Goal: Use online tool/utility: Utilize a website feature to perform a specific function

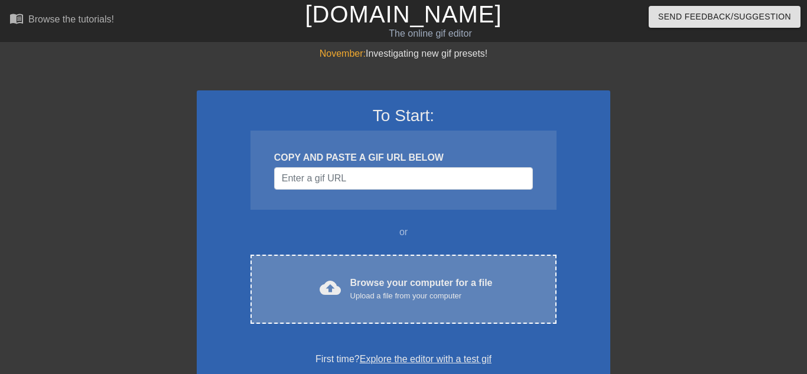
click at [390, 276] on div "Browse your computer for a file Upload a file from your computer" at bounding box center [421, 289] width 142 height 26
click at [365, 290] on div "Upload a file from your computer" at bounding box center [421, 296] width 142 height 12
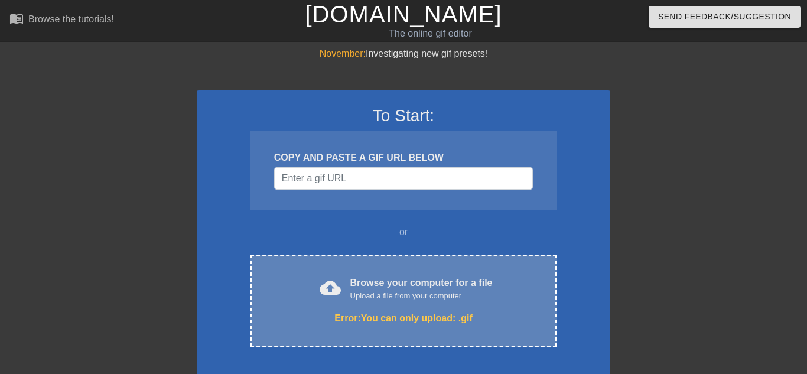
click at [390, 276] on div "Browse your computer for a file Upload a file from your computer" at bounding box center [421, 289] width 142 height 26
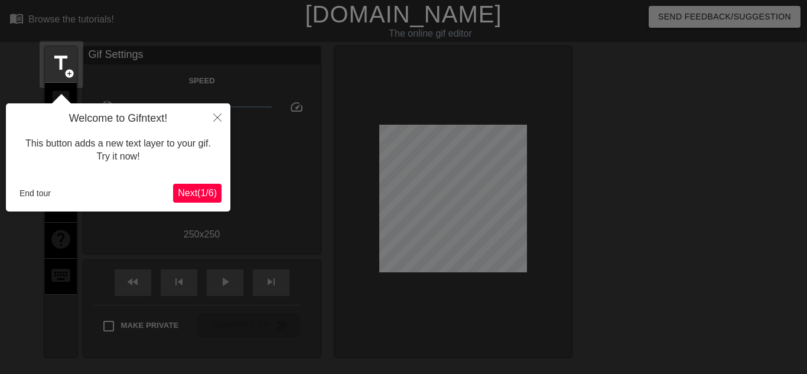
scroll to position [29, 0]
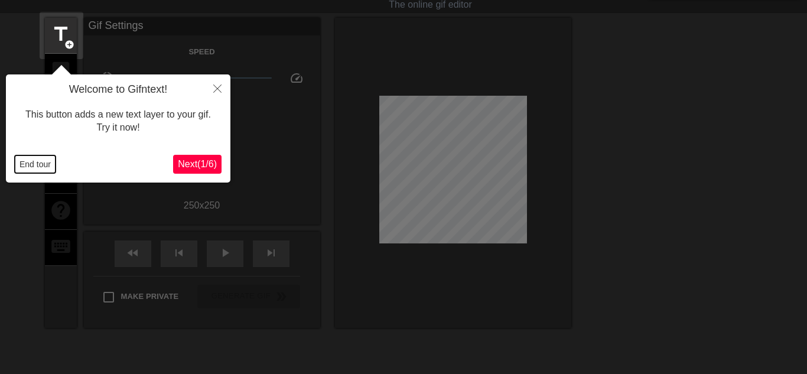
click at [37, 166] on button "End tour" at bounding box center [35, 164] width 41 height 18
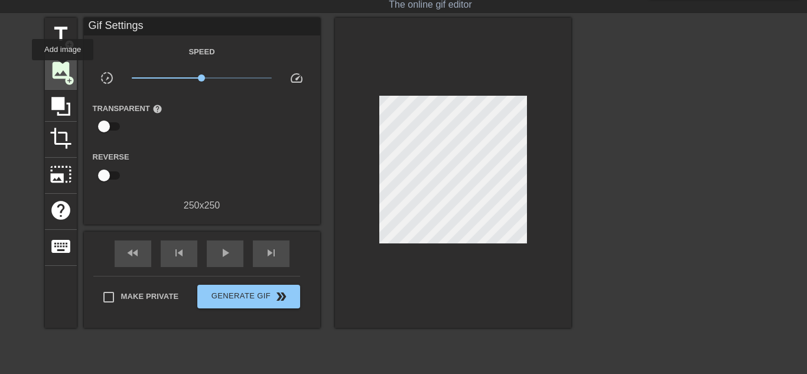
click at [62, 69] on span "image" at bounding box center [61, 70] width 22 height 22
click at [63, 69] on span "image" at bounding box center [61, 70] width 22 height 22
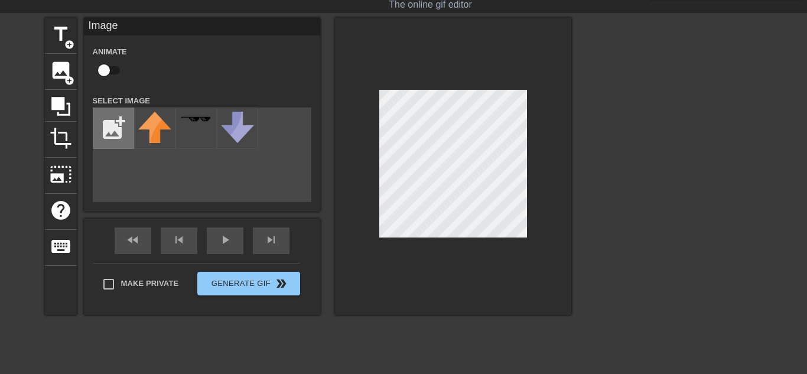
click at [112, 134] on input "file" at bounding box center [113, 128] width 40 height 40
type input "C:\fakepath\SUPERAWESOMETRICKSTERDOGJAKETHATSMEEEEEE.png"
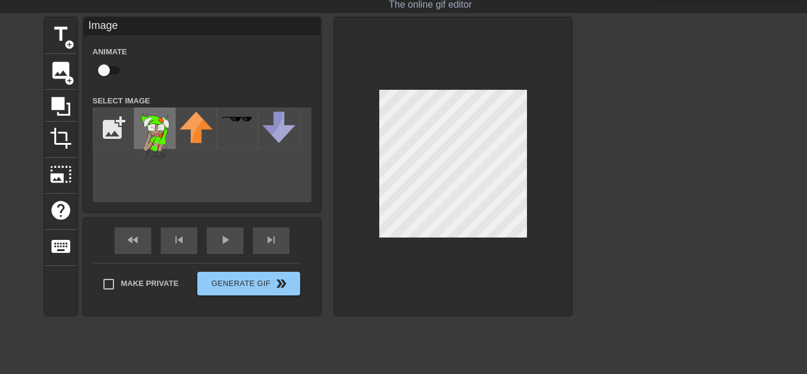
click at [157, 130] on img at bounding box center [154, 137] width 33 height 50
click at [451, 256] on div at bounding box center [453, 166] width 236 height 297
click at [363, 86] on div at bounding box center [453, 166] width 236 height 297
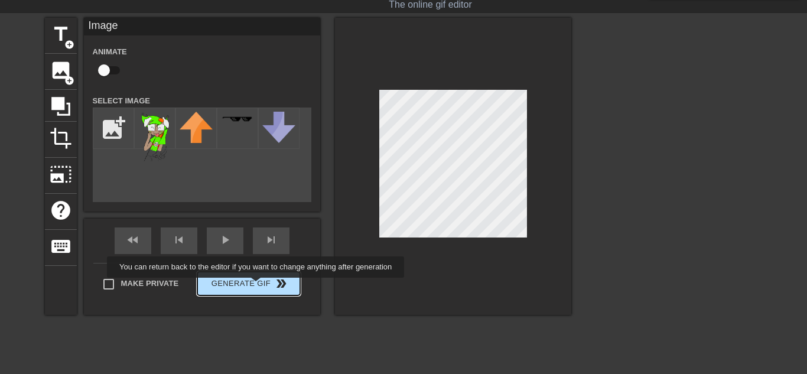
click at [253, 287] on button "Generate Gif double_arrow" at bounding box center [248, 284] width 102 height 24
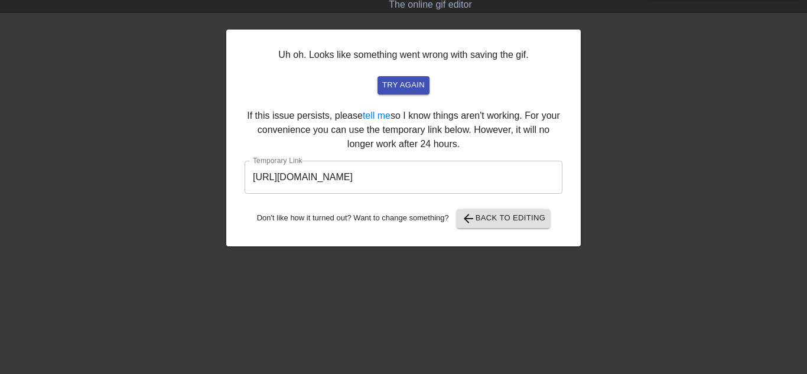
click at [480, 161] on input "https://www.gifntext.com/temp_generations/RJy7u7Gq.gif" at bounding box center [403, 177] width 318 height 33
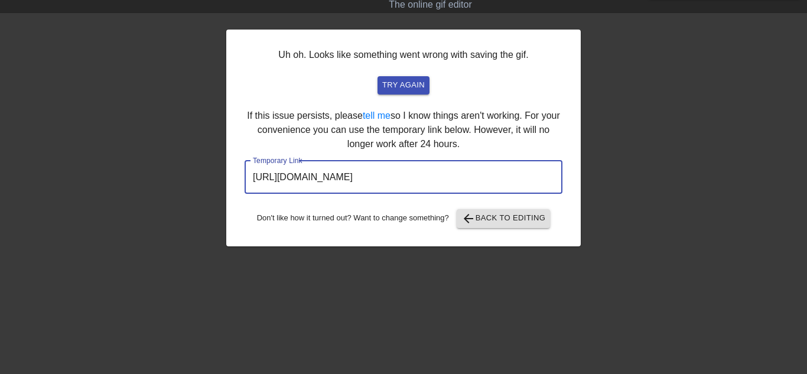
drag, startPoint x: 481, startPoint y: 164, endPoint x: 151, endPoint y: 166, distance: 330.7
click at [151, 166] on div "Uh oh. Looks like something went wrong with saving the gif. try again If this i…" at bounding box center [403, 195] width 807 height 354
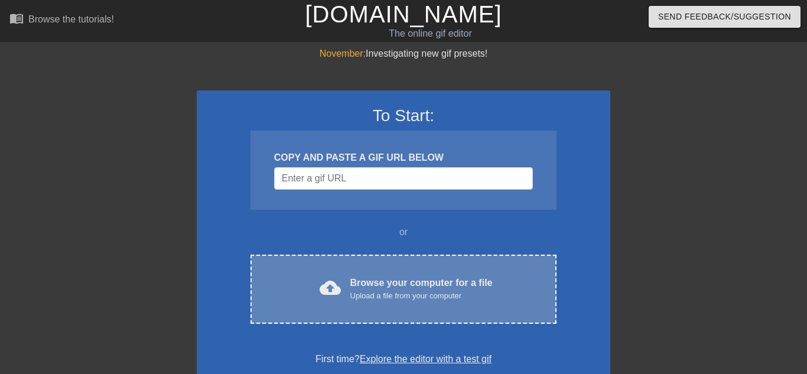
click at [393, 290] on div "Upload a file from your computer" at bounding box center [421, 296] width 142 height 12
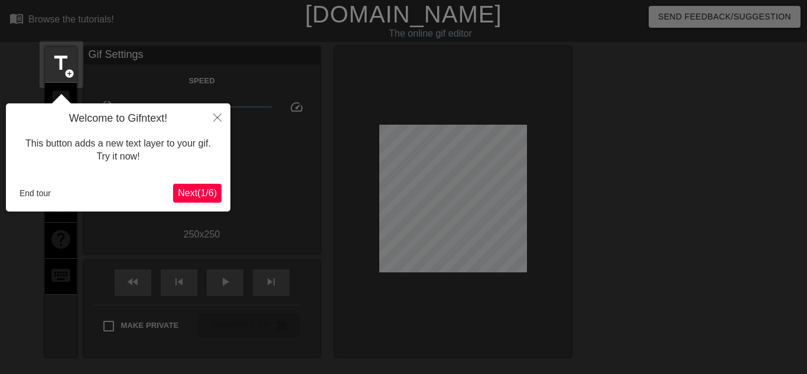
scroll to position [29, 0]
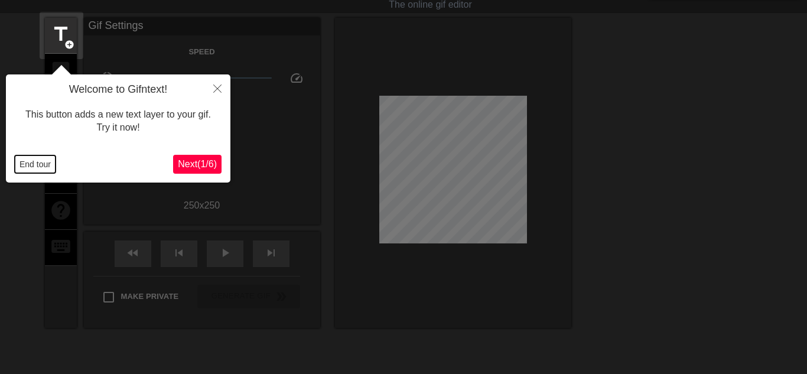
click at [44, 160] on button "End tour" at bounding box center [35, 164] width 41 height 18
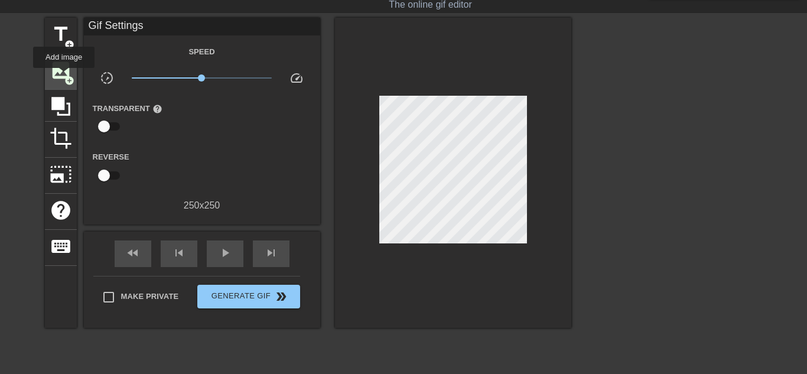
click at [63, 76] on span "image" at bounding box center [61, 70] width 22 height 22
click at [57, 79] on span "image" at bounding box center [61, 70] width 22 height 22
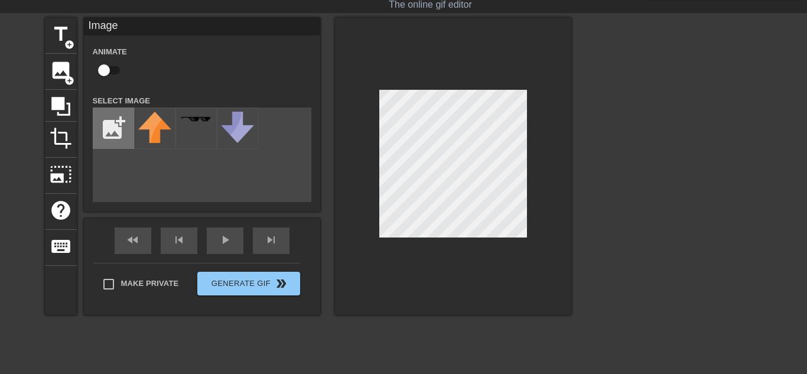
click at [108, 108] on input "file" at bounding box center [113, 128] width 40 height 40
type input "C:\fakepath\SUPERAWESOMETRICKSTERDOGJAKETHATSMEEEEEE.png"
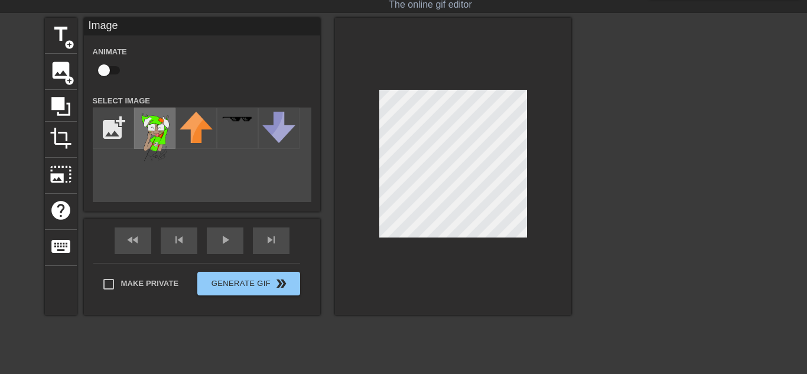
click at [164, 124] on img at bounding box center [154, 137] width 33 height 50
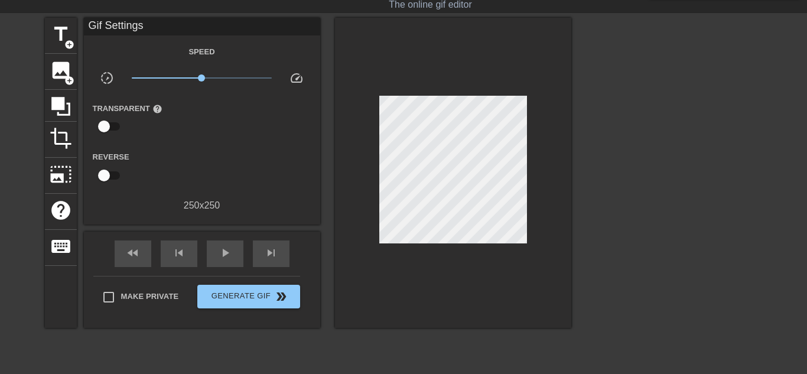
click at [380, 87] on div at bounding box center [453, 173] width 236 height 310
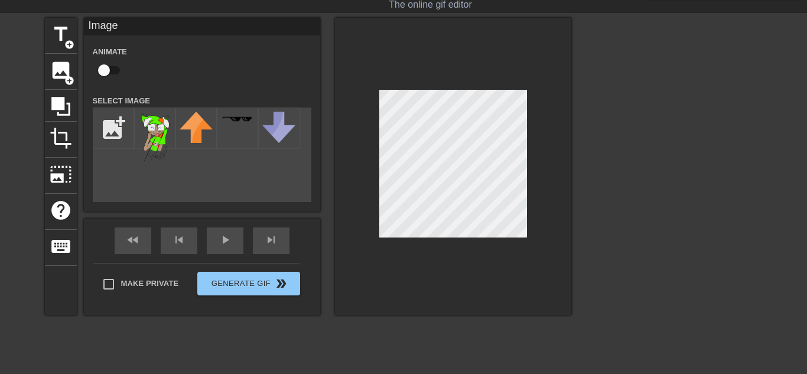
click at [340, 28] on div at bounding box center [453, 166] width 236 height 297
click at [229, 122] on div at bounding box center [237, 127] width 41 height 41
click at [174, 235] on div "skip_previous" at bounding box center [179, 240] width 37 height 27
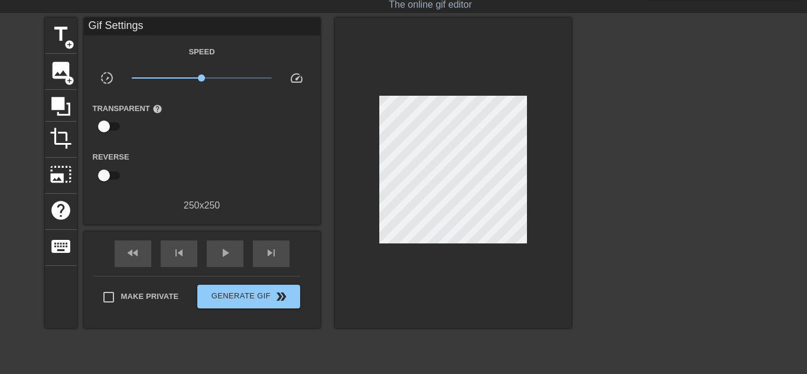
click at [273, 233] on div "fast_rewind skip_previous play_arrow skip_next" at bounding box center [202, 253] width 193 height 44
click at [273, 240] on div "skip_next" at bounding box center [271, 253] width 37 height 27
click at [70, 78] on span "add_circle" at bounding box center [69, 81] width 10 height 10
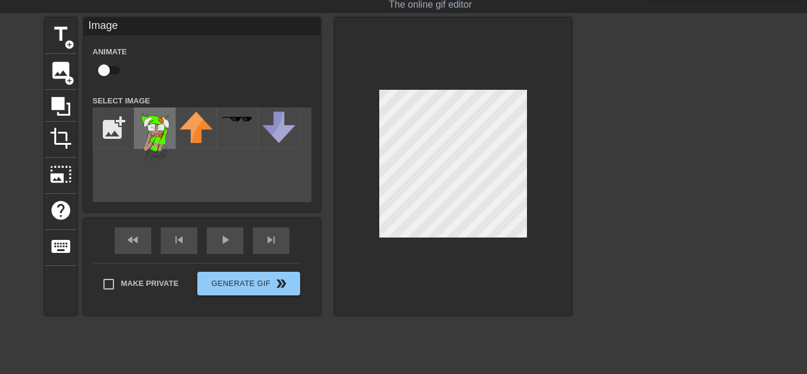
click at [141, 116] on img at bounding box center [154, 137] width 33 height 50
click at [235, 189] on div "add_photo_alternate" at bounding box center [202, 154] width 219 height 94
click at [208, 201] on div "Image Animate Select Image add_photo_alternate" at bounding box center [202, 115] width 236 height 194
click at [339, 146] on div at bounding box center [453, 166] width 236 height 297
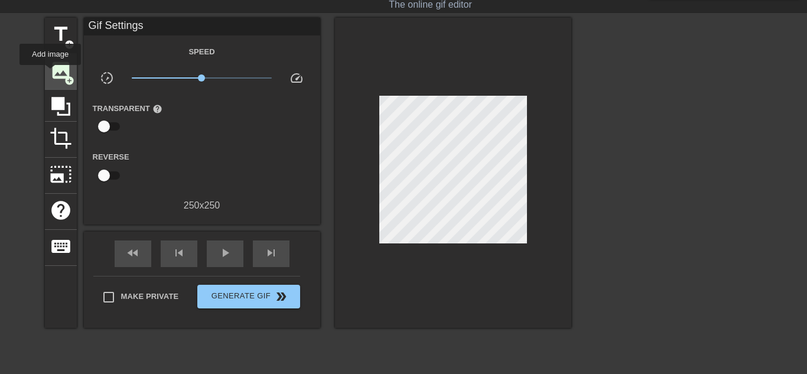
click at [61, 67] on span "image" at bounding box center [61, 70] width 22 height 22
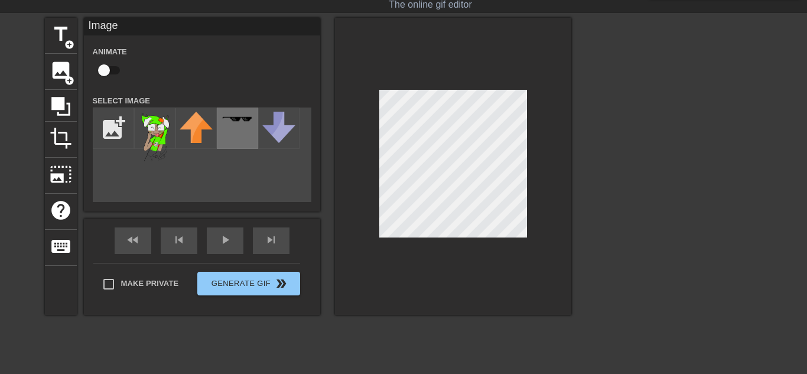
click at [237, 135] on div at bounding box center [237, 127] width 41 height 41
click at [371, 151] on div at bounding box center [453, 166] width 236 height 297
click at [314, 144] on div "title add_circle image add_circle crop photo_size_select_large help keyboard Im…" at bounding box center [308, 166] width 526 height 297
click at [103, 69] on input "checkbox" at bounding box center [103, 70] width 67 height 22
click at [111, 66] on input "checkbox" at bounding box center [114, 70] width 67 height 22
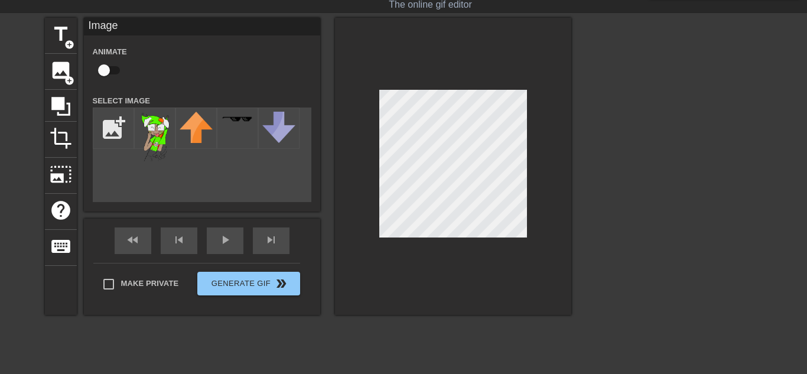
click at [111, 66] on input "checkbox" at bounding box center [103, 70] width 67 height 22
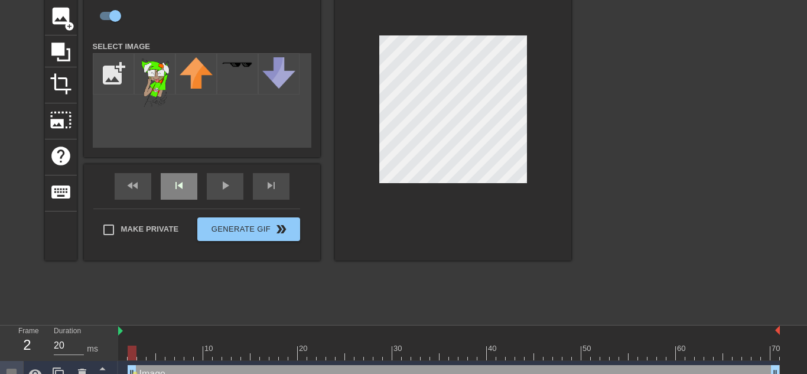
scroll to position [125, 0]
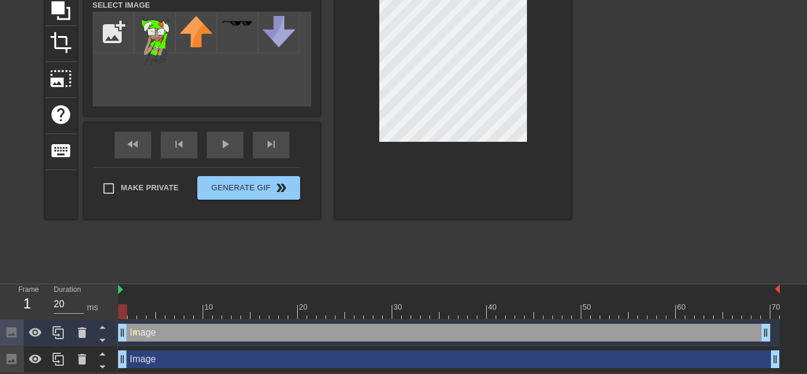
drag, startPoint x: 178, startPoint y: 327, endPoint x: 161, endPoint y: 330, distance: 18.0
click at [161, 330] on div "Image drag_handle drag_handle" at bounding box center [444, 333] width 652 height 18
drag, startPoint x: 767, startPoint y: 332, endPoint x: 795, endPoint y: 331, distance: 27.8
click at [795, 331] on div "Image drag_handle drag_handle lens Image drag_handle drag_handle" at bounding box center [462, 345] width 689 height 53
click at [166, 315] on div at bounding box center [448, 311] width 661 height 15
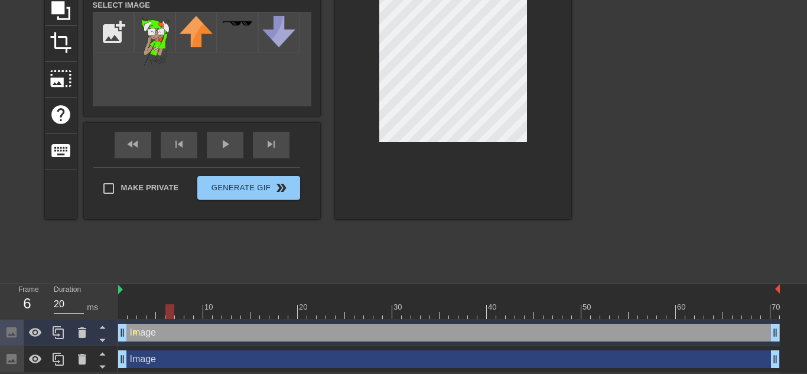
click at [140, 313] on div at bounding box center [448, 311] width 661 height 15
click at [128, 314] on div at bounding box center [448, 311] width 661 height 15
drag, startPoint x: 132, startPoint y: 309, endPoint x: 110, endPoint y: 306, distance: 21.5
click at [110, 306] on div "Frame 1 Duration 20 ms 10 20 30 40 50 60 70 Image drag_handle drag_handle lens …" at bounding box center [403, 328] width 807 height 89
click at [101, 342] on icon at bounding box center [102, 339] width 15 height 15
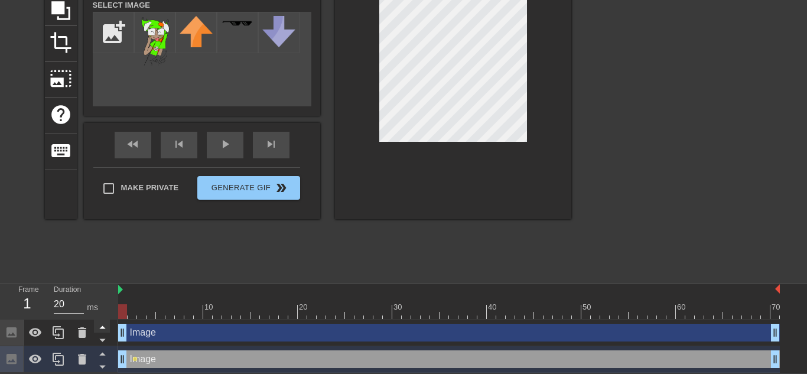
click at [100, 326] on icon at bounding box center [102, 326] width 15 height 15
checkbox input "false"
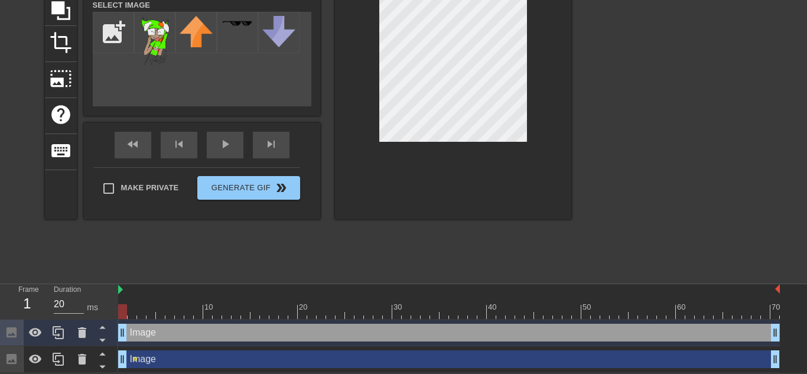
click at [149, 337] on div "Image drag_handle drag_handle" at bounding box center [448, 333] width 661 height 18
click at [144, 334] on div "Image drag_handle drag_handle" at bounding box center [448, 333] width 661 height 18
drag, startPoint x: 123, startPoint y: 331, endPoint x: 102, endPoint y: 334, distance: 22.1
click at [102, 334] on div "Frame 1 Duration 20 ms 10 20 30 40 50 60 70 Image drag_handle drag_handle Image…" at bounding box center [403, 328] width 807 height 89
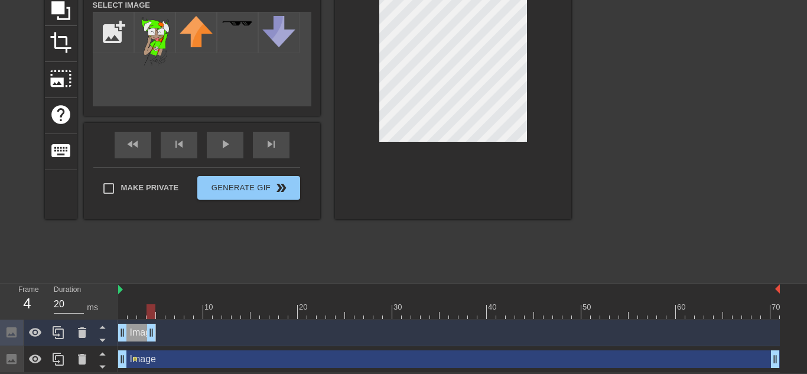
drag, startPoint x: 777, startPoint y: 334, endPoint x: 158, endPoint y: 344, distance: 619.6
click at [158, 344] on div "Image drag_handle drag_handle" at bounding box center [448, 332] width 661 height 27
click at [61, 333] on icon at bounding box center [58, 332] width 14 height 14
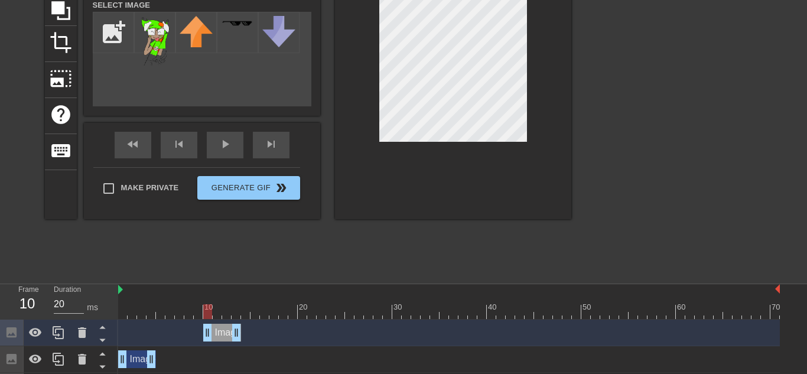
drag, startPoint x: 145, startPoint y: 335, endPoint x: 230, endPoint y: 338, distance: 85.7
click at [230, 338] on div "Image drag_handle drag_handle" at bounding box center [222, 333] width 38 height 18
drag, startPoint x: 237, startPoint y: 337, endPoint x: 249, endPoint y: 335, distance: 11.9
drag, startPoint x: 152, startPoint y: 359, endPoint x: 158, endPoint y: 360, distance: 6.0
click at [222, 337] on div "Image drag_handle drag_handle" at bounding box center [226, 333] width 47 height 18
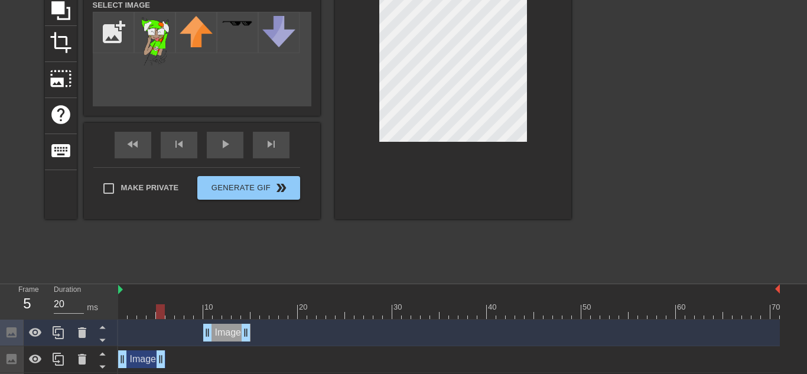
click at [229, 335] on div "Image drag_handle drag_handle" at bounding box center [226, 333] width 47 height 18
click at [54, 330] on icon at bounding box center [58, 332] width 14 height 14
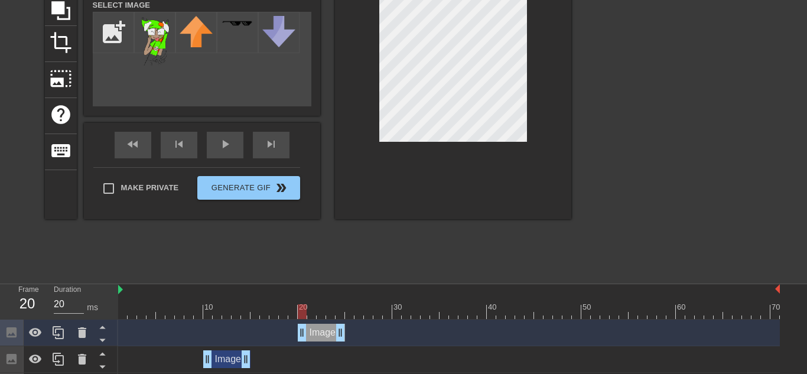
drag, startPoint x: 233, startPoint y: 332, endPoint x: 325, endPoint y: 331, distance: 92.7
click at [325, 331] on div "Image drag_handle drag_handle" at bounding box center [321, 333] width 47 height 18
click at [55, 325] on icon at bounding box center [58, 332] width 14 height 14
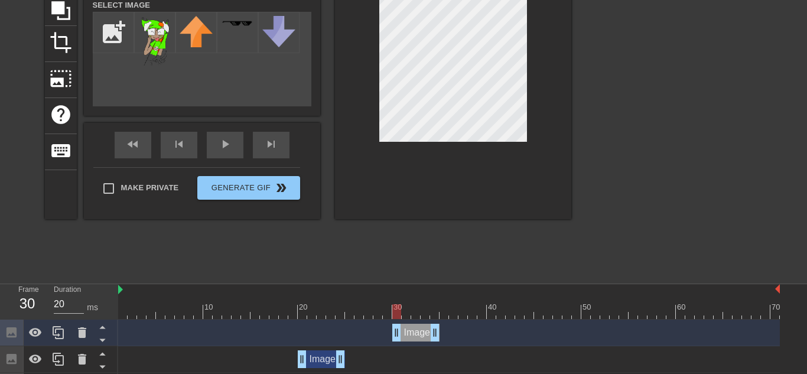
drag, startPoint x: 313, startPoint y: 331, endPoint x: 409, endPoint y: 331, distance: 96.3
click at [409, 331] on div "Image drag_handle drag_handle" at bounding box center [415, 333] width 47 height 18
click at [61, 334] on icon at bounding box center [58, 332] width 14 height 14
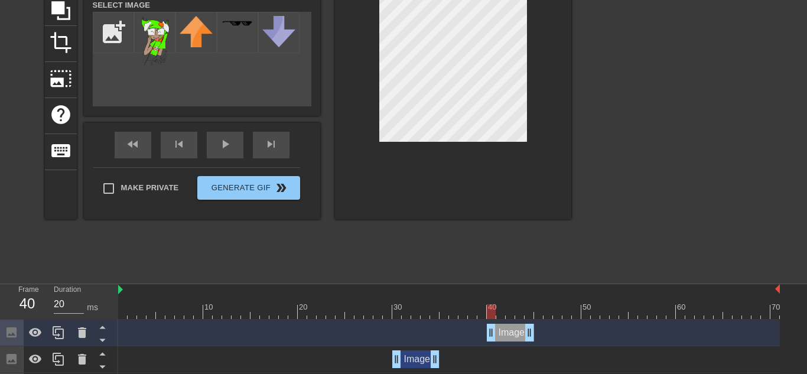
drag, startPoint x: 420, startPoint y: 331, endPoint x: 518, endPoint y: 335, distance: 98.1
click at [518, 335] on div "Image drag_handle drag_handle" at bounding box center [510, 333] width 47 height 18
click at [61, 333] on icon at bounding box center [58, 332] width 14 height 14
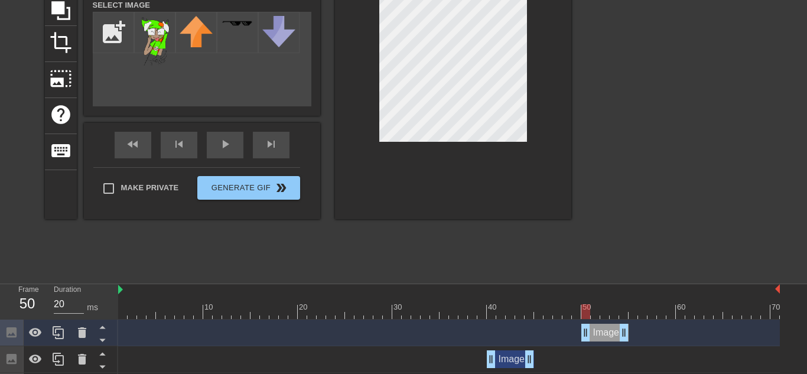
drag, startPoint x: 519, startPoint y: 329, endPoint x: 612, endPoint y: 332, distance: 93.4
click at [612, 332] on div "Image drag_handle drag_handle" at bounding box center [604, 333] width 47 height 18
click at [61, 335] on icon at bounding box center [58, 332] width 14 height 14
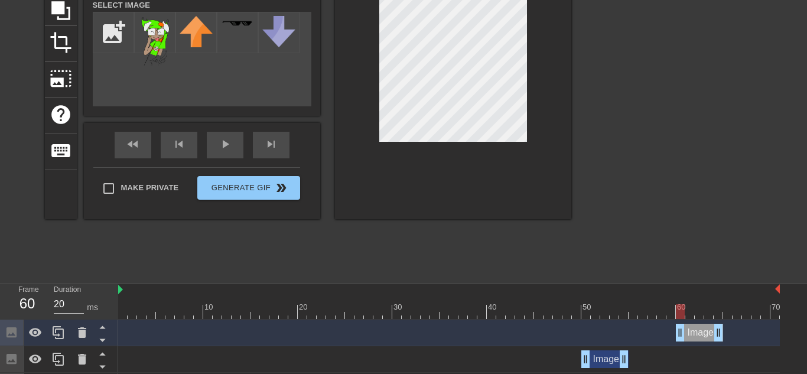
drag, startPoint x: 609, startPoint y: 337, endPoint x: 702, endPoint y: 337, distance: 92.1
click at [702, 337] on div "Image drag_handle drag_handle" at bounding box center [699, 333] width 47 height 18
click at [56, 333] on icon at bounding box center [58, 332] width 14 height 14
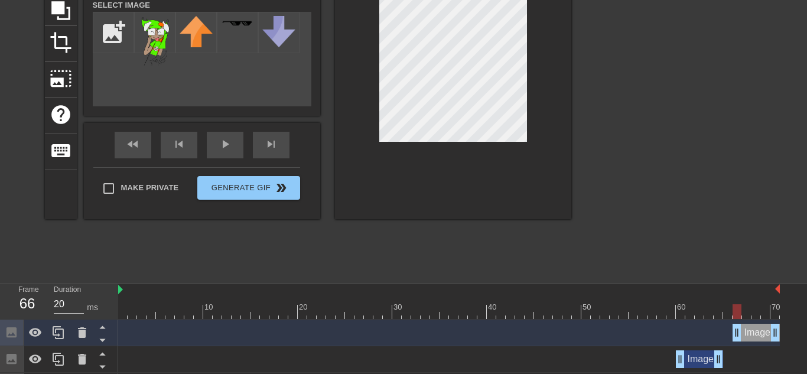
drag, startPoint x: 686, startPoint y: 332, endPoint x: 794, endPoint y: 335, distance: 107.5
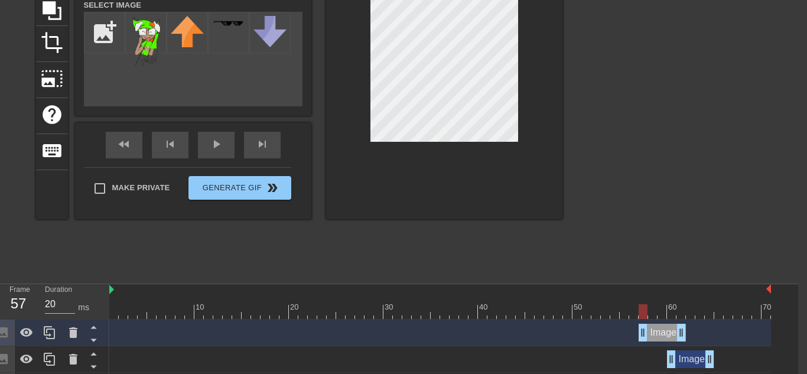
drag, startPoint x: 744, startPoint y: 331, endPoint x: 643, endPoint y: 340, distance: 101.4
click at [643, 340] on div "Image drag_handle drag_handle" at bounding box center [661, 333] width 47 height 18
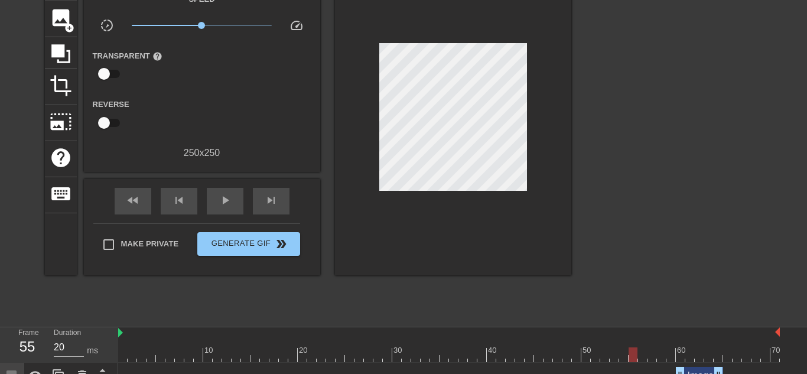
scroll to position [59, 0]
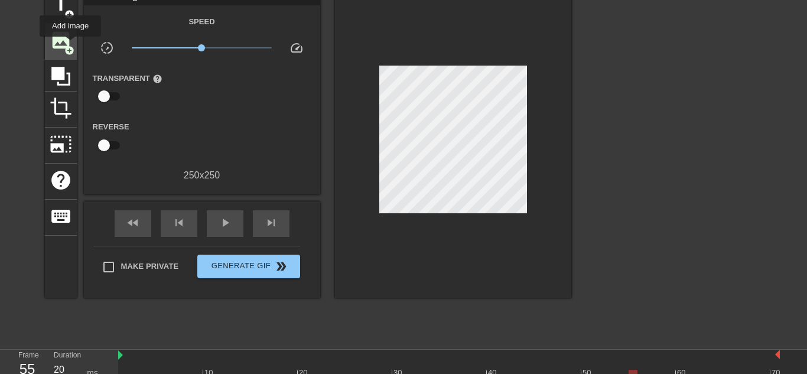
click at [67, 45] on span "add_circle" at bounding box center [69, 50] width 10 height 10
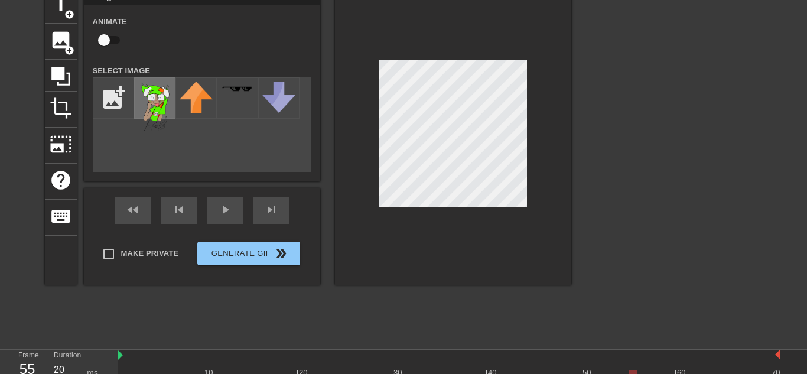
click at [154, 98] on img at bounding box center [154, 106] width 33 height 50
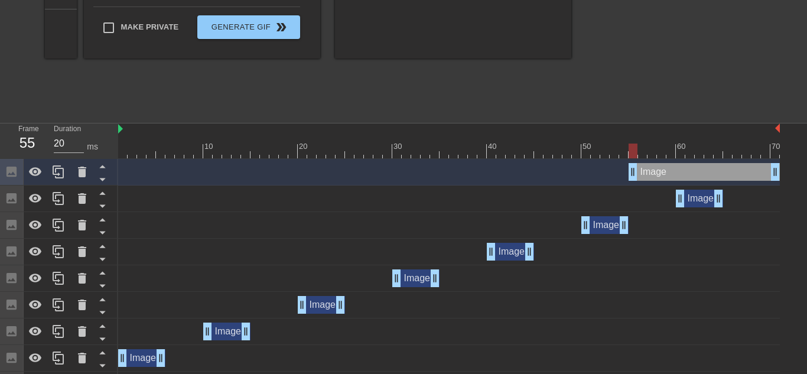
scroll to position [311, 0]
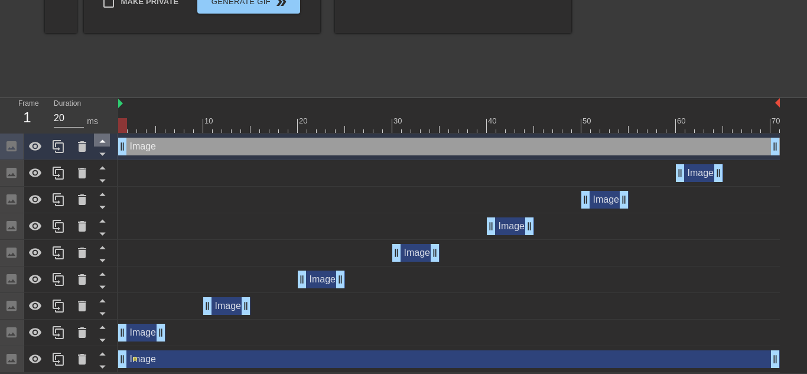
drag, startPoint x: 633, startPoint y: 146, endPoint x: 97, endPoint y: 142, distance: 536.2
click at [97, 142] on div "Frame 1 Duration 20 ms 10 20 30 40 50 60 70 Image drag_handle drag_handle Image…" at bounding box center [403, 235] width 807 height 275
drag, startPoint x: 774, startPoint y: 144, endPoint x: 792, endPoint y: 145, distance: 18.3
click at [792, 145] on div "Image drag_handle drag_handle Image drag_handle drag_handle Image drag_handle d…" at bounding box center [462, 252] width 689 height 239
drag, startPoint x: 773, startPoint y: 124, endPoint x: 650, endPoint y: 135, distance: 123.3
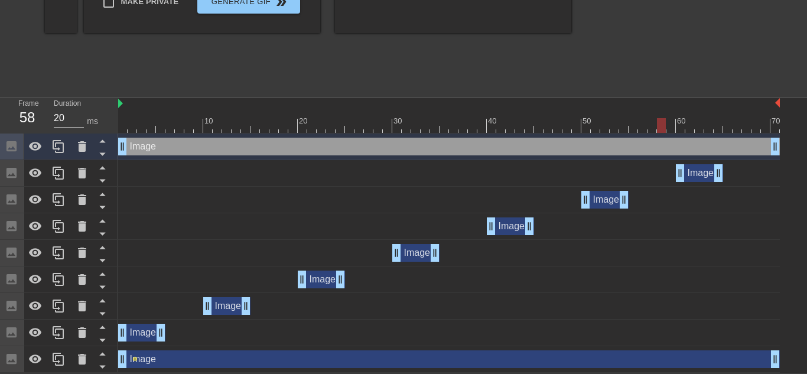
click at [650, 135] on div "10 20 30 40 50 60 70 Image drag_handle drag_handle Image drag_handle drag_handl…" at bounding box center [462, 235] width 689 height 275
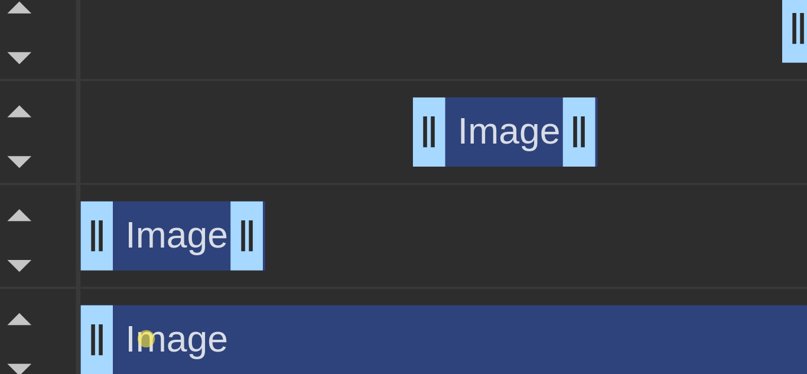
scroll to position [304, 5]
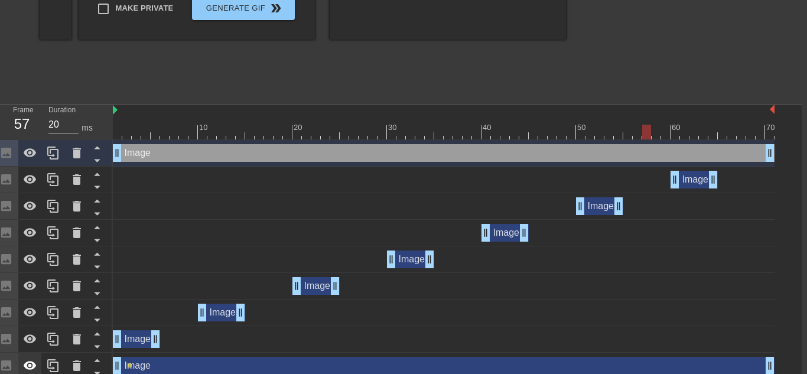
click at [28, 364] on icon at bounding box center [30, 365] width 13 height 9
click at [30, 363] on icon at bounding box center [30, 365] width 14 height 14
click at [80, 360] on icon at bounding box center [77, 365] width 14 height 14
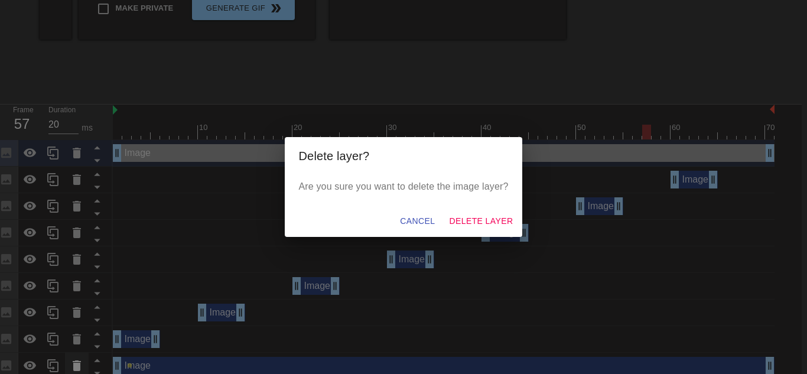
click at [80, 360] on div "Delete layer? Are you sure you want to delete the image layer? Cancel Delete La…" at bounding box center [403, 187] width 807 height 374
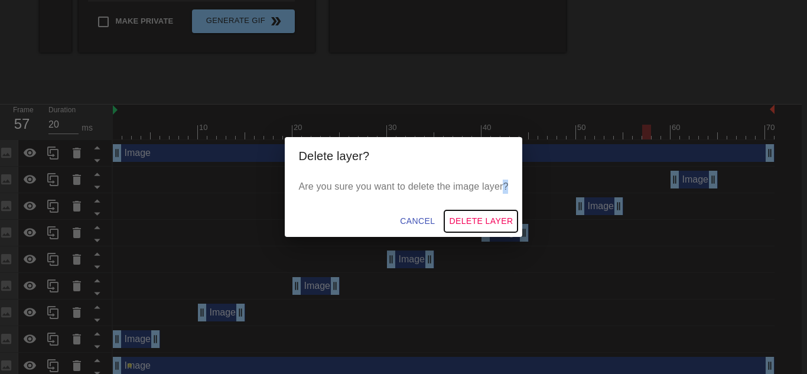
click at [454, 217] on span "Delete Layer" at bounding box center [481, 221] width 64 height 15
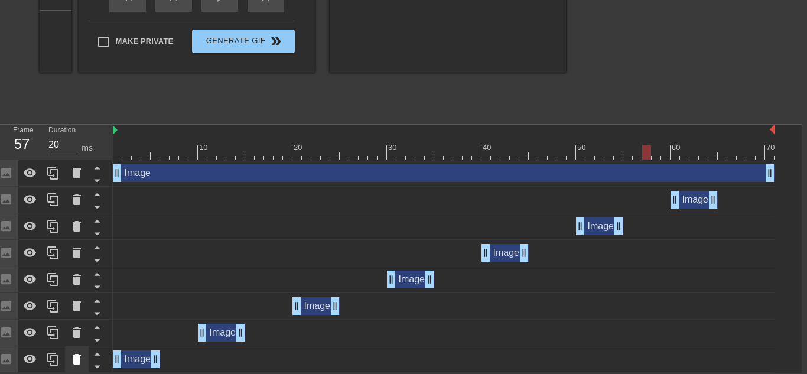
click at [83, 358] on icon at bounding box center [77, 359] width 14 height 14
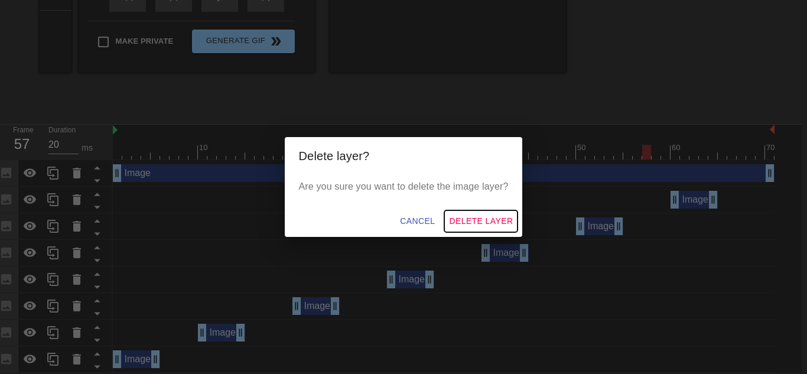
click at [477, 217] on span "Delete Layer" at bounding box center [481, 221] width 64 height 15
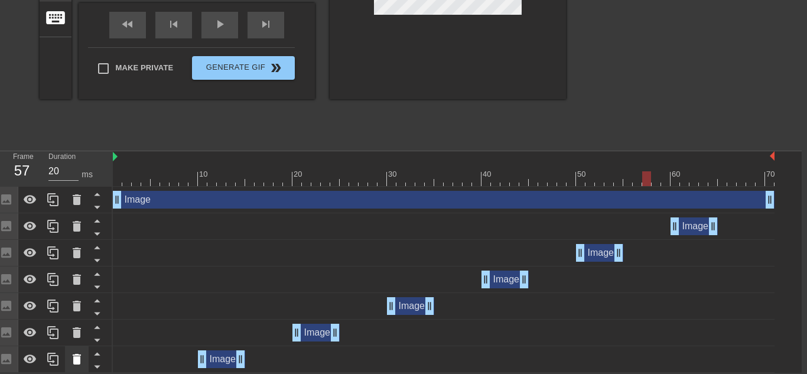
click at [74, 351] on div at bounding box center [77, 359] width 24 height 26
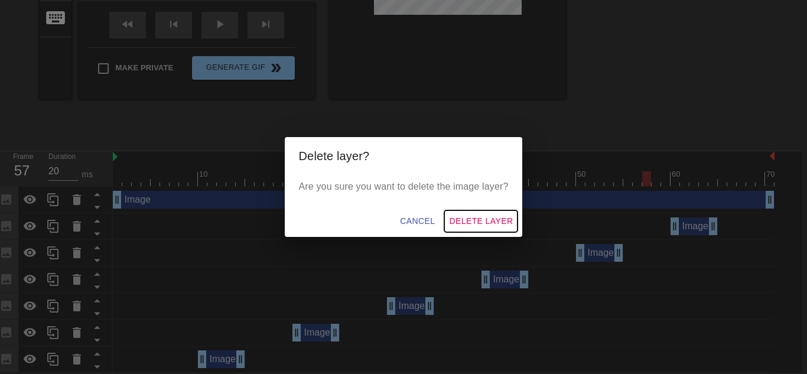
click at [475, 218] on span "Delete Layer" at bounding box center [481, 221] width 64 height 15
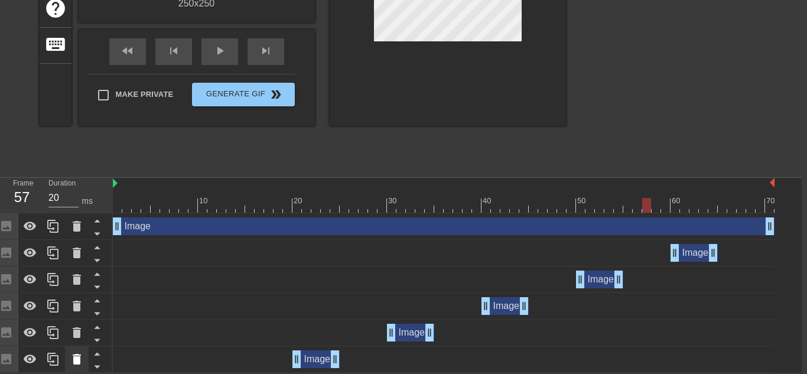
click at [76, 360] on icon at bounding box center [77, 359] width 8 height 11
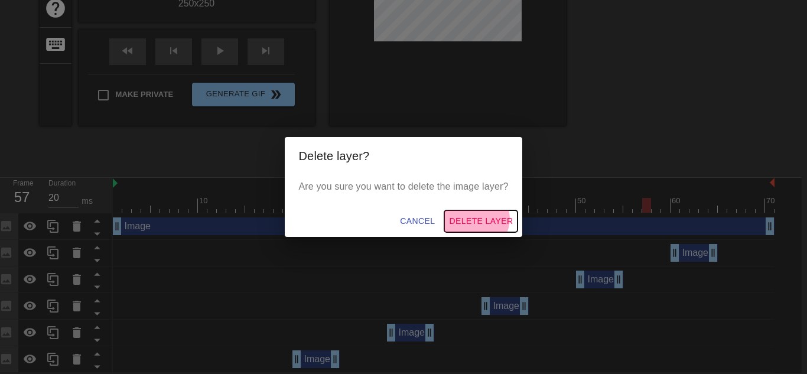
click at [474, 217] on span "Delete Layer" at bounding box center [481, 221] width 64 height 15
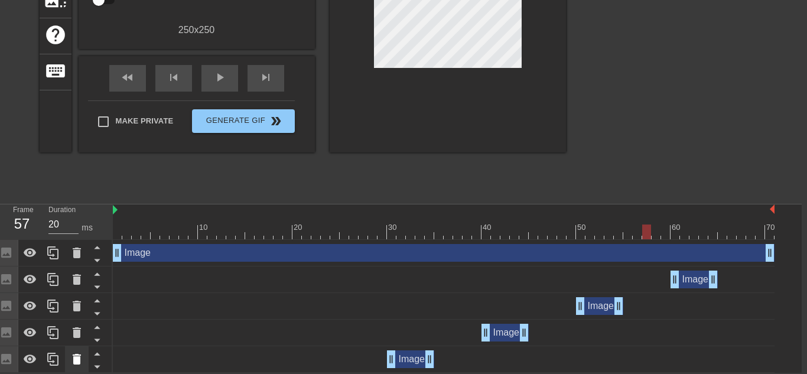
click at [76, 361] on icon at bounding box center [77, 359] width 8 height 11
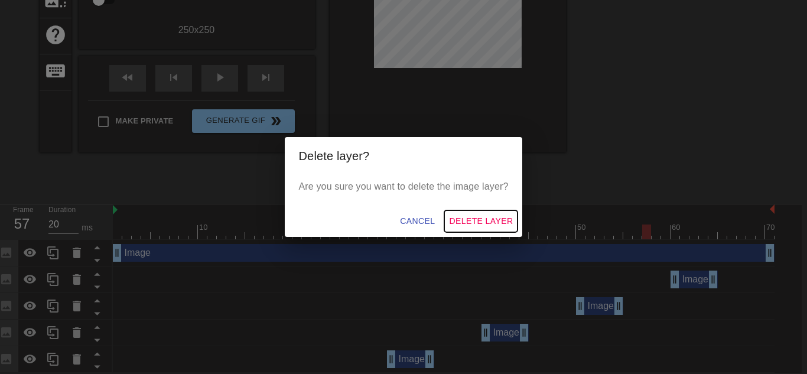
click at [472, 216] on span "Delete Layer" at bounding box center [481, 221] width 64 height 15
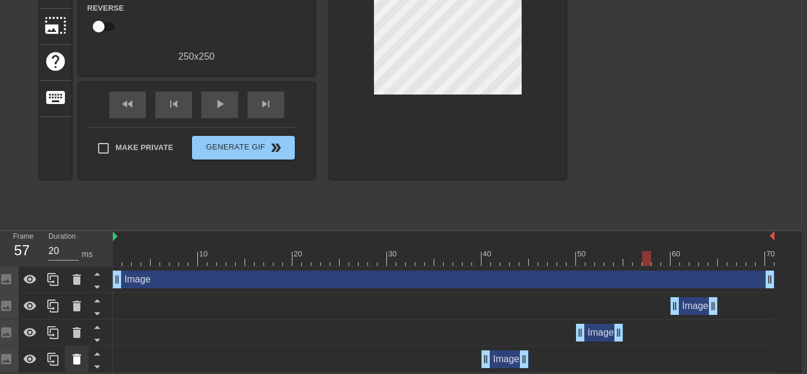
click at [76, 366] on div at bounding box center [77, 359] width 24 height 26
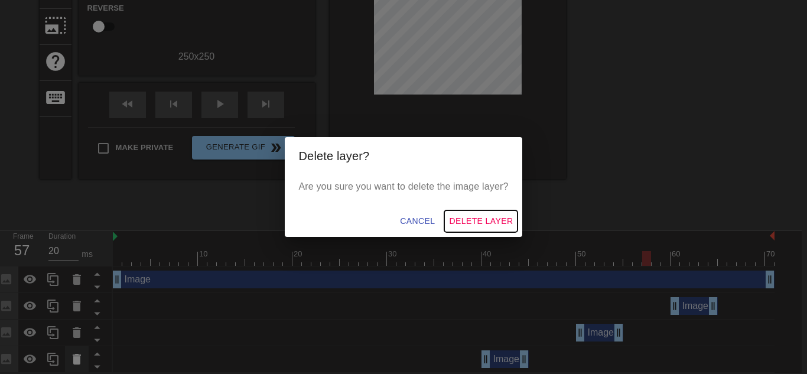
click at [472, 216] on span "Delete Layer" at bounding box center [481, 221] width 64 height 15
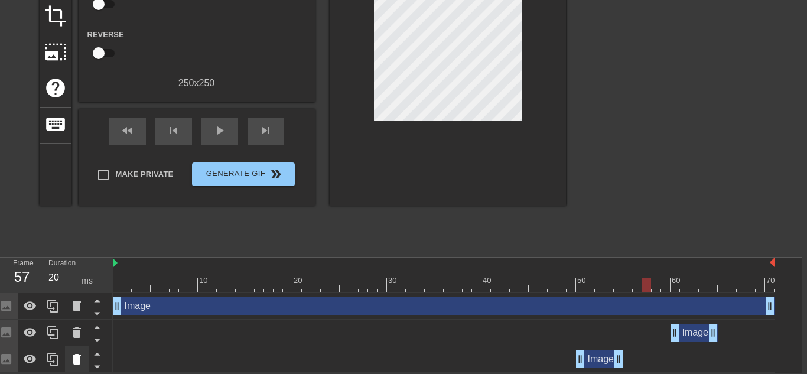
click at [74, 367] on div at bounding box center [77, 359] width 24 height 26
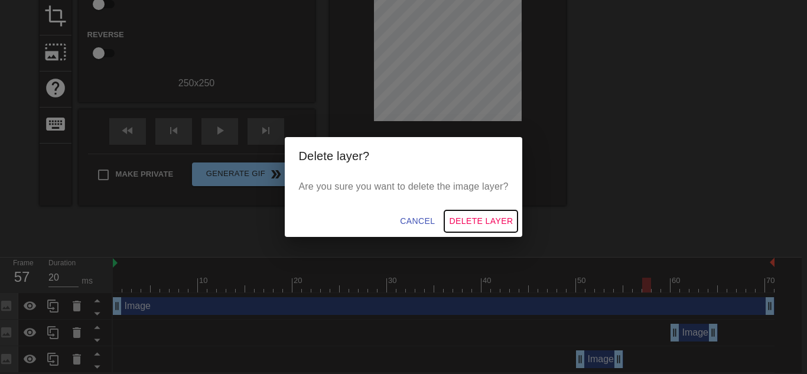
click at [472, 216] on span "Delete Layer" at bounding box center [481, 221] width 64 height 15
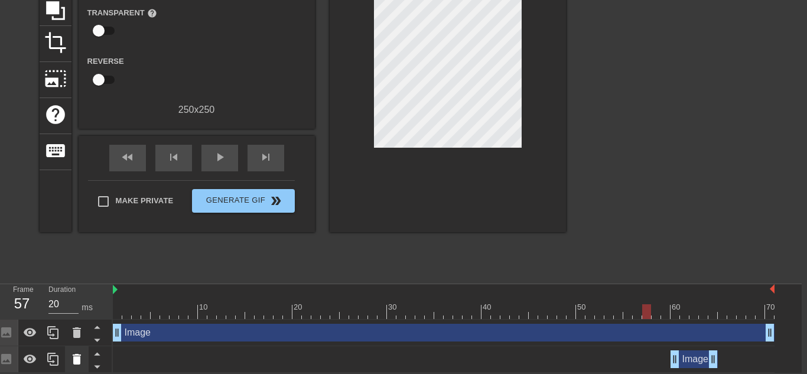
click at [78, 361] on icon at bounding box center [77, 359] width 8 height 11
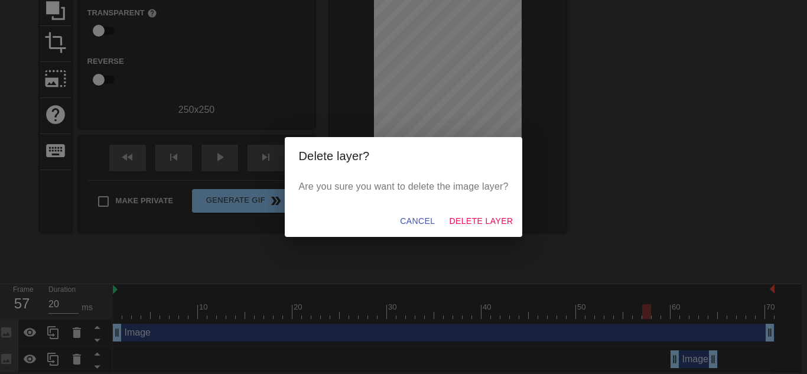
click at [613, 356] on div "Delete layer? Are you sure you want to delete the image layer? Cancel Delete La…" at bounding box center [403, 187] width 807 height 374
click at [482, 217] on span "Delete Layer" at bounding box center [481, 221] width 64 height 15
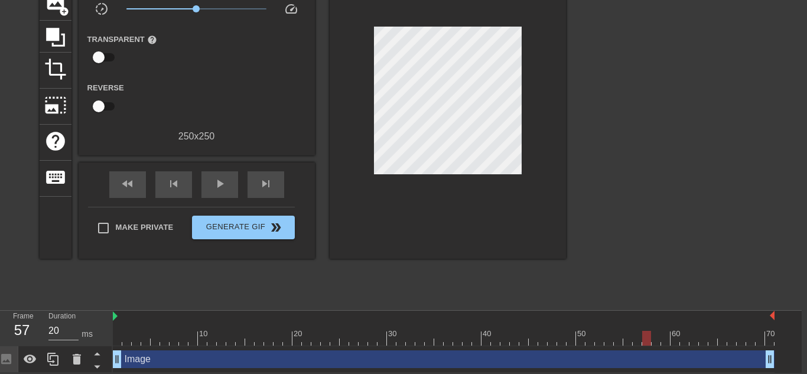
click at [148, 369] on div "Image drag_handle drag_handle" at bounding box center [443, 359] width 661 height 27
click at [131, 357] on div "Image drag_handle drag_handle" at bounding box center [443, 359] width 661 height 18
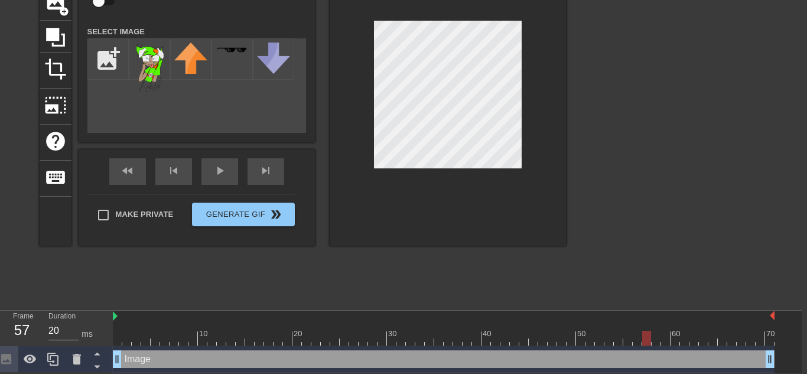
click at [131, 358] on div "Image drag_handle drag_handle" at bounding box center [443, 359] width 661 height 18
click at [205, 279] on div "title add_circle image add_circle crop photo_size_select_large help keyboard Im…" at bounding box center [303, 126] width 526 height 354
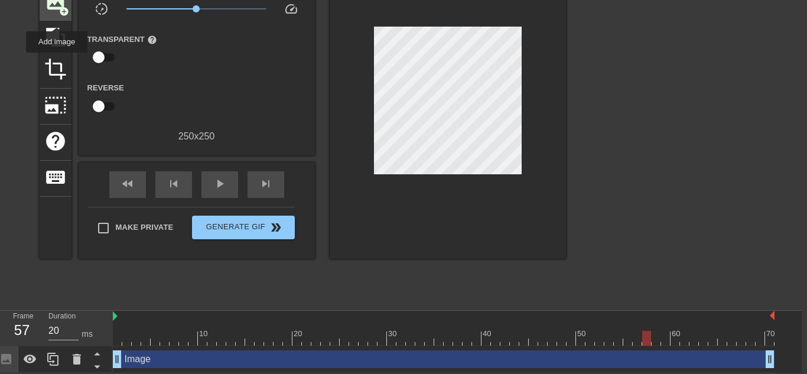
click at [56, 17] on div "image add_circle" at bounding box center [56, 3] width 32 height 36
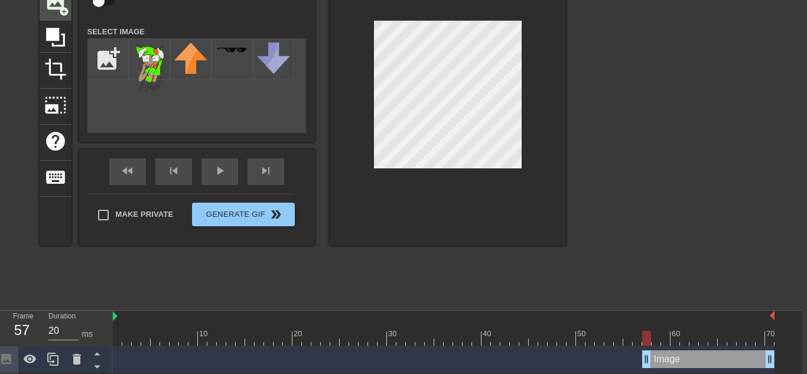
scroll to position [125, 5]
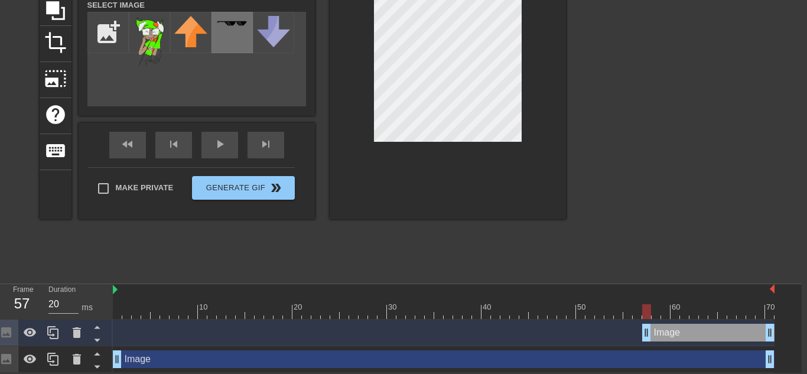
click at [235, 27] on div at bounding box center [231, 32] width 41 height 41
click at [369, 86] on div at bounding box center [448, 70] width 236 height 297
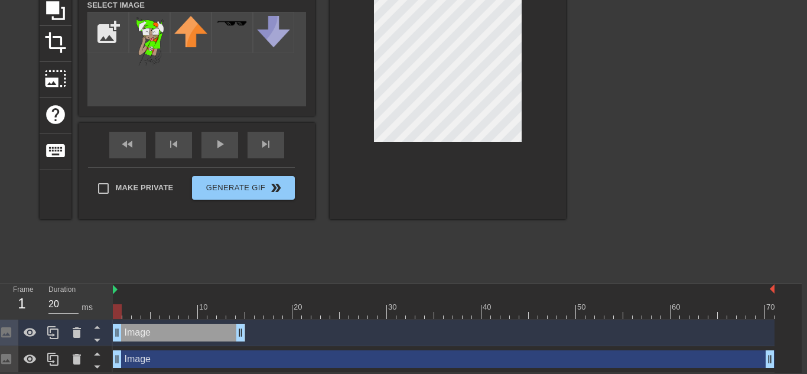
drag, startPoint x: 657, startPoint y: 339, endPoint x: 129, endPoint y: 331, distance: 528.0
click at [129, 331] on div "Image drag_handle drag_handle" at bounding box center [179, 333] width 132 height 18
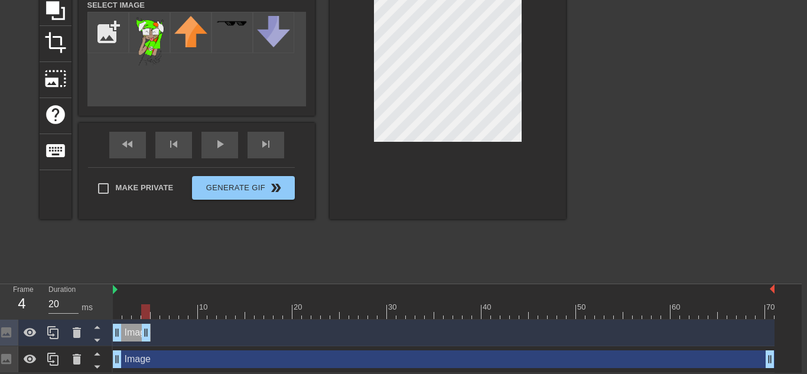
drag, startPoint x: 242, startPoint y: 332, endPoint x: 149, endPoint y: 335, distance: 92.8
drag, startPoint x: 149, startPoint y: 334, endPoint x: 156, endPoint y: 334, distance: 7.1
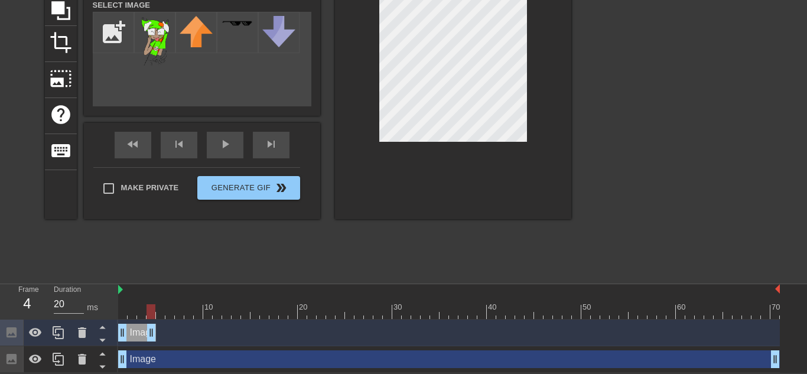
drag, startPoint x: 158, startPoint y: 333, endPoint x: 151, endPoint y: 333, distance: 6.5
click at [56, 333] on icon at bounding box center [58, 332] width 14 height 14
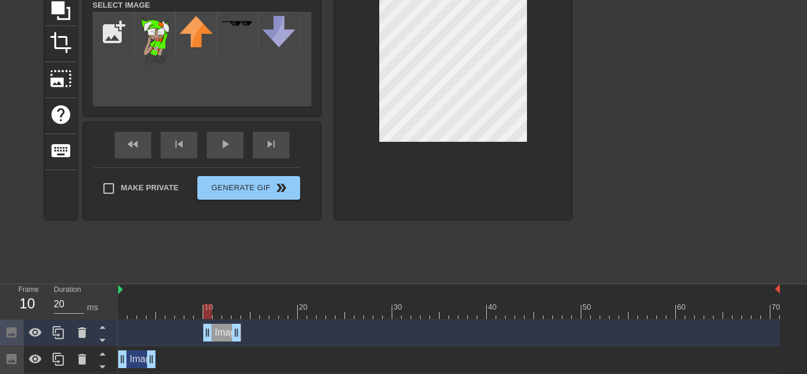
drag, startPoint x: 129, startPoint y: 334, endPoint x: 214, endPoint y: 333, distance: 85.0
click at [214, 333] on div "Image drag_handle drag_handle" at bounding box center [222, 333] width 38 height 18
drag, startPoint x: 239, startPoint y: 331, endPoint x: 229, endPoint y: 334, distance: 10.3
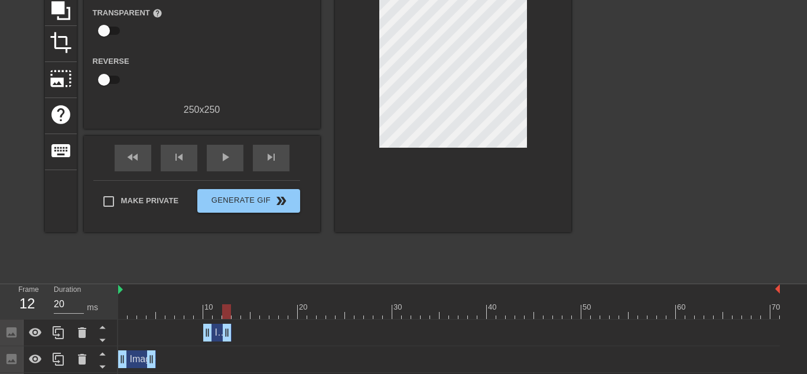
drag, startPoint x: 231, startPoint y: 333, endPoint x: 238, endPoint y: 333, distance: 6.5
click at [238, 333] on div "Image drag_handle drag_handle" at bounding box center [448, 333] width 661 height 18
drag, startPoint x: 228, startPoint y: 332, endPoint x: 249, endPoint y: 334, distance: 21.3
click at [142, 360] on div "Image drag_handle drag_handle" at bounding box center [137, 359] width 38 height 18
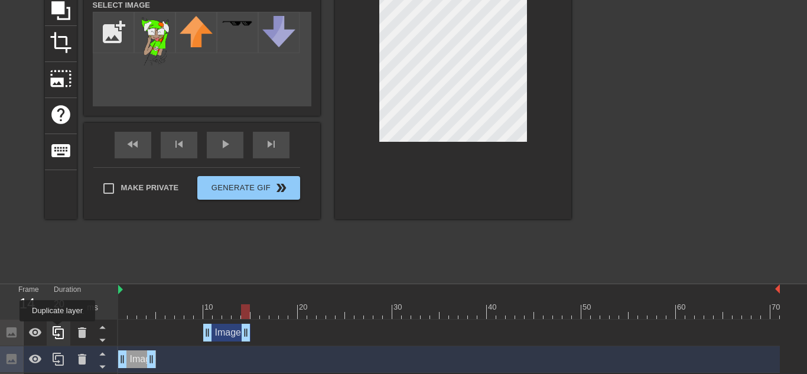
click at [56, 334] on icon at bounding box center [58, 332] width 11 height 13
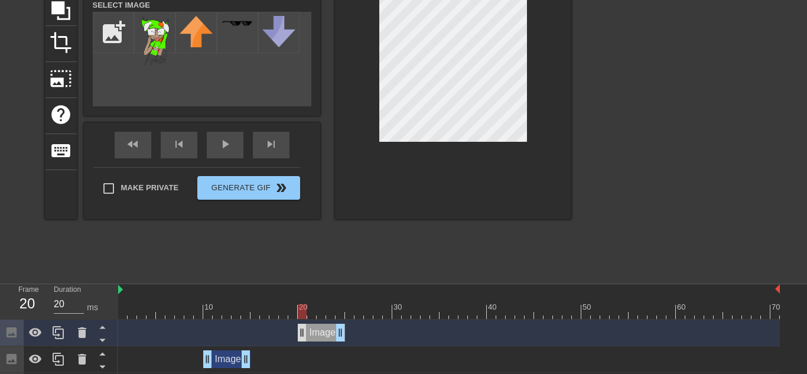
drag, startPoint x: 211, startPoint y: 339, endPoint x: 304, endPoint y: 334, distance: 92.9
click at [304, 334] on div "Image drag_handle drag_handle" at bounding box center [321, 333] width 47 height 18
click at [67, 328] on div at bounding box center [59, 332] width 24 height 26
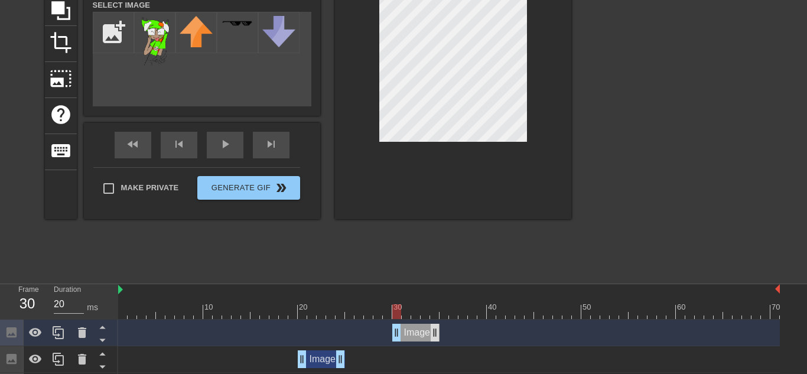
drag, startPoint x: 332, startPoint y: 325, endPoint x: 430, endPoint y: 326, distance: 98.0
click at [430, 326] on div "Image drag_handle drag_handle" at bounding box center [415, 333] width 47 height 18
click at [63, 332] on icon at bounding box center [58, 332] width 11 height 13
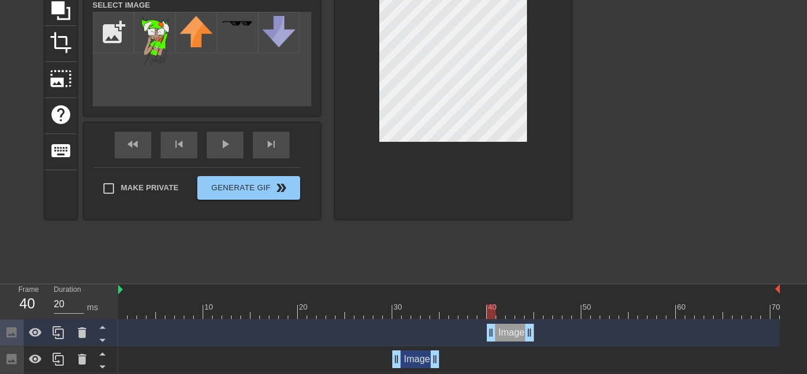
drag, startPoint x: 422, startPoint y: 332, endPoint x: 519, endPoint y: 327, distance: 97.0
click at [519, 327] on div "Image drag_handle drag_handle" at bounding box center [510, 333] width 47 height 18
click at [65, 331] on div at bounding box center [59, 332] width 24 height 26
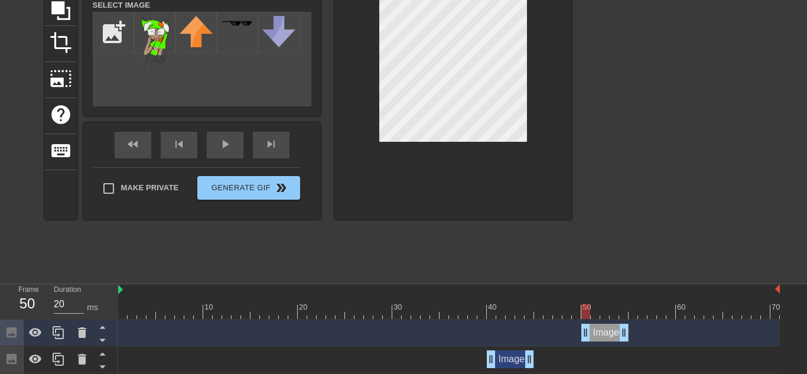
drag, startPoint x: 508, startPoint y: 336, endPoint x: 599, endPoint y: 334, distance: 91.6
click at [599, 334] on div "Image drag_handle drag_handle" at bounding box center [604, 333] width 47 height 18
click at [66, 326] on div at bounding box center [59, 332] width 24 height 26
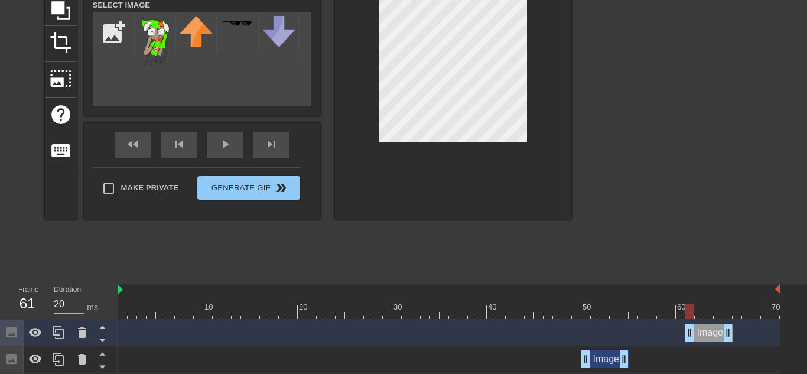
drag, startPoint x: 596, startPoint y: 330, endPoint x: 696, endPoint y: 325, distance: 100.5
click at [696, 325] on div "Image drag_handle drag_handle" at bounding box center [708, 333] width 47 height 18
drag, startPoint x: 696, startPoint y: 325, endPoint x: 689, endPoint y: 325, distance: 7.1
click at [689, 325] on div "Image drag_handle drag_handle" at bounding box center [699, 333] width 47 height 18
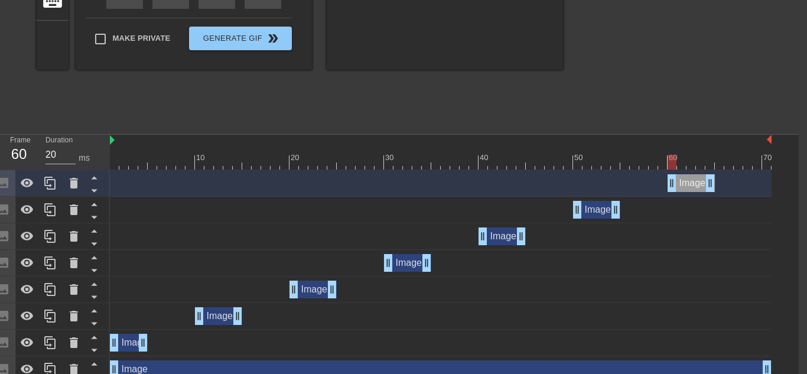
scroll to position [284, 8]
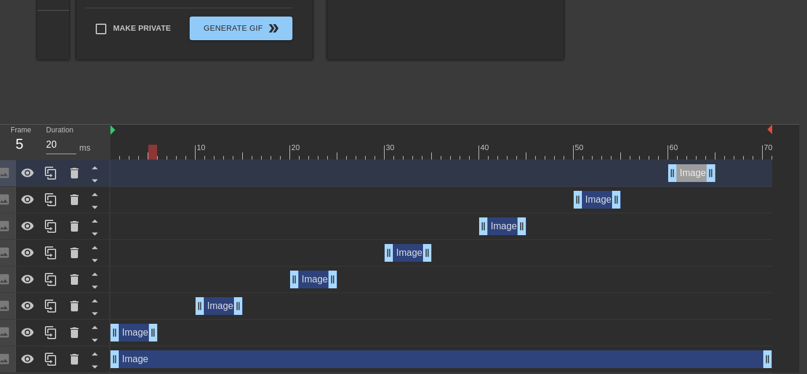
drag, startPoint x: 142, startPoint y: 329, endPoint x: 149, endPoint y: 331, distance: 7.9
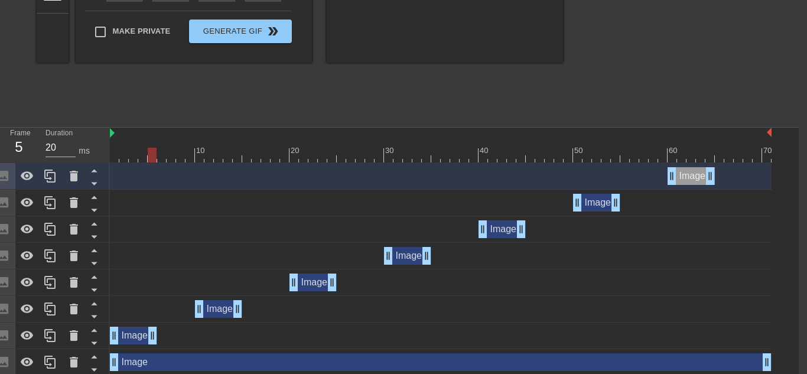
scroll to position [284, 8]
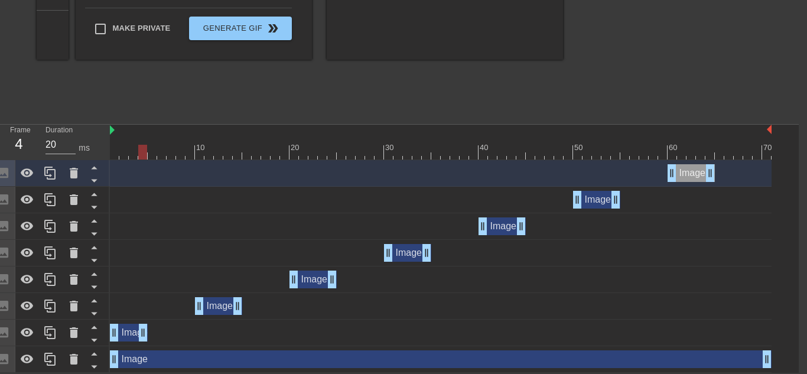
drag, startPoint x: 153, startPoint y: 333, endPoint x: 144, endPoint y: 333, distance: 9.4
click at [698, 172] on div "Image drag_handle drag_handle" at bounding box center [690, 173] width 47 height 18
click at [53, 175] on icon at bounding box center [50, 173] width 14 height 14
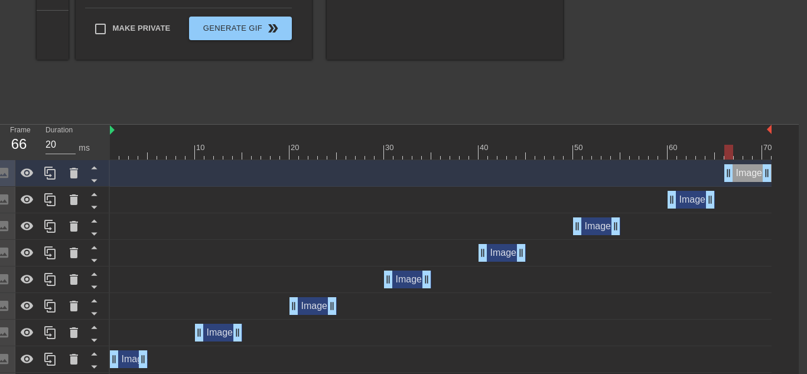
drag, startPoint x: 683, startPoint y: 169, endPoint x: 777, endPoint y: 178, distance: 94.3
click at [777, 178] on div "Image drag_handle drag_handle Image drag_handle drag_handle Image drag_handle d…" at bounding box center [454, 279] width 689 height 239
drag, startPoint x: 729, startPoint y: 175, endPoint x: 756, endPoint y: 177, distance: 27.3
drag, startPoint x: 765, startPoint y: 177, endPoint x: 782, endPoint y: 176, distance: 17.1
click at [782, 176] on div "Image drag_handle drag_handle Image drag_handle drag_handle Image drag_handle d…" at bounding box center [454, 279] width 689 height 239
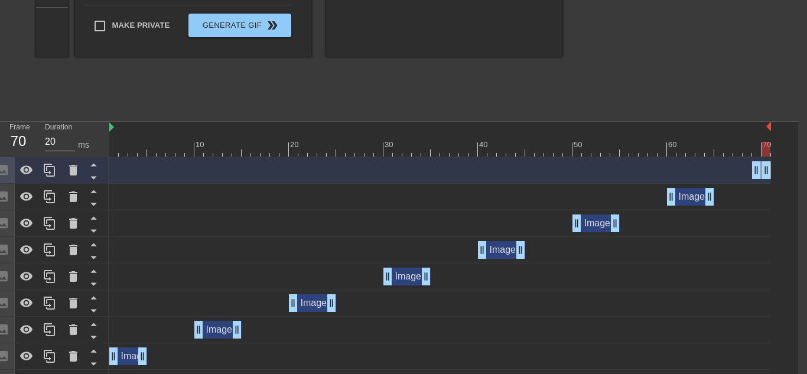
scroll to position [288, 9]
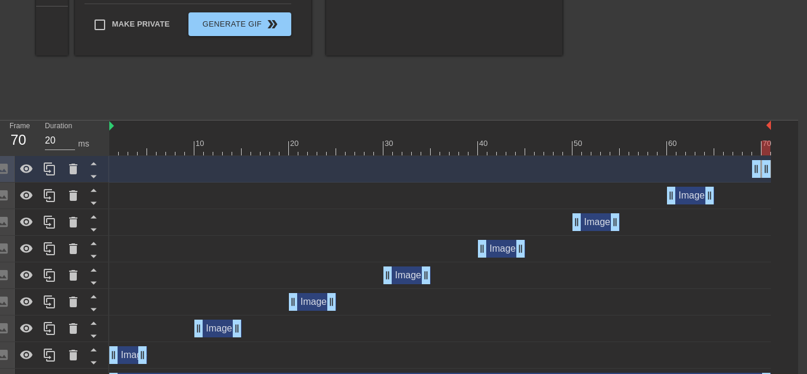
drag, startPoint x: 768, startPoint y: 123, endPoint x: 784, endPoint y: 129, distance: 16.5
click at [784, 129] on div "10 20 30 40 50 60 70 Image drag_handle drag_handle Image drag_handle drag_handl…" at bounding box center [453, 257] width 689 height 275
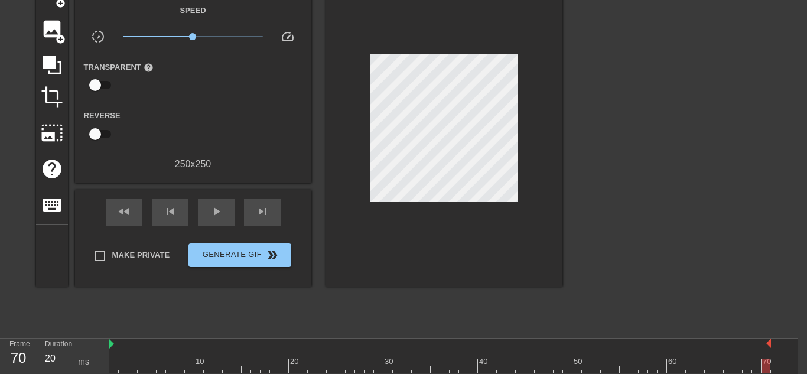
scroll to position [66, 9]
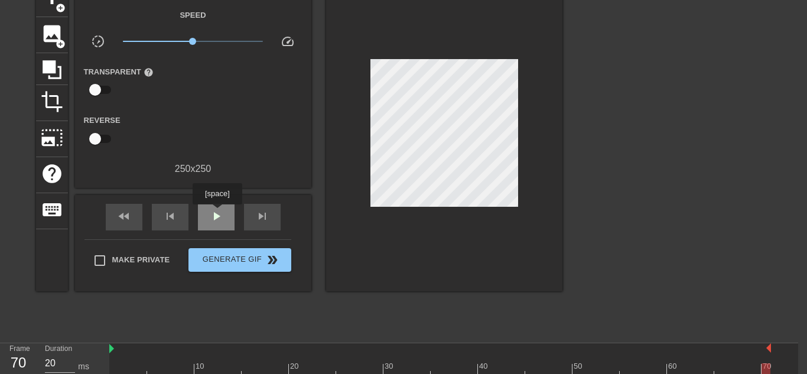
click at [217, 213] on span "play_arrow" at bounding box center [216, 216] width 14 height 14
click at [219, 213] on span "pause" at bounding box center [216, 216] width 14 height 14
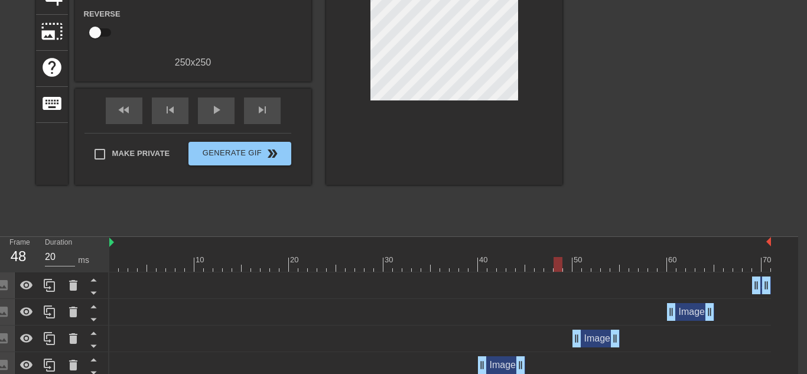
scroll to position [311, 9]
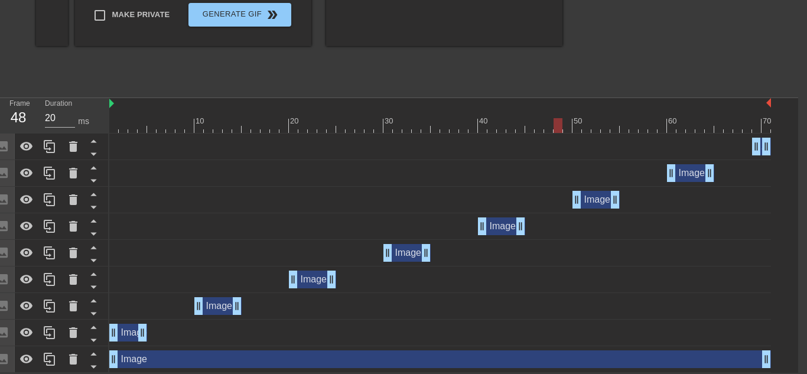
click at [221, 304] on div "Image drag_handle drag_handle" at bounding box center [217, 306] width 47 height 18
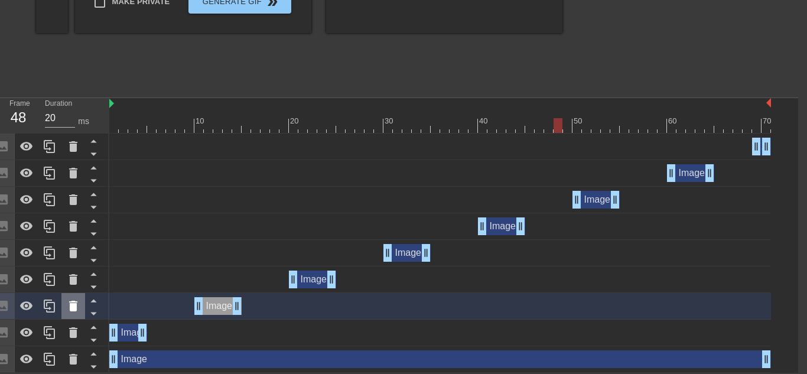
click at [71, 312] on icon at bounding box center [73, 306] width 14 height 14
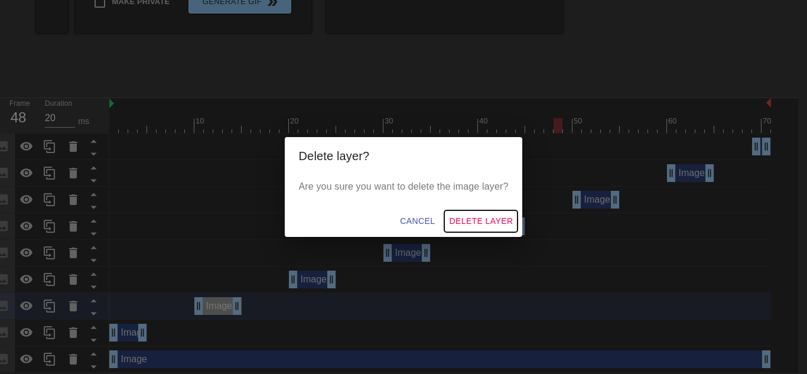
click at [466, 214] on span "Delete Layer" at bounding box center [481, 221] width 64 height 15
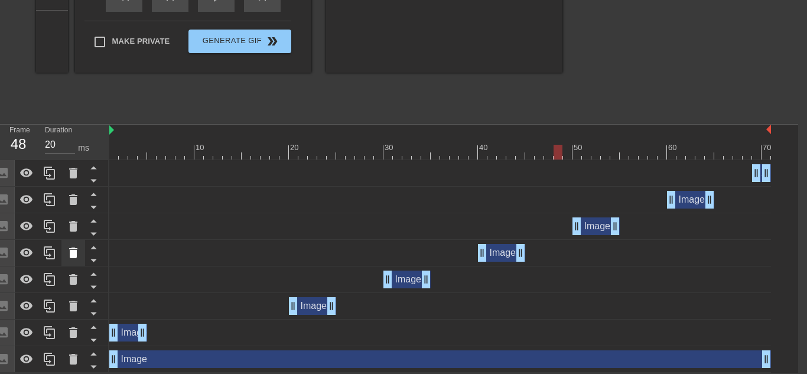
click at [71, 246] on icon at bounding box center [73, 253] width 14 height 14
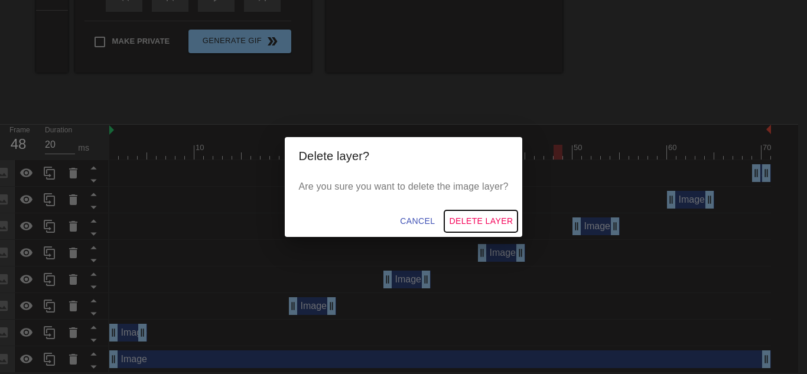
click at [489, 220] on span "Delete Layer" at bounding box center [481, 221] width 64 height 15
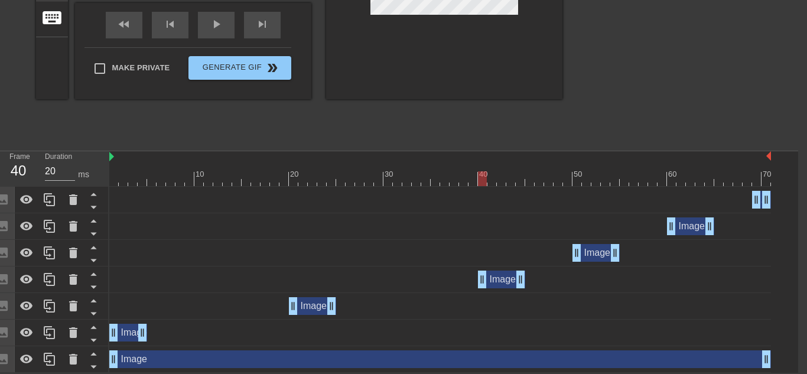
drag, startPoint x: 408, startPoint y: 281, endPoint x: 503, endPoint y: 287, distance: 94.7
click at [503, 287] on div "Image drag_handle drag_handle" at bounding box center [501, 279] width 47 height 18
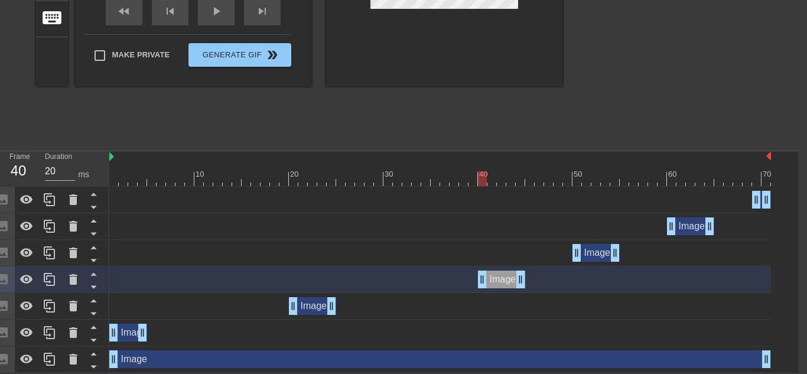
click at [595, 253] on div "Image drag_handle drag_handle" at bounding box center [595, 253] width 47 height 18
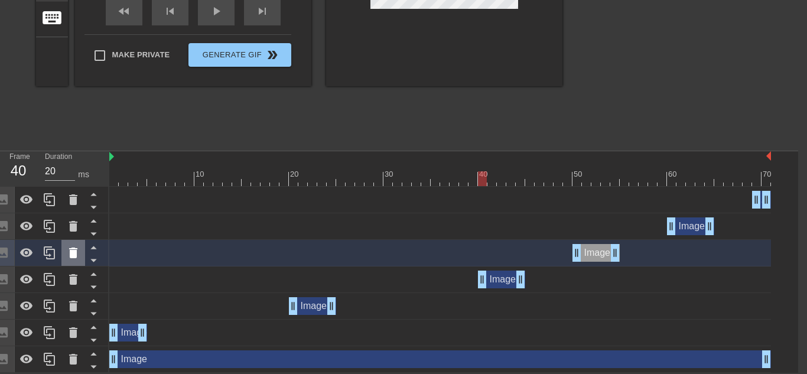
click at [70, 246] on icon at bounding box center [73, 253] width 14 height 14
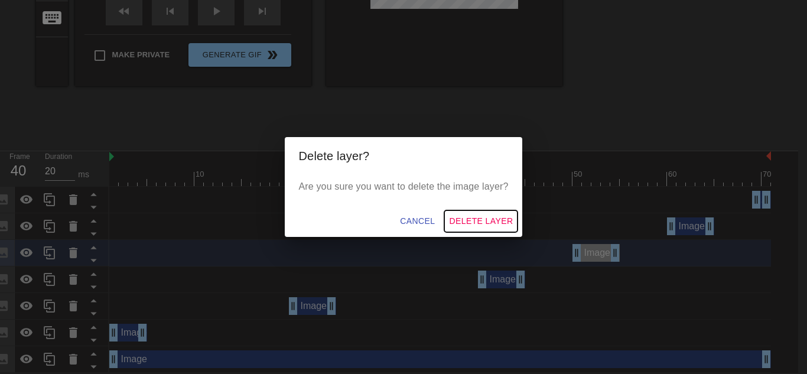
click at [487, 221] on span "Delete Layer" at bounding box center [481, 221] width 64 height 15
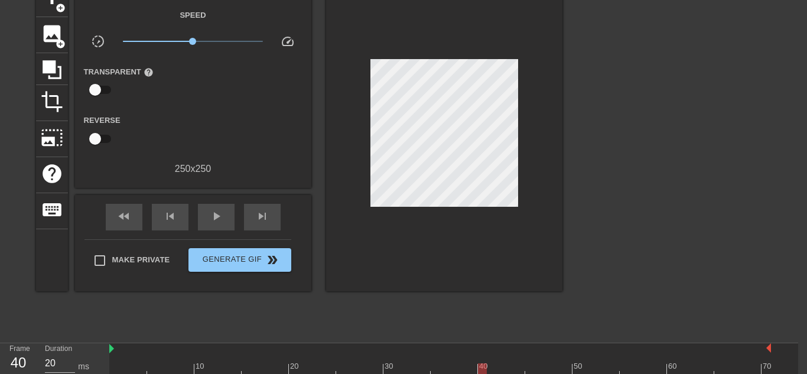
scroll to position [8, 9]
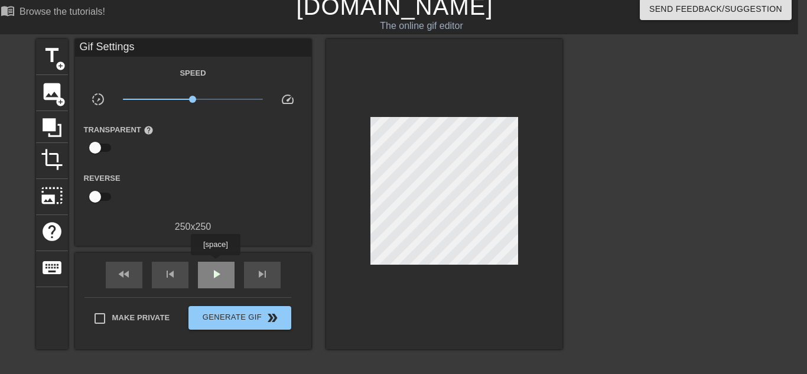
click at [217, 267] on span "play_arrow" at bounding box center [216, 274] width 14 height 14
click at [217, 267] on span "pause" at bounding box center [216, 274] width 14 height 14
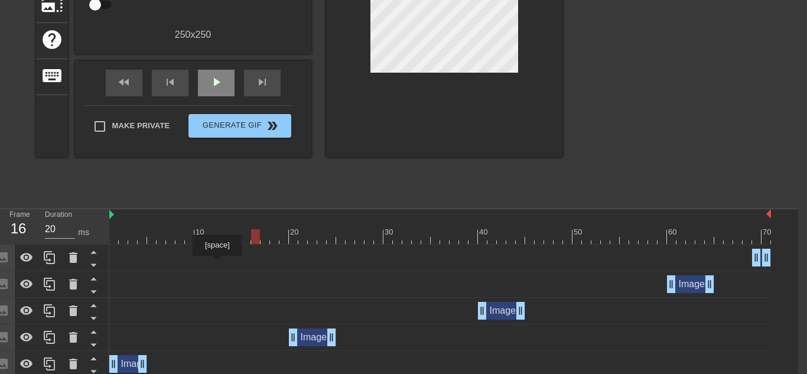
scroll to position [231, 9]
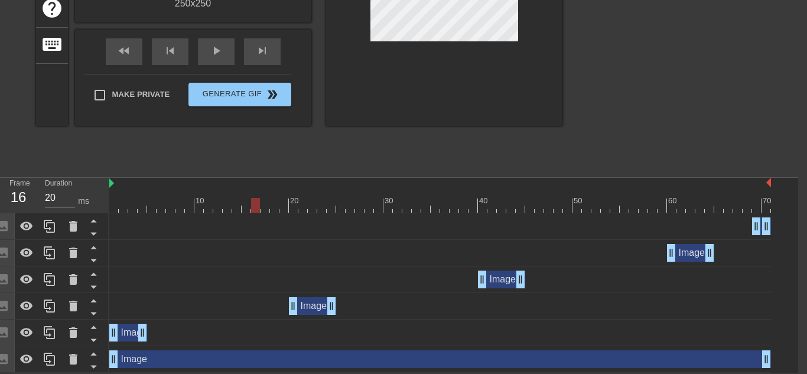
click at [125, 330] on div "Image drag_handle drag_handle" at bounding box center [128, 333] width 38 height 18
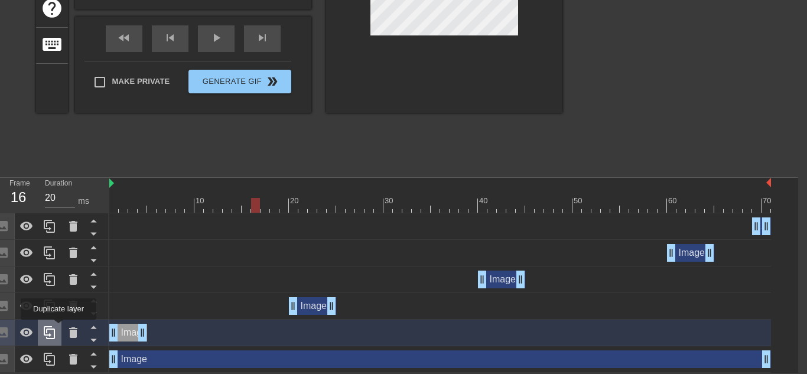
click at [60, 330] on div at bounding box center [50, 332] width 24 height 26
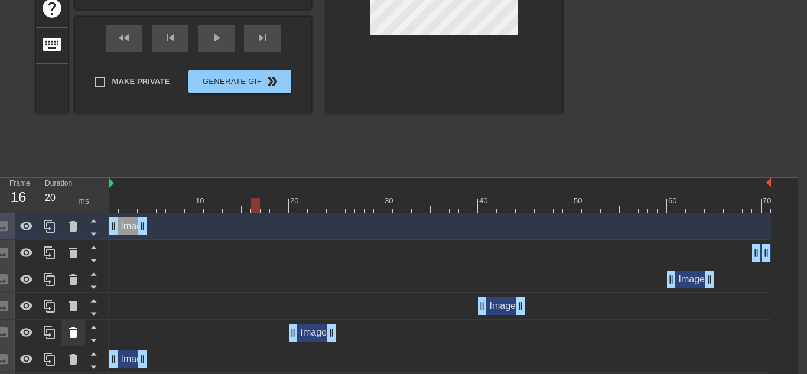
click at [70, 335] on icon at bounding box center [73, 332] width 8 height 11
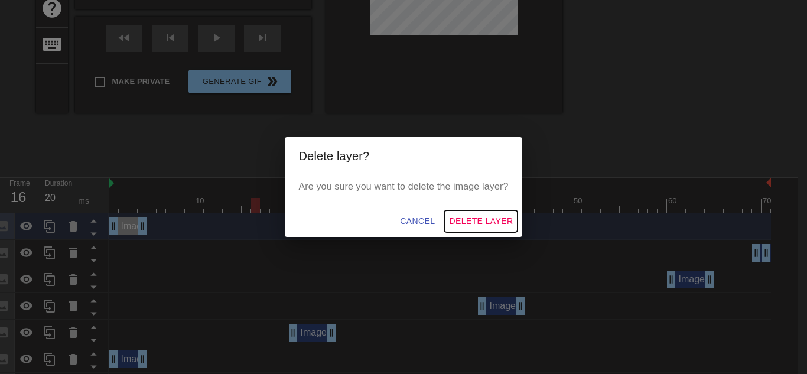
click at [475, 221] on span "Delete Layer" at bounding box center [481, 221] width 64 height 15
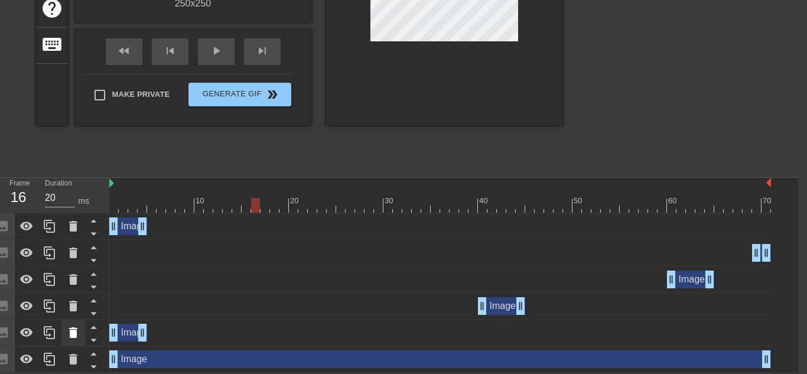
click at [73, 334] on icon at bounding box center [73, 332] width 8 height 11
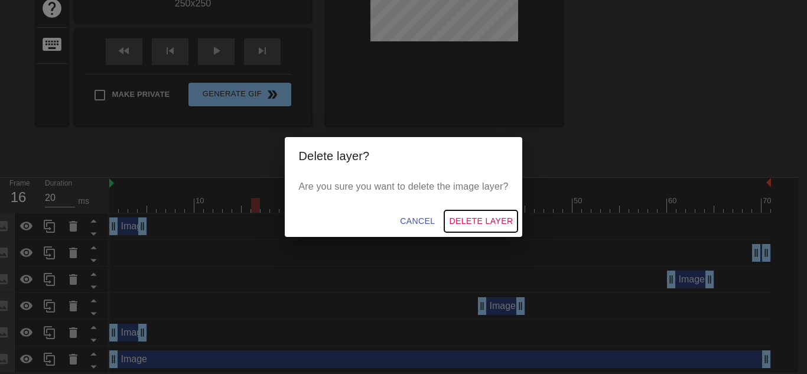
click at [475, 223] on span "Delete Layer" at bounding box center [481, 221] width 64 height 15
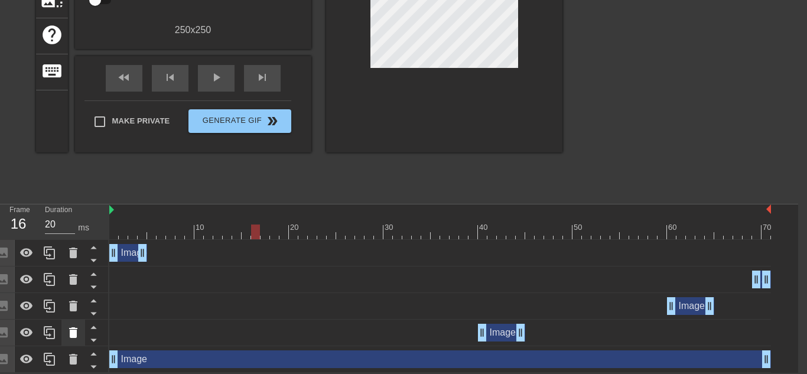
click at [72, 344] on div at bounding box center [73, 332] width 24 height 26
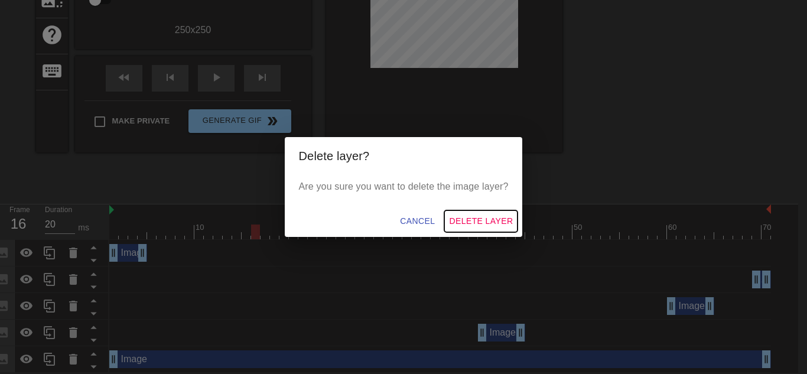
click at [476, 223] on span "Delete Layer" at bounding box center [481, 221] width 64 height 15
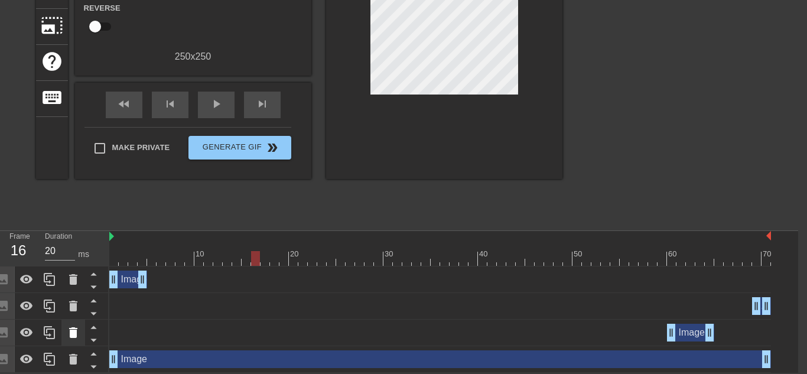
click at [72, 332] on icon at bounding box center [73, 332] width 8 height 11
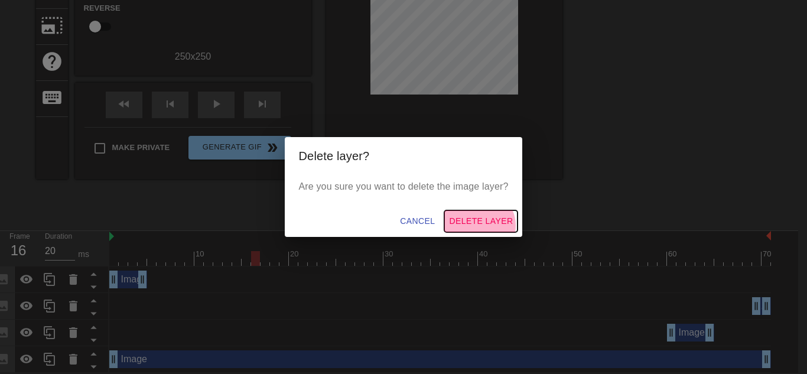
click at [476, 224] on span "Delete Layer" at bounding box center [481, 221] width 64 height 15
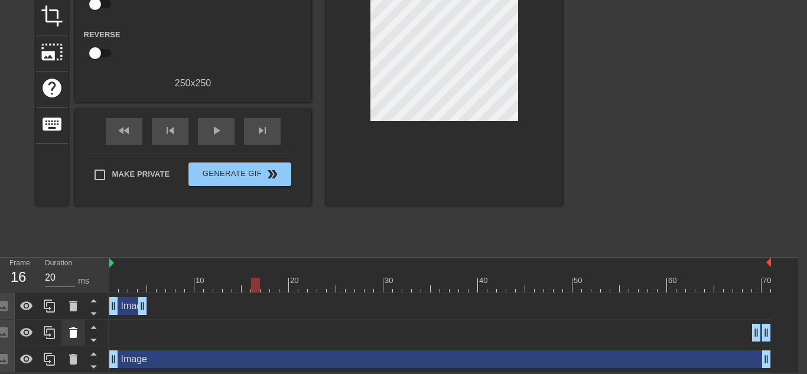
click at [72, 334] on icon at bounding box center [73, 332] width 8 height 11
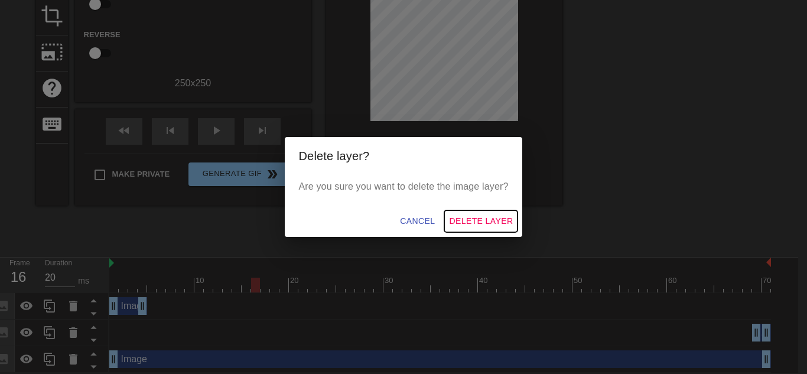
click at [478, 226] on button "Delete Layer" at bounding box center [480, 221] width 73 height 22
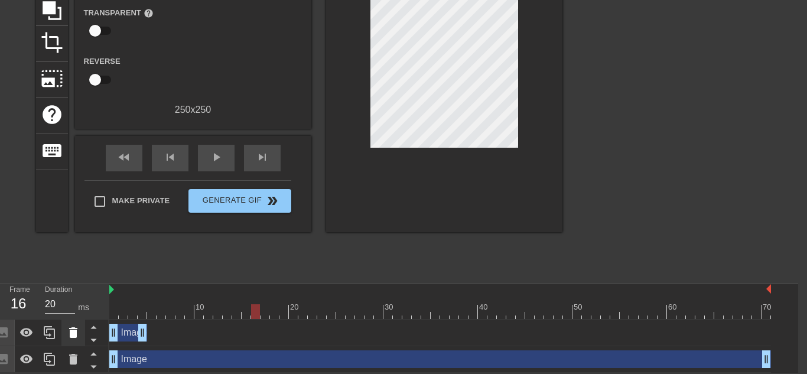
click at [73, 333] on icon at bounding box center [73, 332] width 8 height 11
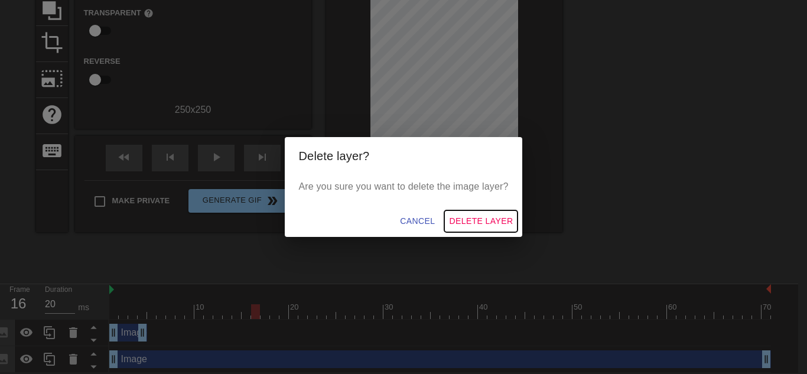
click at [477, 219] on span "Delete Layer" at bounding box center [481, 221] width 64 height 15
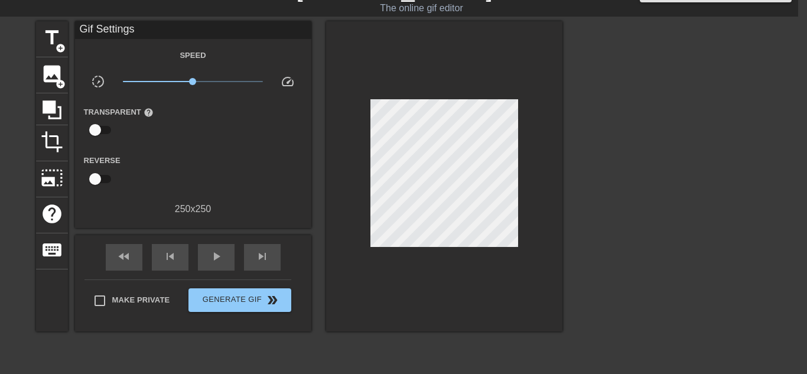
scroll to position [0, 9]
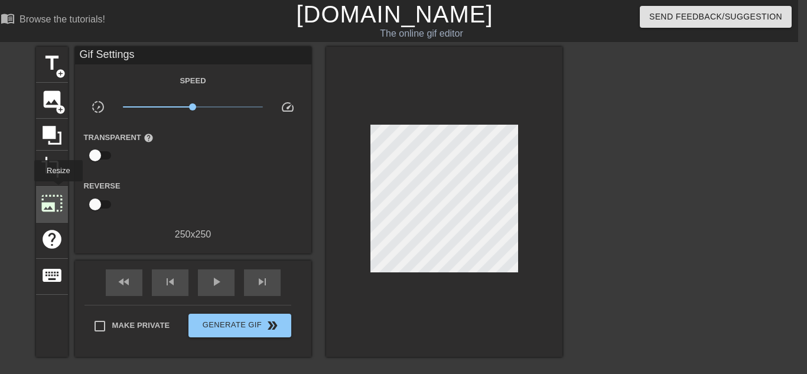
click at [58, 192] on span "photo_size_select_large" at bounding box center [52, 203] width 22 height 22
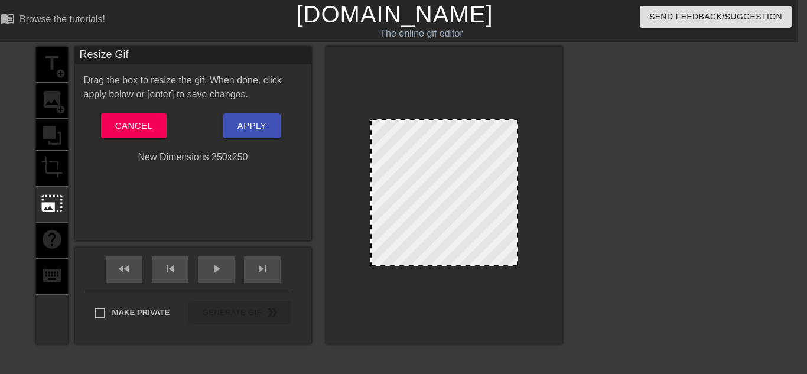
drag, startPoint x: 371, startPoint y: 265, endPoint x: 381, endPoint y: 308, distance: 43.6
click at [381, 308] on div at bounding box center [444, 195] width 236 height 297
drag, startPoint x: 445, startPoint y: 149, endPoint x: 448, endPoint y: 120, distance: 28.5
click at [448, 120] on div at bounding box center [444, 193] width 148 height 148
drag, startPoint x: 517, startPoint y: 119, endPoint x: 557, endPoint y: 119, distance: 39.6
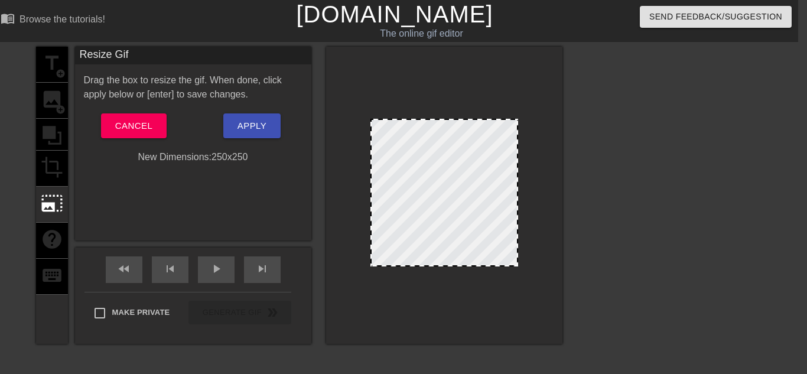
click at [557, 119] on div at bounding box center [444, 195] width 236 height 297
drag, startPoint x: 516, startPoint y: 119, endPoint x: 536, endPoint y: 121, distance: 20.2
click at [536, 121] on div at bounding box center [444, 195] width 236 height 297
drag, startPoint x: 517, startPoint y: 197, endPoint x: 556, endPoint y: 200, distance: 39.0
click at [556, 200] on div at bounding box center [444, 195] width 236 height 297
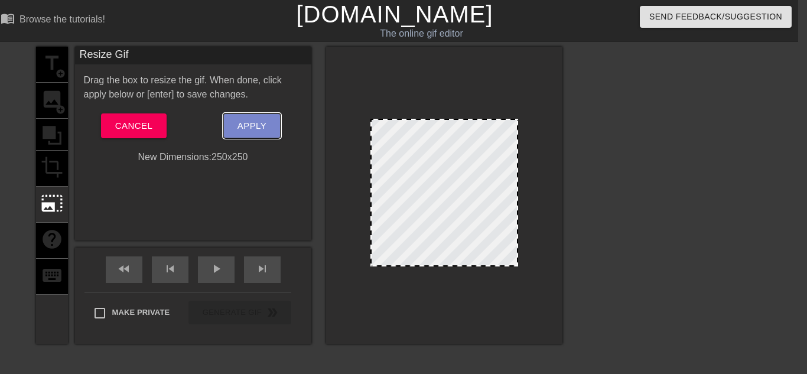
click at [257, 120] on span "Apply" at bounding box center [251, 125] width 29 height 15
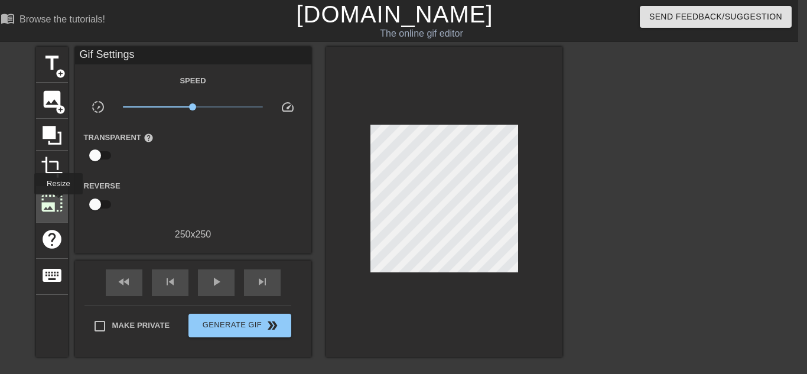
click at [58, 203] on span "photo_size_select_large" at bounding box center [52, 203] width 22 height 22
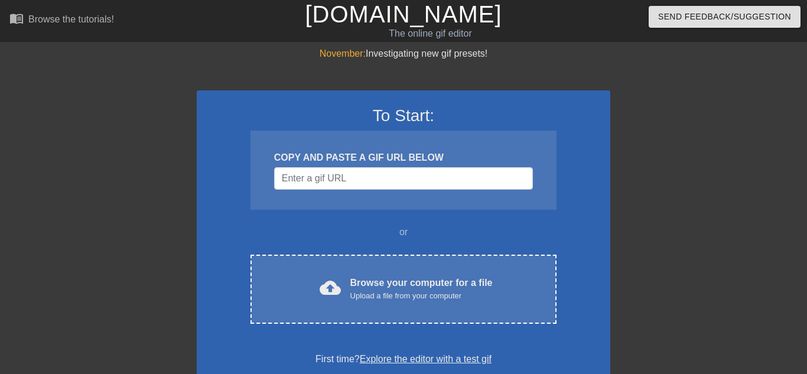
scroll to position [0, 9]
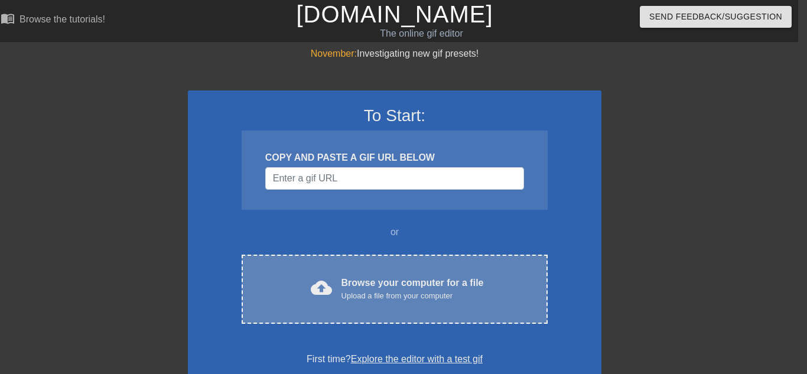
click at [381, 276] on div "Browse your computer for a file Upload a file from your computer" at bounding box center [412, 289] width 142 height 26
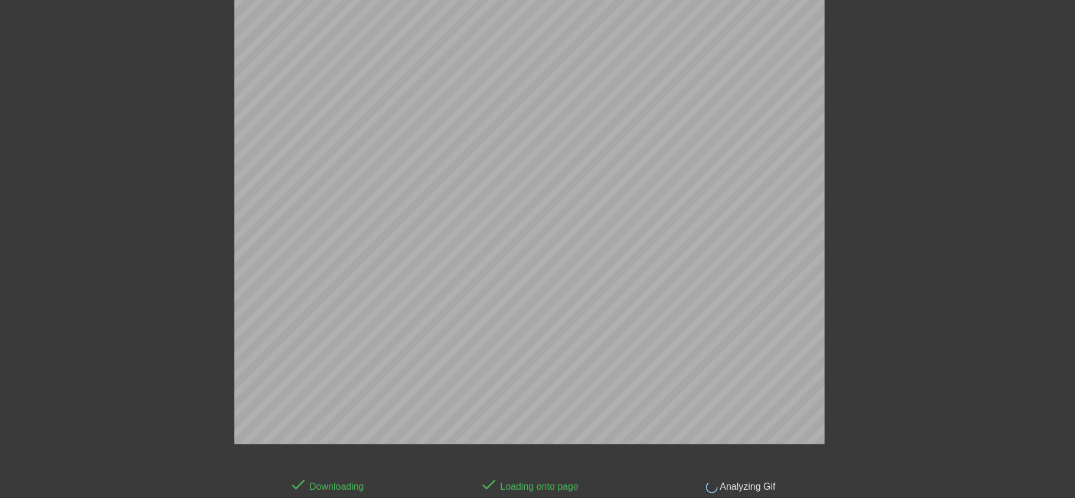
scroll to position [0, 0]
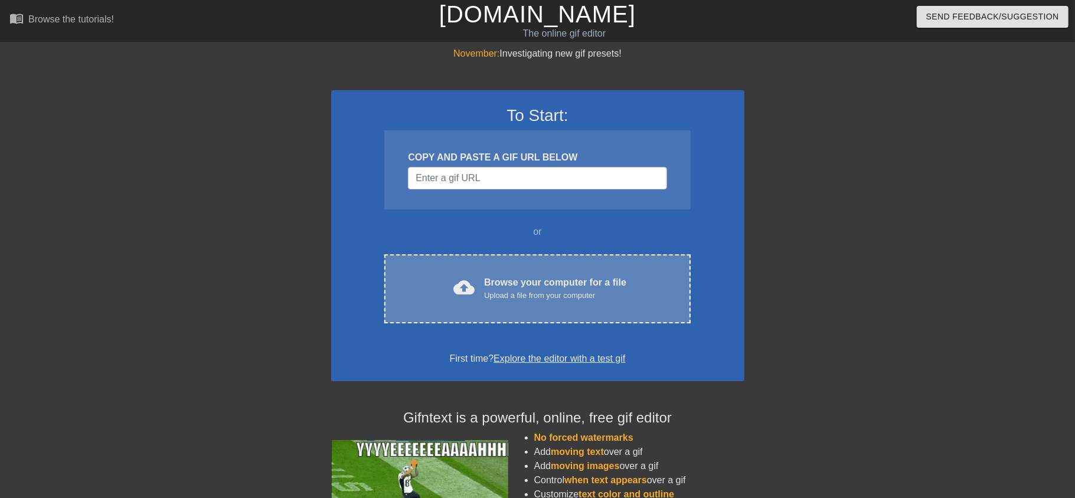
click at [529, 263] on div "cloud_upload Browse your computer for a file Upload a file from your computer C…" at bounding box center [537, 289] width 306 height 69
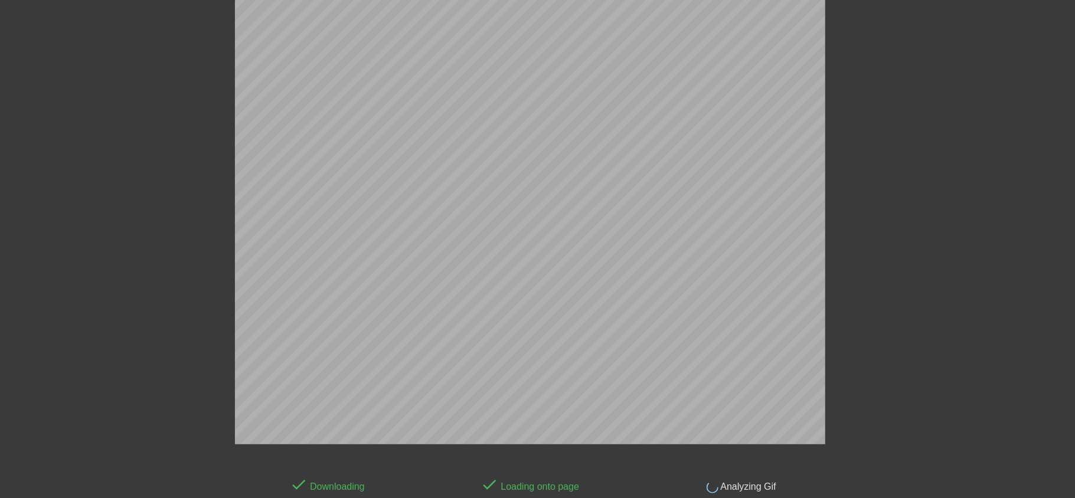
scroll to position [193, 8]
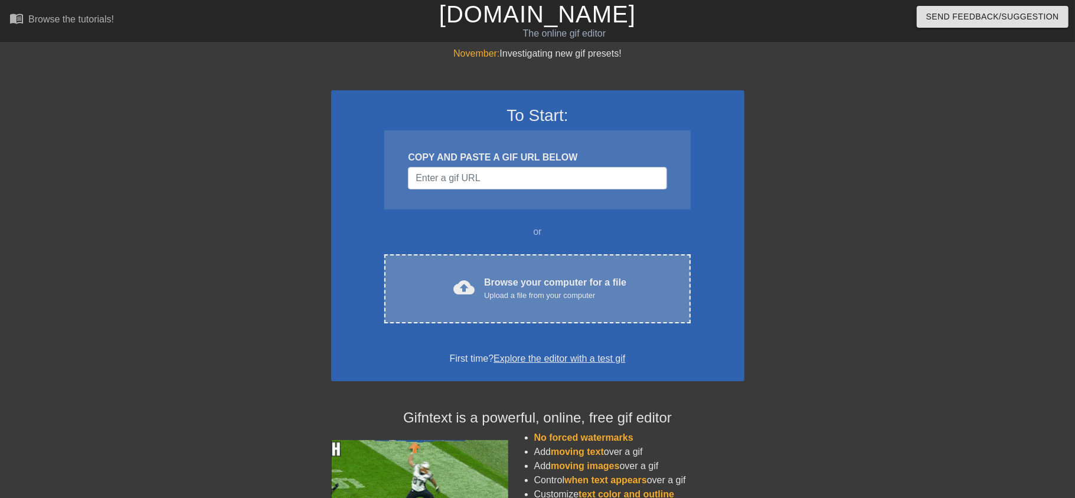
click at [521, 257] on div "cloud_upload Browse your computer for a file Upload a file from your computer C…" at bounding box center [537, 289] width 306 height 69
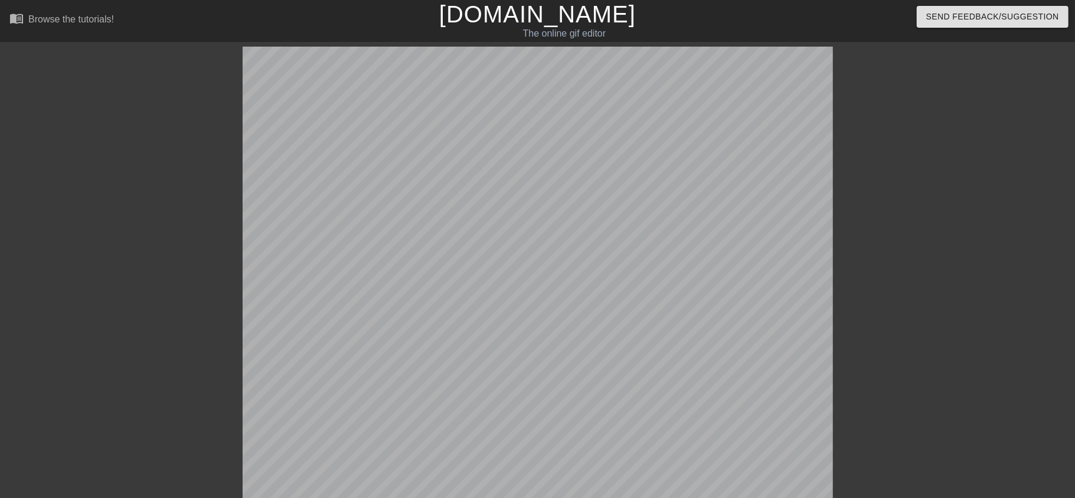
scroll to position [193, 0]
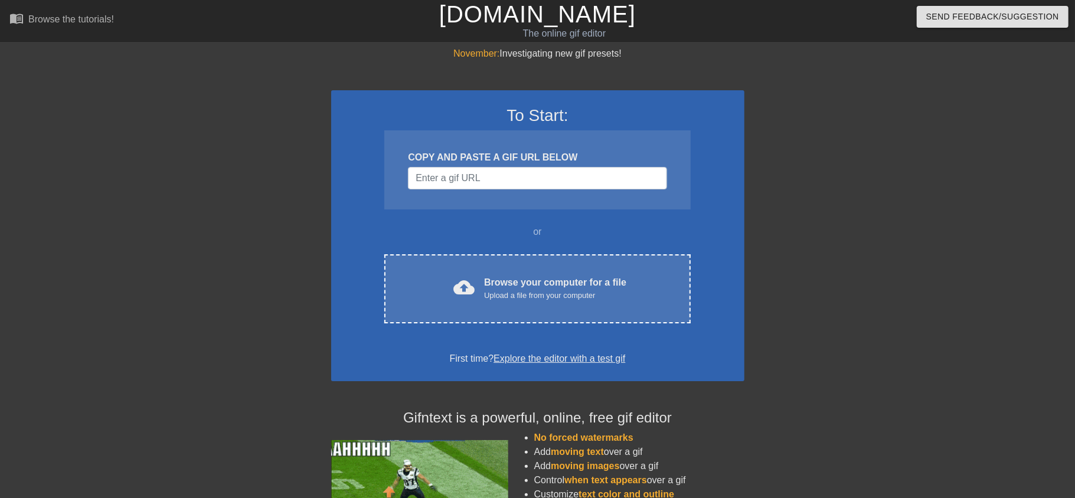
scroll to position [81, 8]
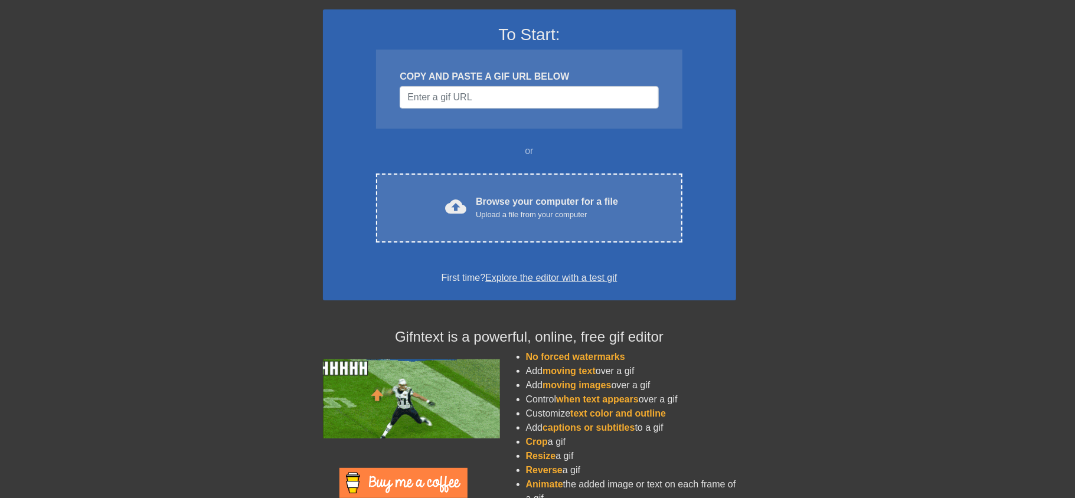
click at [526, 279] on div "To Start: COPY AND PASTE A GIF URL BELOW or cloud_upload Browse your computer f…" at bounding box center [529, 154] width 413 height 291
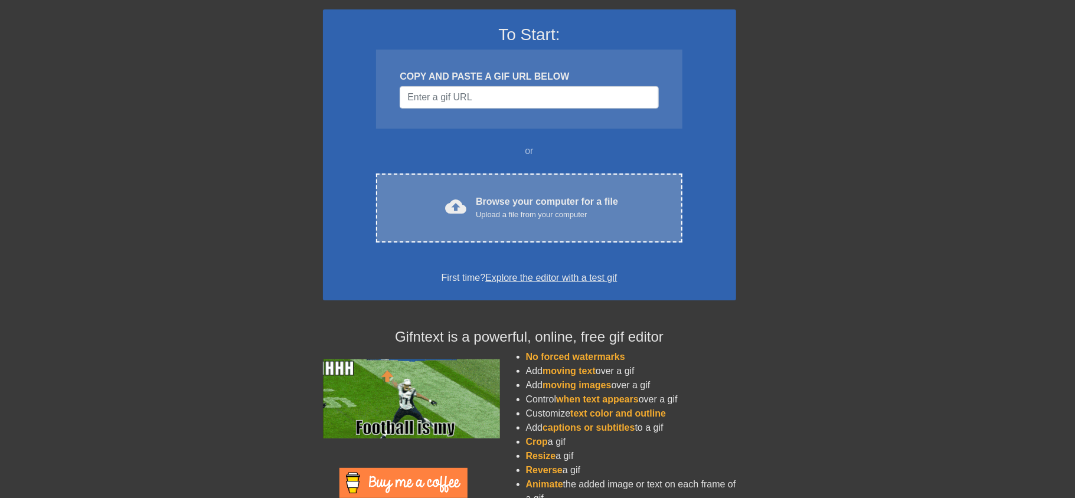
click at [612, 178] on div "cloud_upload Browse your computer for a file Upload a file from your computer C…" at bounding box center [529, 208] width 306 height 69
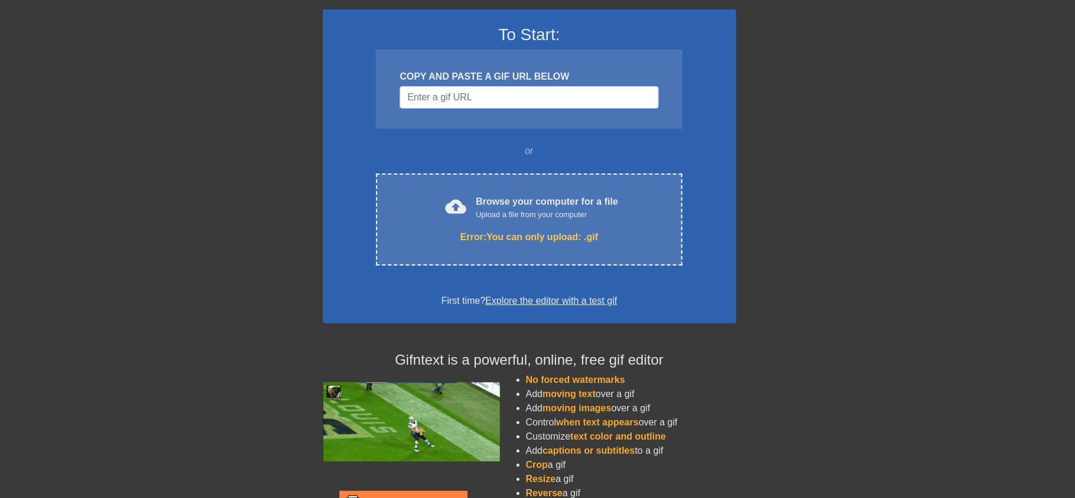
scroll to position [0, 8]
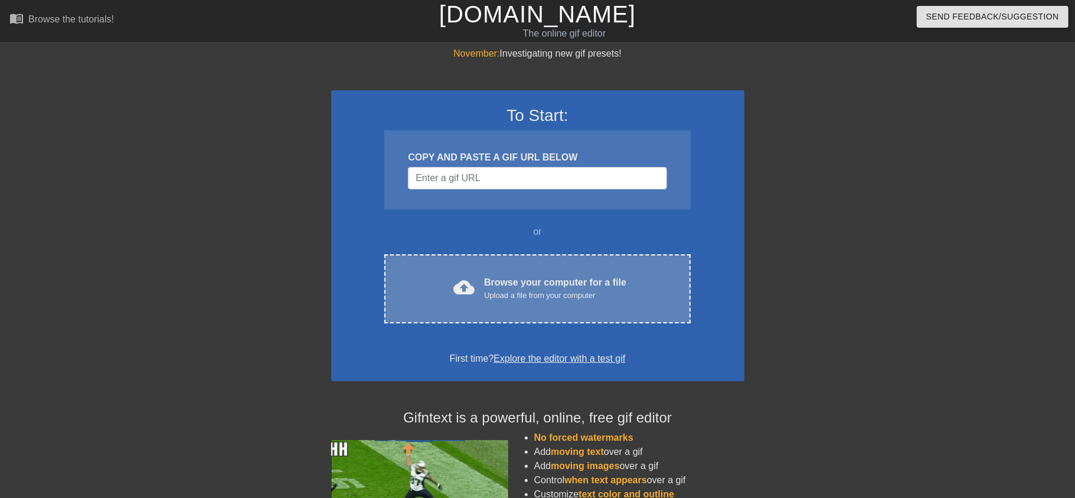
click at [524, 255] on div "cloud_upload Browse your computer for a file Upload a file from your computer C…" at bounding box center [537, 289] width 306 height 69
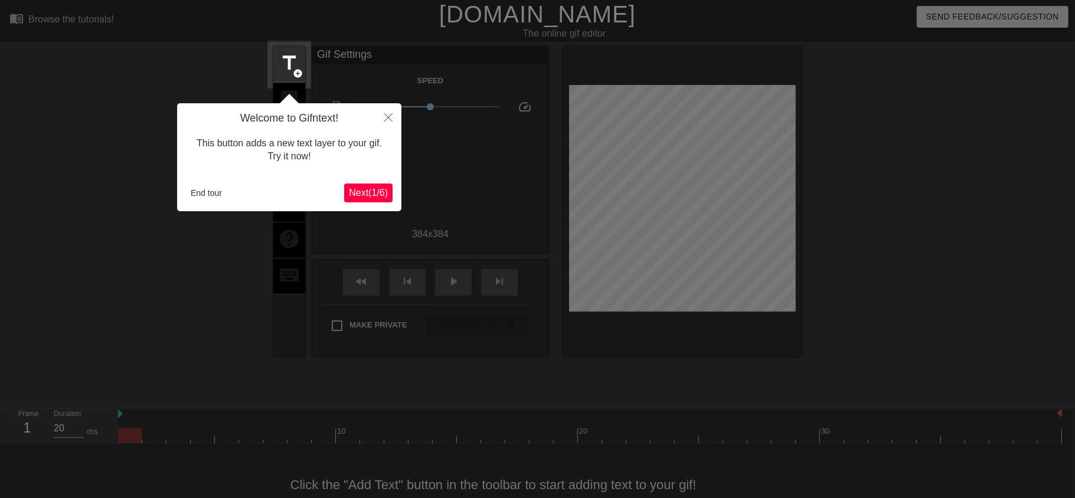
scroll to position [28, 0]
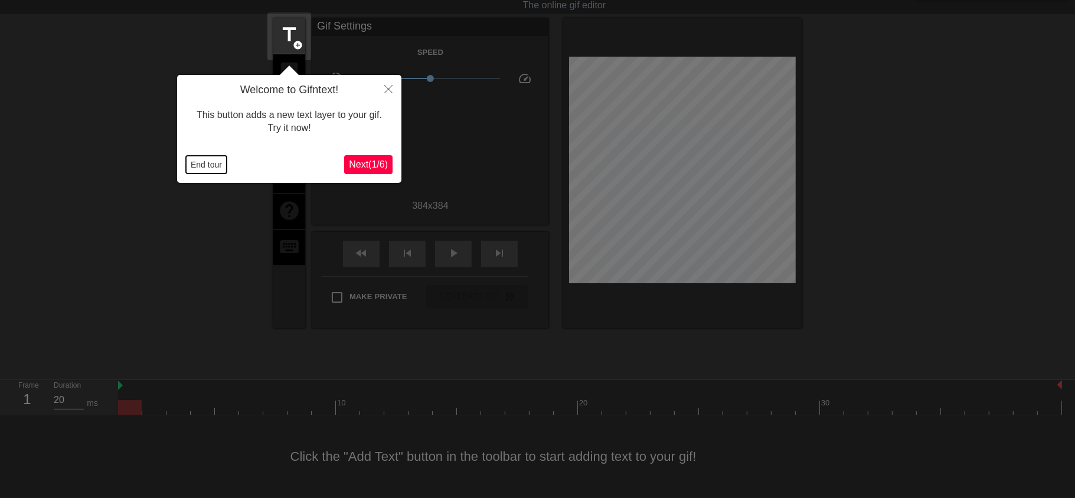
click at [216, 165] on button "End tour" at bounding box center [206, 165] width 41 height 18
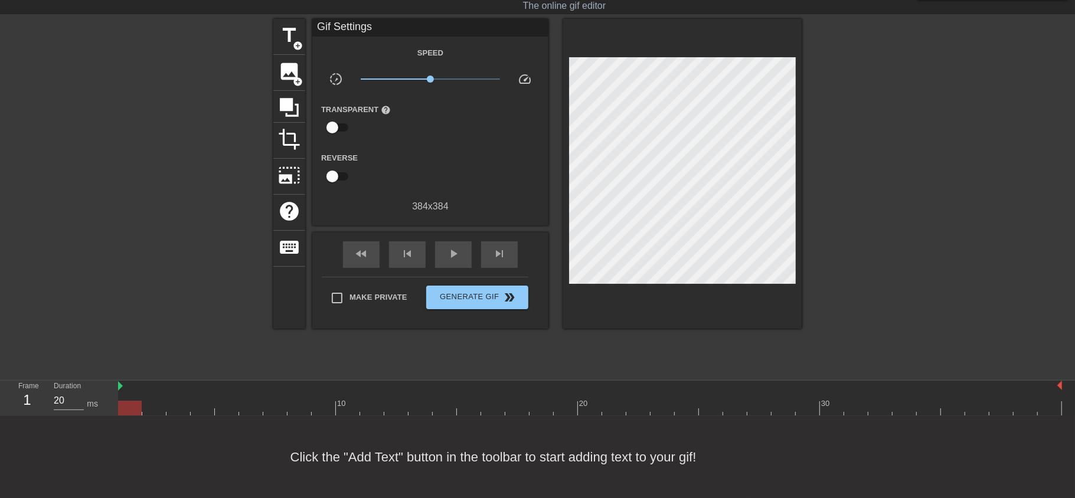
scroll to position [0, 0]
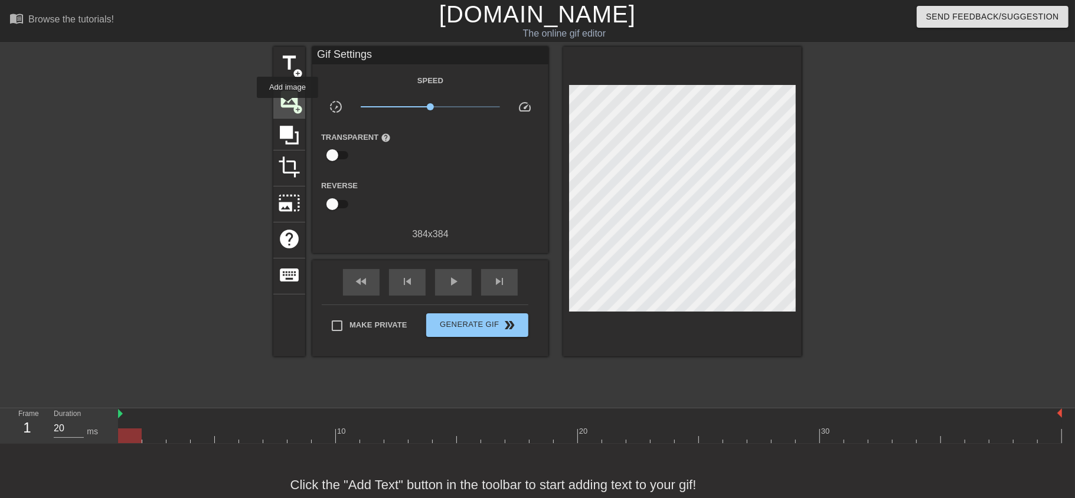
click at [288, 106] on span "image" at bounding box center [289, 99] width 22 height 22
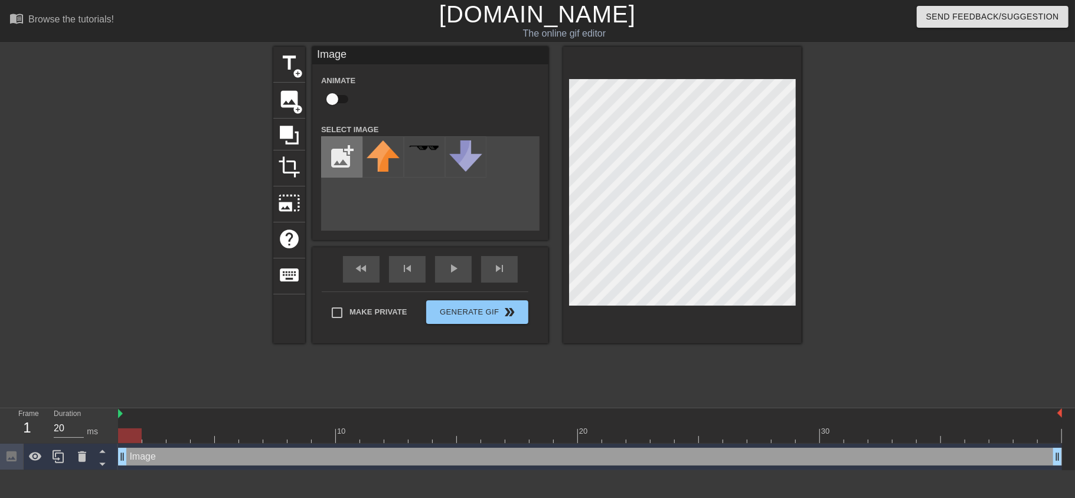
click at [328, 154] on input "file" at bounding box center [342, 157] width 40 height 40
type input "C:\fakepath\SUPERAWESOMETRICKSTERDOGJAKETHATSMEEEEEE.png"
click at [385, 164] on img at bounding box center [383, 166] width 33 height 50
click at [542, 37] on div "menu_book Browse the tutorials! [DOMAIN_NAME] The online gif editor Send Feedba…" at bounding box center [537, 235] width 1075 height 471
click at [369, 190] on div "add_photo_alternate" at bounding box center [430, 183] width 219 height 94
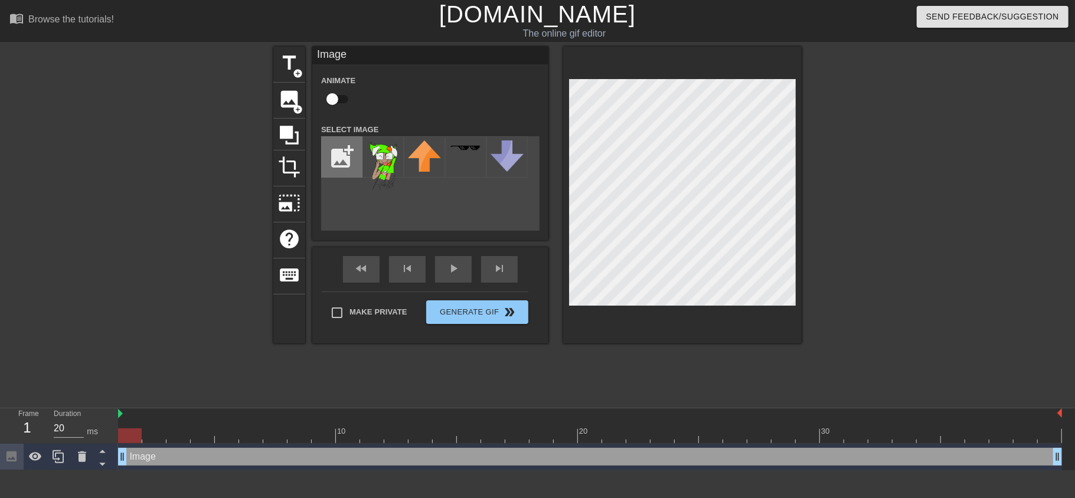
click at [345, 164] on input "file" at bounding box center [342, 157] width 40 height 40
type input "C:\fakepath\I was crazy once.gif"
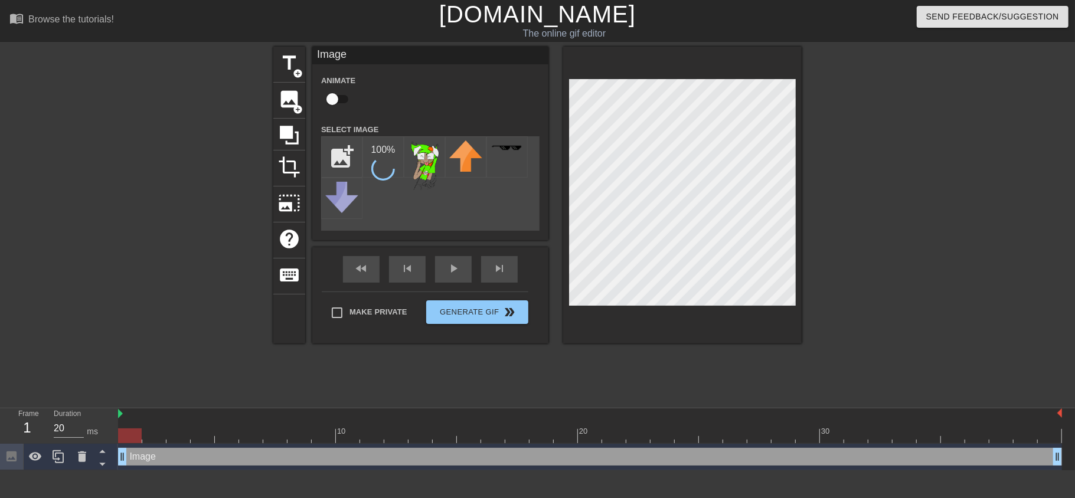
click at [406, 208] on div "add_photo_alternate 100 %" at bounding box center [430, 183] width 219 height 94
click at [381, 165] on div at bounding box center [383, 156] width 41 height 41
click at [422, 159] on img at bounding box center [424, 166] width 33 height 50
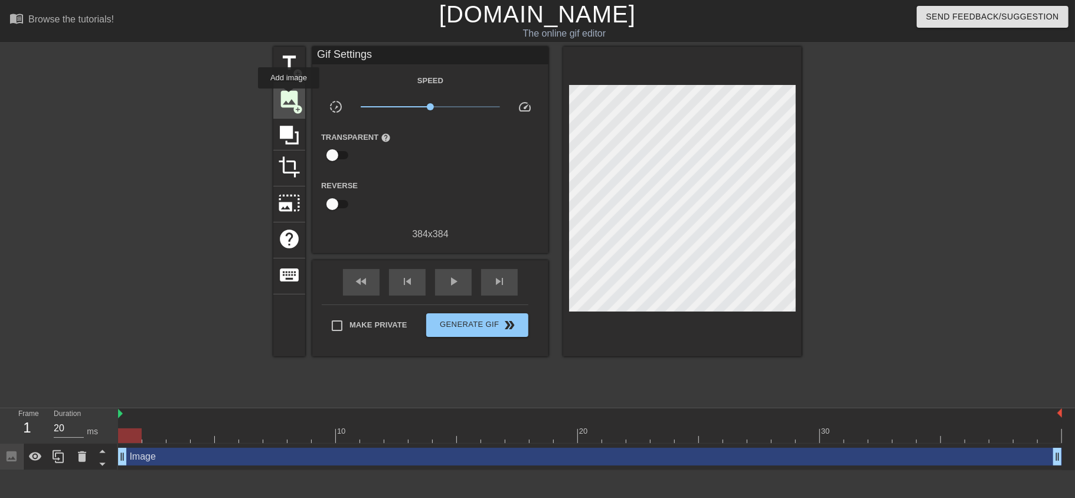
click at [289, 97] on span "image" at bounding box center [289, 99] width 22 height 22
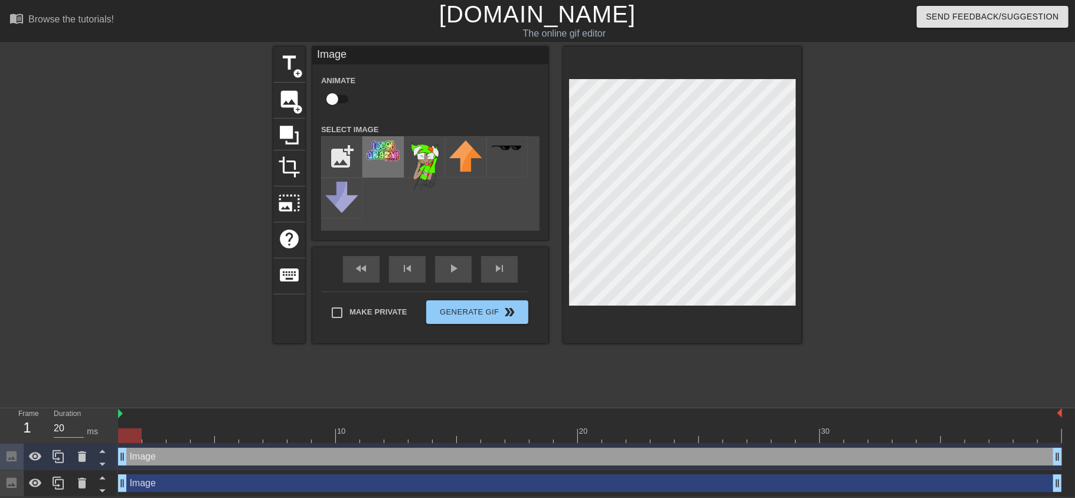
click at [378, 158] on img at bounding box center [383, 151] width 33 height 21
click at [343, 164] on input "file" at bounding box center [342, 157] width 40 height 40
type input "C:\fakepath\Rainbow_star.gif"
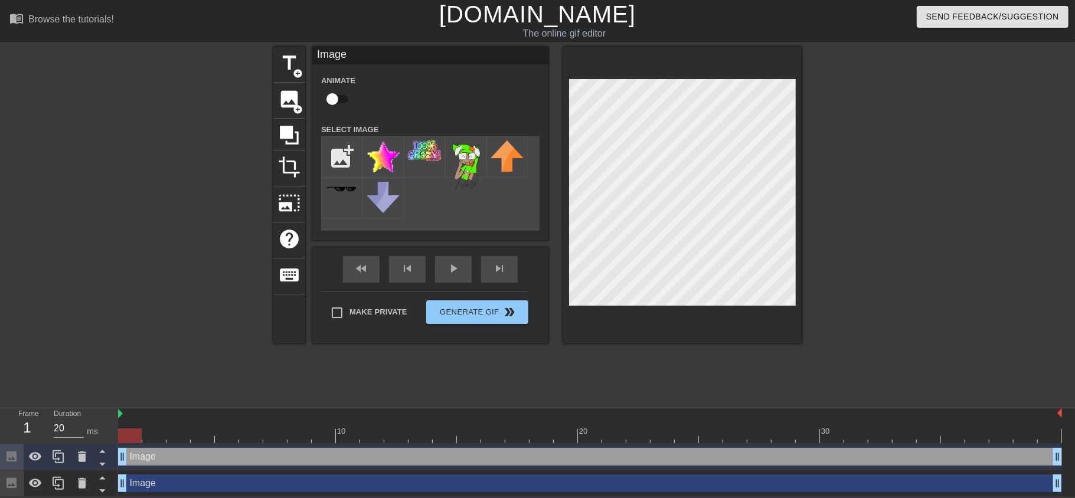
click at [462, 212] on div "add_photo_alternate" at bounding box center [430, 183] width 219 height 94
click at [285, 110] on div "image add_circle" at bounding box center [289, 101] width 32 height 36
click at [384, 151] on img at bounding box center [383, 157] width 33 height 32
click at [429, 216] on div "add_photo_alternate" at bounding box center [430, 183] width 219 height 94
click at [294, 100] on span "image" at bounding box center [289, 99] width 22 height 22
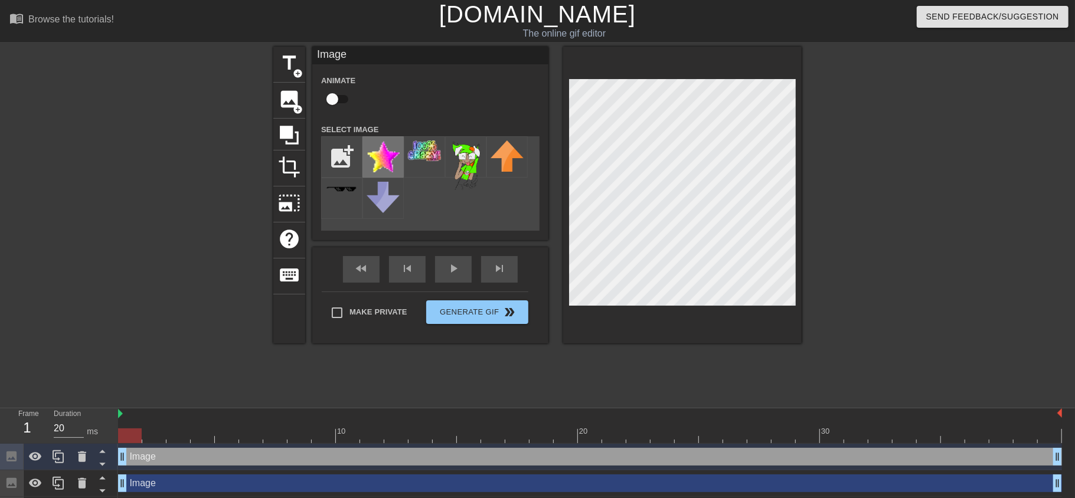
click at [375, 154] on img at bounding box center [383, 157] width 33 height 32
click at [293, 105] on span "add_circle" at bounding box center [298, 110] width 10 height 10
click at [384, 158] on img at bounding box center [383, 157] width 33 height 32
click at [793, 323] on div at bounding box center [682, 195] width 239 height 297
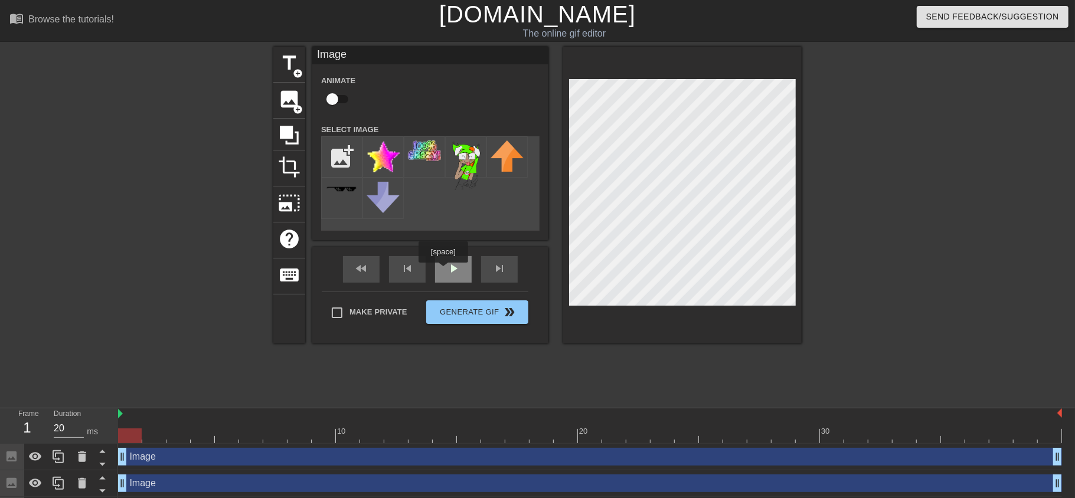
scroll to position [79, 0]
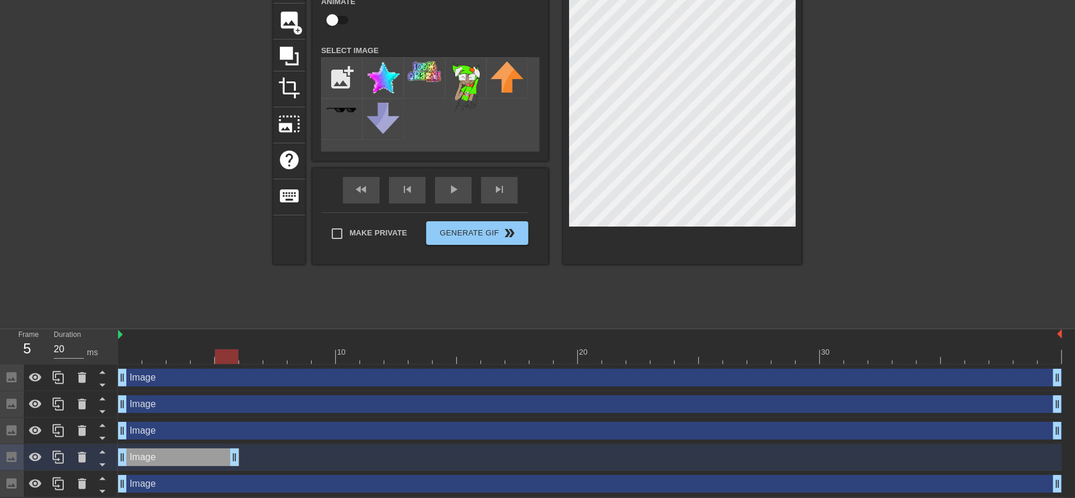
drag, startPoint x: 1059, startPoint y: 456, endPoint x: 226, endPoint y: 472, distance: 833.4
click at [226, 472] on div "Image drag_handle drag_handle Image drag_handle drag_handle Image drag_handle d…" at bounding box center [596, 431] width 957 height 133
click at [57, 456] on icon at bounding box center [58, 458] width 14 height 14
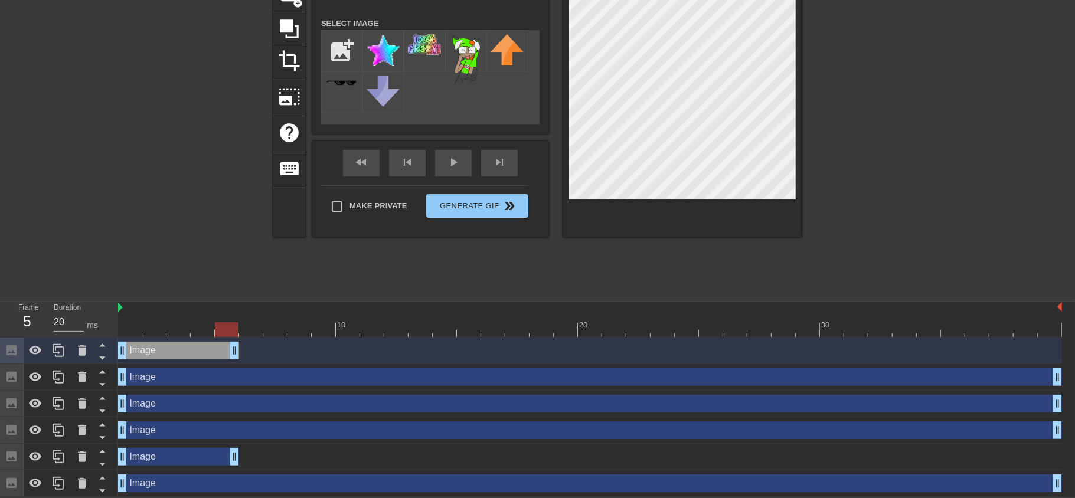
scroll to position [106, 1]
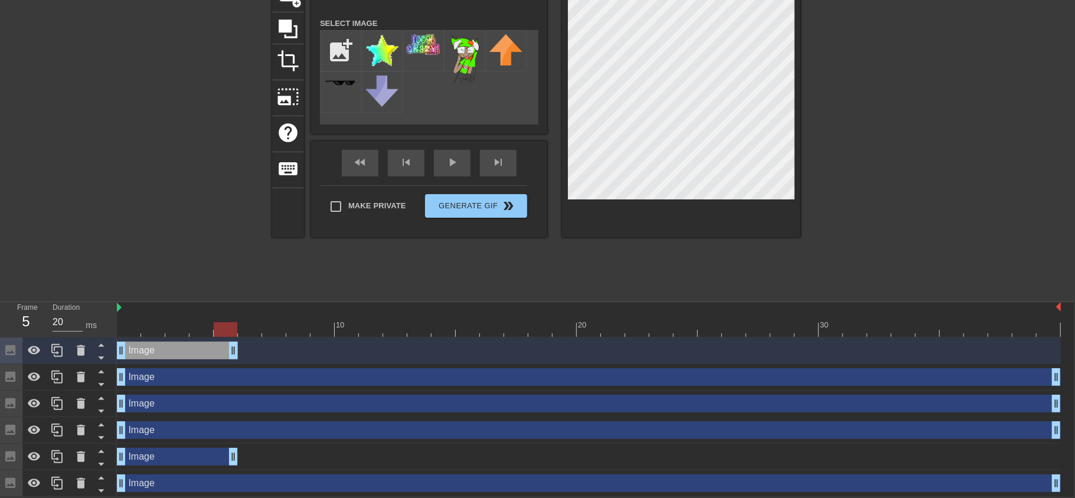
click at [172, 453] on div "Image drag_handle drag_handle" at bounding box center [177, 457] width 121 height 18
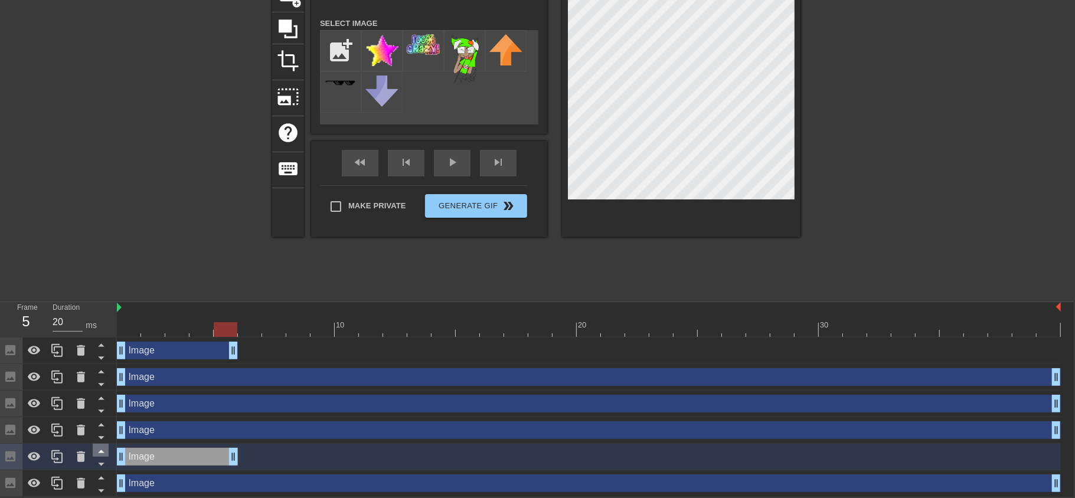
click at [104, 451] on icon at bounding box center [101, 451] width 15 height 15
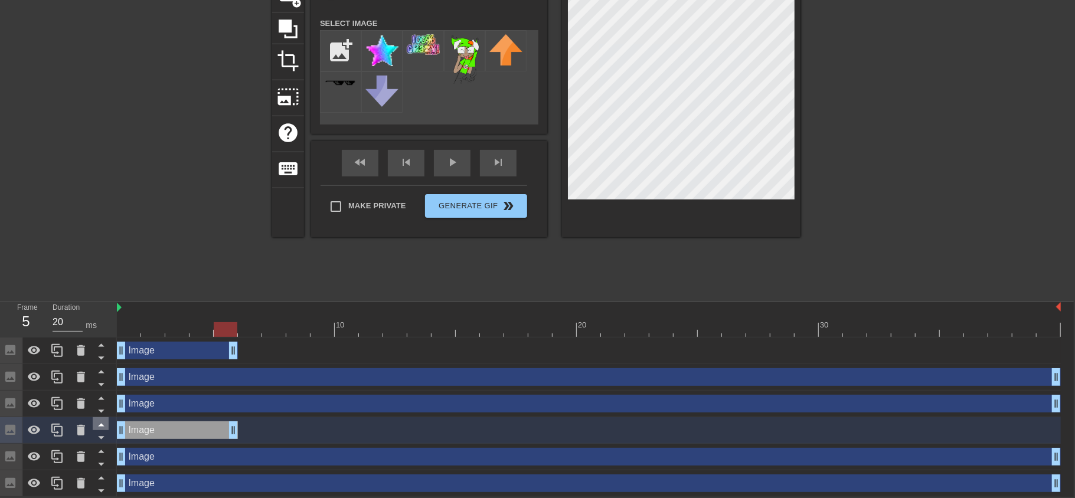
click at [103, 424] on icon at bounding box center [101, 425] width 15 height 15
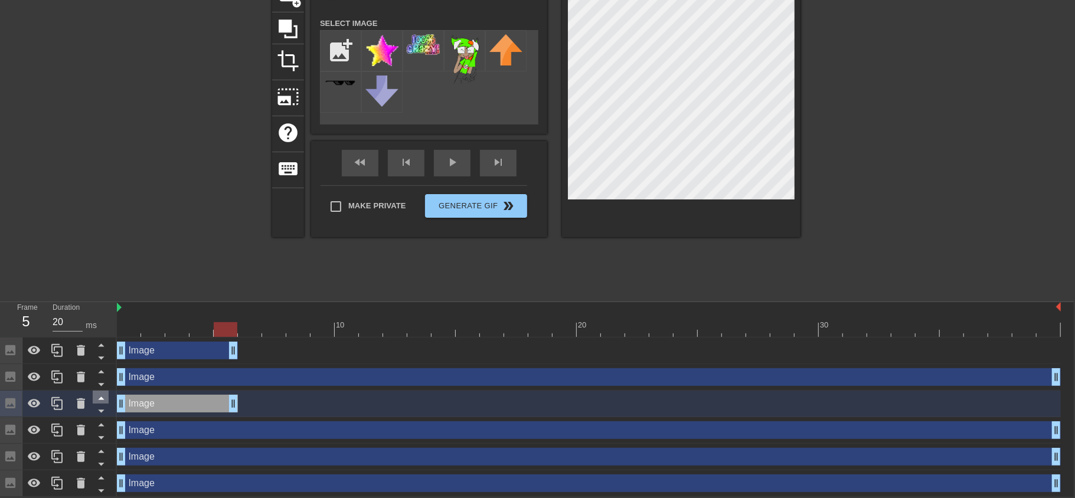
click at [100, 396] on icon at bounding box center [101, 398] width 15 height 15
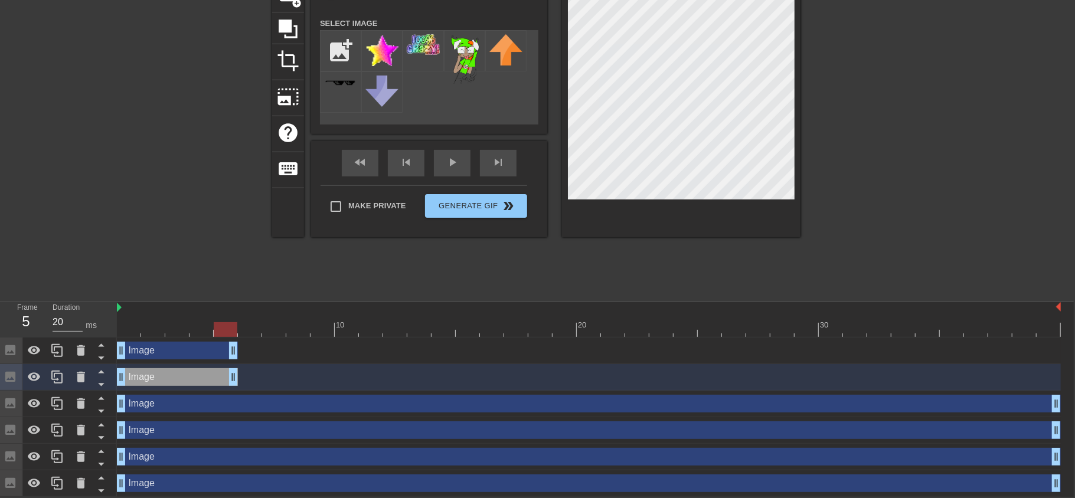
click at [171, 356] on div "Image drag_handle drag_handle" at bounding box center [177, 351] width 121 height 18
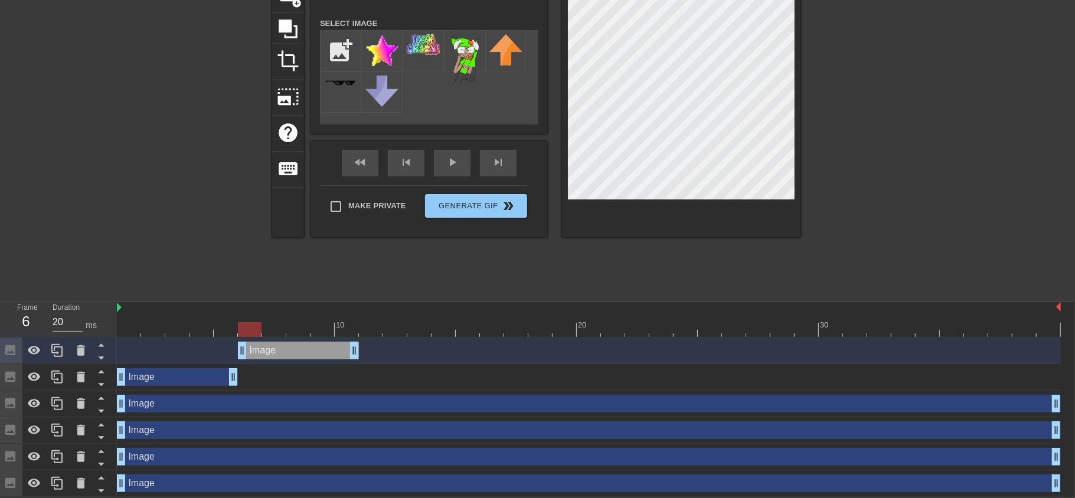
drag, startPoint x: 171, startPoint y: 356, endPoint x: 279, endPoint y: 361, distance: 107.6
click at [279, 361] on div "Image drag_handle drag_handle" at bounding box center [589, 351] width 944 height 27
drag, startPoint x: 267, startPoint y: 341, endPoint x: 280, endPoint y: 345, distance: 13.6
click at [280, 345] on div "Image drag_handle drag_handle" at bounding box center [298, 351] width 121 height 18
click at [58, 344] on icon at bounding box center [57, 351] width 14 height 14
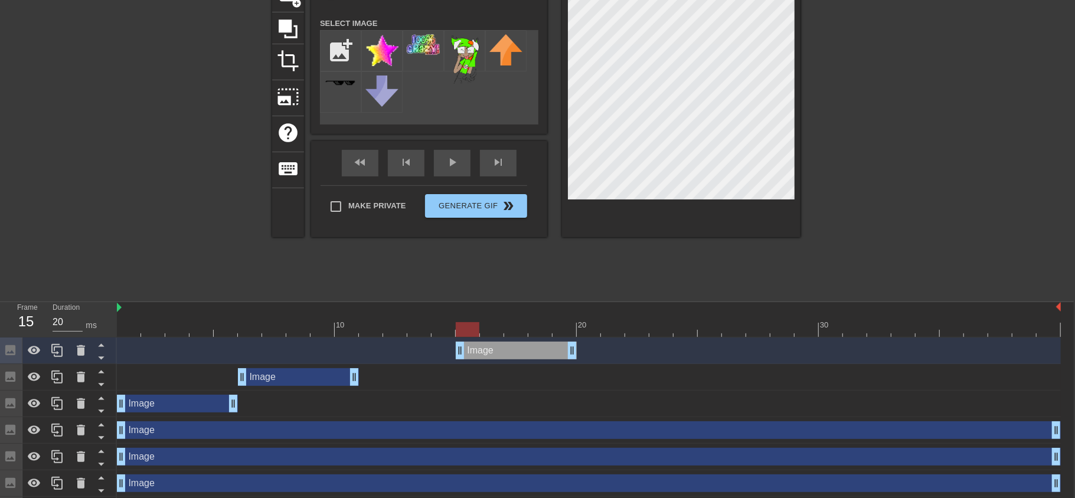
drag, startPoint x: 290, startPoint y: 350, endPoint x: 508, endPoint y: 351, distance: 218.5
click at [508, 351] on div "Image drag_handle drag_handle" at bounding box center [516, 351] width 121 height 18
click at [199, 401] on div "Image drag_handle drag_handle" at bounding box center [177, 404] width 121 height 18
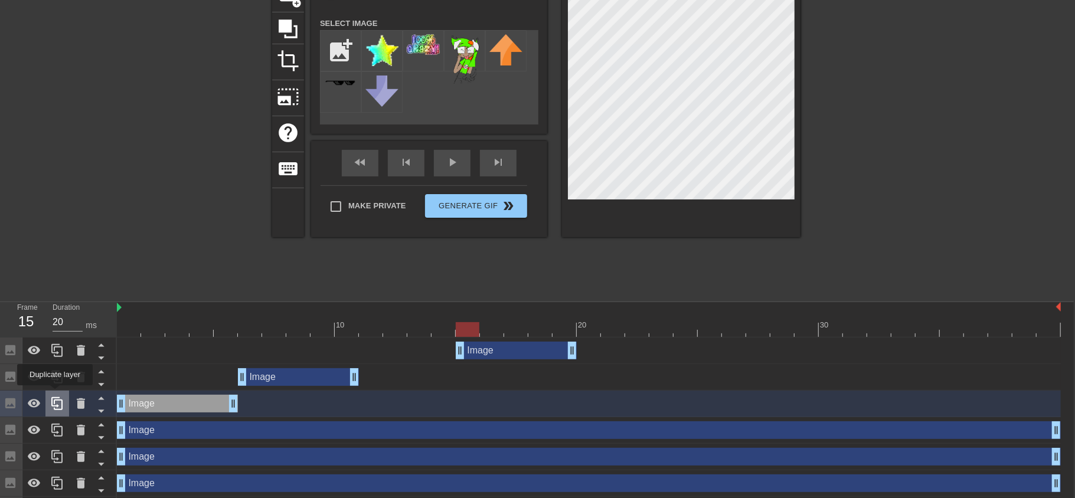
click at [57, 398] on icon at bounding box center [57, 404] width 14 height 14
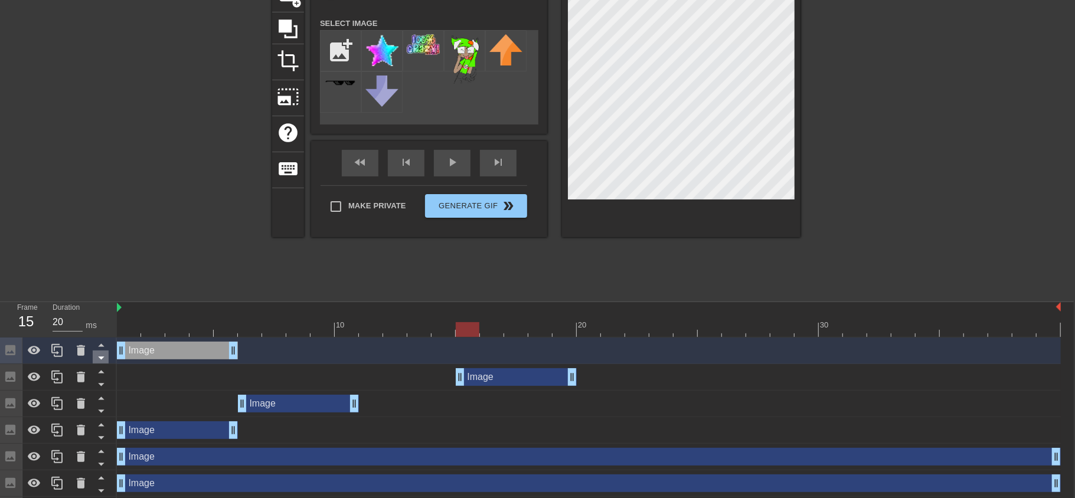
click at [100, 354] on icon at bounding box center [101, 358] width 15 height 15
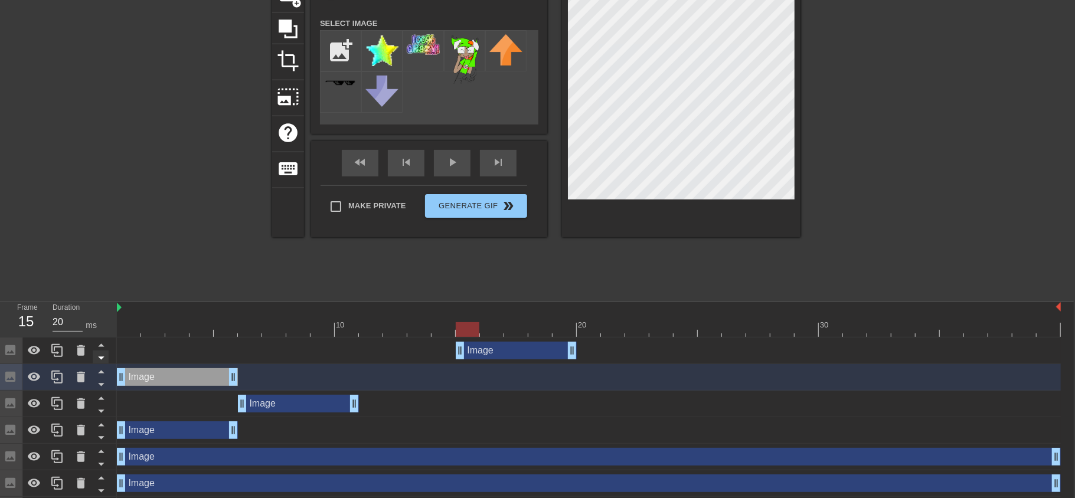
click at [103, 355] on icon at bounding box center [101, 358] width 15 height 15
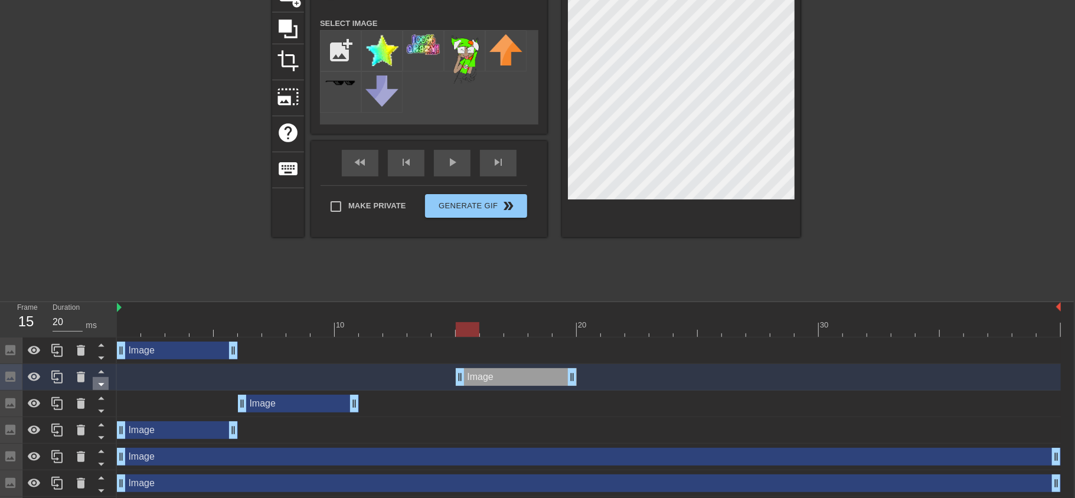
click at [99, 385] on icon at bounding box center [101, 384] width 15 height 15
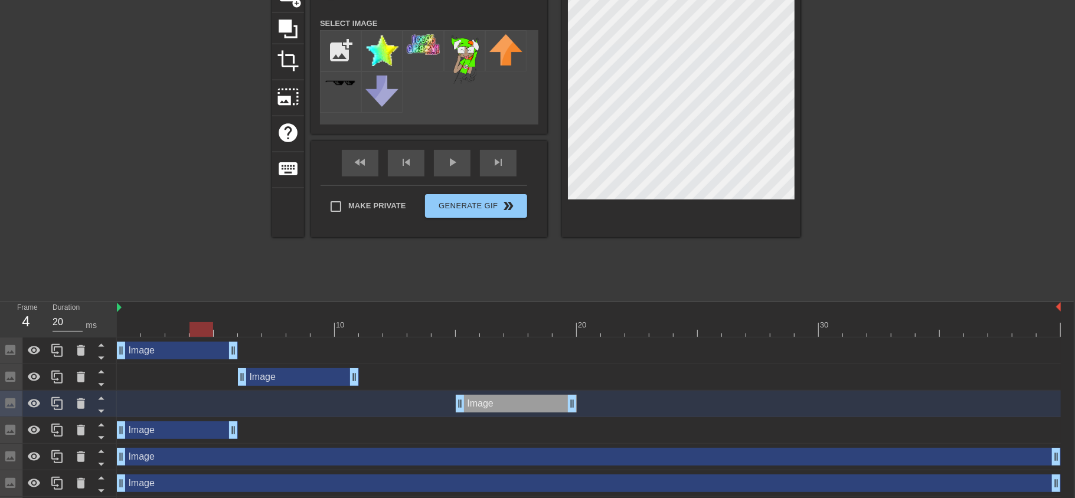
drag, startPoint x: 466, startPoint y: 332, endPoint x: 208, endPoint y: 295, distance: 260.7
click at [208, 295] on div "menu_book Browse the tutorials! [DOMAIN_NAME] The online gif editor Send Feedba…" at bounding box center [536, 222] width 1075 height 657
click at [209, 356] on div "Image drag_handle drag_handle" at bounding box center [177, 351] width 121 height 18
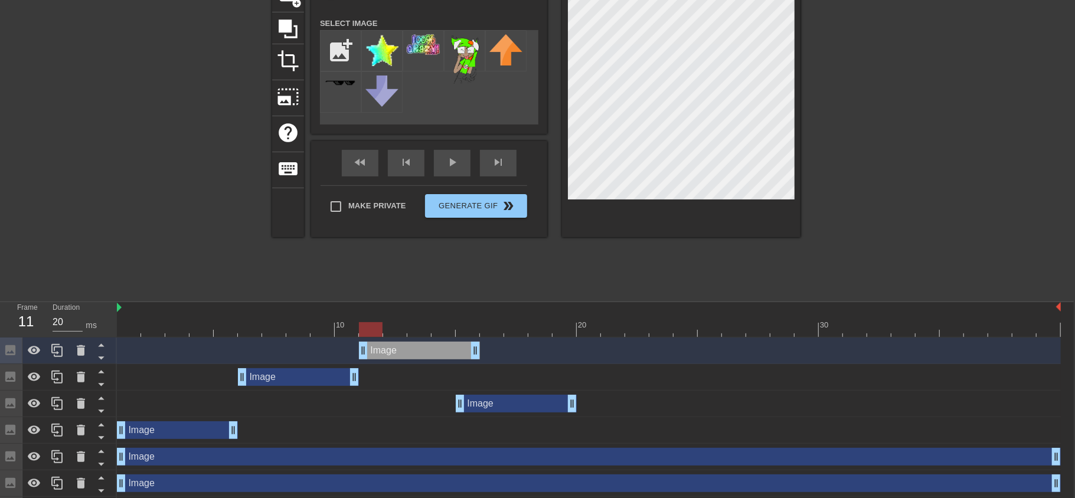
drag, startPoint x: 156, startPoint y: 349, endPoint x: 399, endPoint y: 355, distance: 242.8
click at [399, 355] on div "Image drag_handle drag_handle" at bounding box center [419, 351] width 121 height 18
drag, startPoint x: 477, startPoint y: 399, endPoint x: 495, endPoint y: 401, distance: 17.8
click at [495, 401] on div "Image drag_handle drag_handle" at bounding box center [540, 404] width 121 height 18
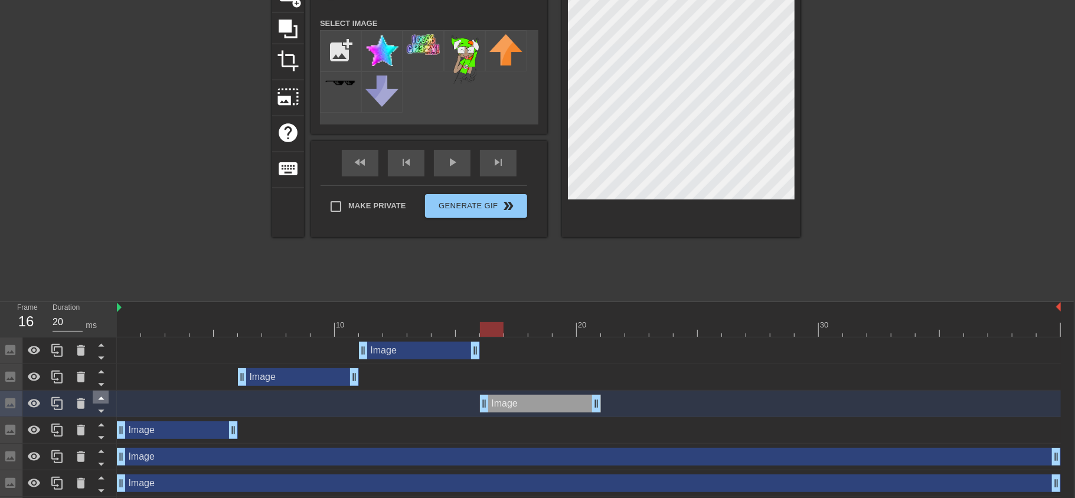
click at [102, 395] on icon at bounding box center [101, 398] width 15 height 15
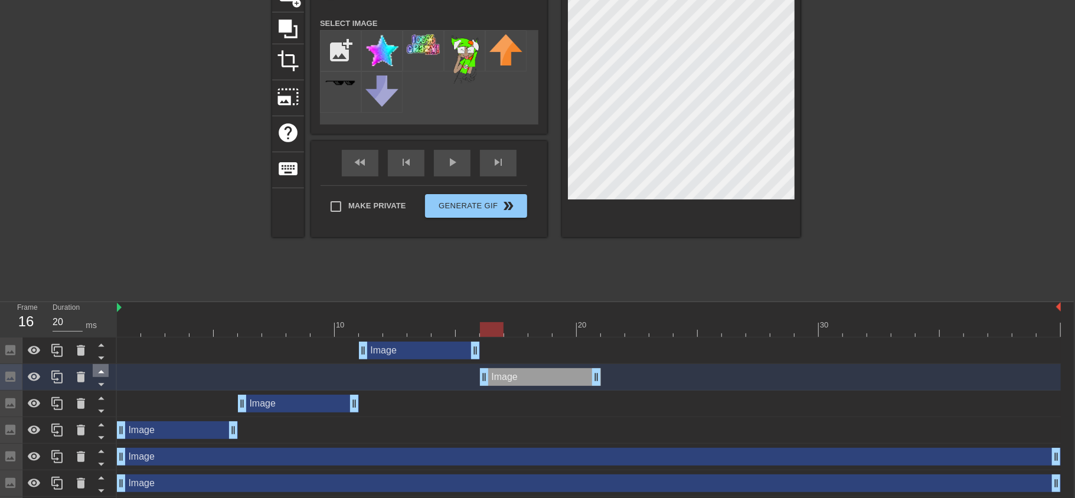
click at [103, 371] on icon at bounding box center [101, 371] width 15 height 15
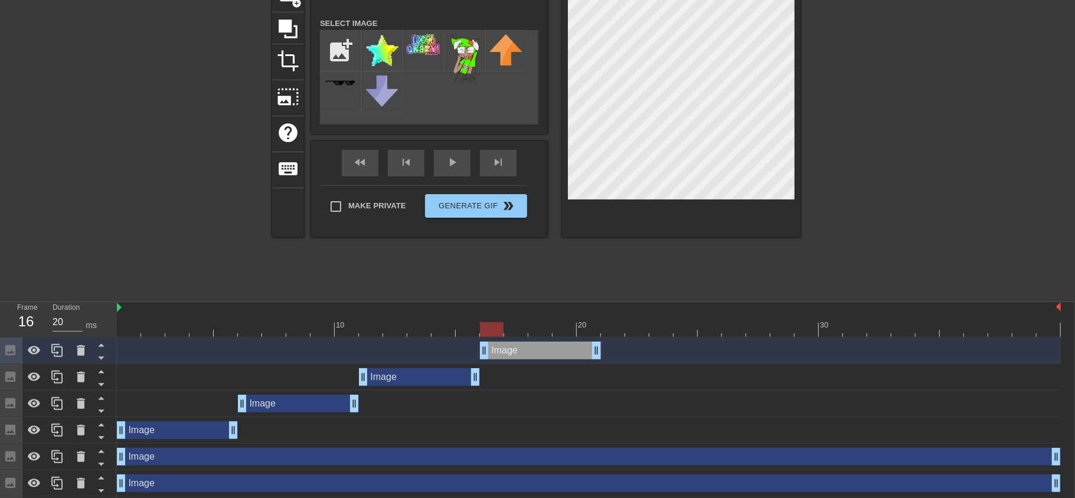
click at [381, 377] on div "Image drag_handle drag_handle" at bounding box center [419, 378] width 121 height 18
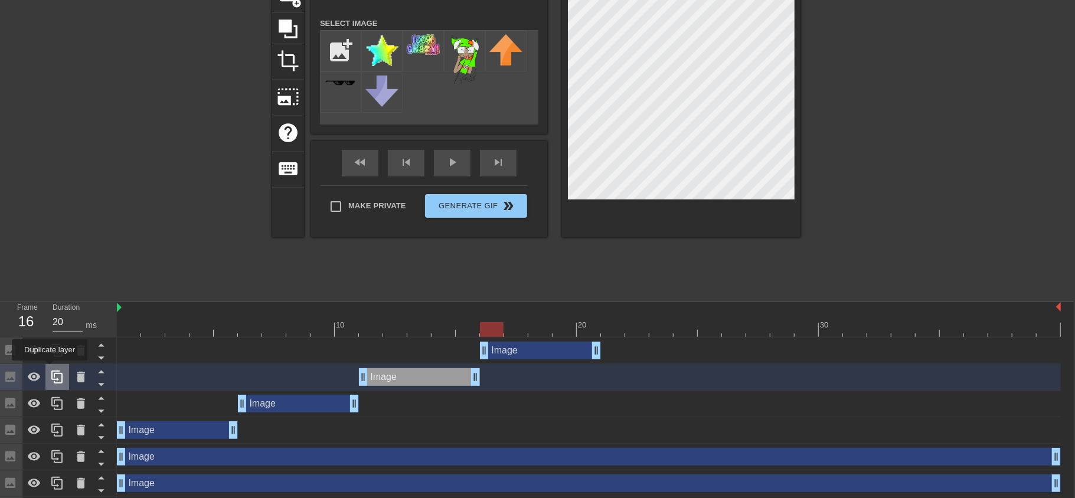
click at [56, 373] on icon at bounding box center [56, 377] width 11 height 13
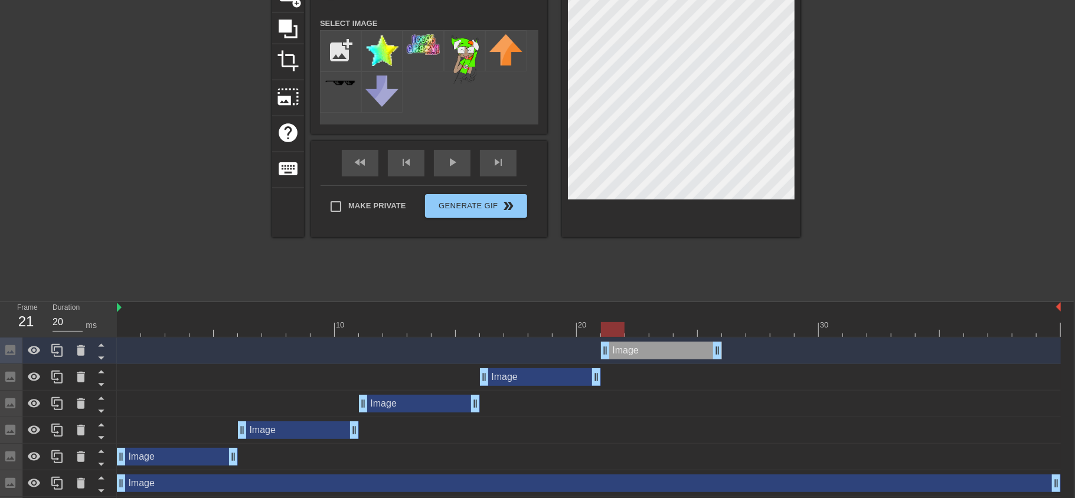
drag, startPoint x: 388, startPoint y: 355, endPoint x: 624, endPoint y: 366, distance: 235.9
click at [624, 366] on div "Image drag_handle drag_handle Image drag_handle drag_handle Image drag_handle d…" at bounding box center [595, 457] width 957 height 239
click at [546, 389] on div "Image drag_handle drag_handle" at bounding box center [589, 377] width 944 height 27
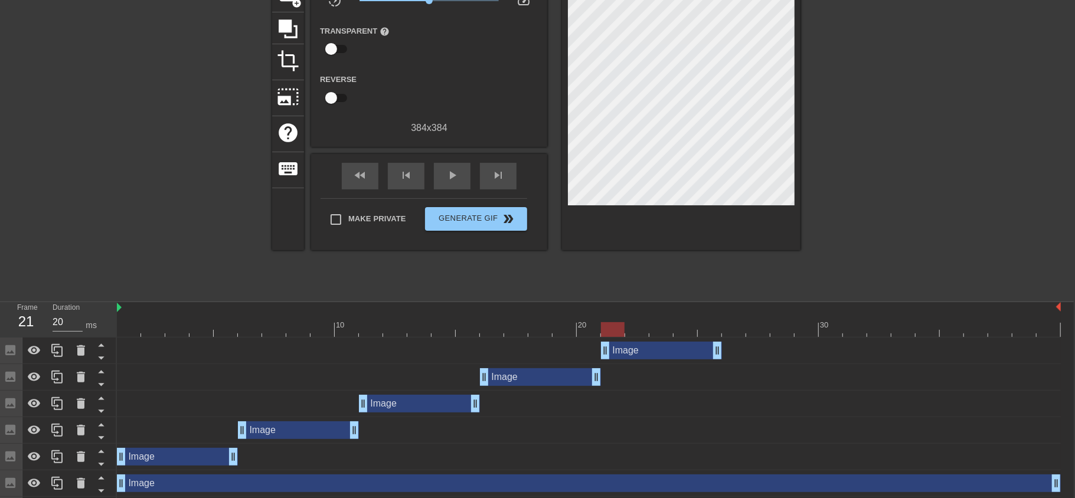
click at [532, 376] on div "Image drag_handle drag_handle" at bounding box center [540, 378] width 121 height 18
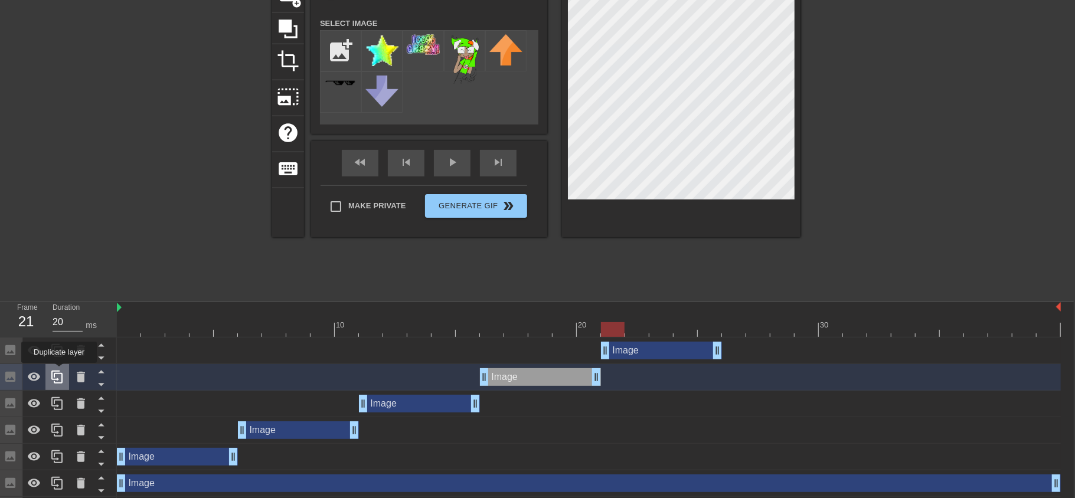
click at [57, 373] on icon at bounding box center [56, 377] width 11 height 13
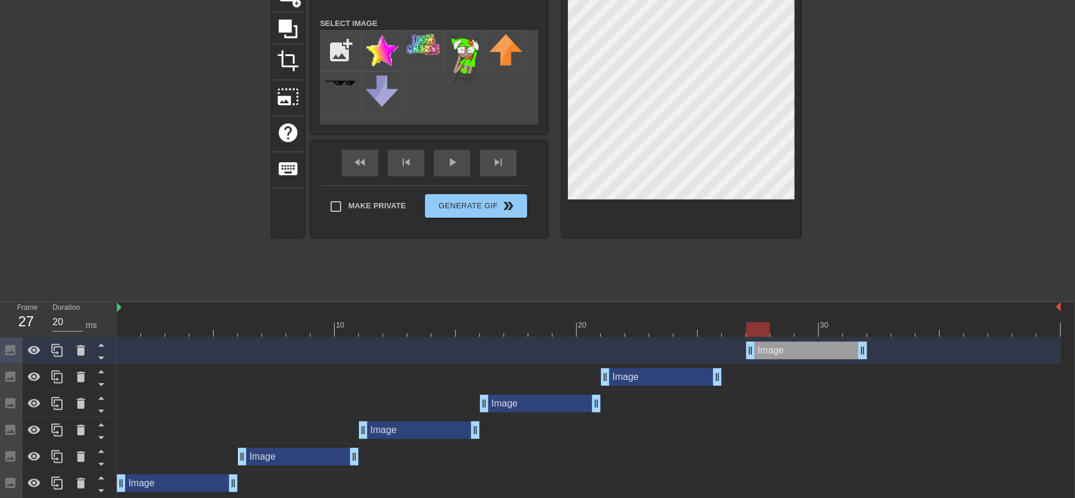
drag, startPoint x: 531, startPoint y: 351, endPoint x: 781, endPoint y: 354, distance: 250.4
click at [781, 354] on div "Image drag_handle drag_handle" at bounding box center [806, 351] width 121 height 18
click at [780, 354] on div "Image drag_handle drag_handle" at bounding box center [782, 351] width 121 height 18
click at [676, 375] on div "Image drag_handle drag_handle" at bounding box center [661, 378] width 121 height 18
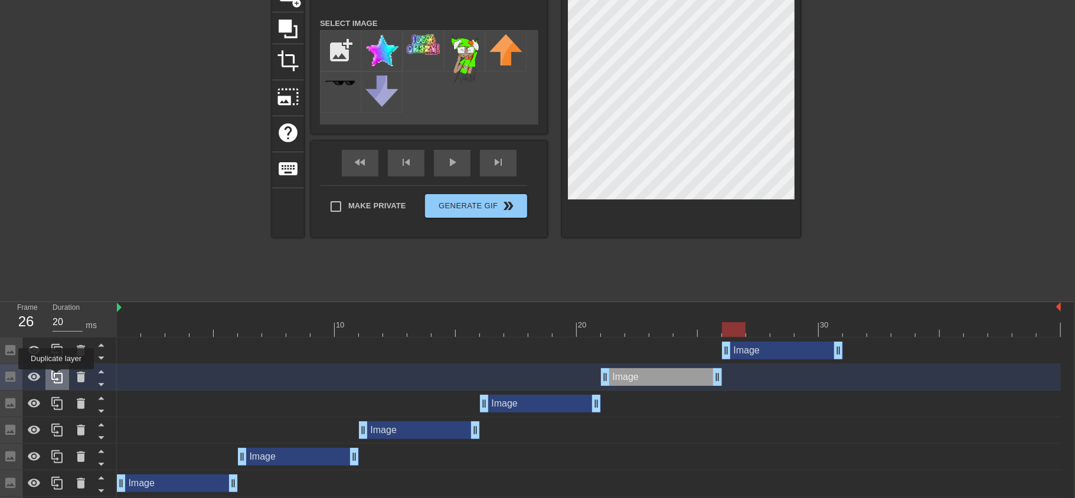
click at [54, 378] on icon at bounding box center [57, 377] width 14 height 14
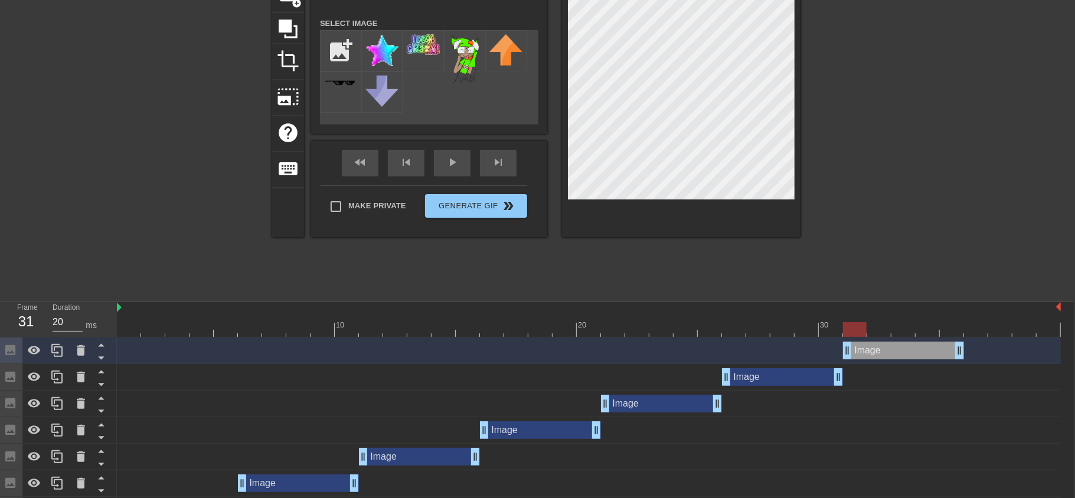
drag, startPoint x: 646, startPoint y: 354, endPoint x: 878, endPoint y: 358, distance: 232.1
click at [878, 358] on div "Image drag_handle drag_handle" at bounding box center [903, 351] width 121 height 18
click at [59, 377] on icon at bounding box center [57, 377] width 14 height 14
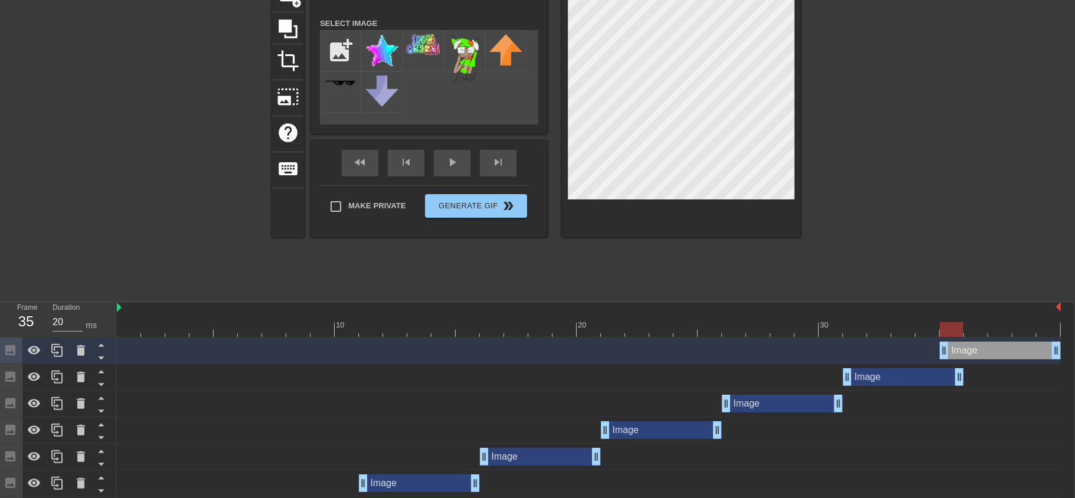
drag, startPoint x: 791, startPoint y: 347, endPoint x: 1014, endPoint y: 341, distance: 223.3
click at [1014, 341] on div "Image drag_handle drag_handle" at bounding box center [589, 351] width 944 height 27
drag, startPoint x: 945, startPoint y: 352, endPoint x: 960, endPoint y: 356, distance: 15.8
click at [960, 356] on div "Image drag_handle drag_handle" at bounding box center [589, 351] width 944 height 18
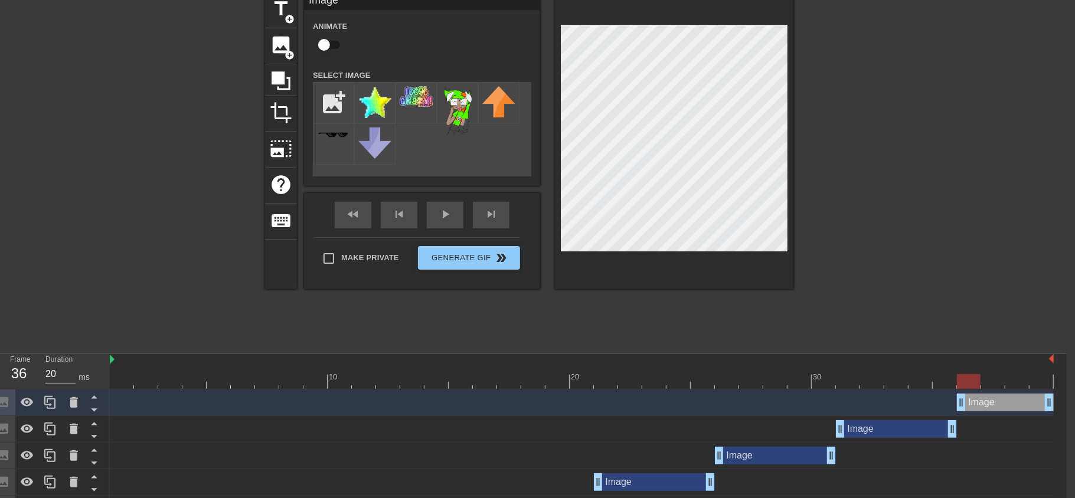
scroll to position [53, 8]
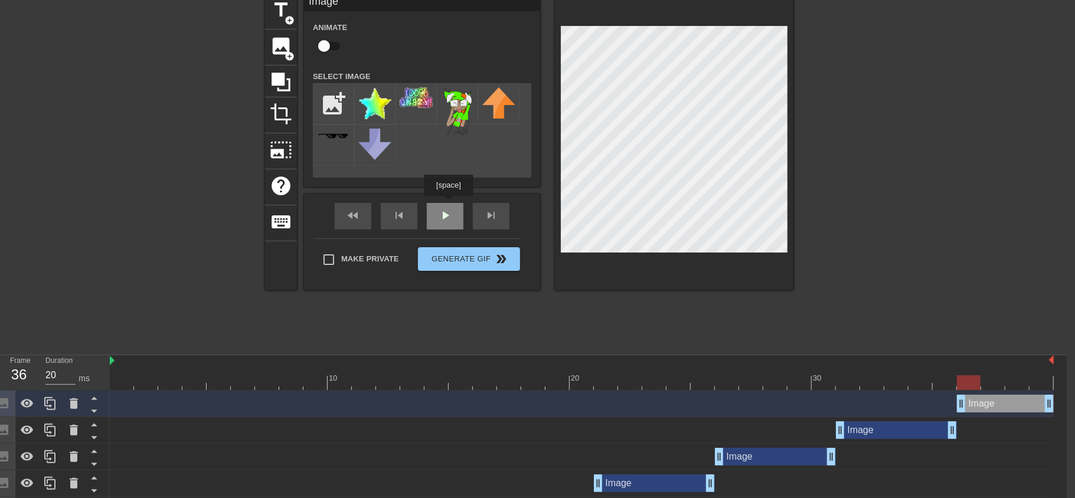
click at [449, 204] on div "fast_rewind skip_previous play_arrow skip_next" at bounding box center [422, 216] width 193 height 44
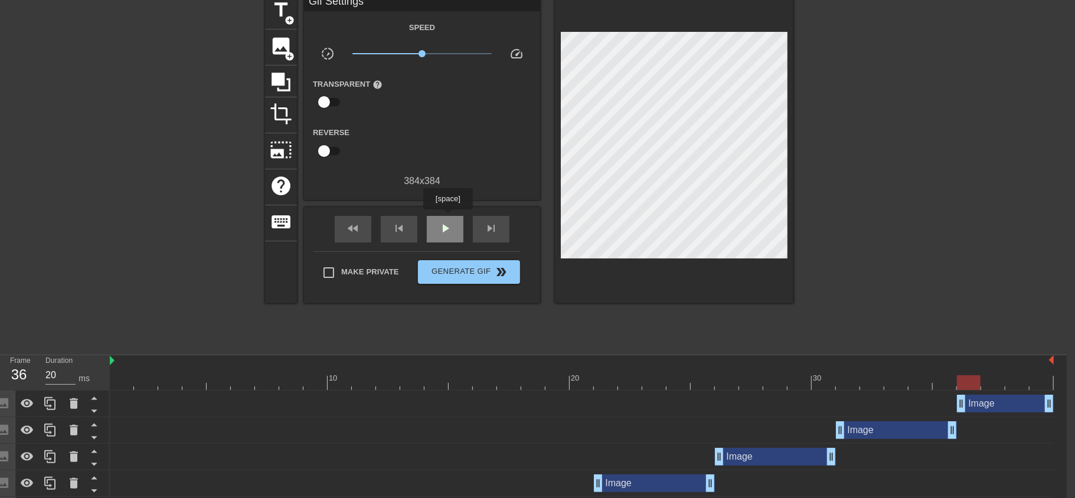
click at [448, 221] on span "play_arrow" at bounding box center [445, 228] width 14 height 14
click at [448, 221] on span "pause" at bounding box center [445, 228] width 14 height 14
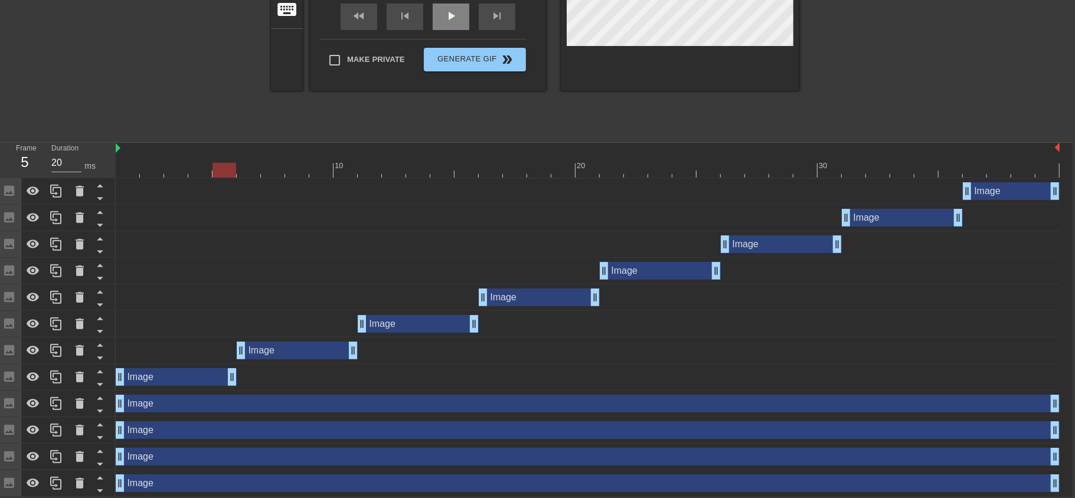
scroll to position [266, 1]
click at [165, 461] on div "Image drag_handle drag_handle" at bounding box center [589, 457] width 944 height 18
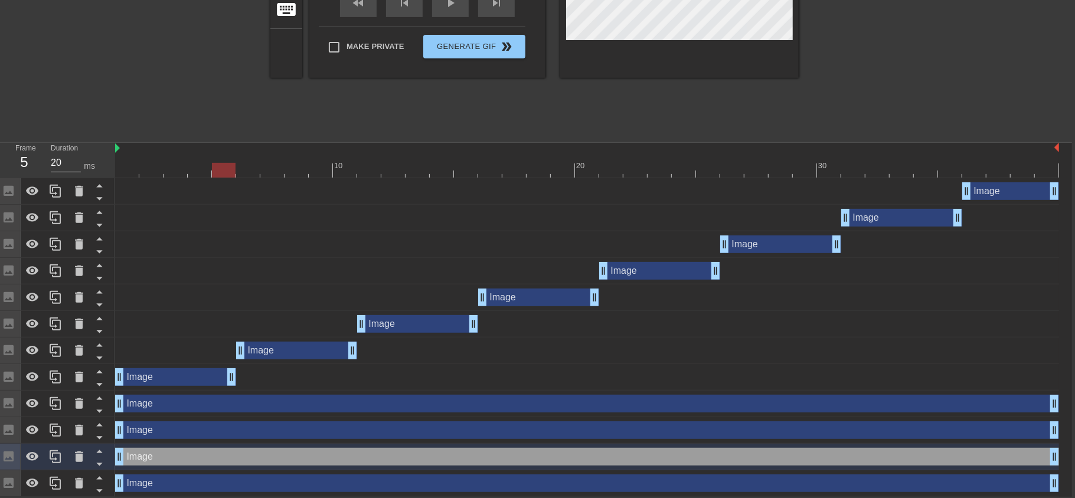
scroll to position [266, 2]
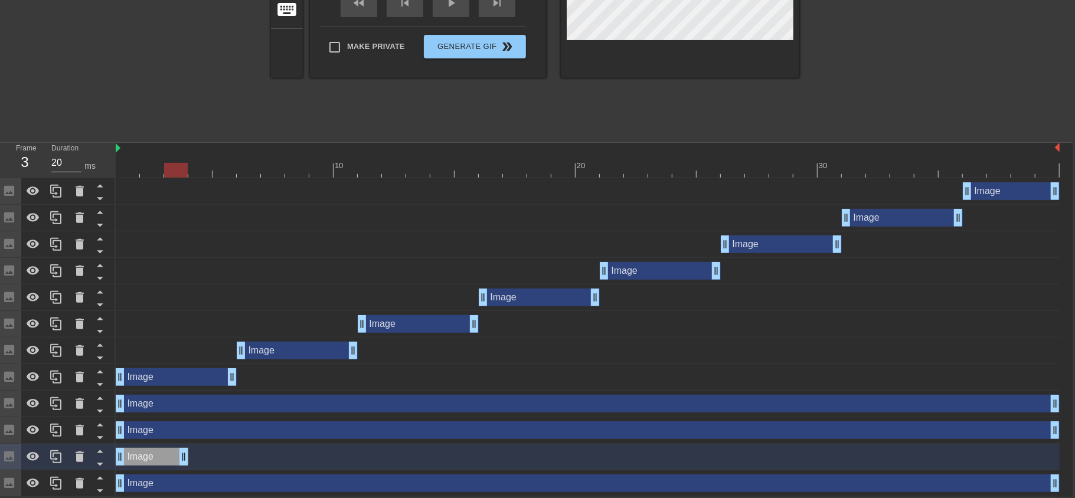
drag, startPoint x: 1056, startPoint y: 458, endPoint x: 182, endPoint y: 477, distance: 874.8
click at [182, 477] on div "Image drag_handle drag_handle Image drag_handle drag_handle Image drag_handle d…" at bounding box center [594, 337] width 957 height 319
click at [100, 451] on icon at bounding box center [100, 452] width 6 height 3
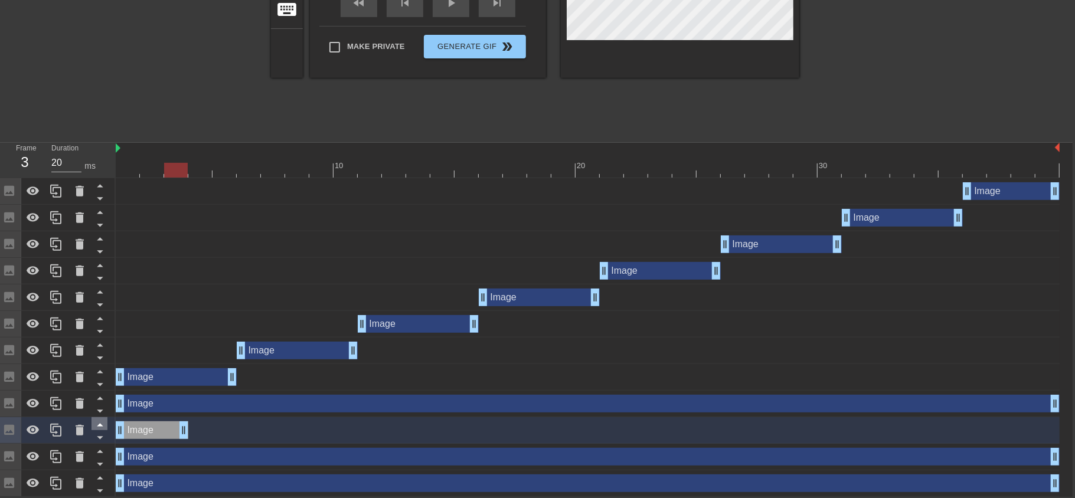
click at [99, 426] on icon at bounding box center [100, 425] width 15 height 15
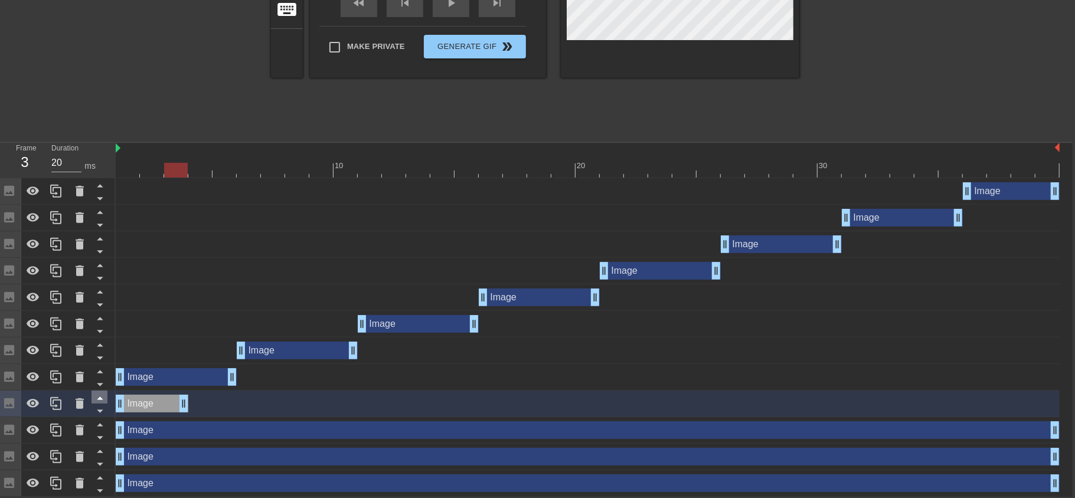
click at [99, 400] on icon at bounding box center [100, 398] width 15 height 15
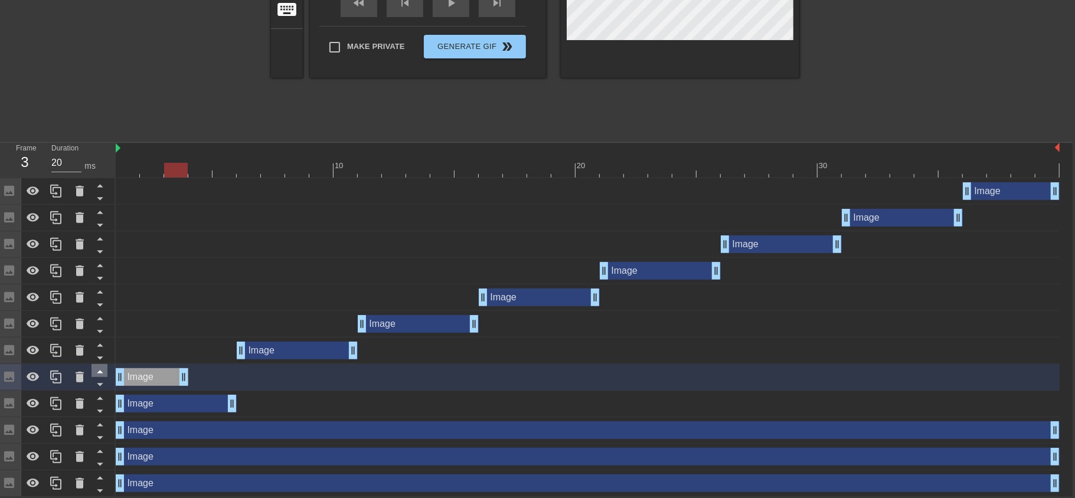
click at [103, 371] on icon at bounding box center [100, 371] width 15 height 15
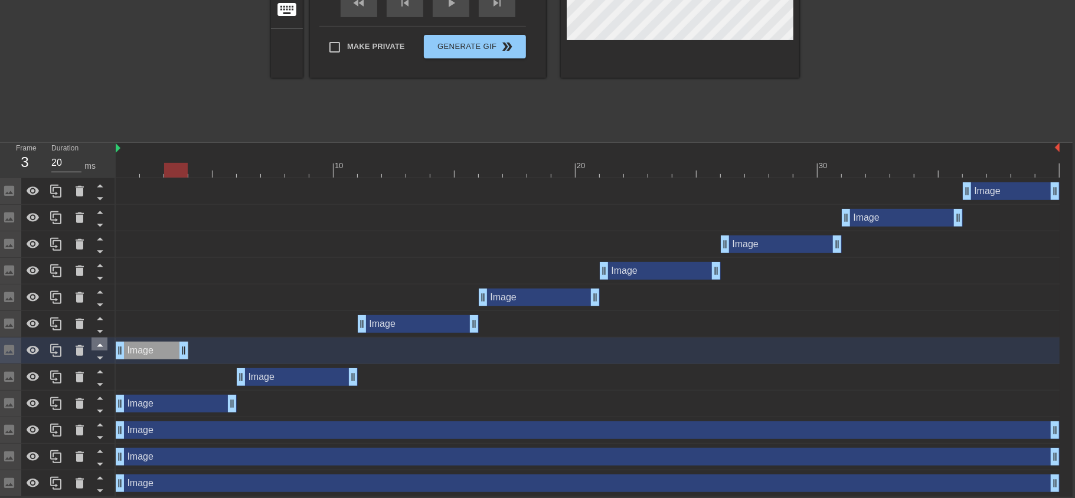
click at [101, 345] on icon at bounding box center [100, 345] width 15 height 15
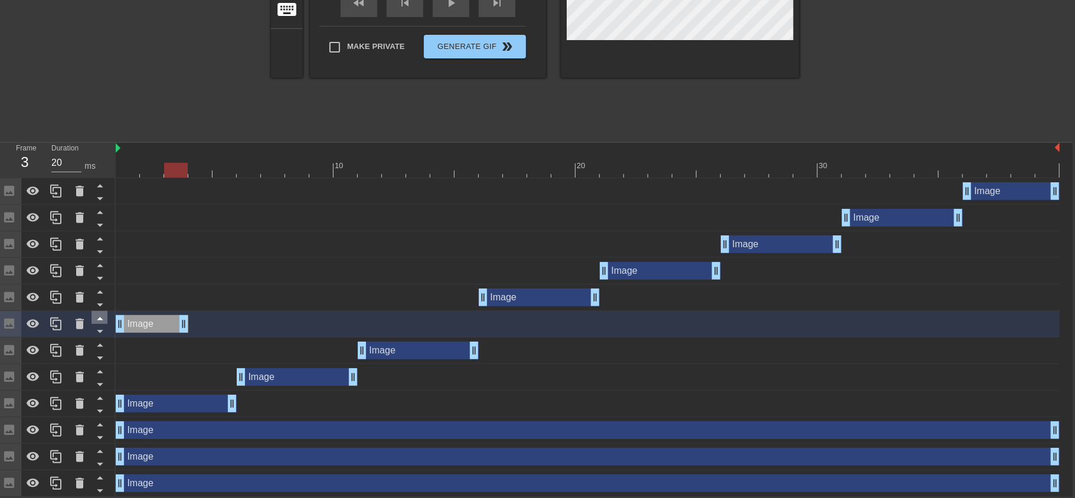
click at [100, 318] on icon at bounding box center [100, 319] width 6 height 3
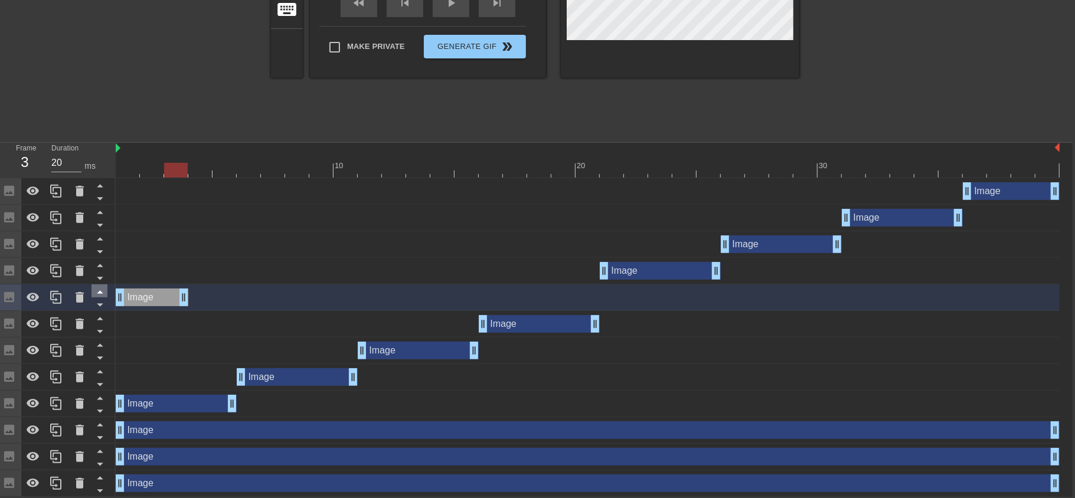
click at [100, 291] on icon at bounding box center [100, 292] width 6 height 3
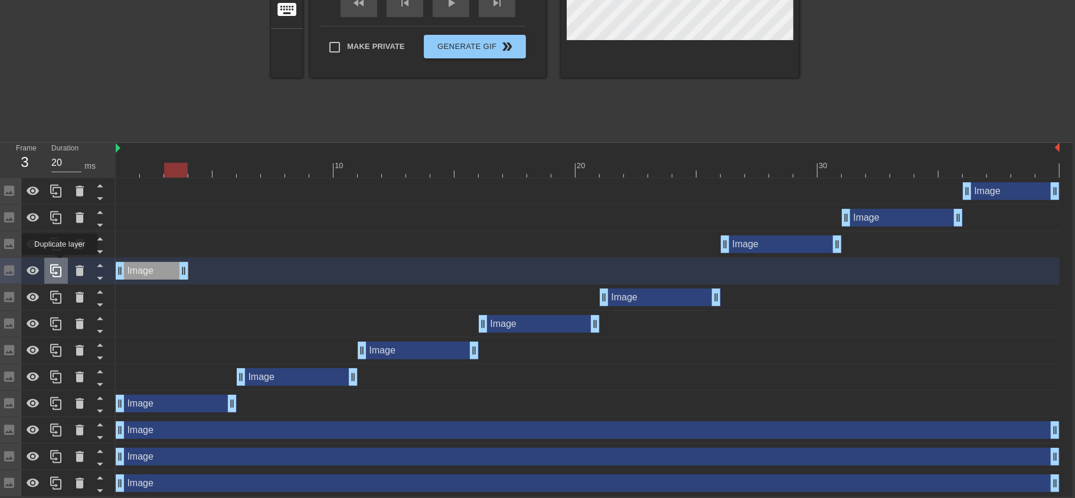
click at [56, 265] on icon at bounding box center [55, 271] width 11 height 13
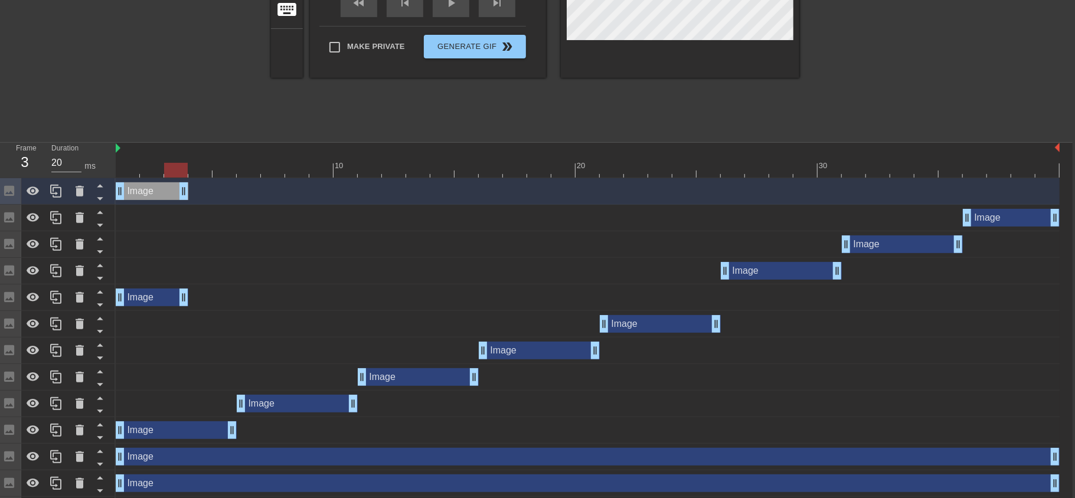
click at [130, 295] on div "Image drag_handle drag_handle" at bounding box center [152, 298] width 73 height 18
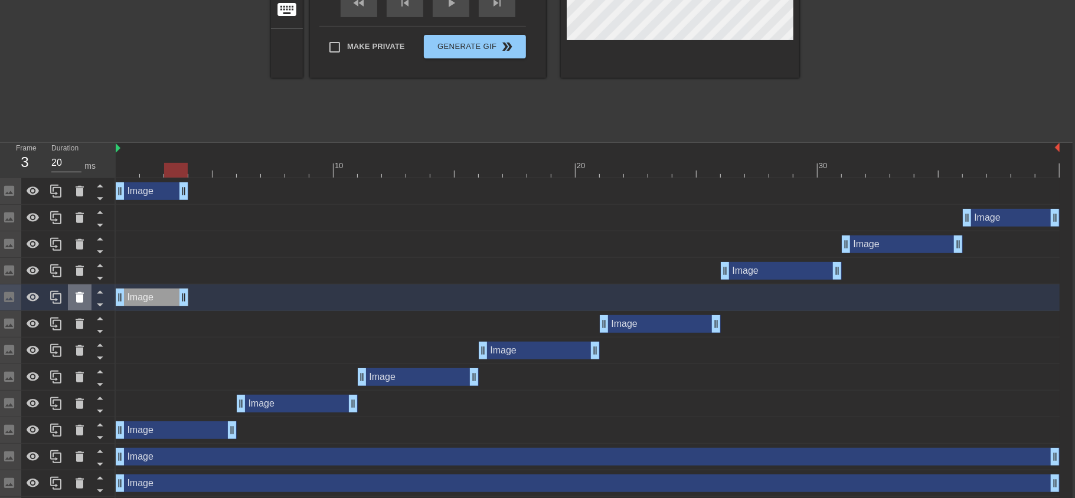
click at [81, 292] on icon at bounding box center [80, 297] width 8 height 11
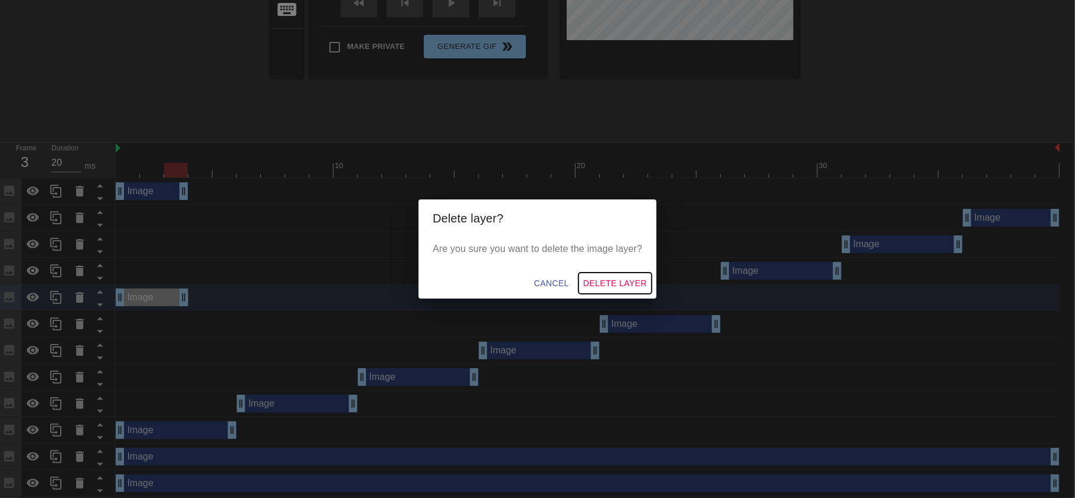
click at [616, 276] on span "Delete Layer" at bounding box center [615, 283] width 64 height 15
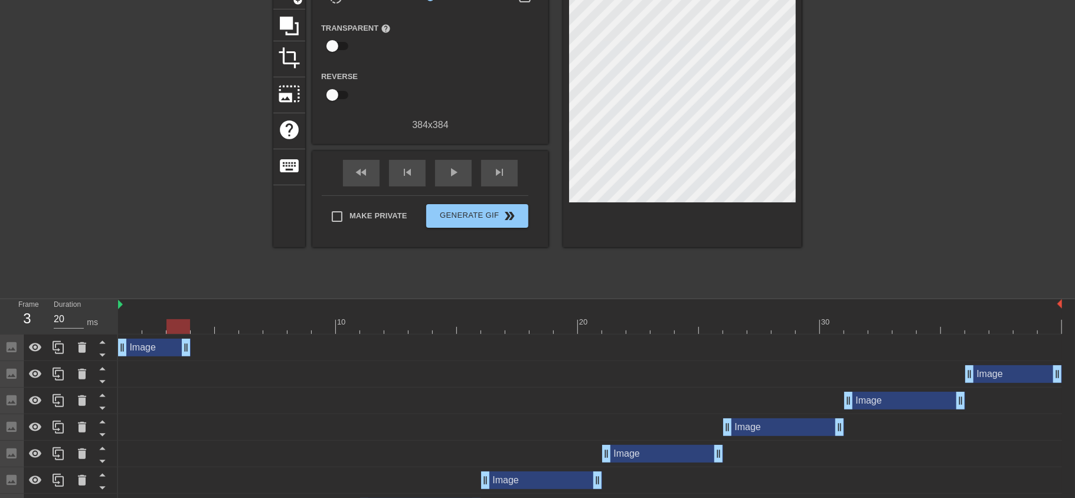
scroll to position [107, 0]
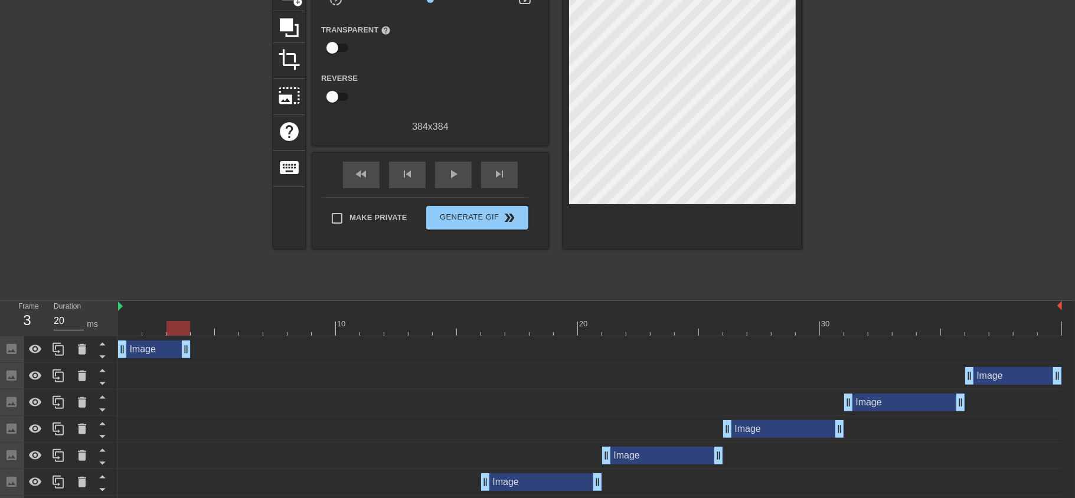
click at [152, 343] on div "Image drag_handle drag_handle" at bounding box center [154, 350] width 73 height 18
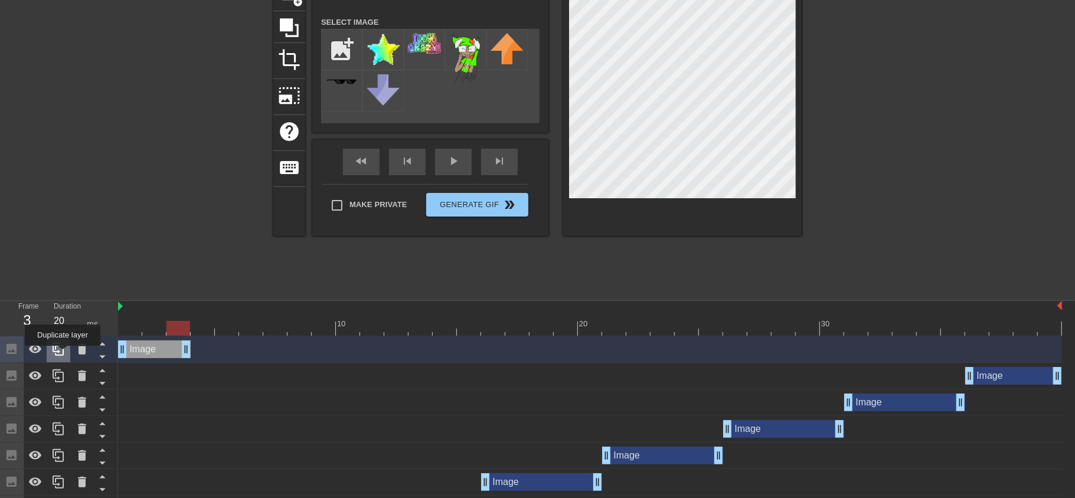
click at [61, 355] on icon at bounding box center [58, 349] width 11 height 13
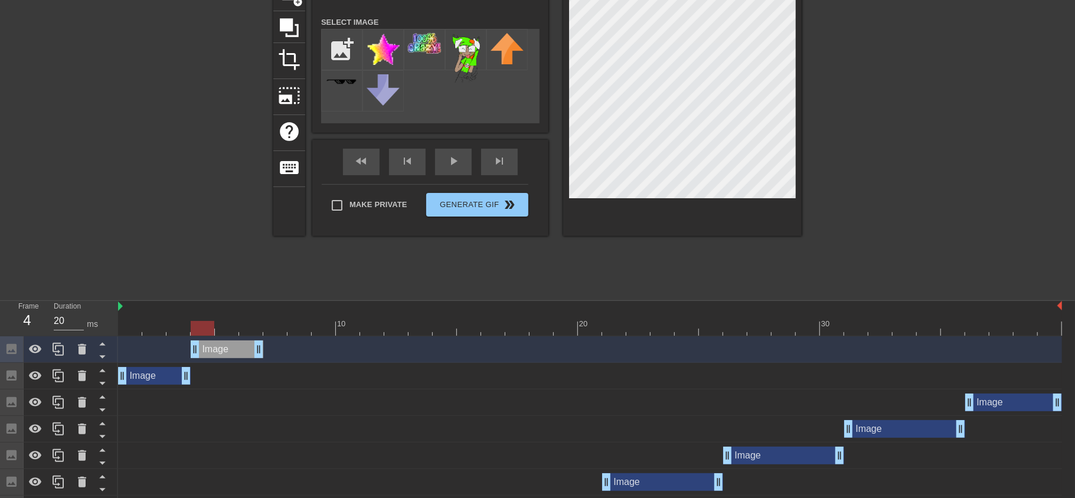
drag, startPoint x: 148, startPoint y: 351, endPoint x: 213, endPoint y: 355, distance: 65.7
click at [213, 355] on div "Image drag_handle drag_handle" at bounding box center [227, 350] width 73 height 18
click at [64, 351] on icon at bounding box center [58, 350] width 14 height 14
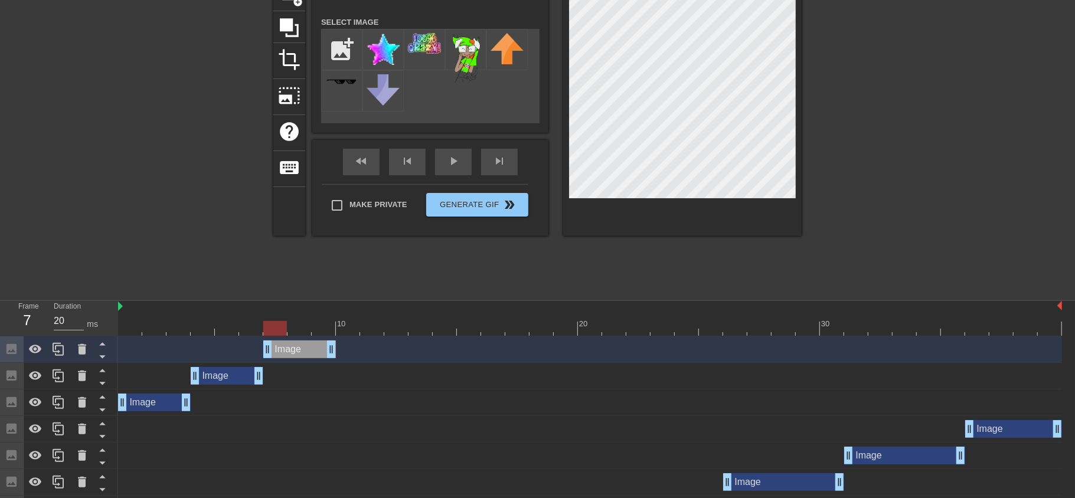
drag, startPoint x: 230, startPoint y: 345, endPoint x: 298, endPoint y: 350, distance: 68.1
click at [298, 350] on div "Image drag_handle drag_handle" at bounding box center [299, 350] width 73 height 18
click at [58, 343] on icon at bounding box center [58, 349] width 11 height 13
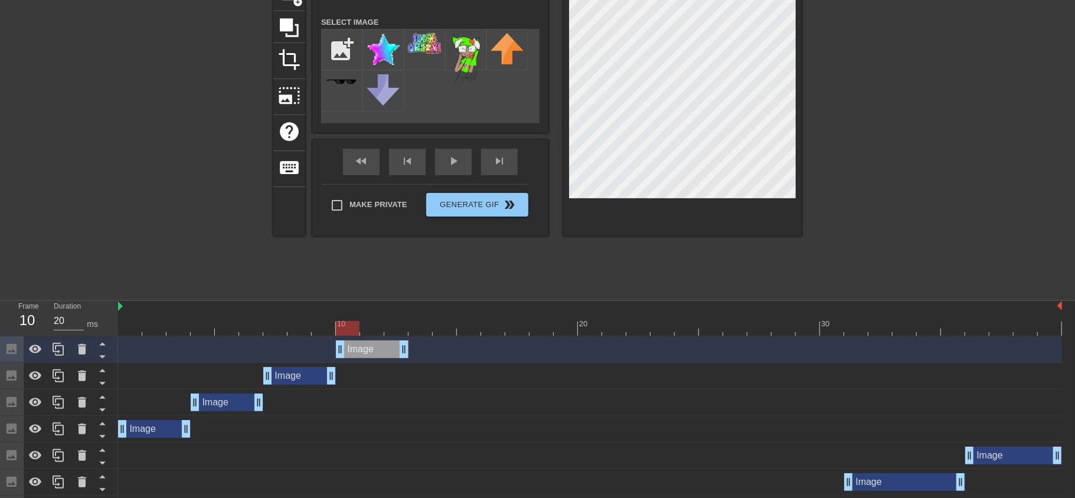
drag, startPoint x: 295, startPoint y: 351, endPoint x: 377, endPoint y: 358, distance: 82.3
click at [377, 358] on div "Image drag_handle drag_handle" at bounding box center [372, 350] width 73 height 18
click at [61, 347] on icon at bounding box center [58, 350] width 14 height 14
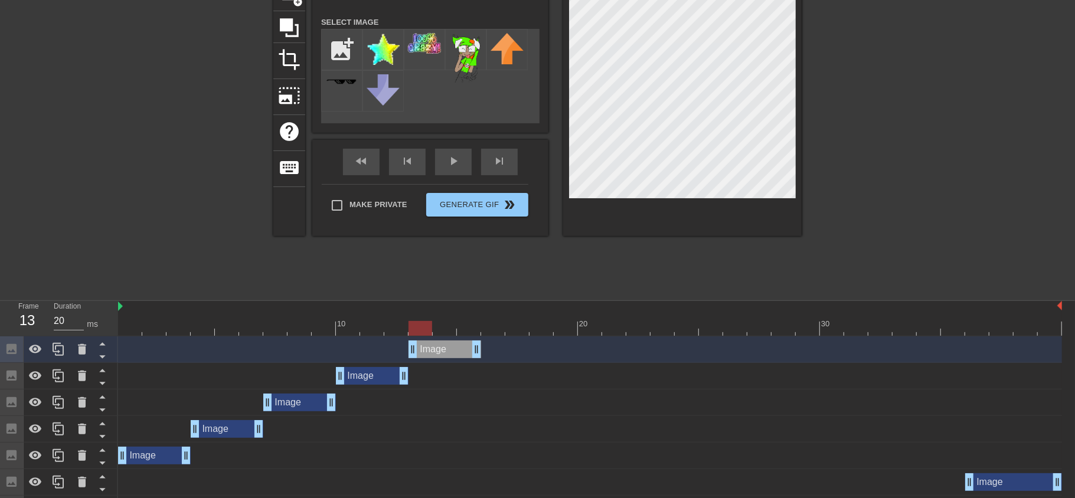
drag, startPoint x: 373, startPoint y: 351, endPoint x: 438, endPoint y: 358, distance: 65.3
click at [438, 358] on div "Image drag_handle drag_handle" at bounding box center [590, 350] width 944 height 27
click at [61, 345] on icon at bounding box center [58, 349] width 11 height 13
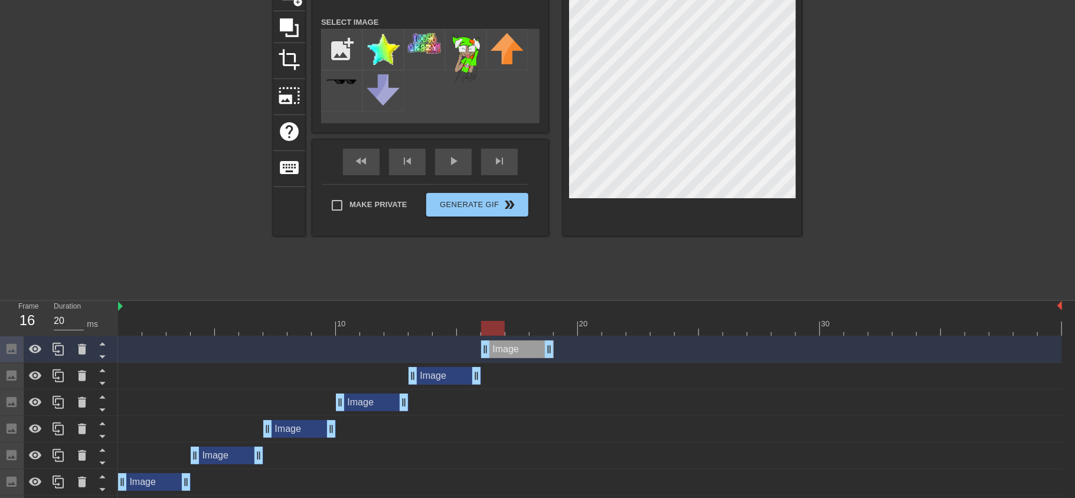
drag, startPoint x: 435, startPoint y: 348, endPoint x: 503, endPoint y: 357, distance: 68.4
click at [503, 357] on div "Image drag_handle drag_handle" at bounding box center [517, 350] width 73 height 18
click at [69, 347] on div at bounding box center [59, 350] width 24 height 26
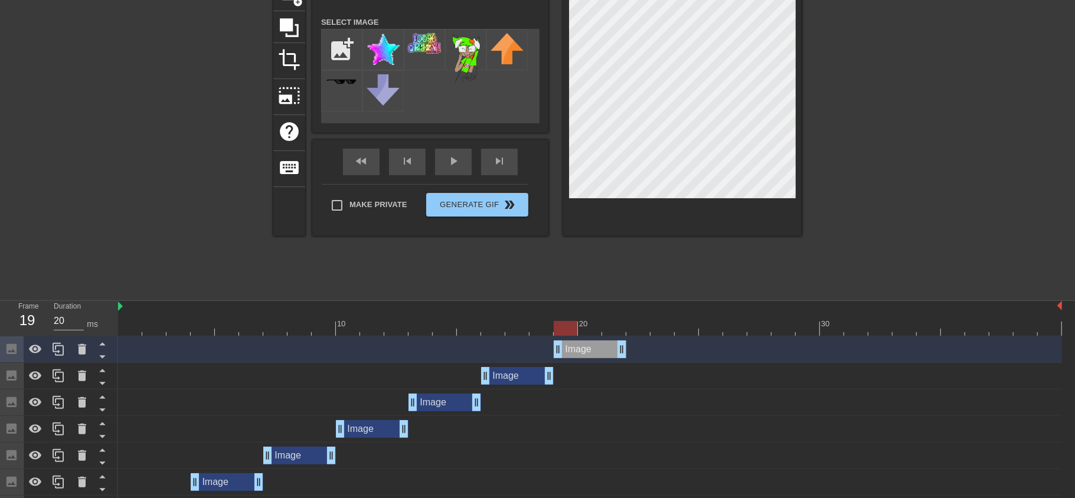
drag, startPoint x: 503, startPoint y: 348, endPoint x: 575, endPoint y: 350, distance: 72.1
click at [575, 350] on div "Image drag_handle drag_handle" at bounding box center [590, 350] width 73 height 18
click at [60, 355] on icon at bounding box center [58, 349] width 11 height 13
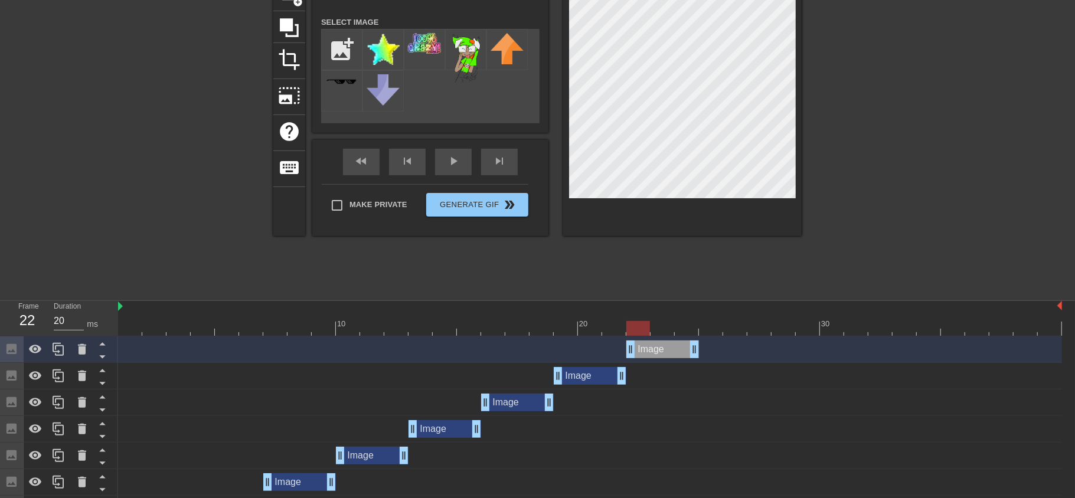
drag, startPoint x: 589, startPoint y: 347, endPoint x: 656, endPoint y: 352, distance: 66.3
click at [656, 352] on div "Image drag_handle drag_handle" at bounding box center [663, 350] width 73 height 18
click at [57, 353] on icon at bounding box center [58, 350] width 14 height 14
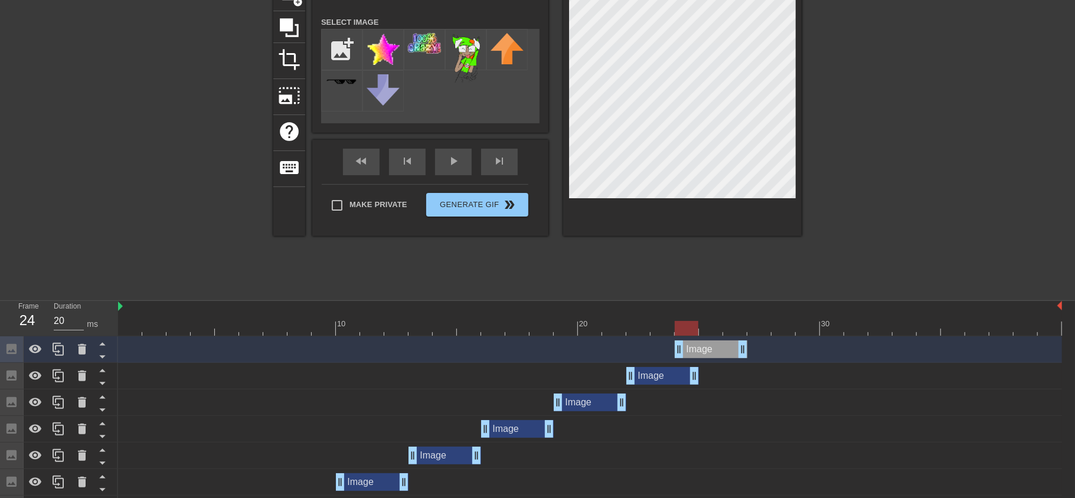
drag, startPoint x: 660, startPoint y: 351, endPoint x: 722, endPoint y: 351, distance: 62.0
click at [722, 351] on div "Image drag_handle drag_handle" at bounding box center [711, 350] width 73 height 18
click at [64, 352] on icon at bounding box center [58, 350] width 14 height 14
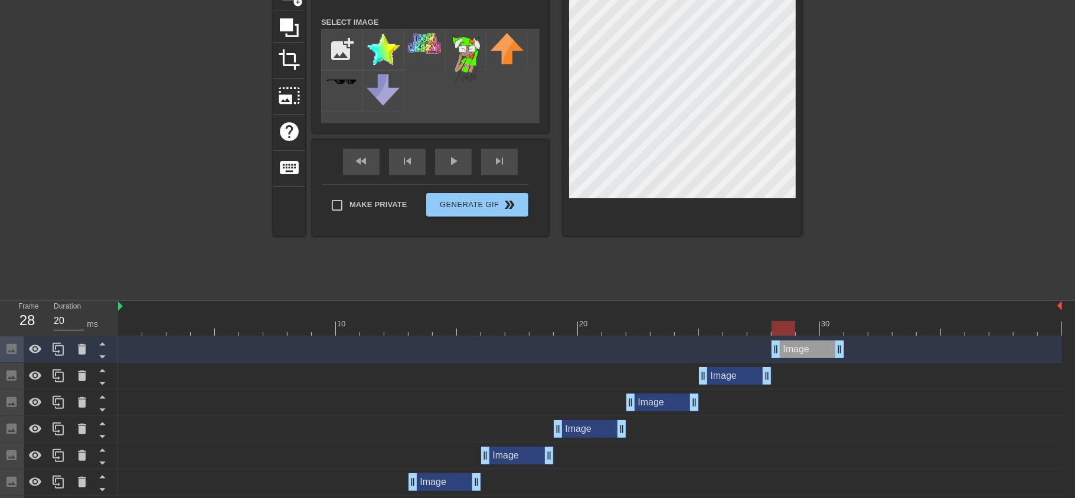
drag, startPoint x: 725, startPoint y: 346, endPoint x: 800, endPoint y: 356, distance: 75.6
click at [800, 356] on div "Image drag_handle drag_handle" at bounding box center [808, 350] width 73 height 18
click at [70, 351] on div at bounding box center [82, 350] width 24 height 26
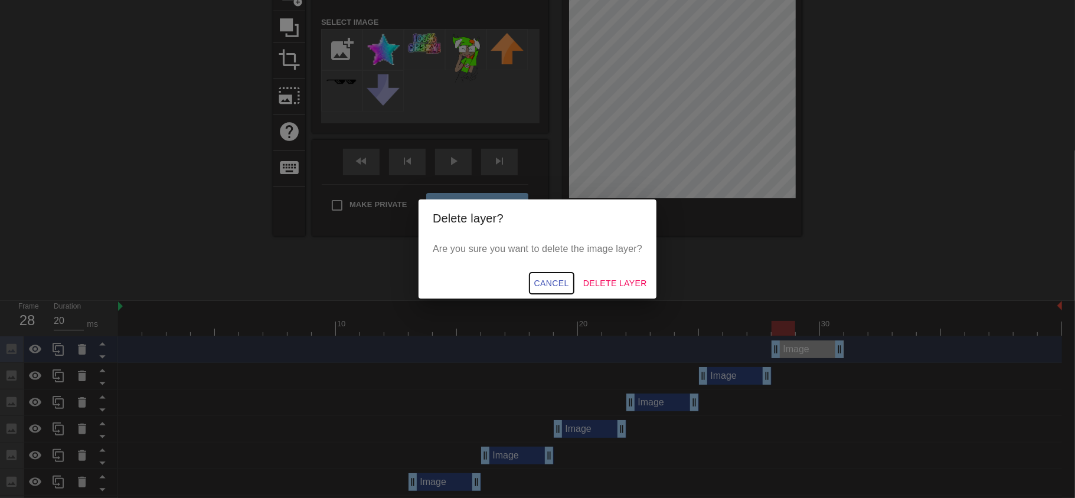
click at [546, 277] on span "Cancel" at bounding box center [551, 283] width 35 height 15
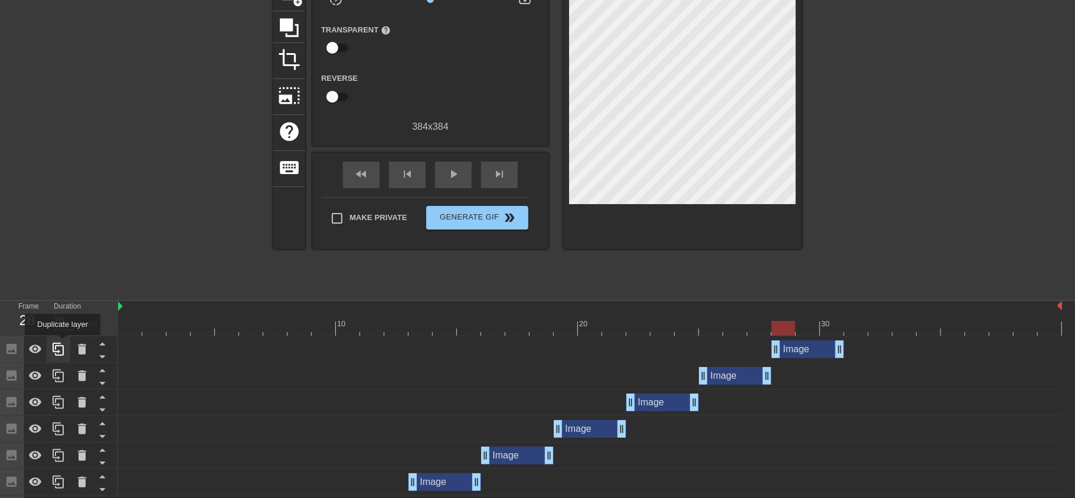
click at [63, 345] on icon at bounding box center [58, 349] width 11 height 13
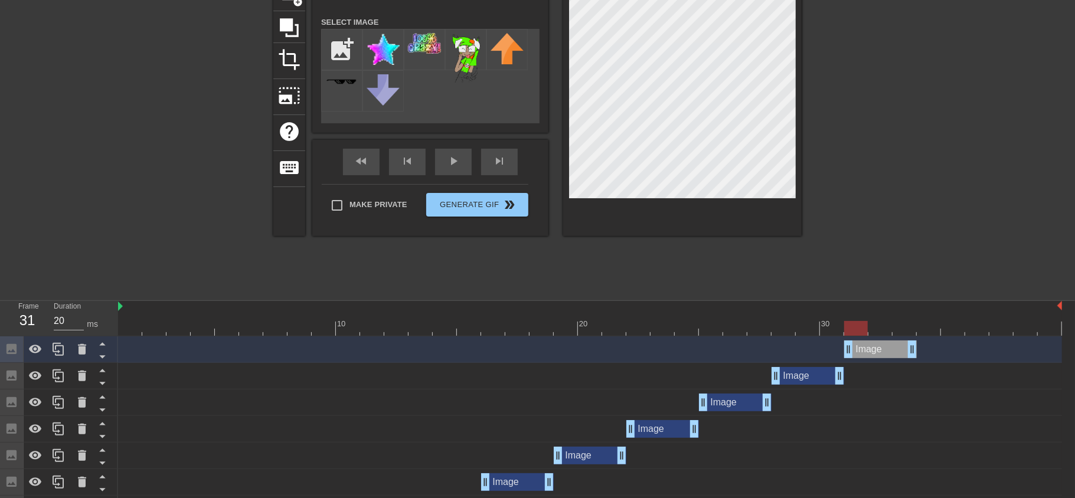
drag, startPoint x: 782, startPoint y: 354, endPoint x: 856, endPoint y: 358, distance: 73.4
click at [856, 358] on div "Image drag_handle drag_handle" at bounding box center [590, 350] width 944 height 27
click at [55, 350] on icon at bounding box center [58, 349] width 11 height 13
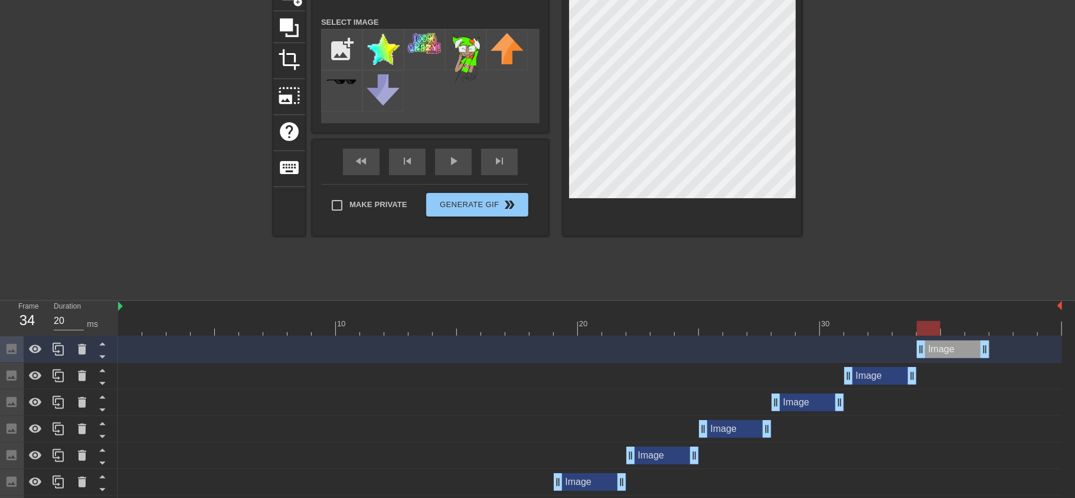
drag, startPoint x: 863, startPoint y: 341, endPoint x: 935, endPoint y: 353, distance: 72.9
click at [935, 353] on div "Image drag_handle drag_handle" at bounding box center [953, 350] width 73 height 18
click at [64, 343] on icon at bounding box center [58, 350] width 14 height 14
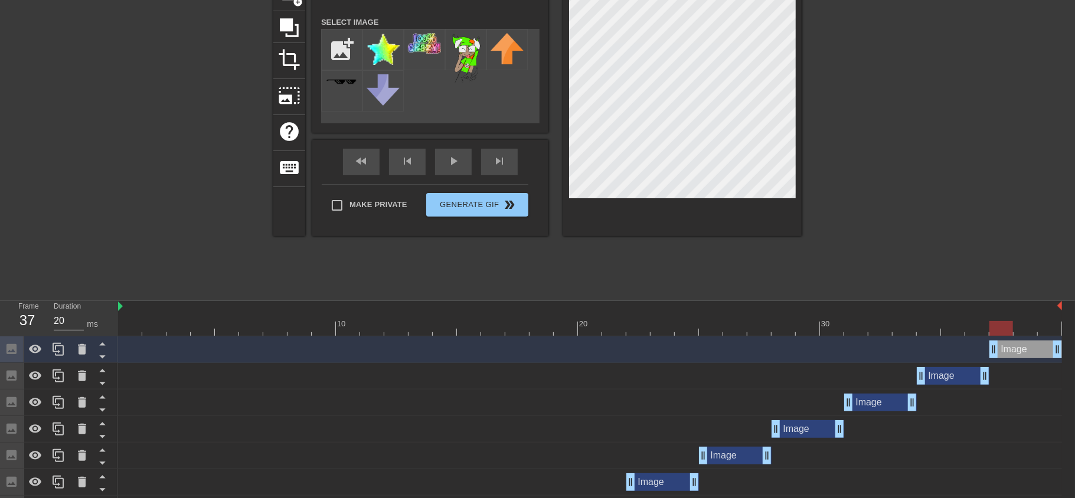
drag, startPoint x: 942, startPoint y: 353, endPoint x: 1018, endPoint y: 358, distance: 75.8
click at [1018, 358] on div "Image drag_handle drag_handle" at bounding box center [1026, 350] width 73 height 18
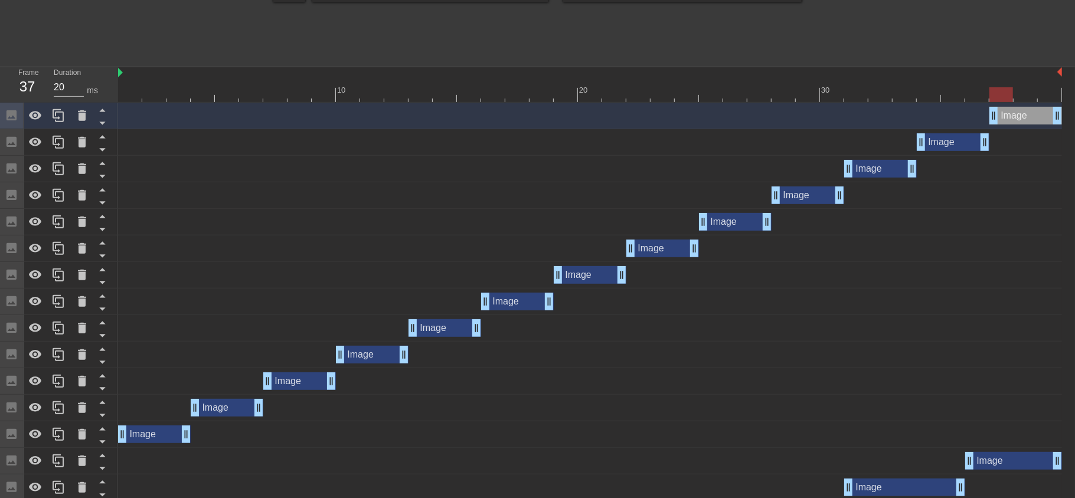
scroll to position [367, 0]
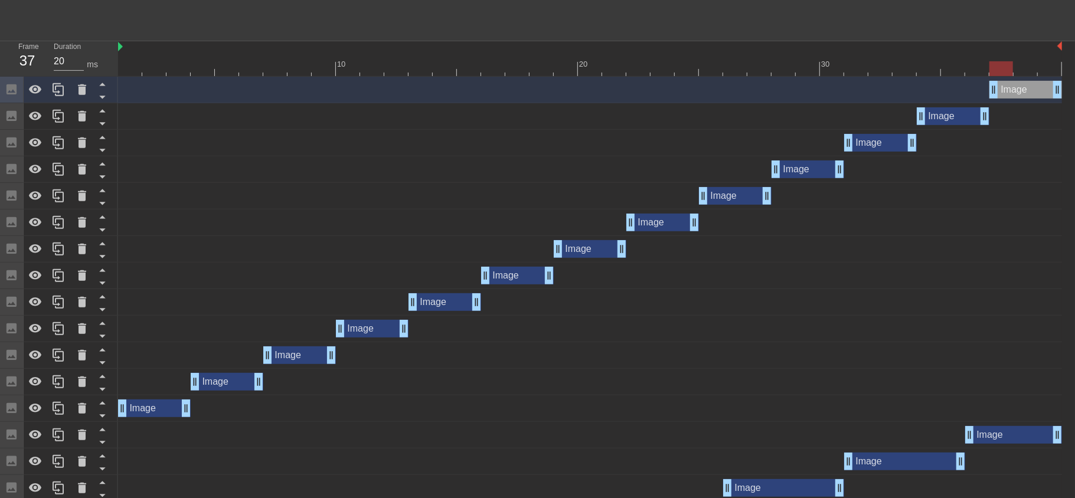
click at [214, 381] on div "Image drag_handle drag_handle" at bounding box center [227, 382] width 73 height 18
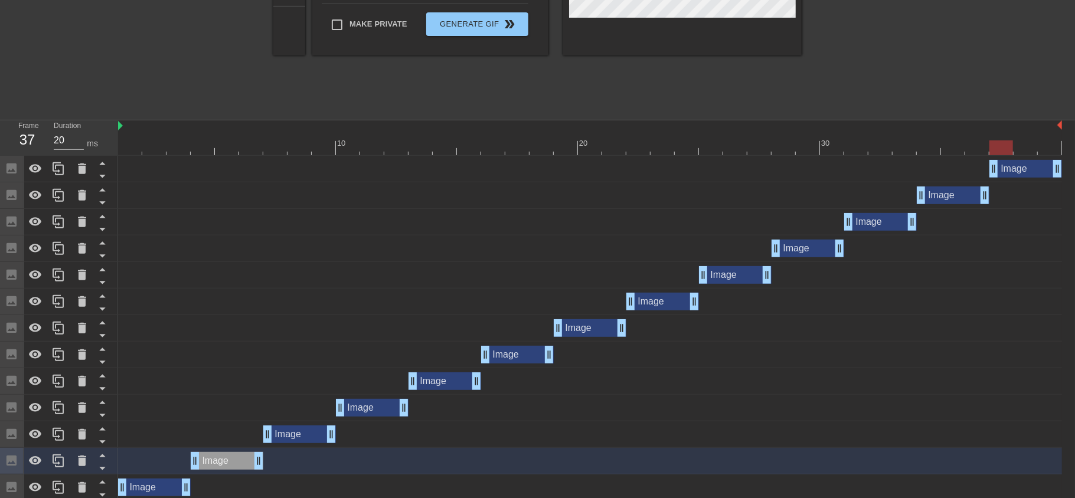
scroll to position [299, 0]
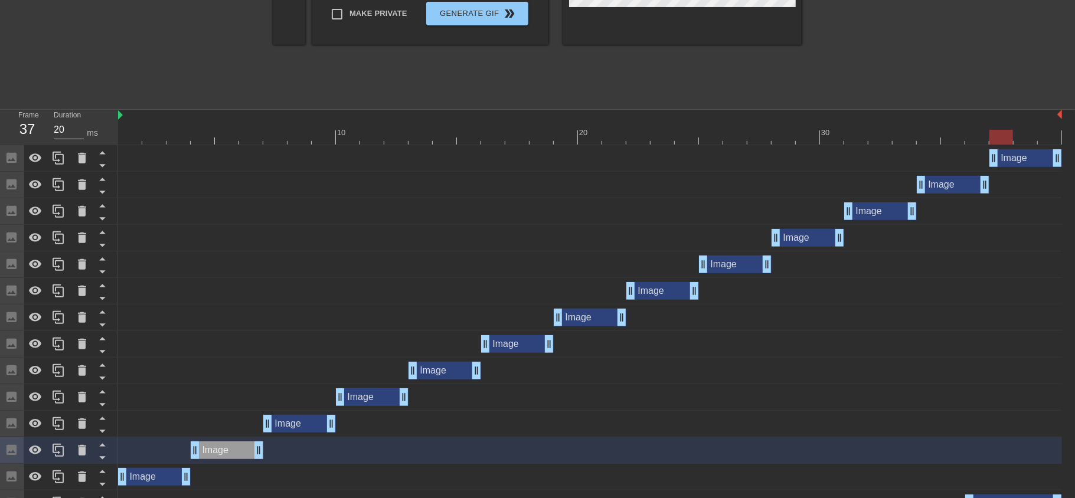
click at [509, 347] on div "Image drag_handle drag_handle" at bounding box center [517, 344] width 73 height 18
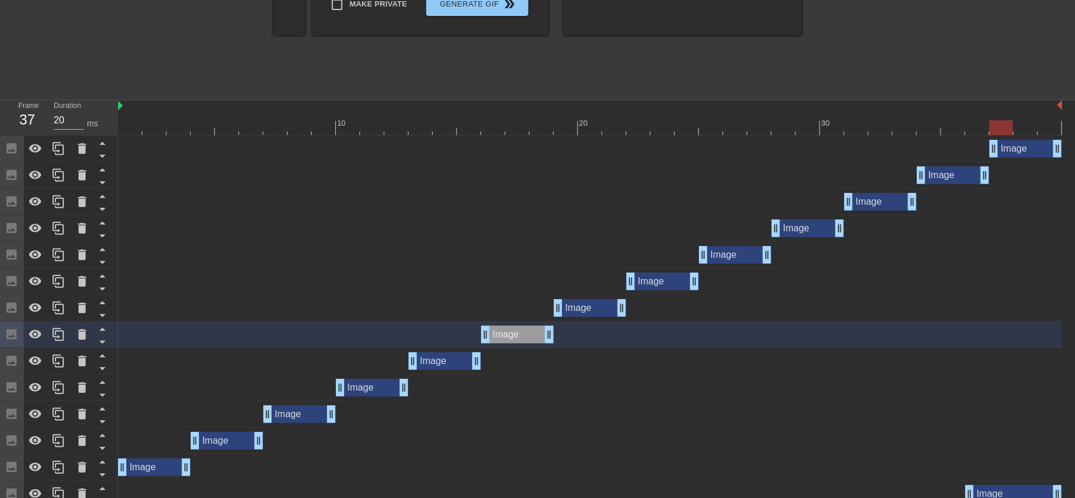
scroll to position [306, 0]
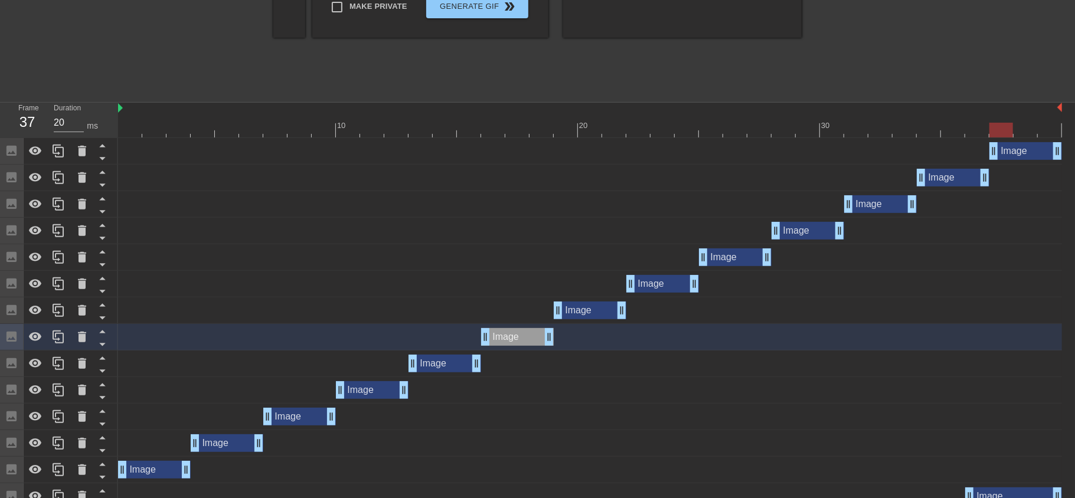
click at [581, 311] on div "Image drag_handle drag_handle" at bounding box center [590, 311] width 73 height 18
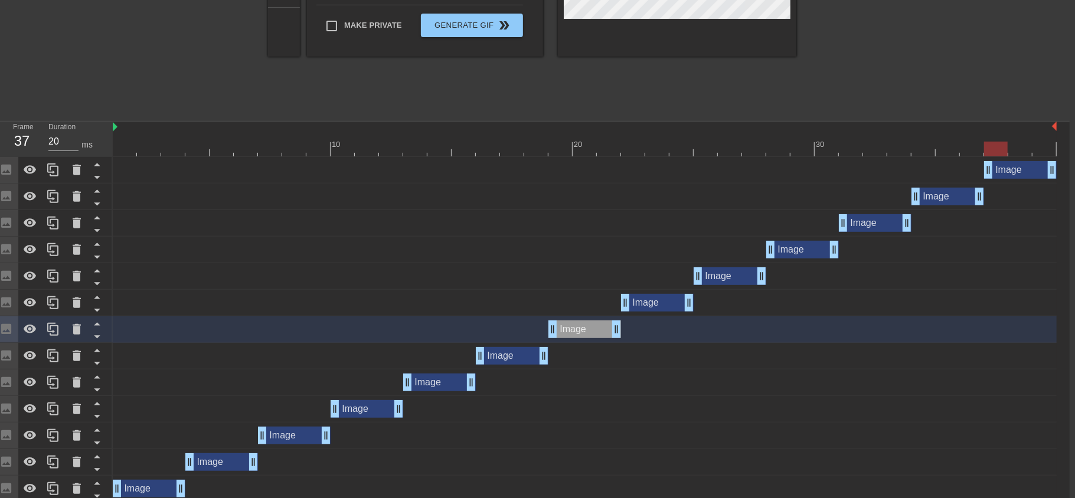
scroll to position [298, 5]
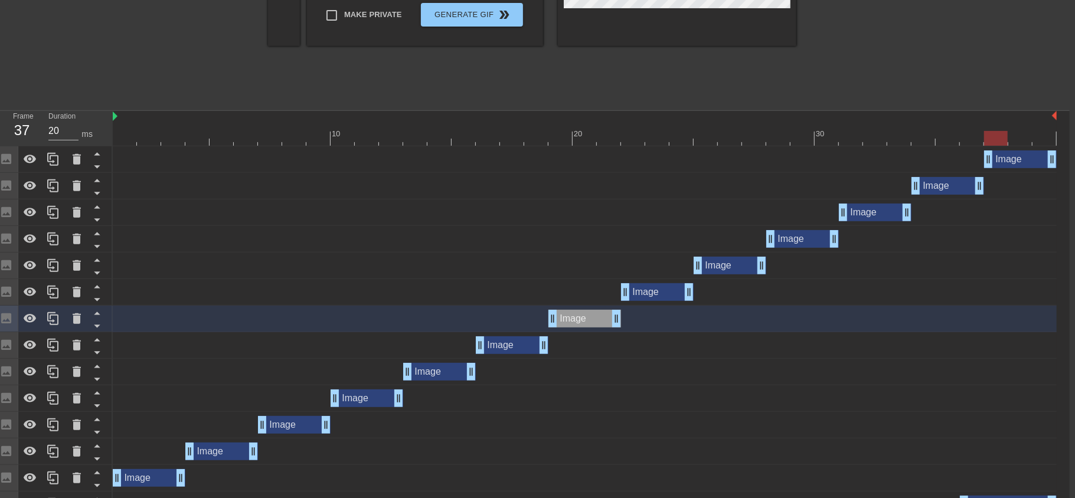
click at [163, 481] on div "Image drag_handle drag_handle" at bounding box center [149, 478] width 73 height 18
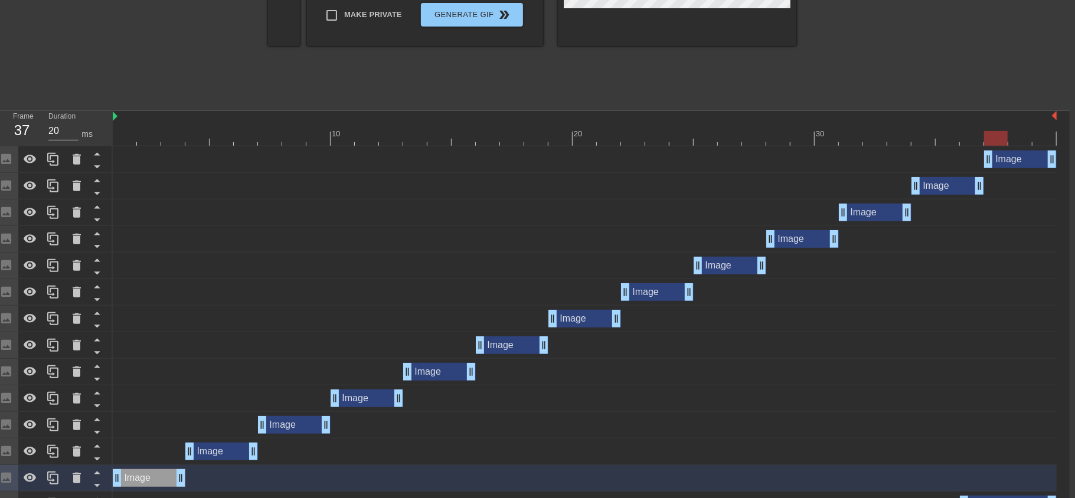
click at [220, 454] on div "Image drag_handle drag_handle" at bounding box center [221, 452] width 73 height 18
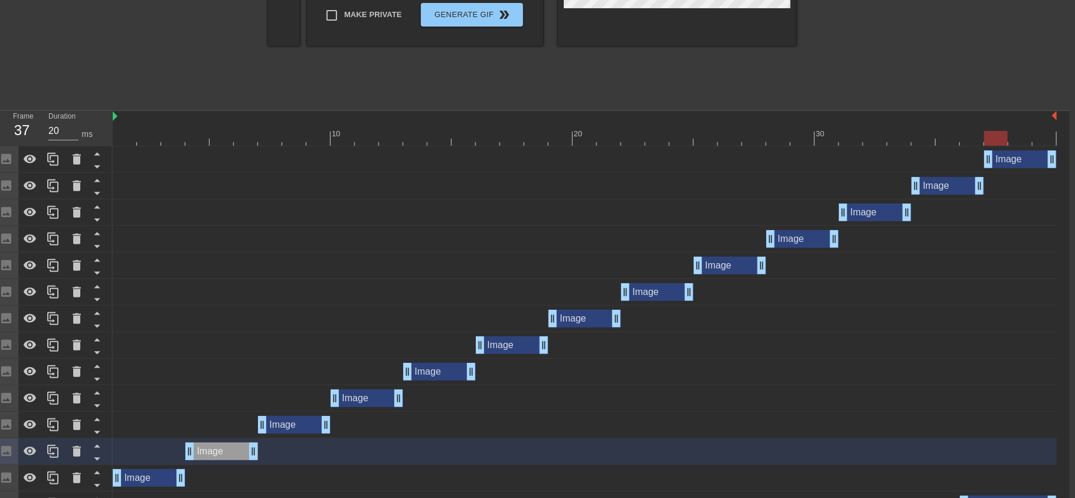
click at [298, 426] on div "Image drag_handle drag_handle" at bounding box center [294, 425] width 73 height 18
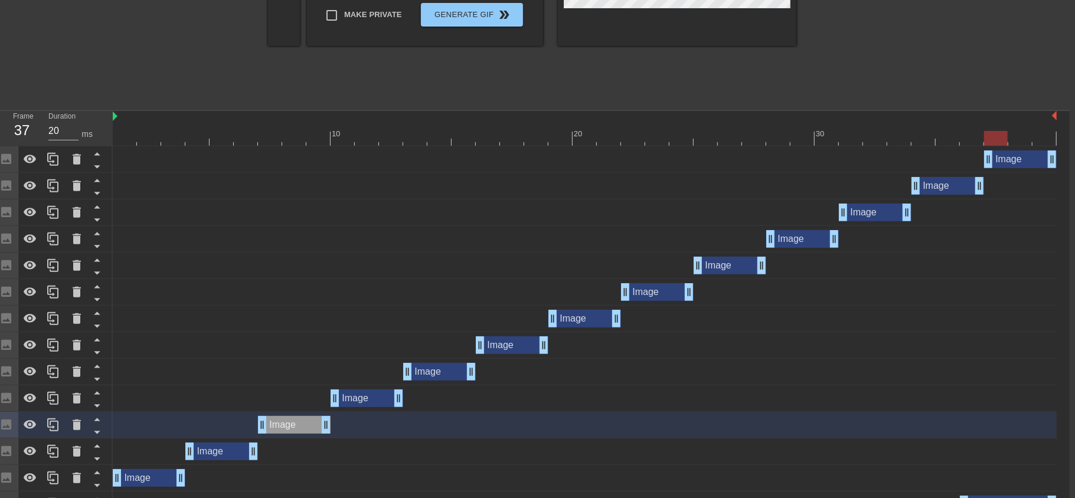
click at [353, 400] on div "Image drag_handle drag_handle" at bounding box center [367, 399] width 73 height 18
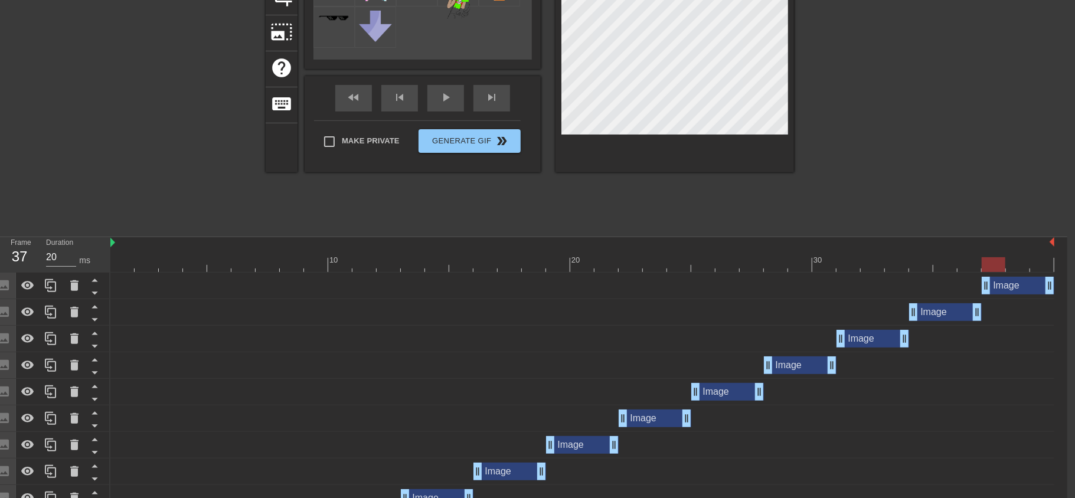
scroll to position [191, 8]
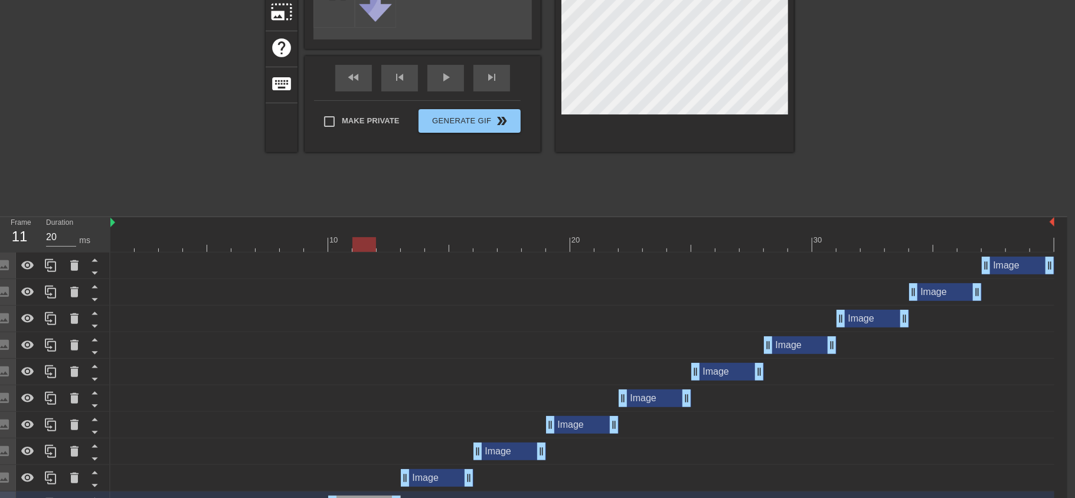
drag, startPoint x: 986, startPoint y: 241, endPoint x: 366, endPoint y: 278, distance: 621.2
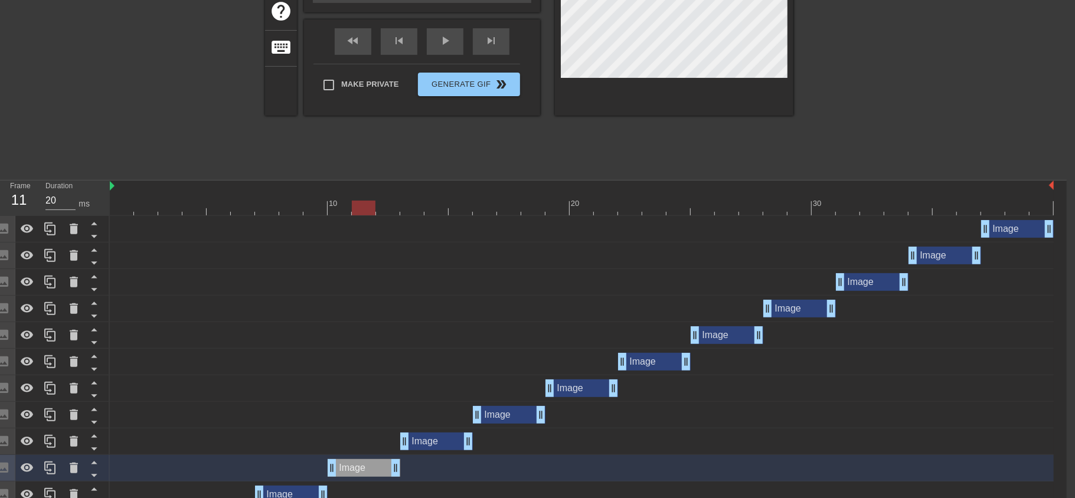
scroll to position [303, 6]
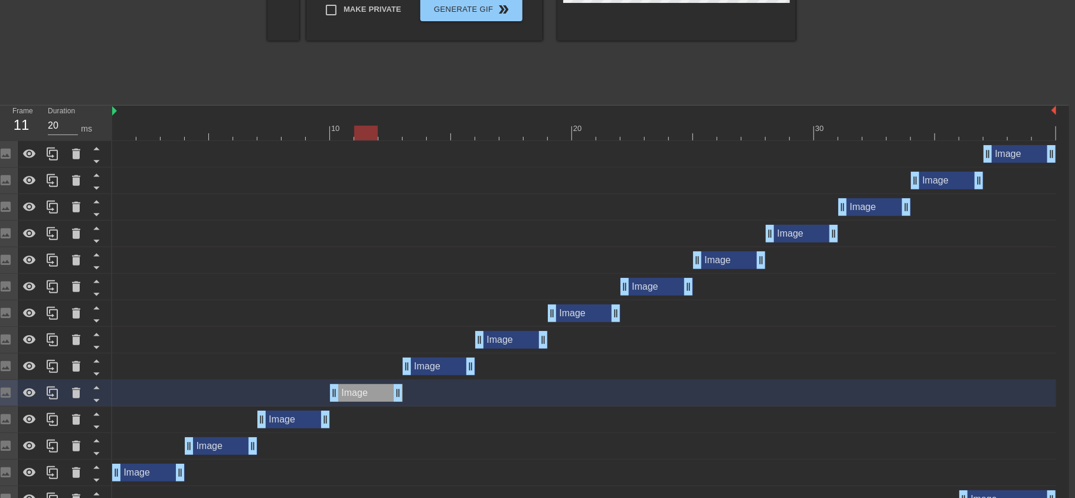
click at [219, 449] on div "Image drag_handle drag_handle" at bounding box center [221, 447] width 73 height 18
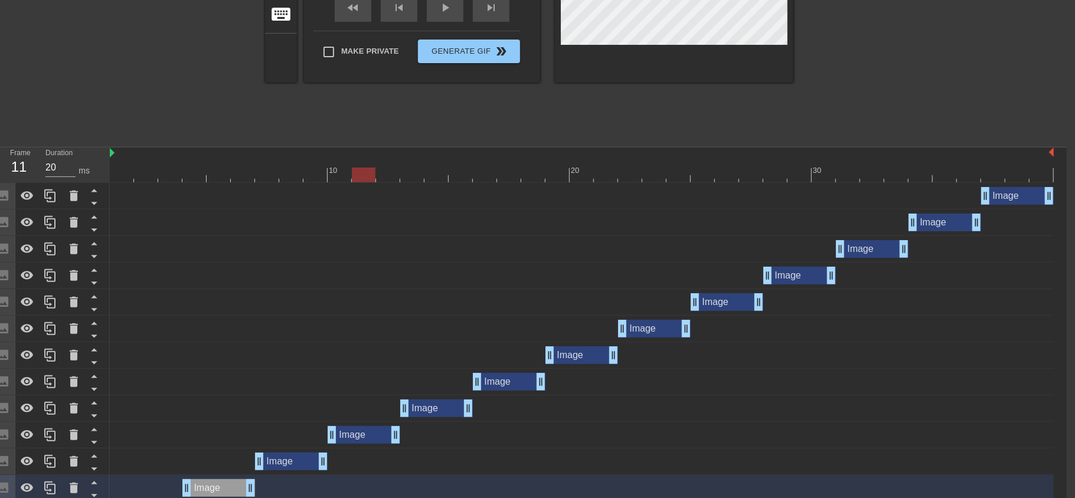
scroll to position [257, 8]
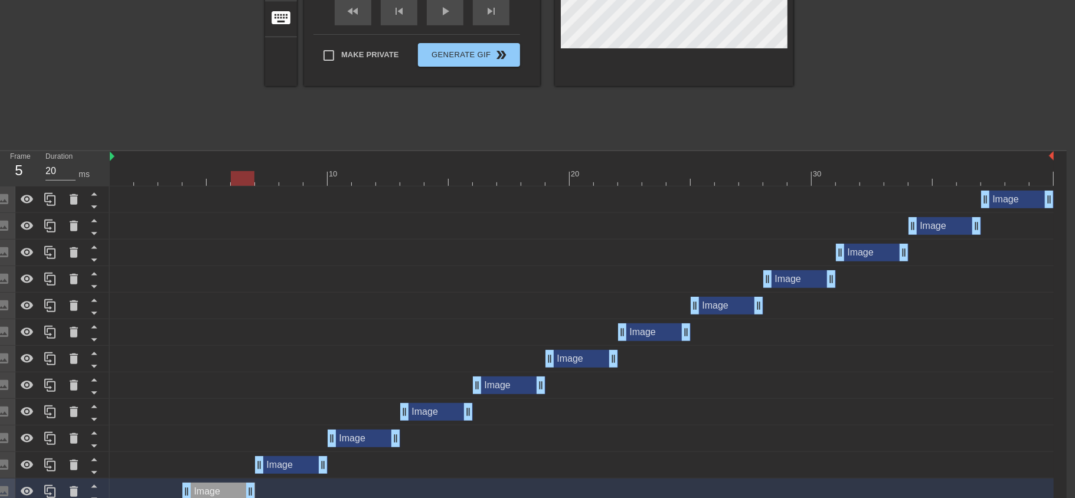
drag, startPoint x: 357, startPoint y: 172, endPoint x: 221, endPoint y: 185, distance: 135.8
click at [231, 185] on div at bounding box center [243, 178] width 24 height 15
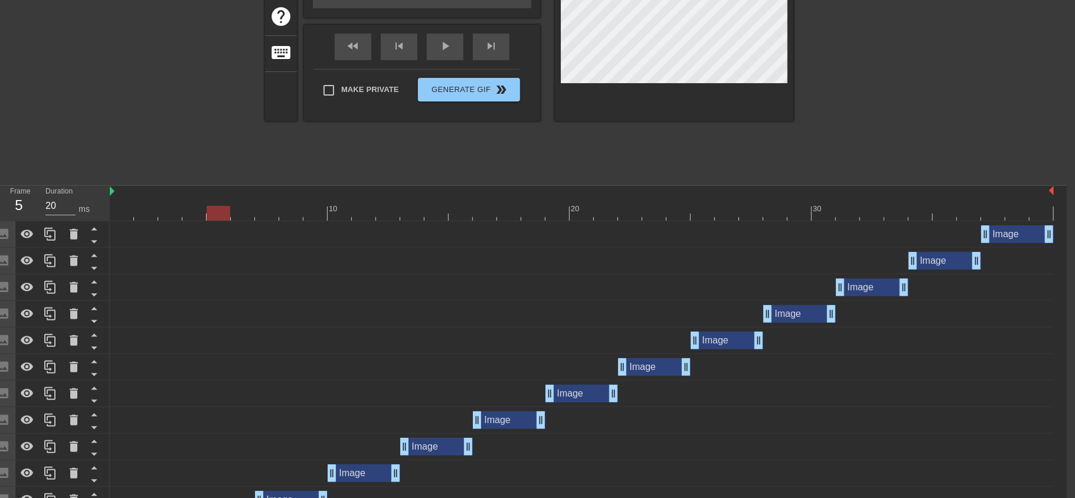
scroll to position [246, 8]
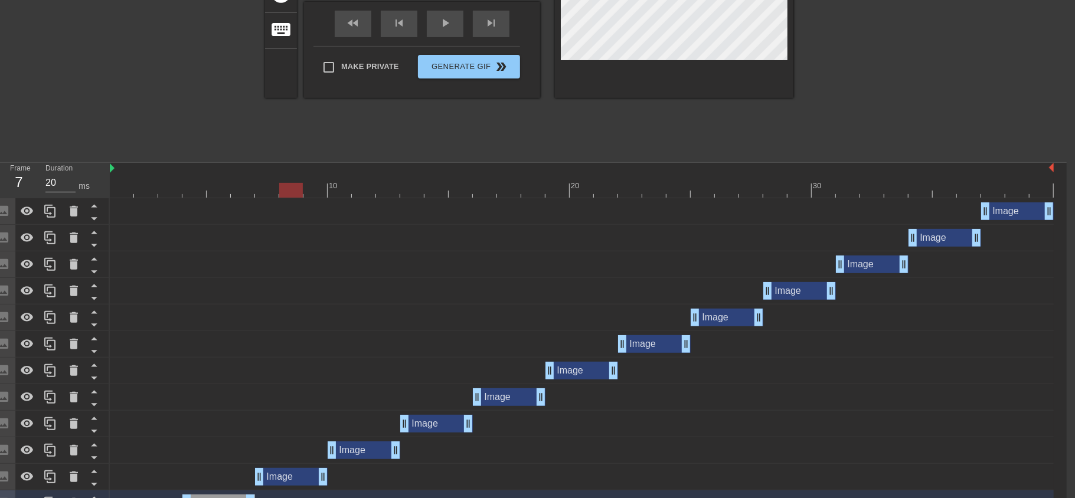
drag, startPoint x: 223, startPoint y: 190, endPoint x: 265, endPoint y: 193, distance: 42.0
click at [265, 193] on div at bounding box center [582, 190] width 944 height 15
click at [289, 472] on div "Image drag_handle drag_handle" at bounding box center [291, 477] width 73 height 18
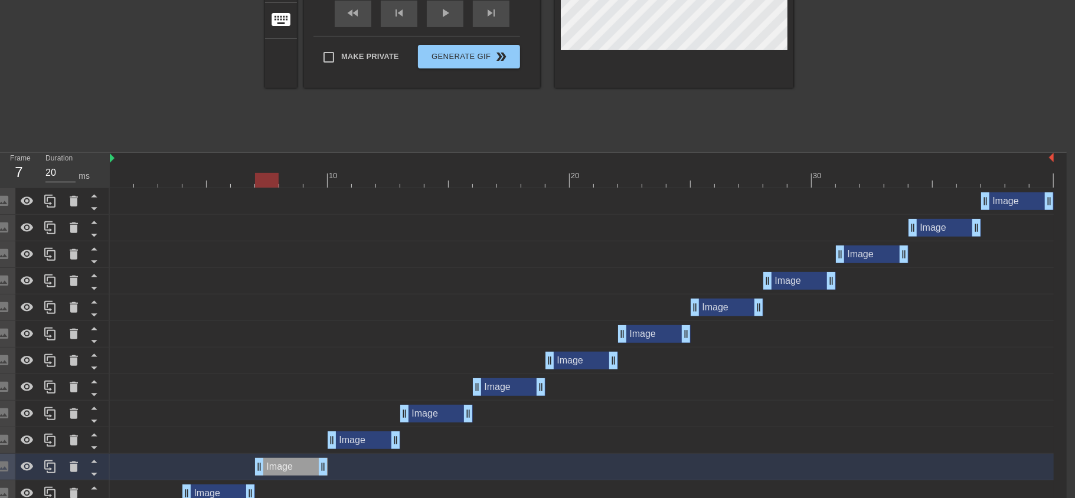
scroll to position [283, 8]
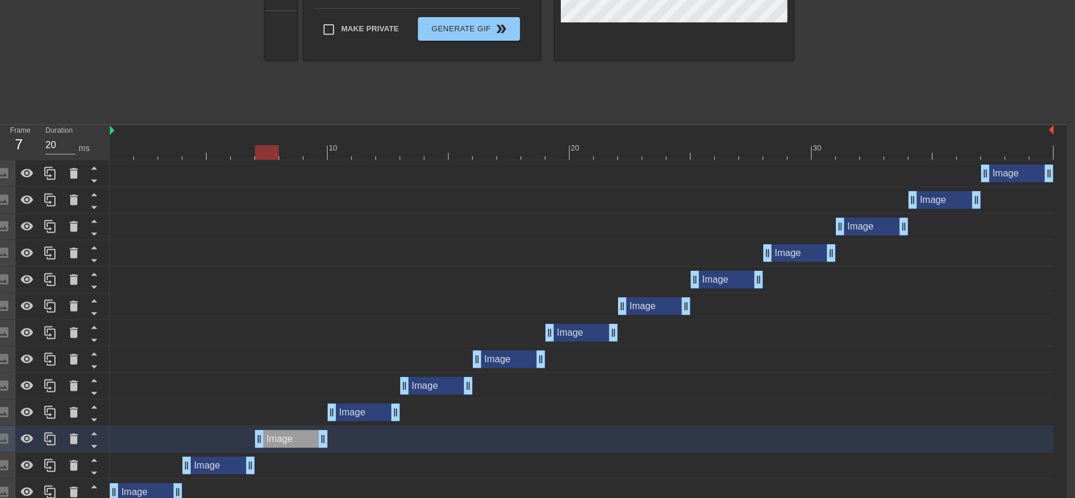
click at [366, 409] on div "Image drag_handle drag_handle" at bounding box center [364, 413] width 73 height 18
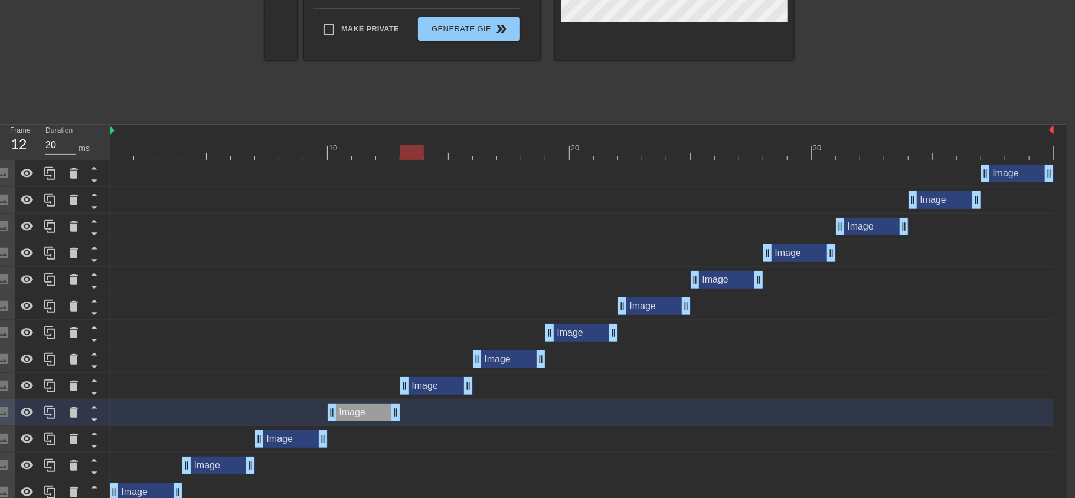
drag, startPoint x: 273, startPoint y: 155, endPoint x: 403, endPoint y: 156, distance: 130.5
click at [403, 156] on div at bounding box center [412, 152] width 24 height 15
drag, startPoint x: 394, startPoint y: 156, endPoint x: 435, endPoint y: 156, distance: 41.3
click at [435, 156] on div at bounding box center [582, 152] width 944 height 15
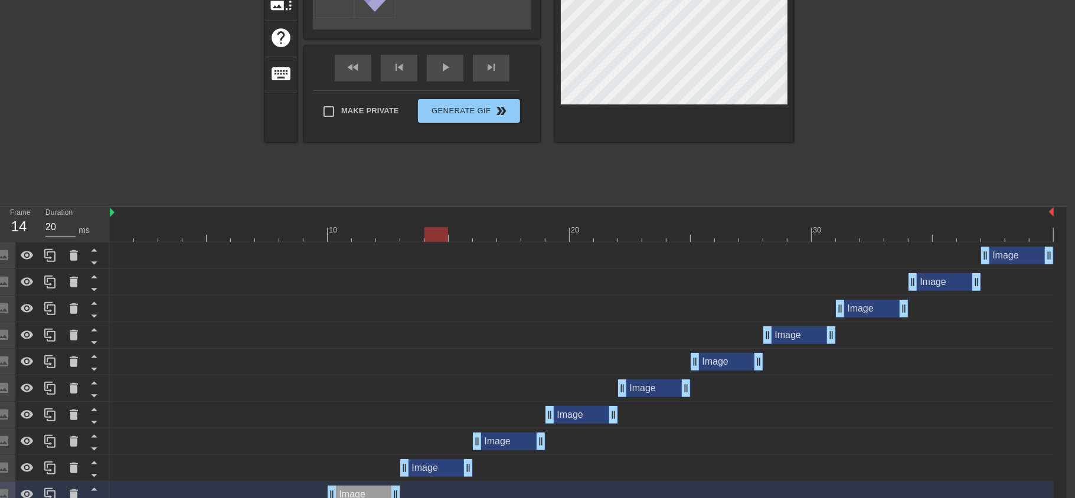
scroll to position [201, 8]
drag, startPoint x: 438, startPoint y: 231, endPoint x: 364, endPoint y: 248, distance: 76.2
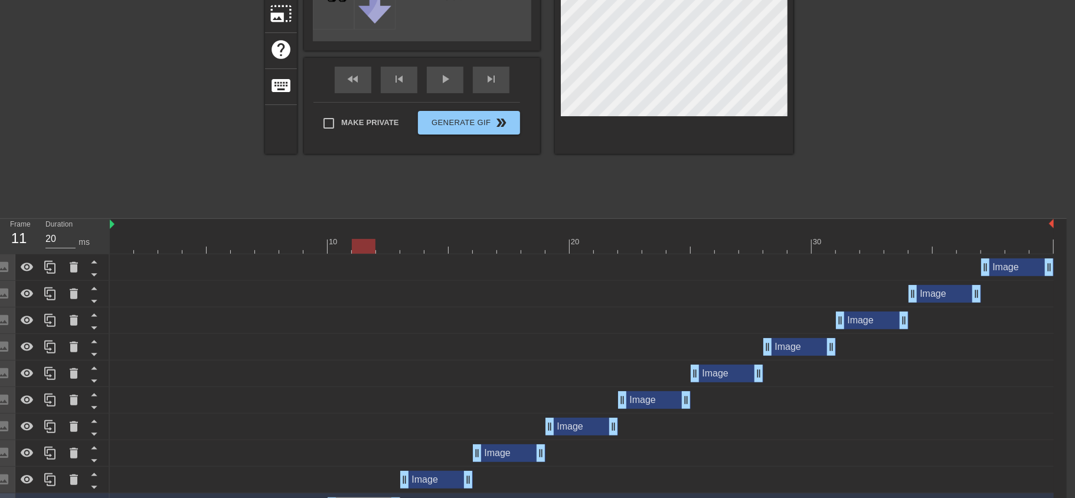
scroll to position [185, 5]
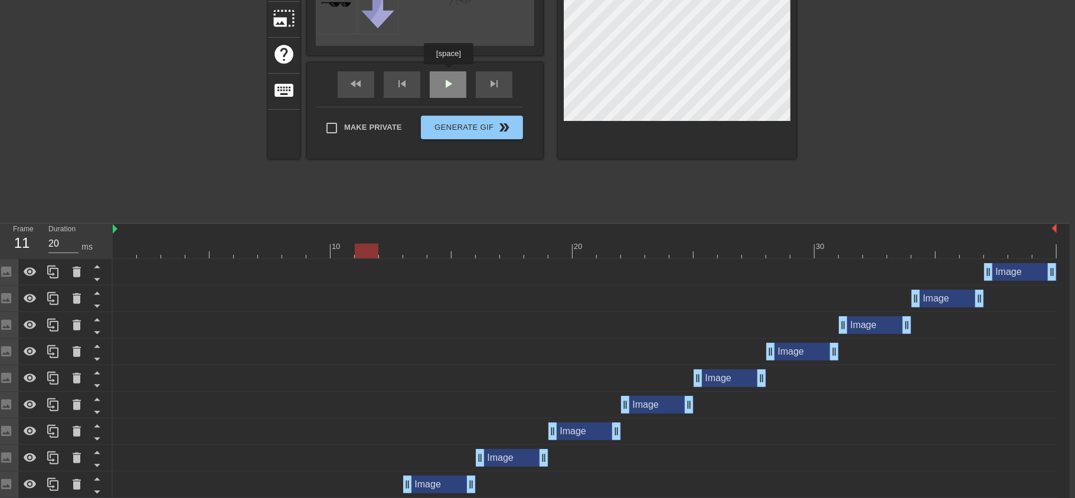
click at [449, 73] on div "fast_rewind skip_previous play_arrow skip_next" at bounding box center [425, 85] width 193 height 44
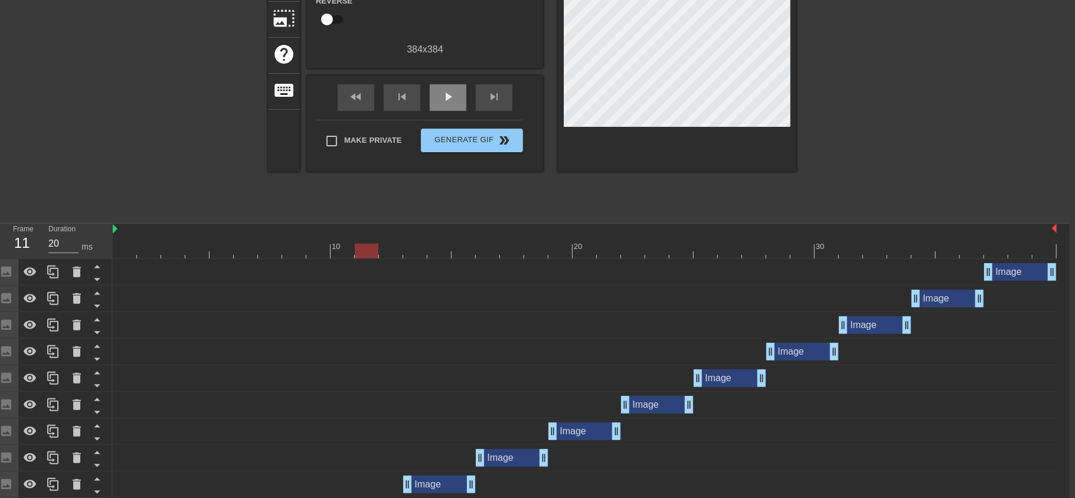
click at [449, 76] on div "fast_rewind skip_previous play_arrow skip_next" at bounding box center [425, 98] width 193 height 44
click at [449, 90] on span "play_arrow" at bounding box center [448, 97] width 14 height 14
click at [451, 93] on span "pause" at bounding box center [448, 97] width 14 height 14
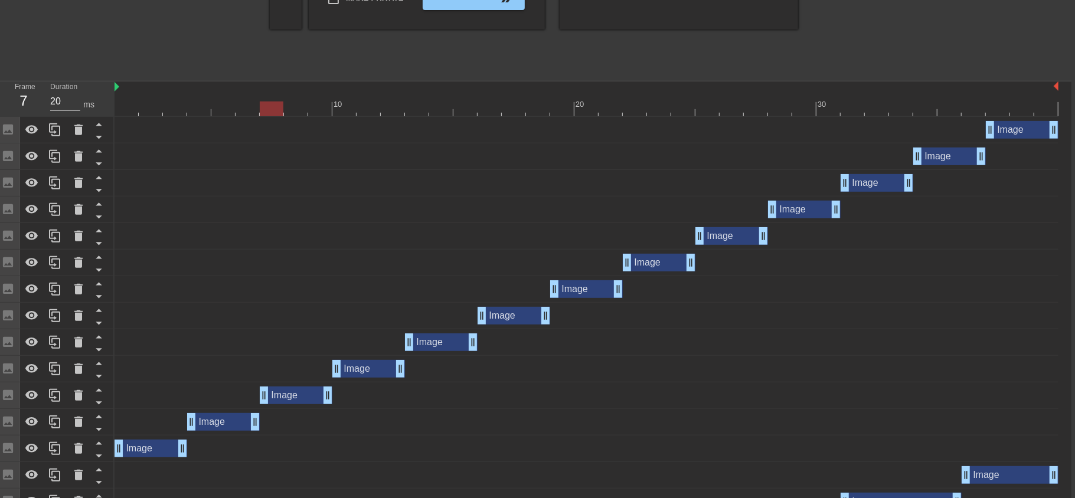
scroll to position [345, 4]
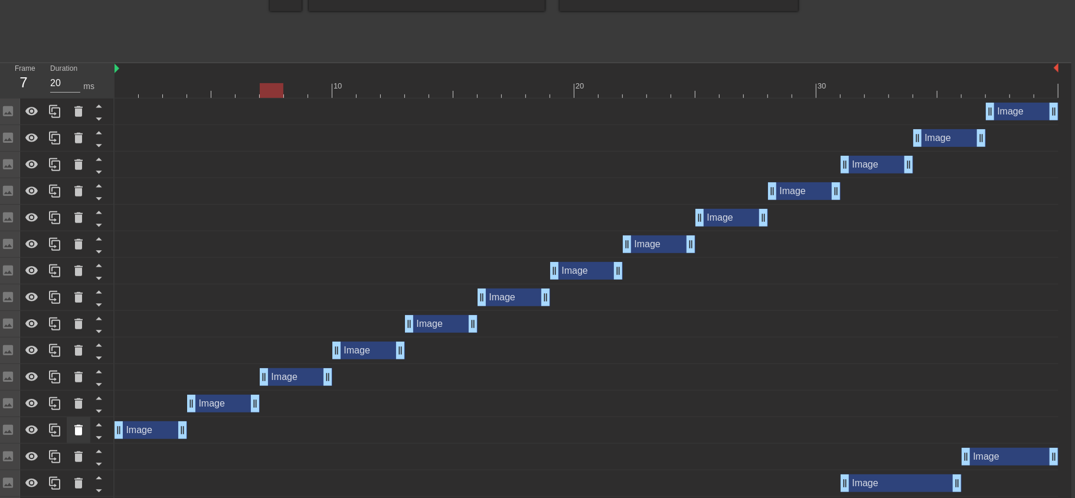
click at [80, 426] on icon at bounding box center [78, 430] width 8 height 11
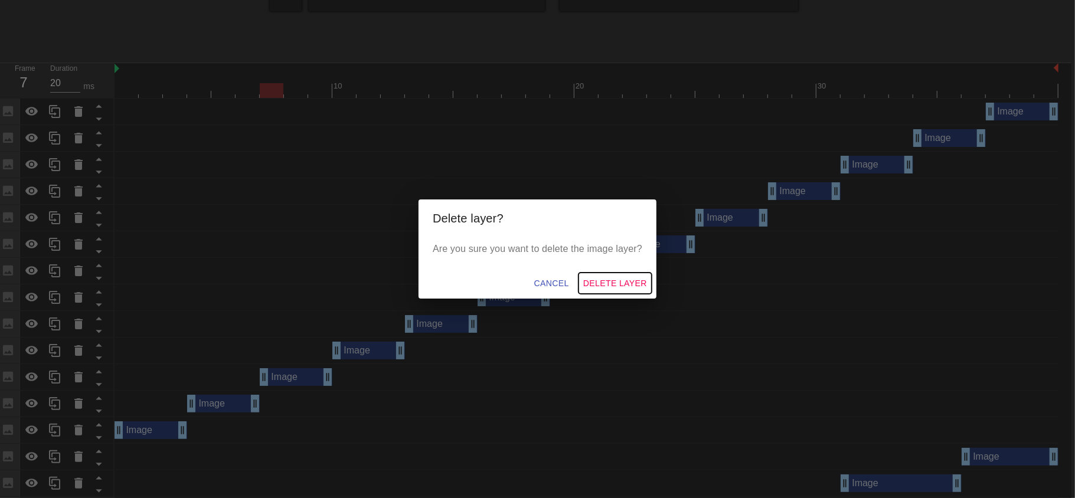
click at [615, 280] on span "Delete Layer" at bounding box center [615, 283] width 64 height 15
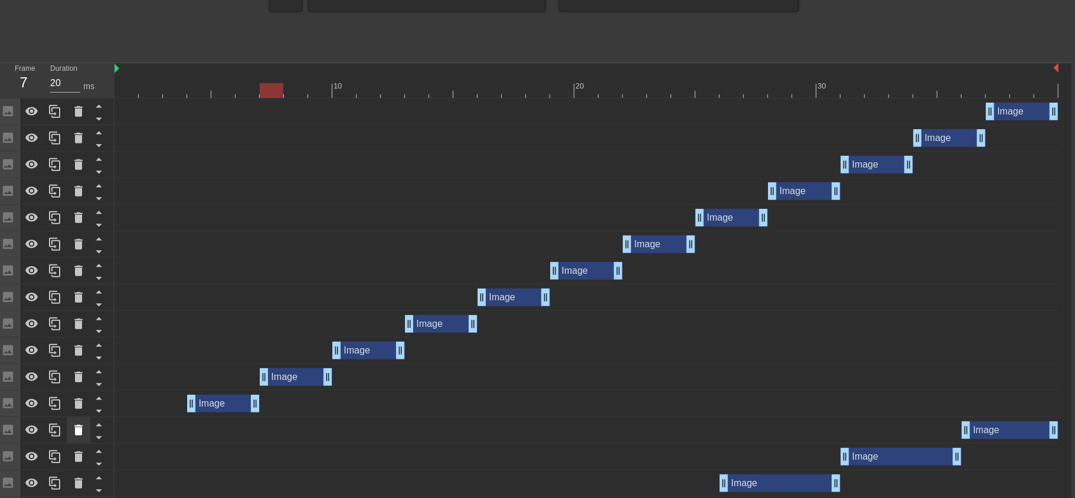
click at [87, 433] on div at bounding box center [79, 431] width 24 height 26
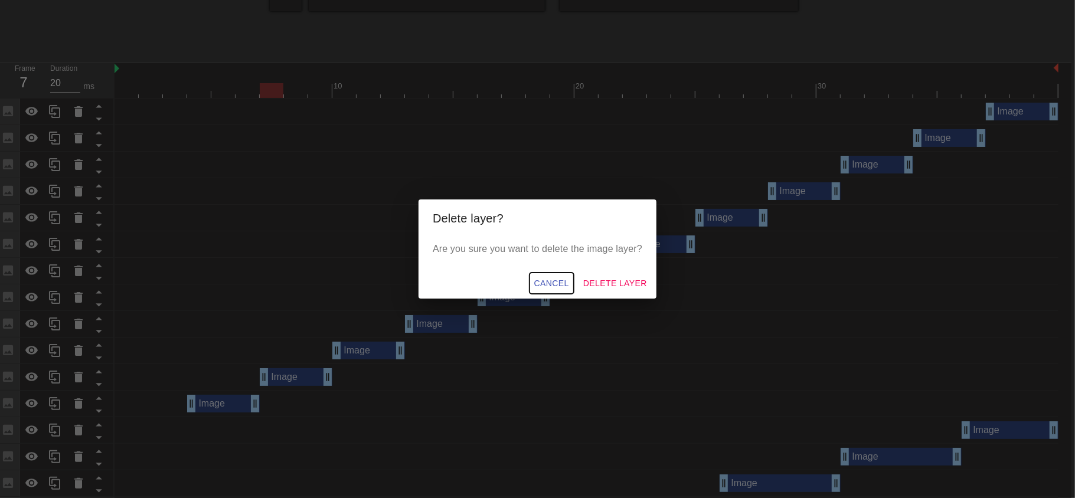
click at [553, 277] on span "Cancel" at bounding box center [551, 283] width 35 height 15
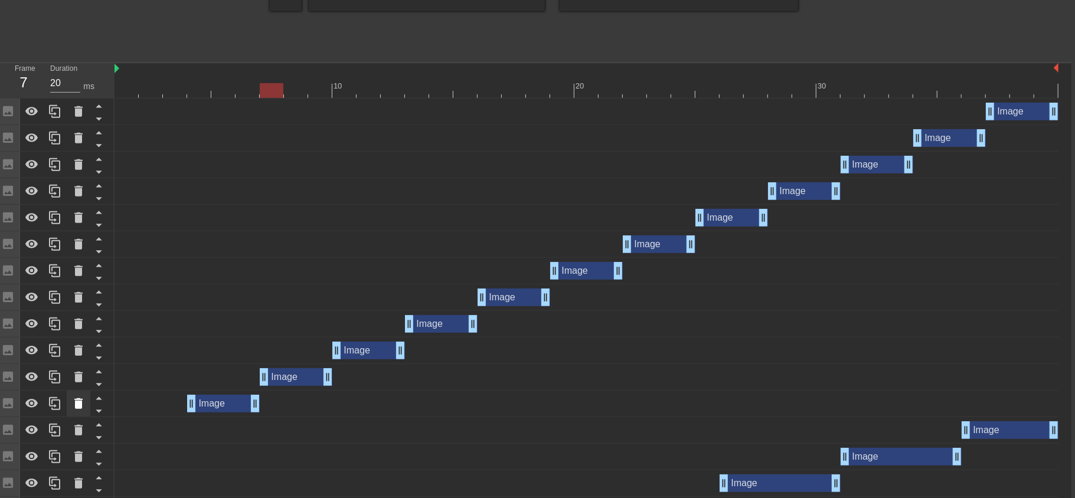
click at [87, 402] on div at bounding box center [79, 404] width 24 height 26
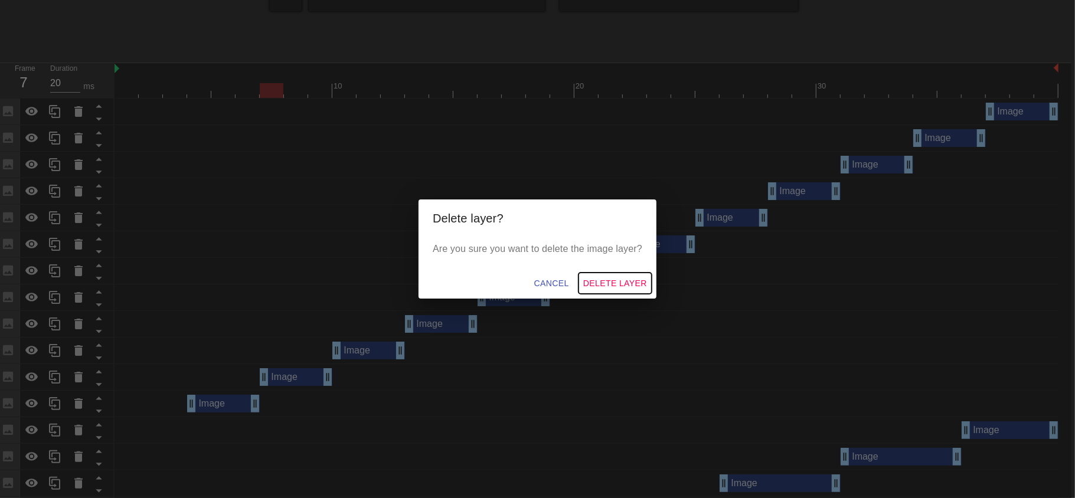
click at [606, 278] on span "Delete Layer" at bounding box center [615, 283] width 64 height 15
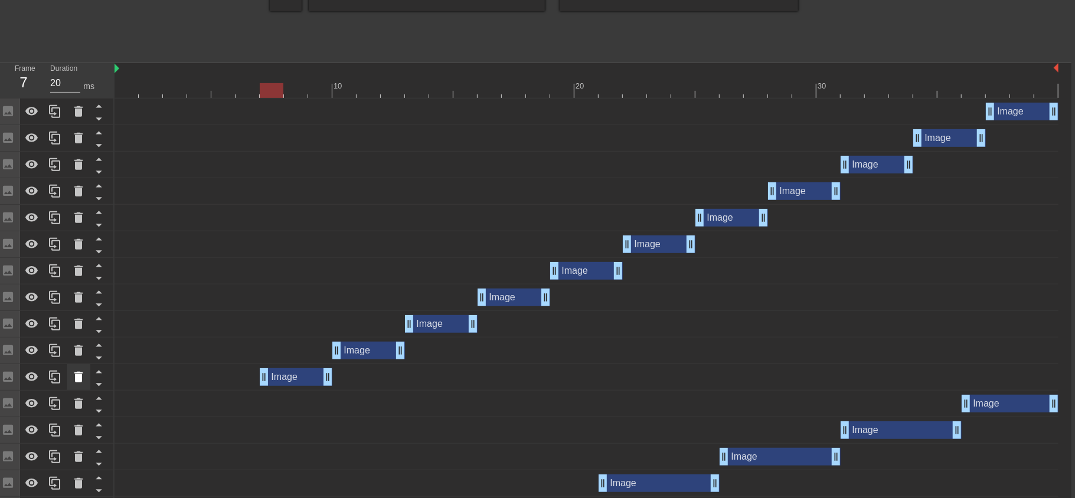
click at [74, 372] on icon at bounding box center [78, 377] width 8 height 11
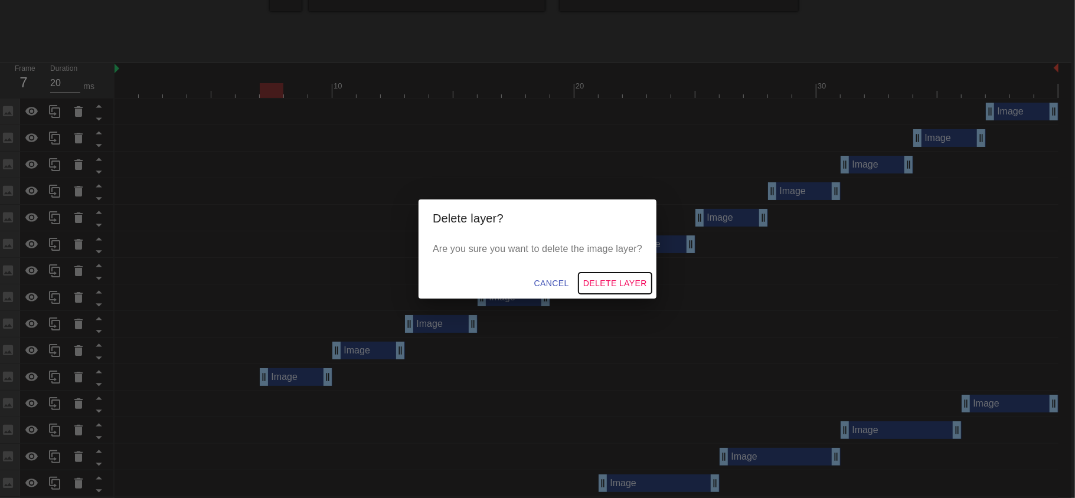
click at [617, 278] on span "Delete Layer" at bounding box center [615, 283] width 64 height 15
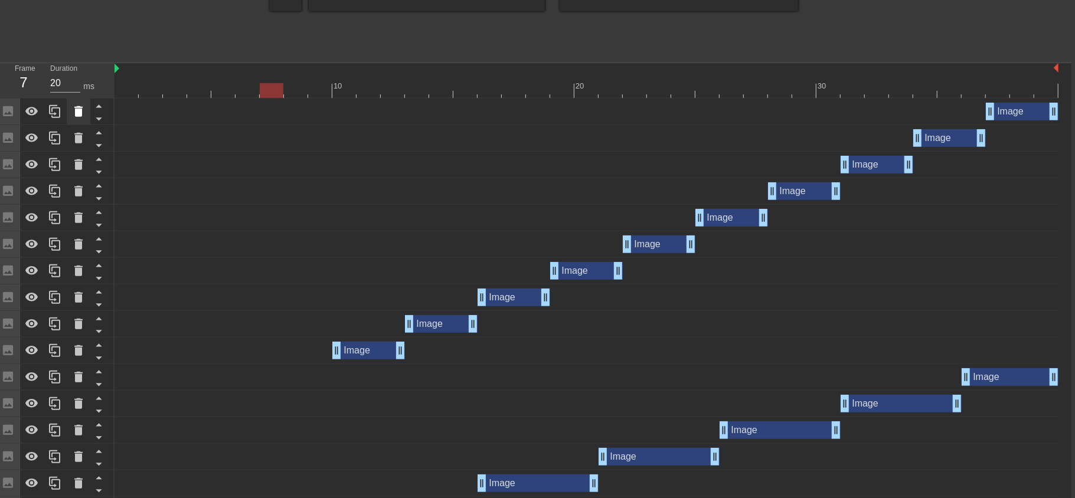
click at [78, 111] on icon at bounding box center [78, 111] width 8 height 11
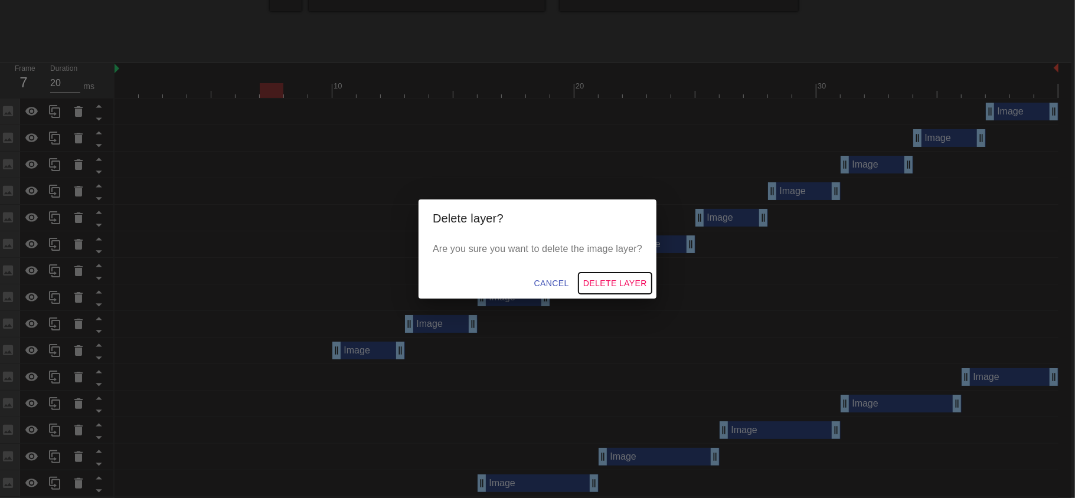
click at [621, 276] on span "Delete Layer" at bounding box center [615, 283] width 64 height 15
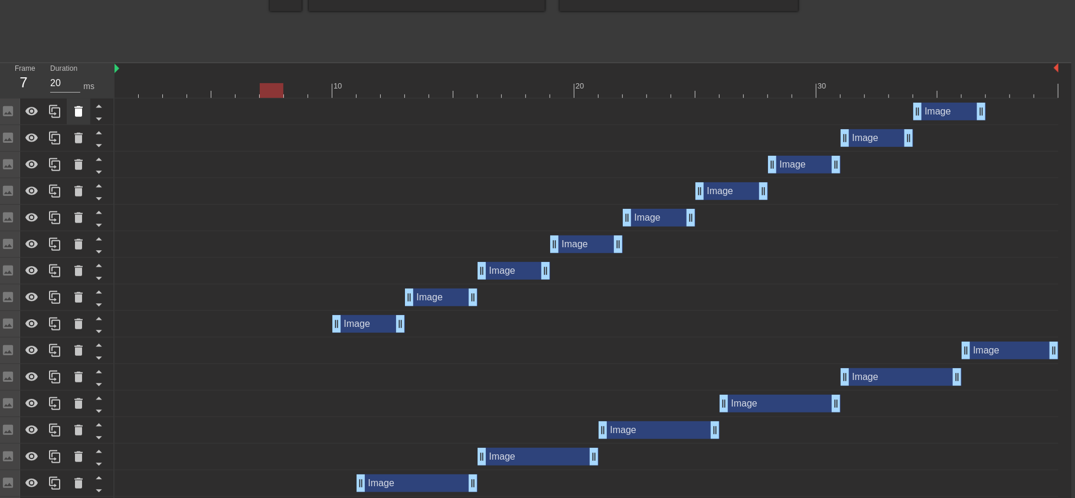
click at [78, 110] on icon at bounding box center [78, 111] width 8 height 11
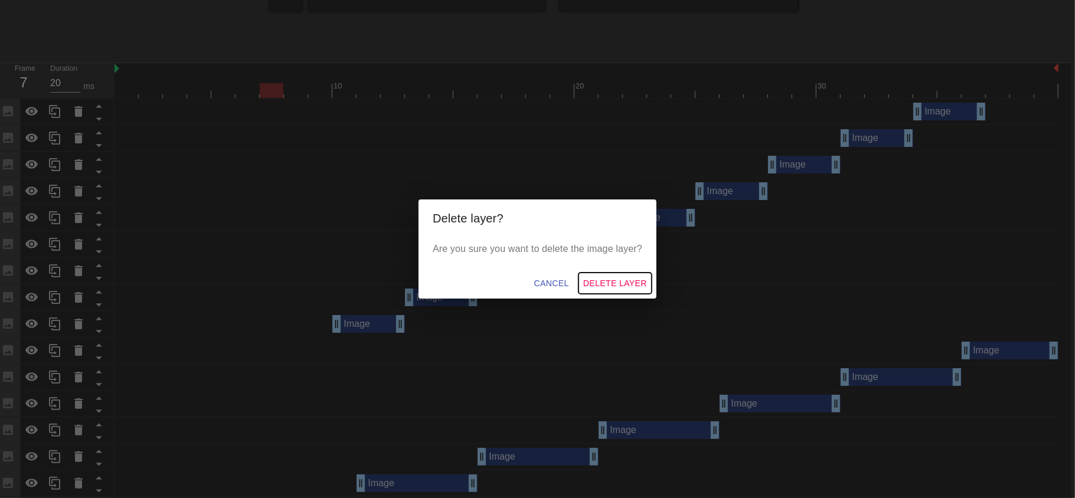
click at [612, 278] on span "Delete Layer" at bounding box center [615, 283] width 64 height 15
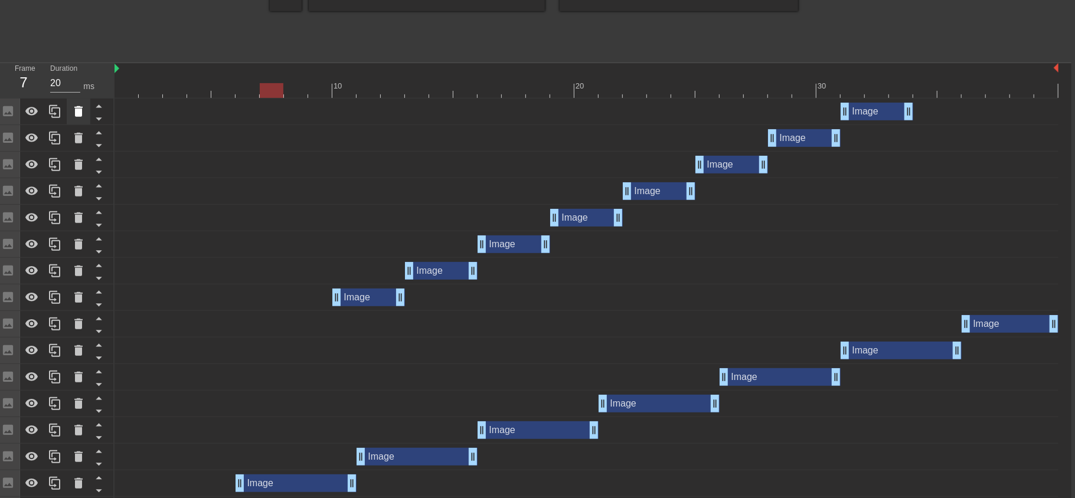
click at [71, 106] on icon at bounding box center [78, 112] width 14 height 14
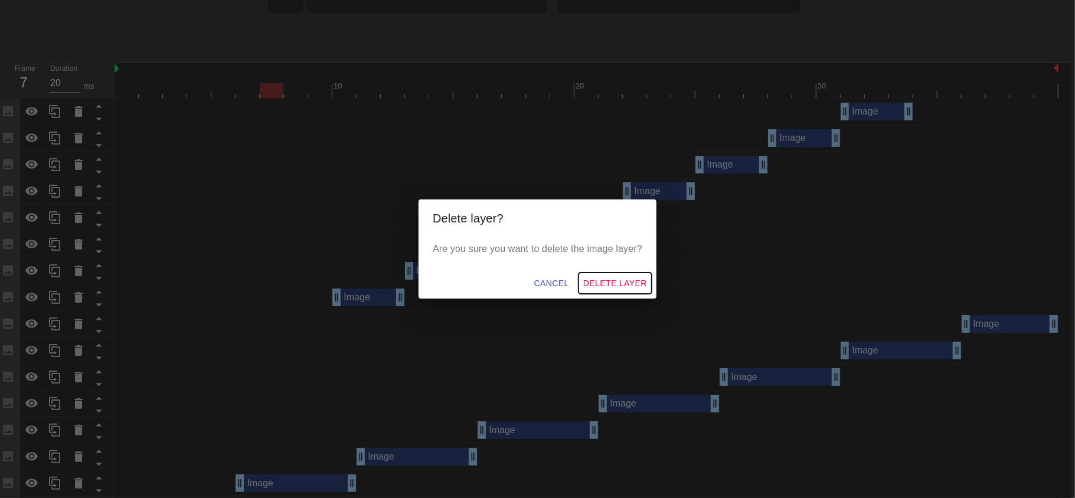
click at [611, 285] on span "Delete Layer" at bounding box center [615, 283] width 64 height 15
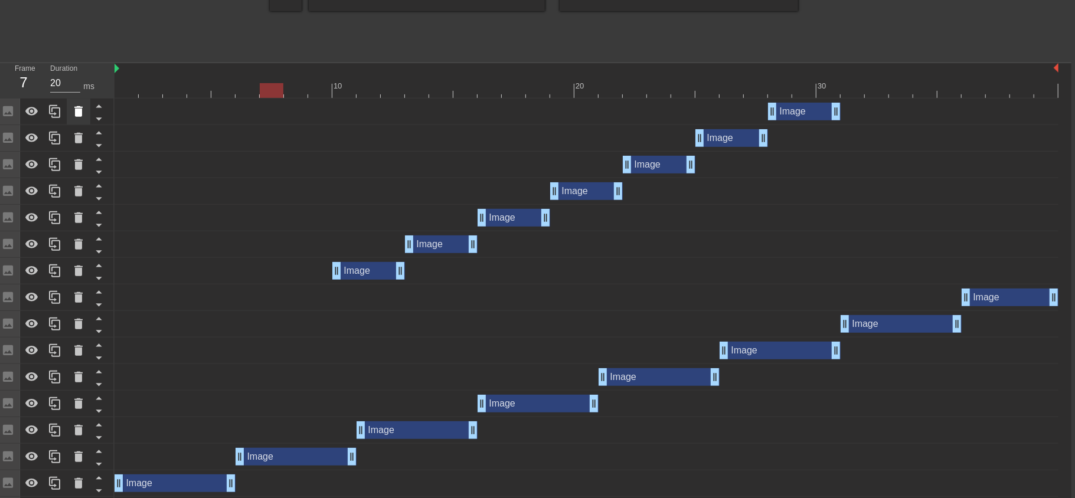
click at [71, 109] on icon at bounding box center [78, 112] width 14 height 14
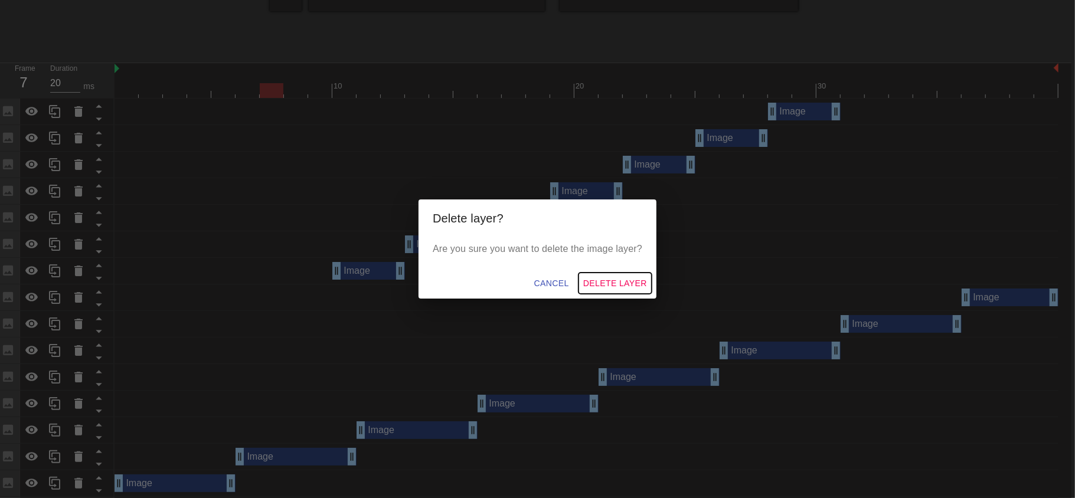
click at [608, 282] on span "Delete Layer" at bounding box center [615, 283] width 64 height 15
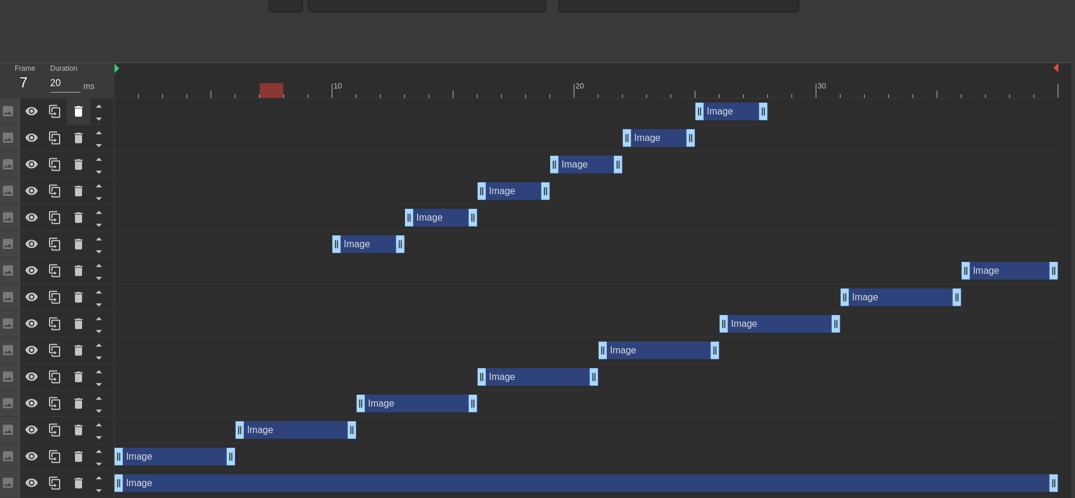
click at [71, 109] on icon at bounding box center [78, 112] width 14 height 14
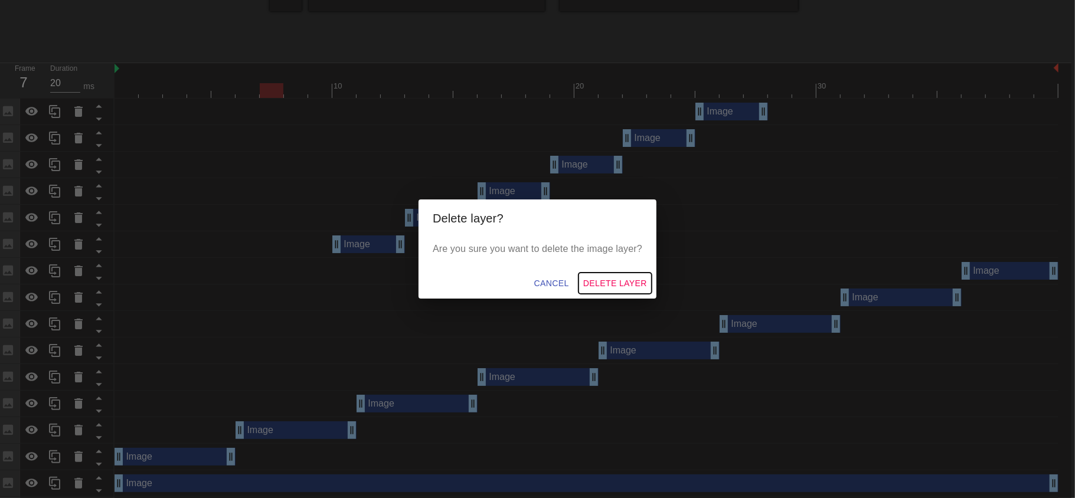
click at [607, 278] on span "Delete Layer" at bounding box center [615, 283] width 64 height 15
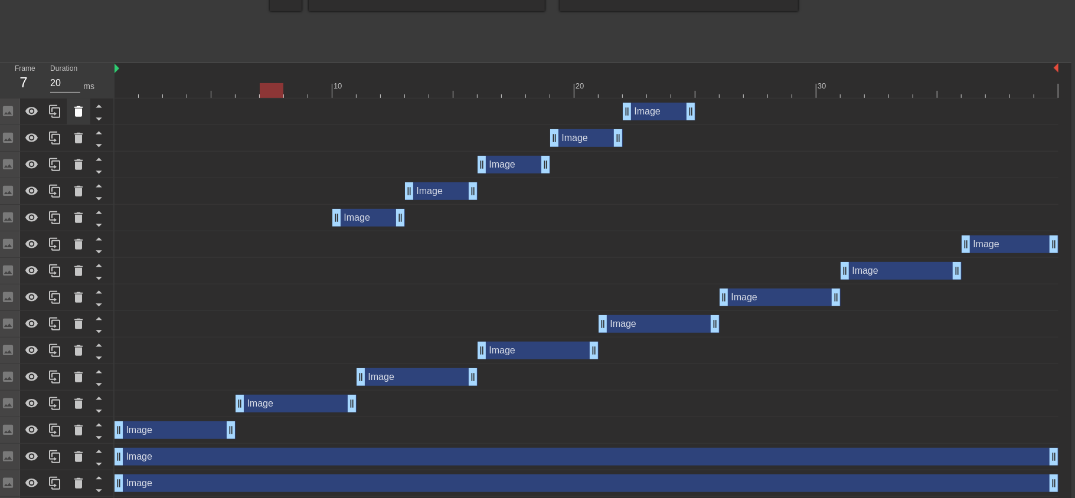
click at [78, 111] on icon at bounding box center [78, 111] width 8 height 11
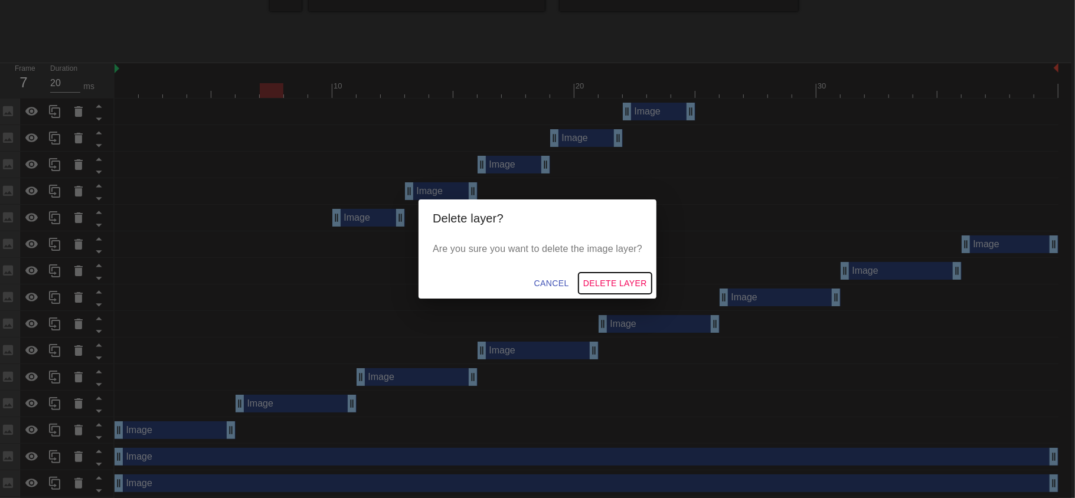
click at [606, 277] on span "Delete Layer" at bounding box center [615, 283] width 64 height 15
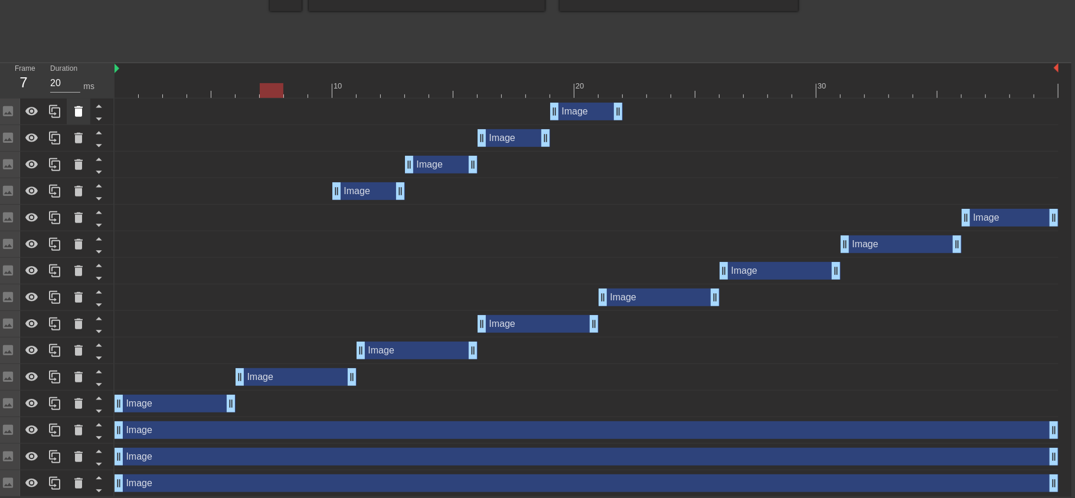
click at [78, 111] on icon at bounding box center [78, 111] width 8 height 11
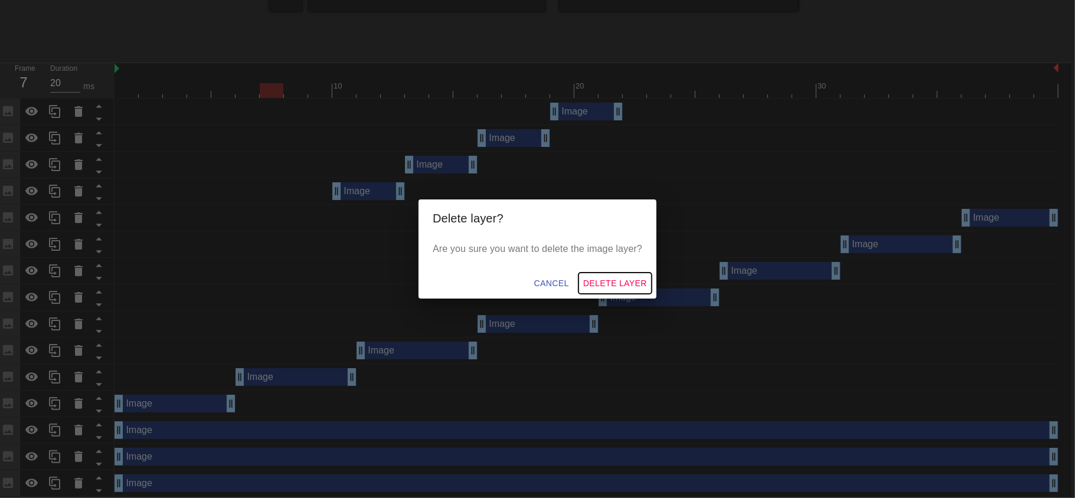
click at [604, 276] on span "Delete Layer" at bounding box center [615, 283] width 64 height 15
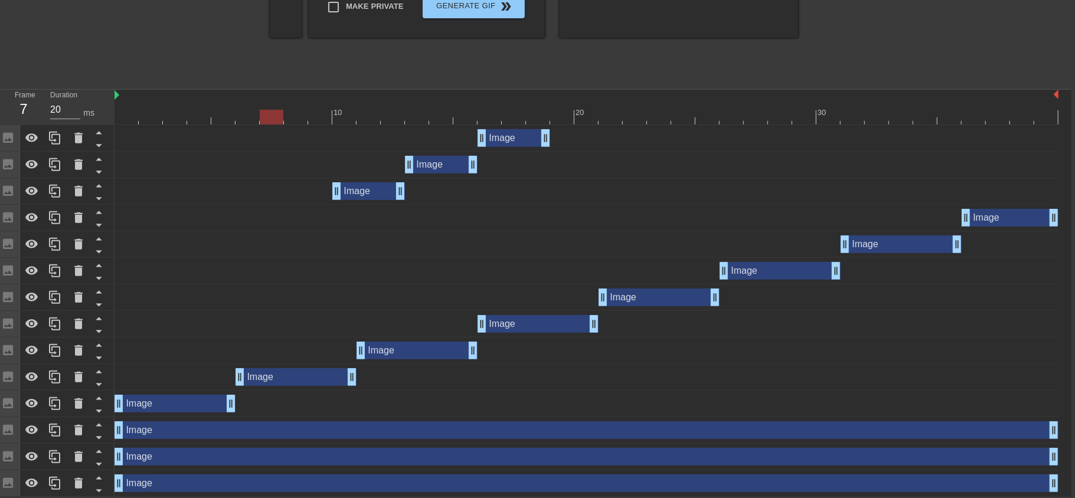
scroll to position [319, 4]
click at [79, 129] on div at bounding box center [79, 138] width 24 height 26
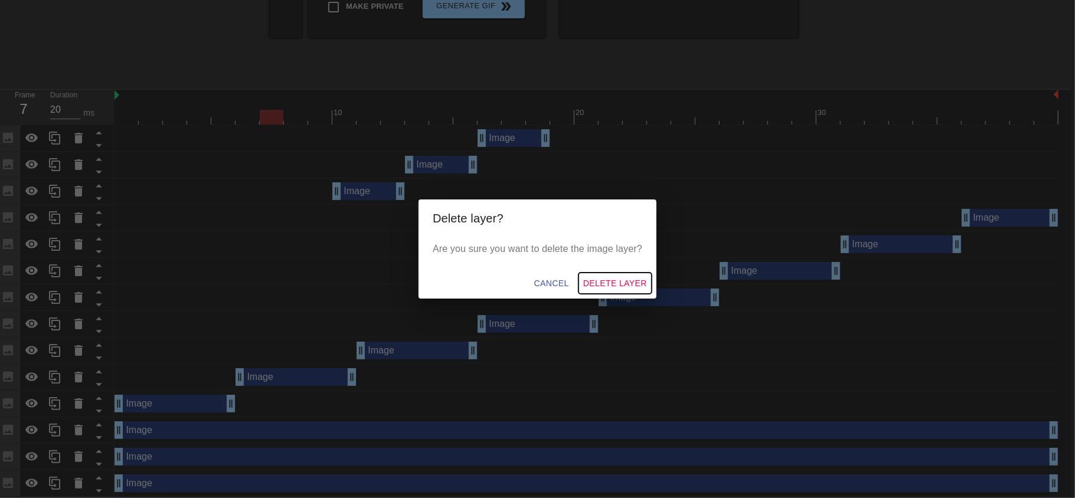
click at [608, 276] on span "Delete Layer" at bounding box center [615, 283] width 64 height 15
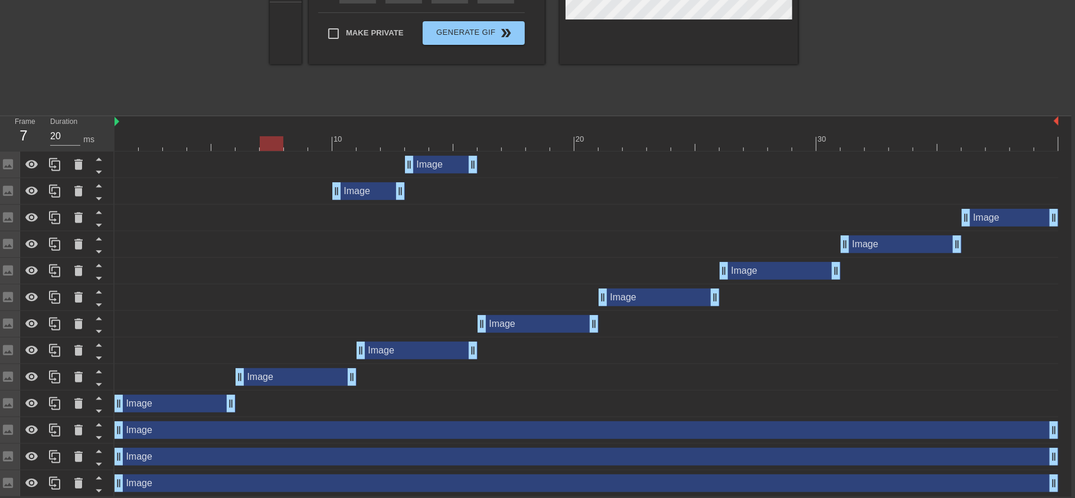
scroll to position [292, 4]
click at [80, 188] on icon at bounding box center [78, 192] width 8 height 11
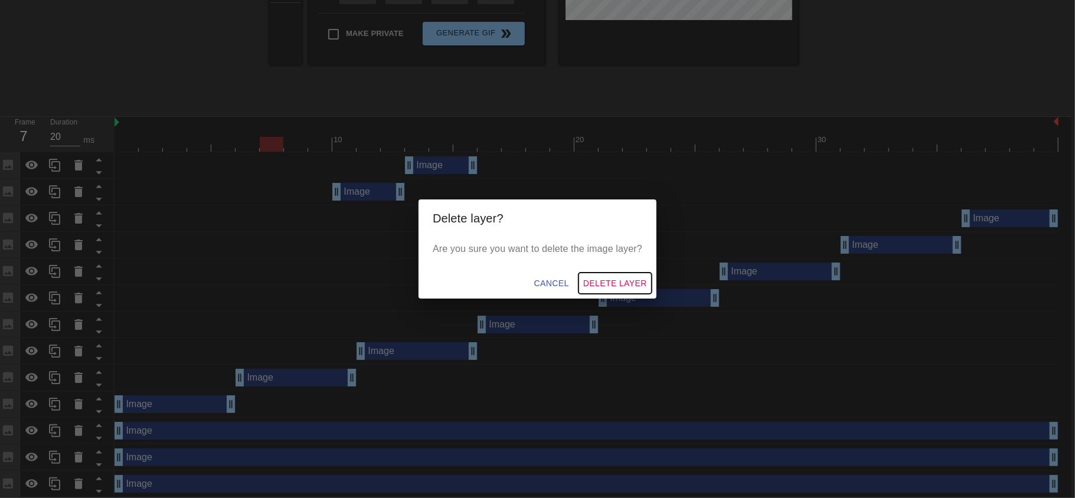
click at [606, 276] on span "Delete Layer" at bounding box center [615, 283] width 64 height 15
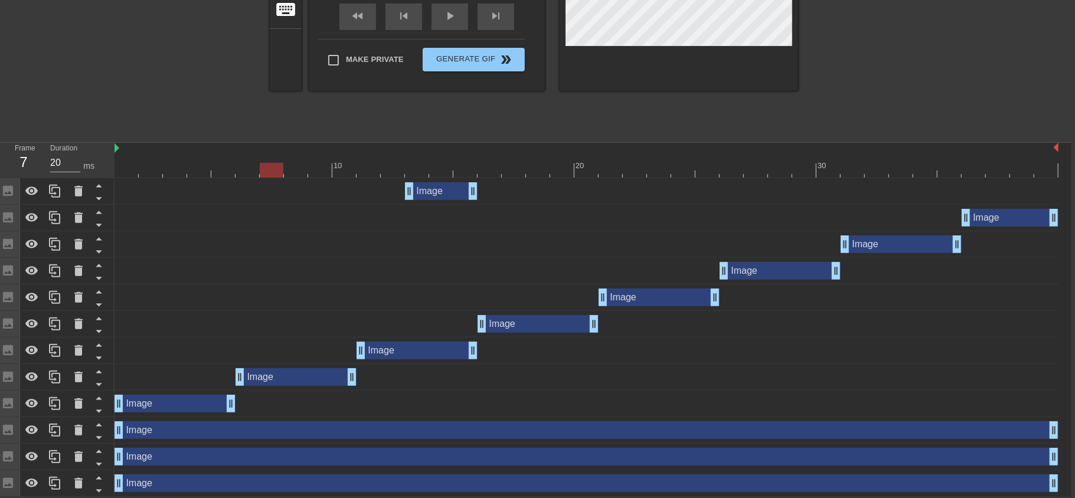
scroll to position [266, 4]
click at [81, 190] on icon at bounding box center [78, 191] width 8 height 11
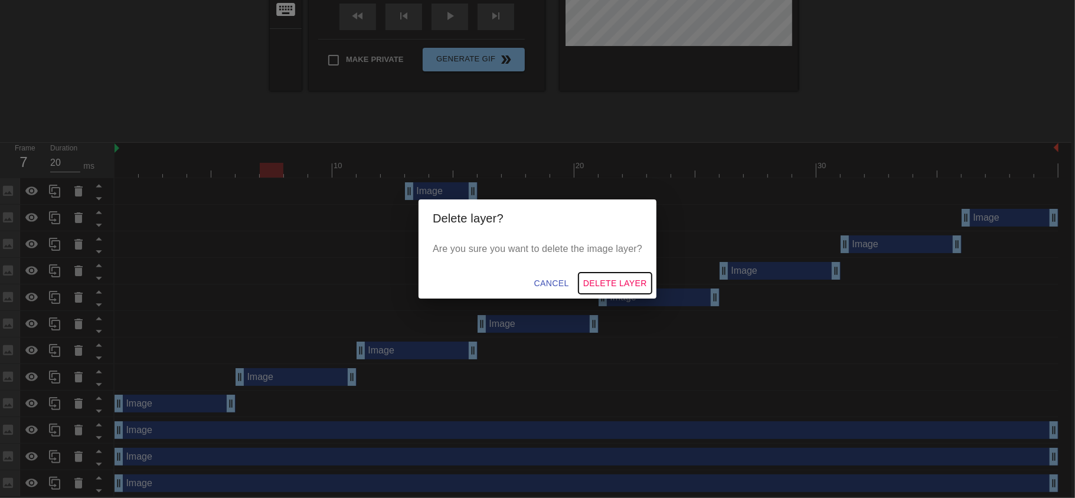
click at [604, 276] on span "Delete Layer" at bounding box center [615, 283] width 64 height 15
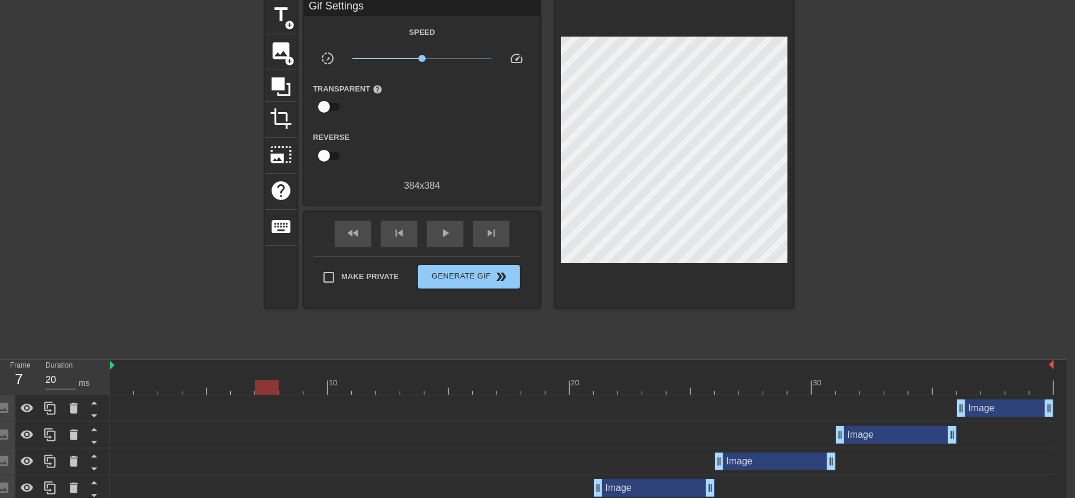
scroll to position [0, 8]
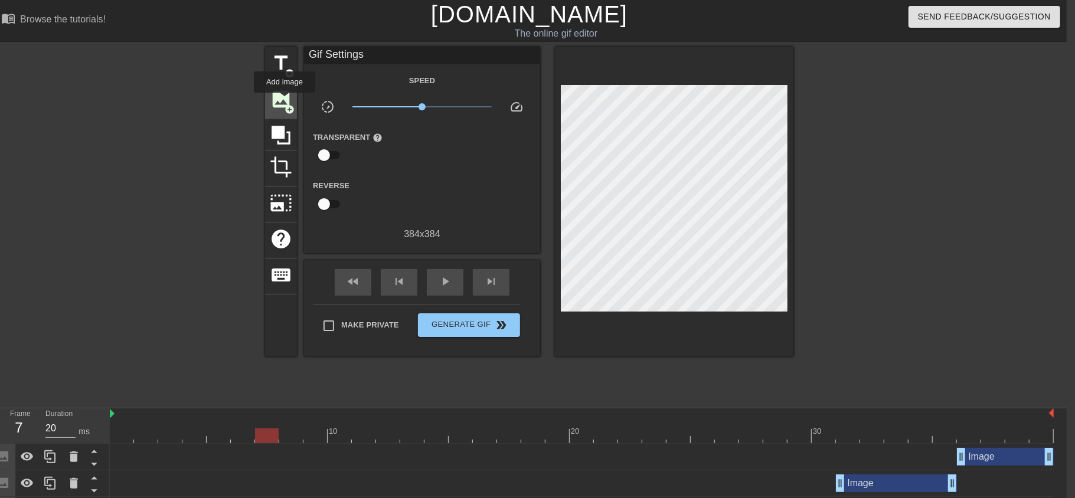
click at [285, 102] on span "image" at bounding box center [281, 99] width 22 height 22
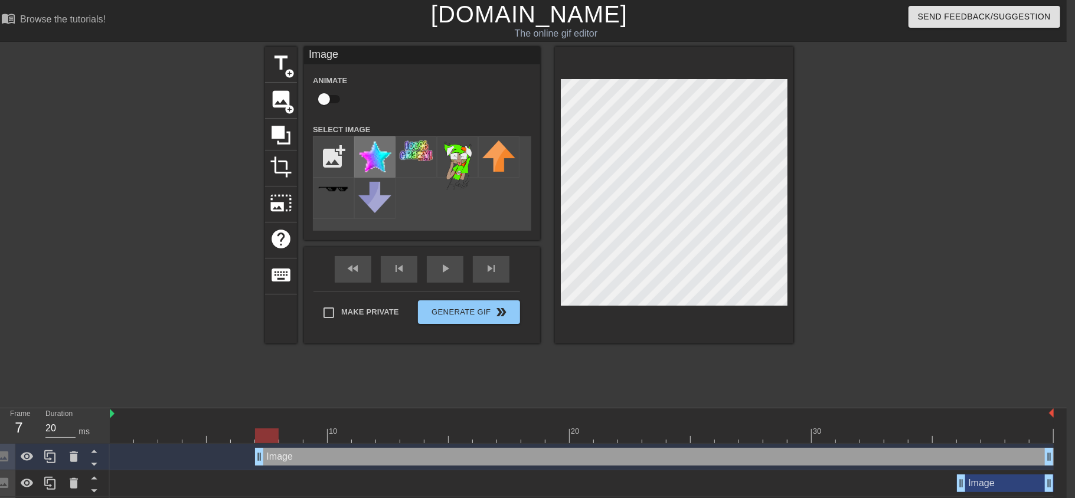
click at [376, 154] on img at bounding box center [374, 157] width 33 height 32
click at [444, 266] on div "play_arrow" at bounding box center [445, 269] width 37 height 27
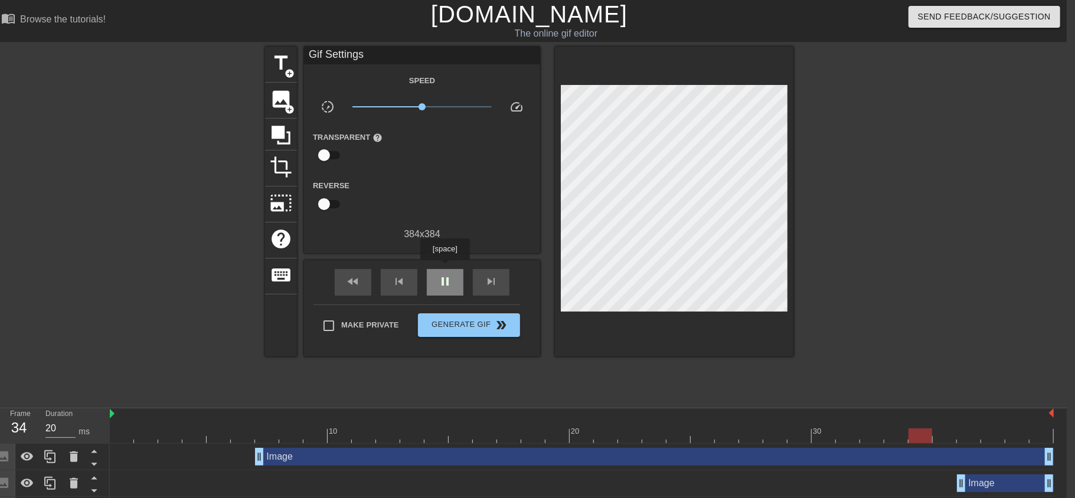
click at [444, 275] on span "pause" at bounding box center [445, 282] width 14 height 14
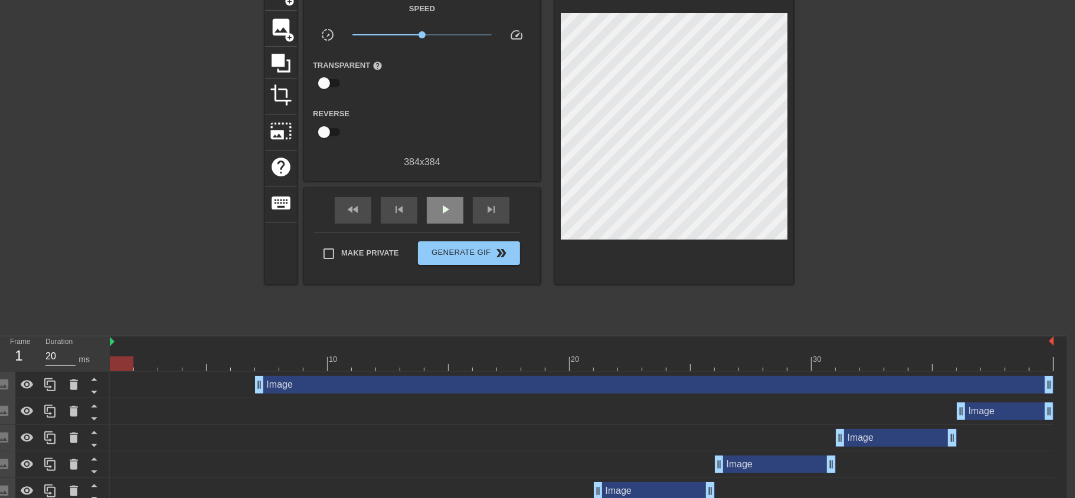
scroll to position [79, 8]
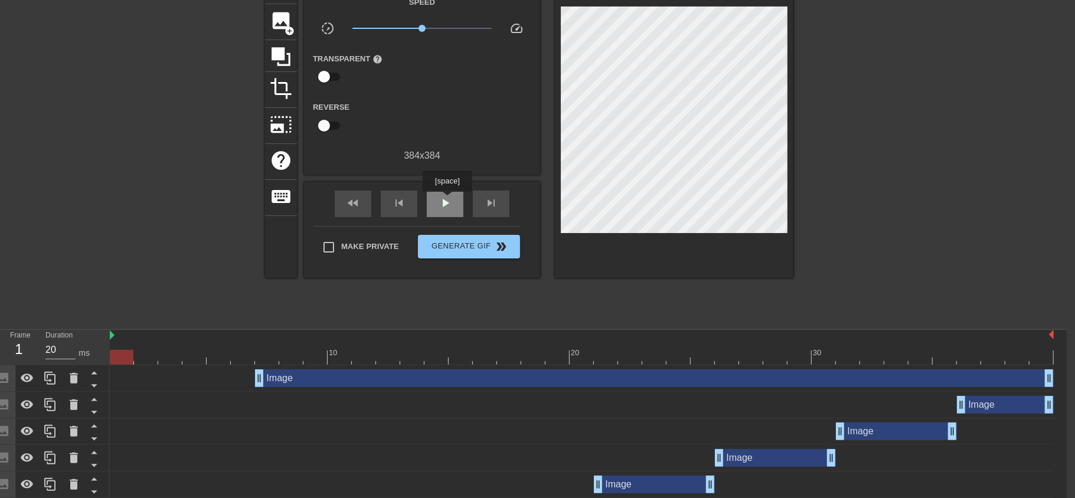
click at [448, 200] on span "play_arrow" at bounding box center [445, 203] width 14 height 14
click at [444, 197] on span "pause" at bounding box center [445, 203] width 14 height 14
drag, startPoint x: 260, startPoint y: 381, endPoint x: 110, endPoint y: 386, distance: 150.1
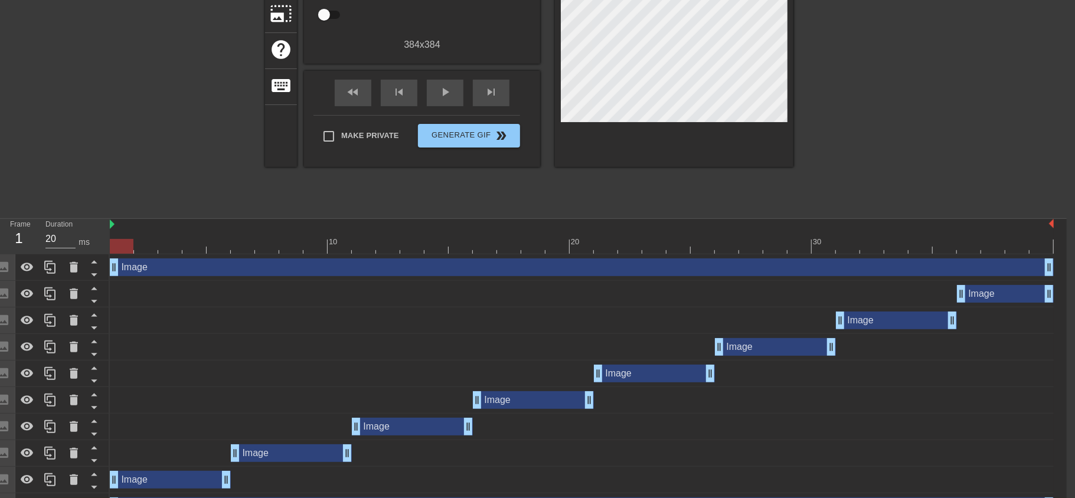
scroll to position [201, 8]
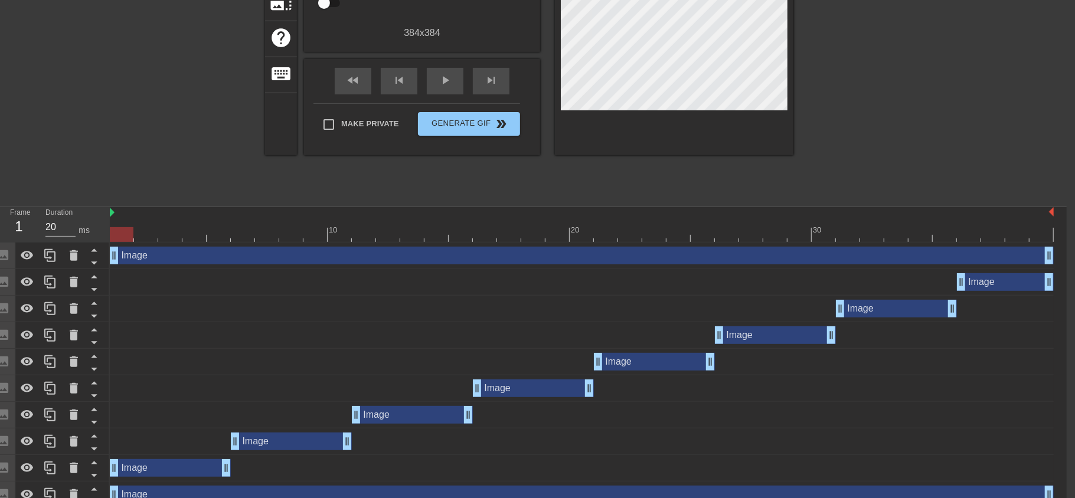
click at [216, 257] on div "Image drag_handle drag_handle" at bounding box center [582, 256] width 944 height 18
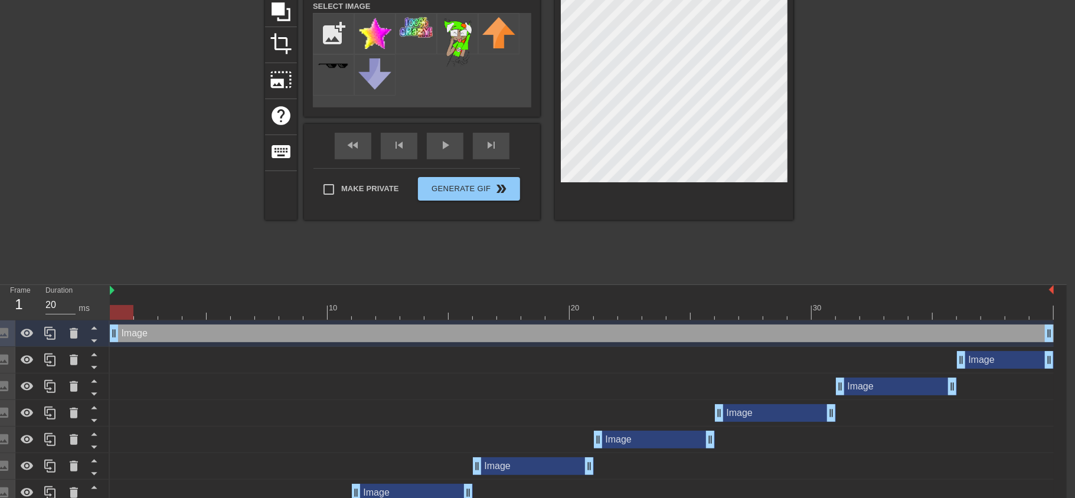
scroll to position [123, 8]
drag, startPoint x: 120, startPoint y: 313, endPoint x: 1036, endPoint y: 306, distance: 916.0
click at [1036, 306] on div at bounding box center [1042, 313] width 24 height 15
click at [557, 128] on div at bounding box center [674, 72] width 239 height 297
drag, startPoint x: 1039, startPoint y: 312, endPoint x: 110, endPoint y: 286, distance: 929.3
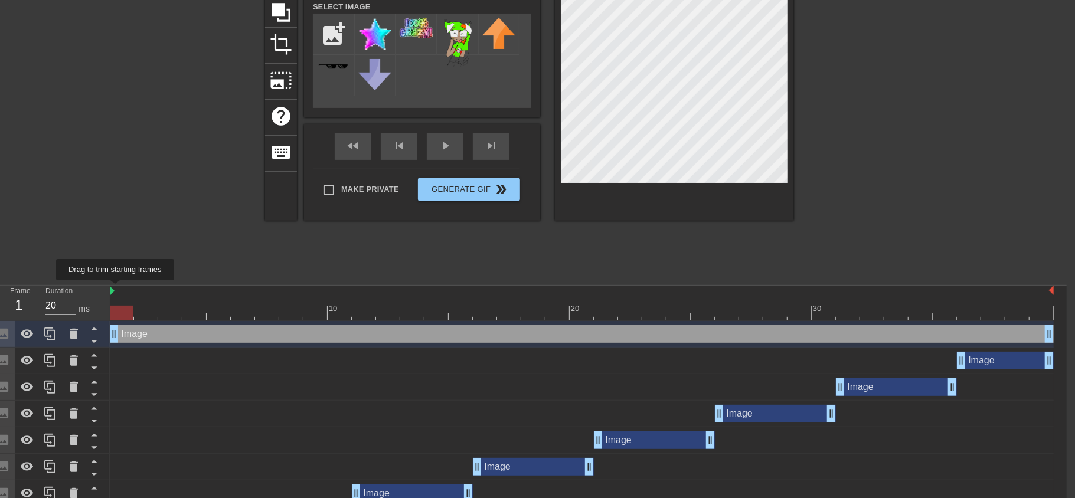
click at [110, 286] on div "10 20 30" at bounding box center [582, 303] width 944 height 35
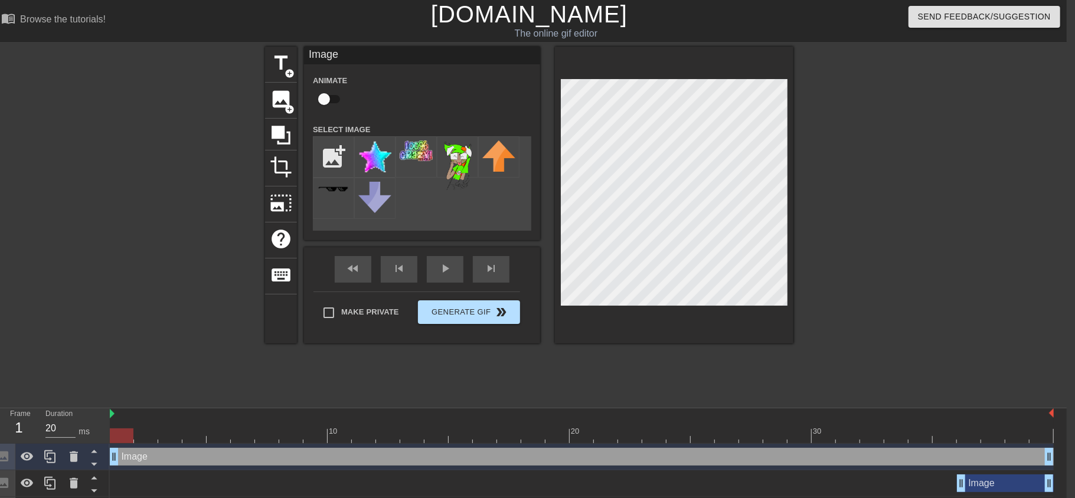
scroll to position [0, 8]
click at [432, 358] on div "title add_circle image add_circle crop photo_size_select_large help keyboard Im…" at bounding box center [530, 224] width 529 height 354
click at [334, 99] on input "checkbox" at bounding box center [324, 99] width 67 height 22
checkbox input "true"
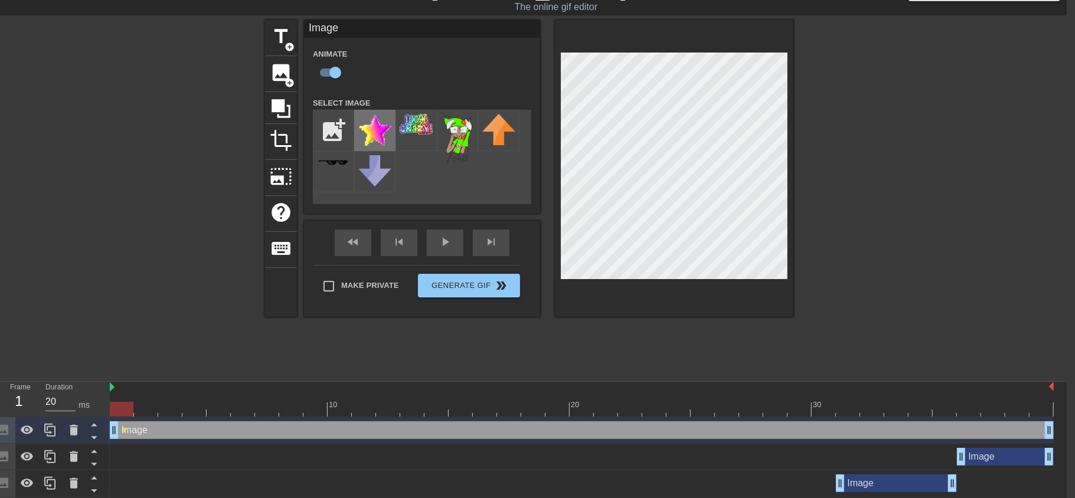
scroll to position [25, 8]
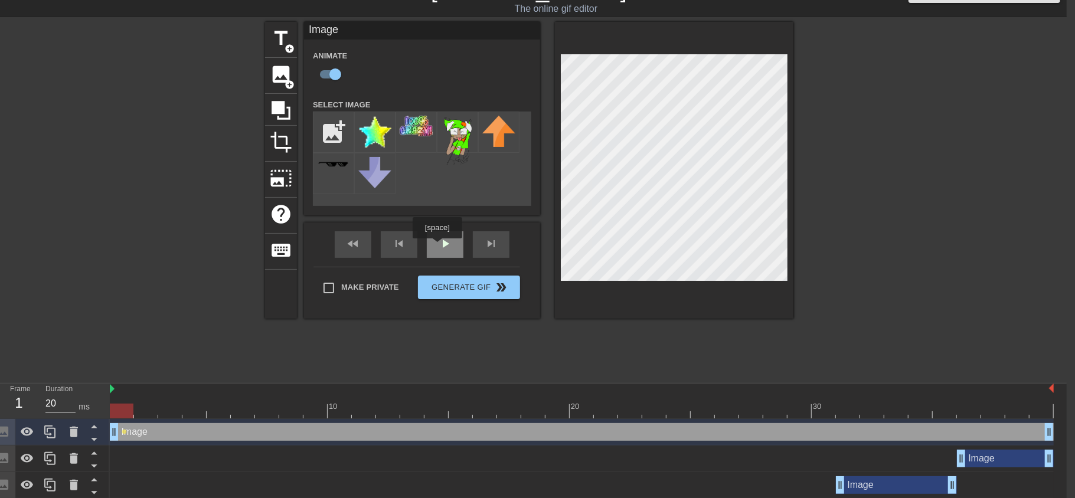
click at [438, 247] on span "play_arrow" at bounding box center [445, 244] width 14 height 14
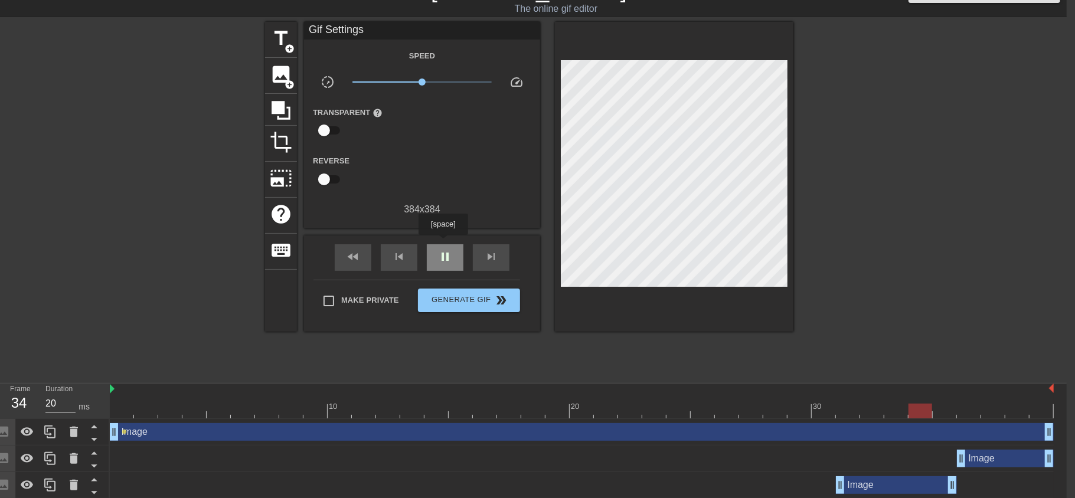
click at [444, 250] on span "pause" at bounding box center [445, 257] width 14 height 14
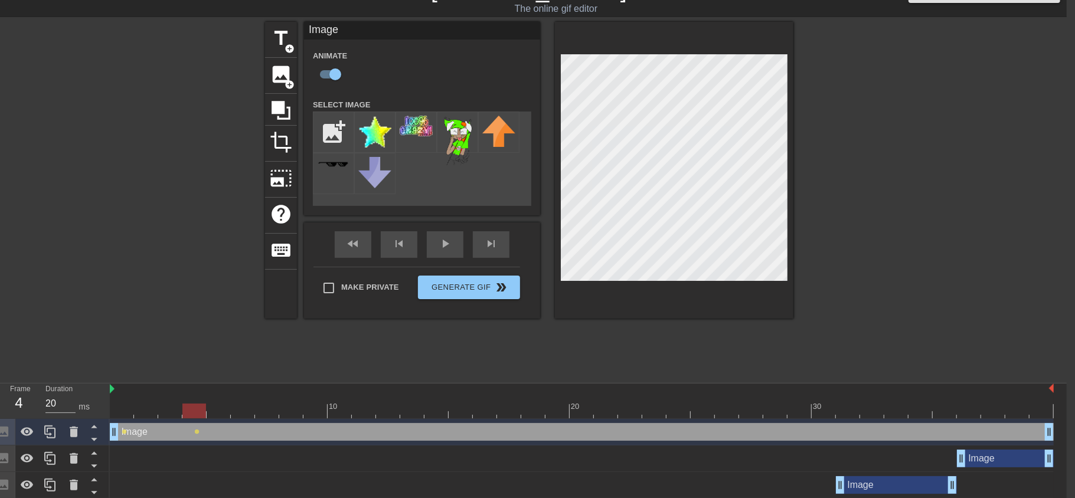
checkbox input "false"
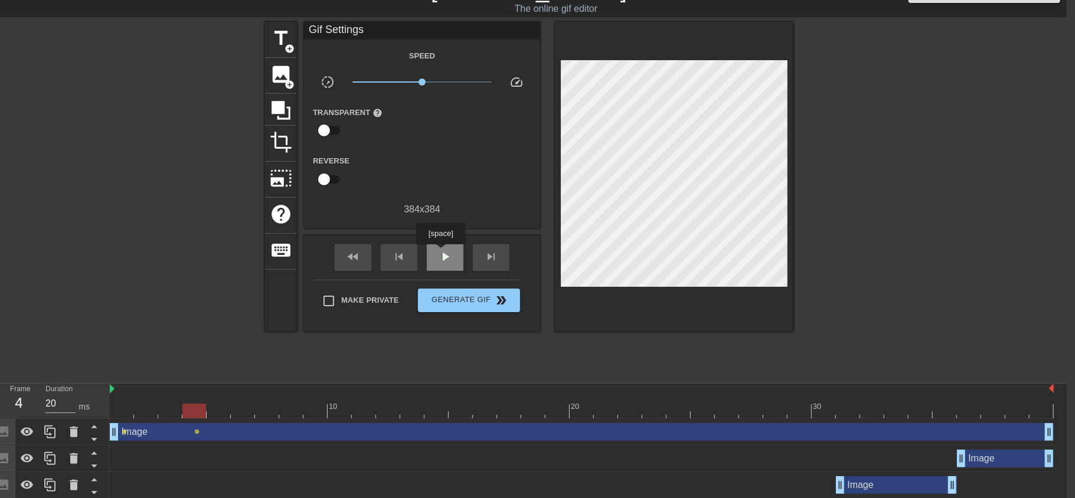
click at [441, 253] on span "play_arrow" at bounding box center [445, 257] width 14 height 14
click at [441, 253] on span "pause" at bounding box center [445, 257] width 14 height 14
click at [285, 80] on span "add_circle" at bounding box center [290, 85] width 10 height 10
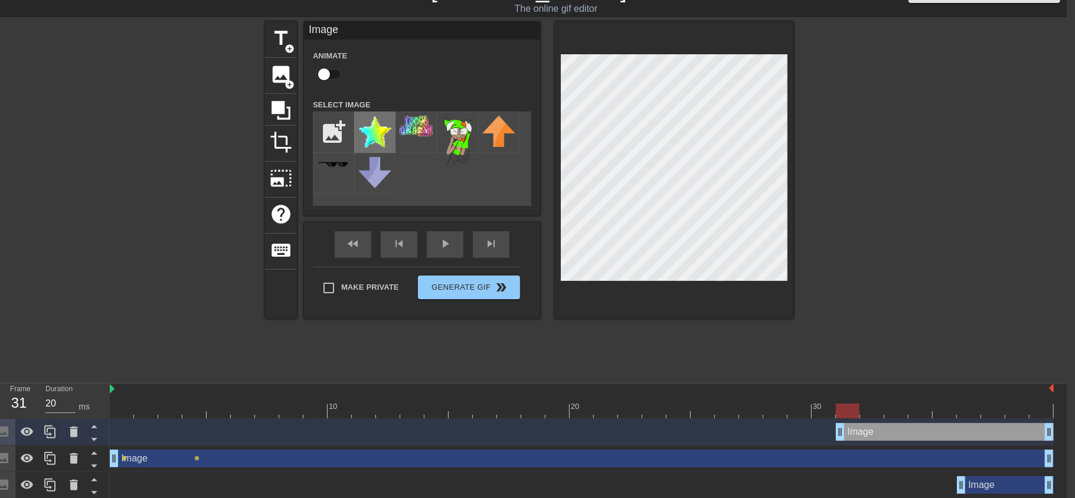
click at [374, 133] on img at bounding box center [374, 132] width 33 height 32
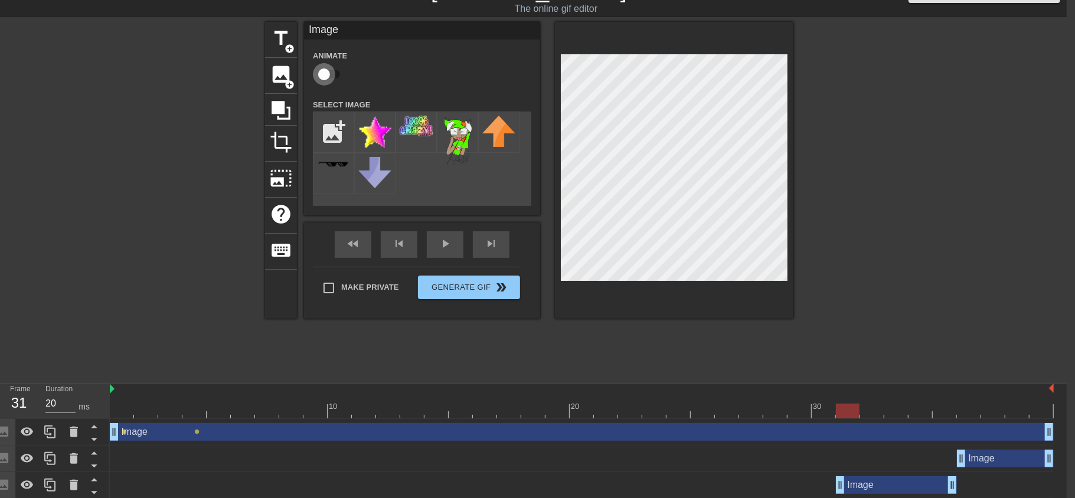
click at [333, 74] on input "checkbox" at bounding box center [324, 74] width 67 height 22
click at [326, 74] on input "checkbox" at bounding box center [324, 74] width 67 height 22
checkbox input "true"
click at [445, 239] on div "play_arrow" at bounding box center [445, 244] width 37 height 27
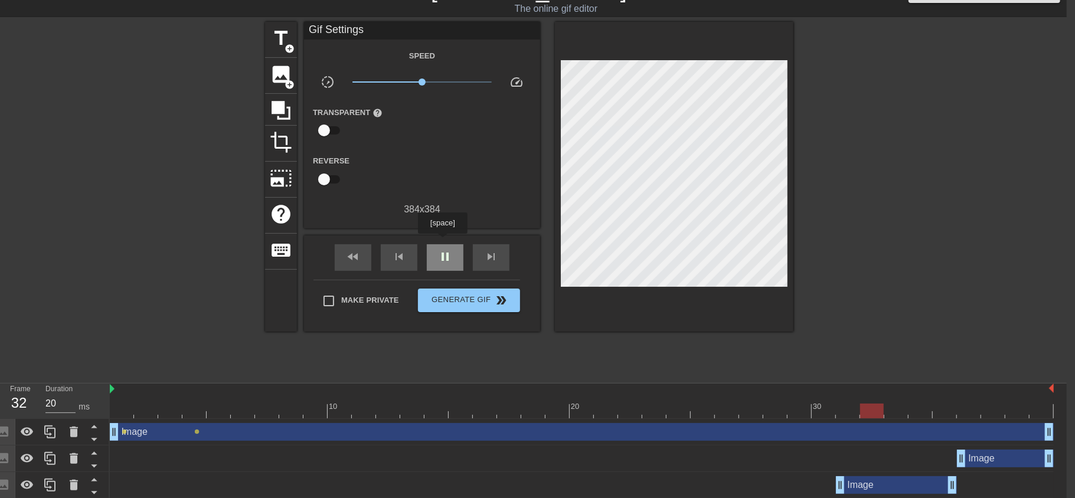
click at [442, 250] on span "pause" at bounding box center [445, 257] width 14 height 14
click at [445, 263] on div "fast_rewind skip_previous play_arrow skip_next" at bounding box center [422, 258] width 193 height 44
click at [442, 255] on span "play_arrow" at bounding box center [445, 257] width 14 height 14
click at [442, 257] on div "pause" at bounding box center [445, 257] width 37 height 27
click at [199, 434] on span "lens" at bounding box center [197, 431] width 5 height 5
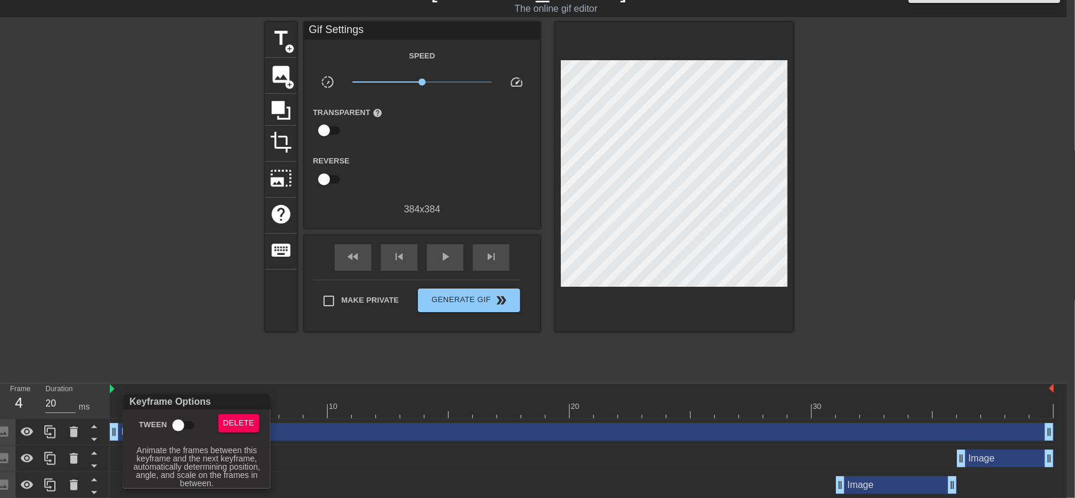
click at [180, 425] on input "Tween" at bounding box center [178, 426] width 67 height 22
checkbox input "true"
click at [276, 370] on div at bounding box center [537, 249] width 1075 height 498
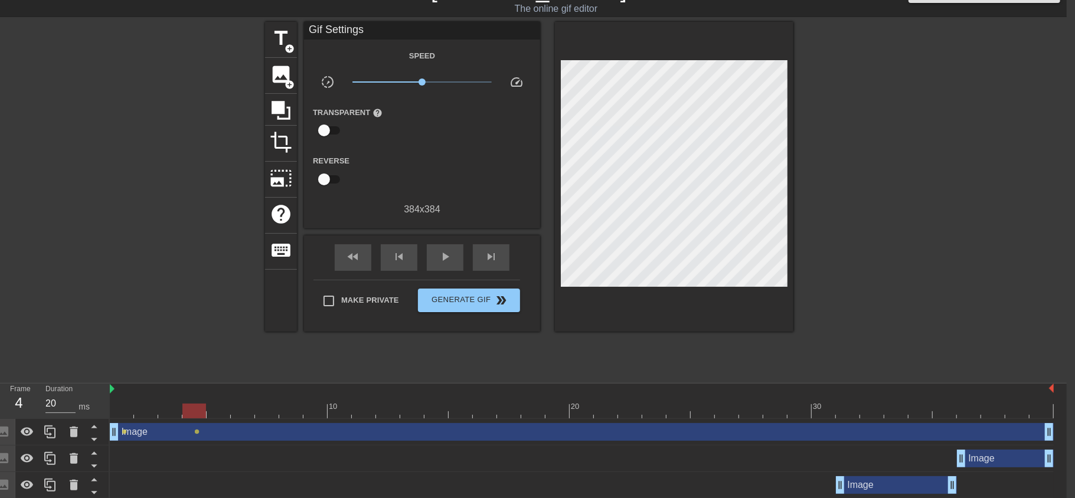
click at [188, 408] on div at bounding box center [194, 411] width 24 height 15
click at [198, 412] on div at bounding box center [194, 411] width 24 height 15
click at [197, 433] on span "lens" at bounding box center [197, 431] width 5 height 5
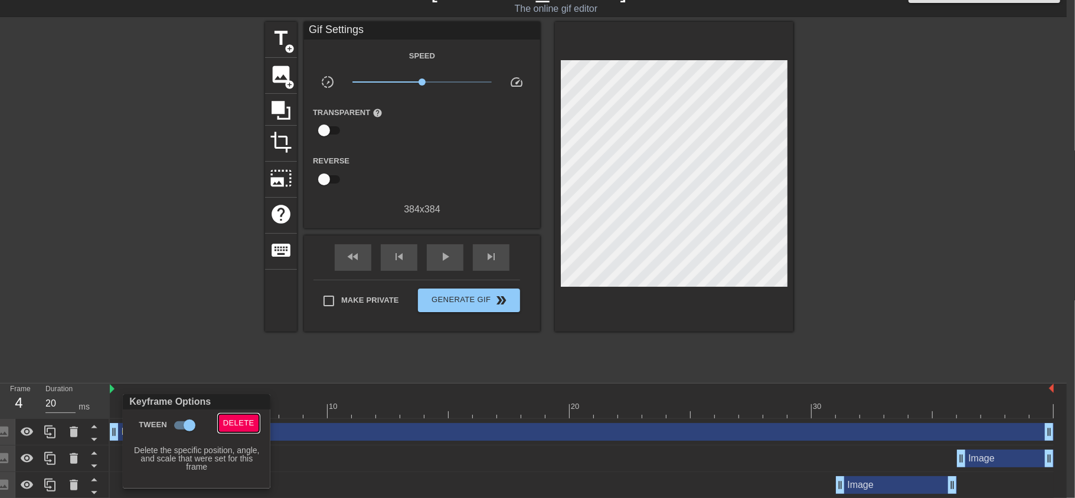
click at [235, 422] on span "Delete" at bounding box center [238, 424] width 31 height 14
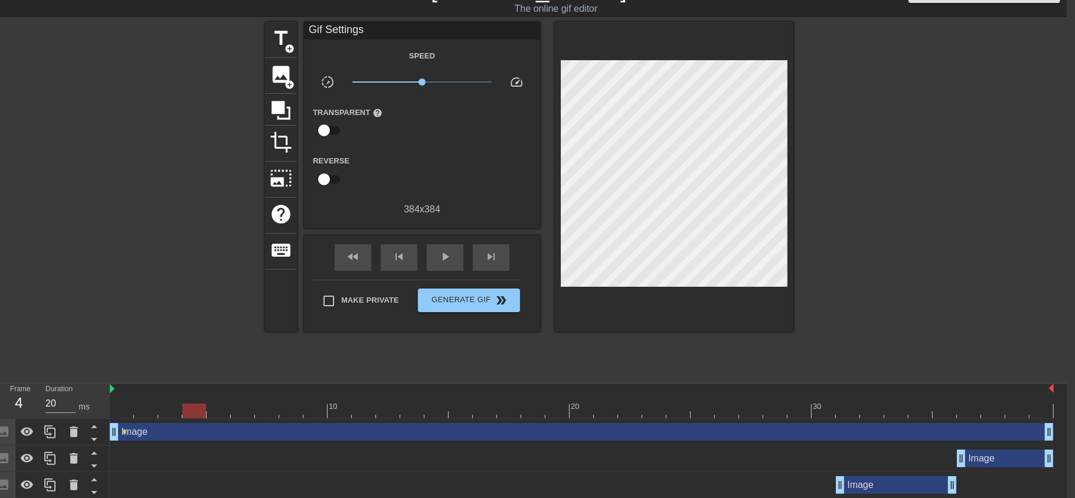
click at [204, 409] on div at bounding box center [194, 411] width 24 height 15
click at [123, 433] on span "lens" at bounding box center [124, 431] width 5 height 5
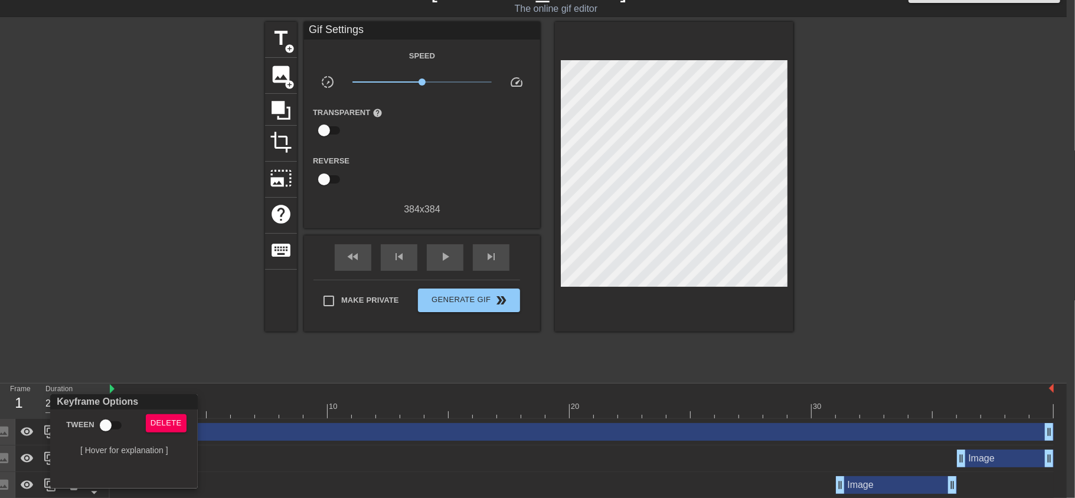
click at [225, 435] on div at bounding box center [537, 249] width 1075 height 498
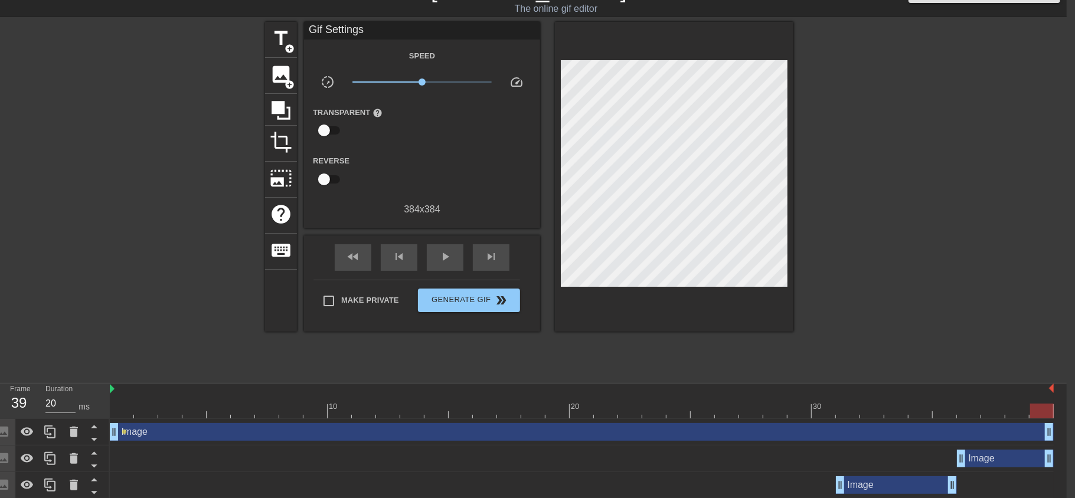
drag, startPoint x: 125, startPoint y: 408, endPoint x: 1039, endPoint y: 385, distance: 914.5
click at [1039, 385] on div "10 20 30" at bounding box center [582, 401] width 944 height 35
click at [454, 246] on div "play_arrow" at bounding box center [445, 257] width 37 height 27
click at [440, 254] on span "pause" at bounding box center [445, 257] width 14 height 14
click at [126, 433] on span "lens" at bounding box center [124, 431] width 5 height 5
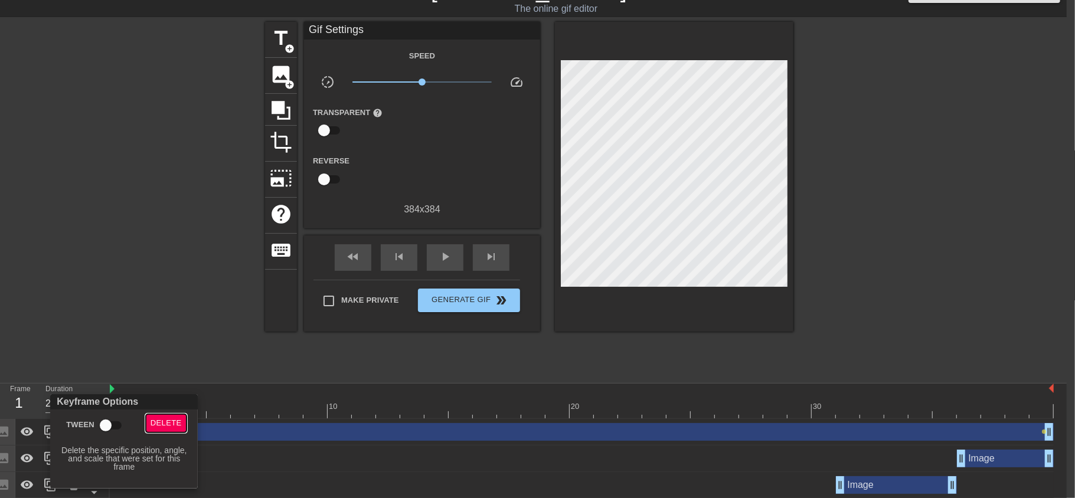
click at [169, 423] on span "Delete" at bounding box center [166, 424] width 31 height 14
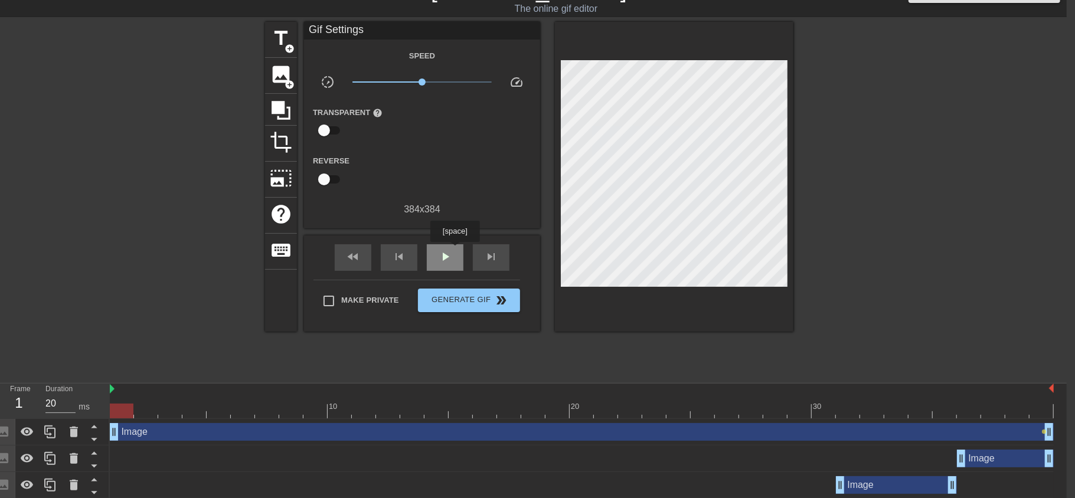
click at [455, 250] on div "play_arrow" at bounding box center [445, 257] width 37 height 27
click at [456, 255] on div "pause" at bounding box center [445, 257] width 37 height 27
drag, startPoint x: 431, startPoint y: 413, endPoint x: 128, endPoint y: 397, distance: 303.4
click at [128, 397] on div "10 20 30" at bounding box center [582, 401] width 944 height 35
drag, startPoint x: 118, startPoint y: 409, endPoint x: 133, endPoint y: 412, distance: 15.5
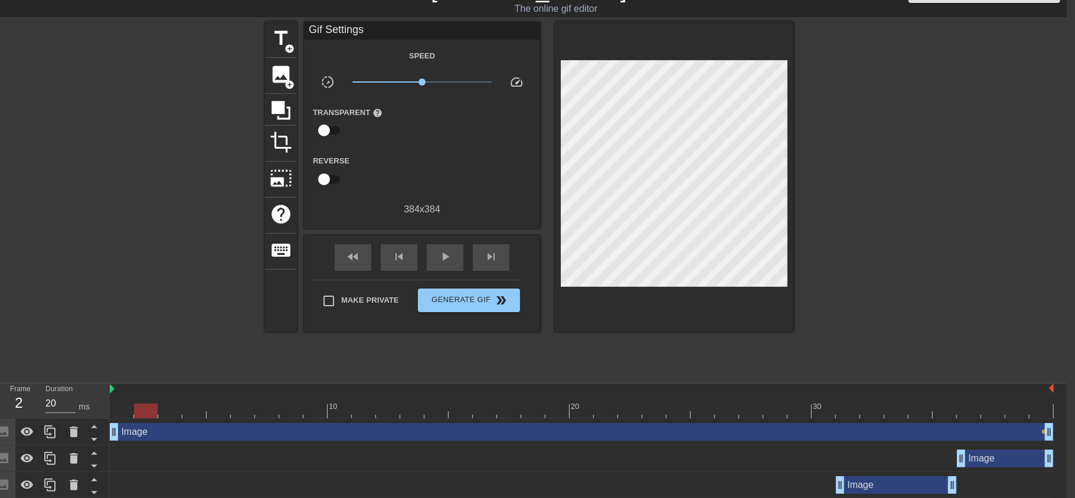
click at [134, 412] on div at bounding box center [146, 411] width 24 height 15
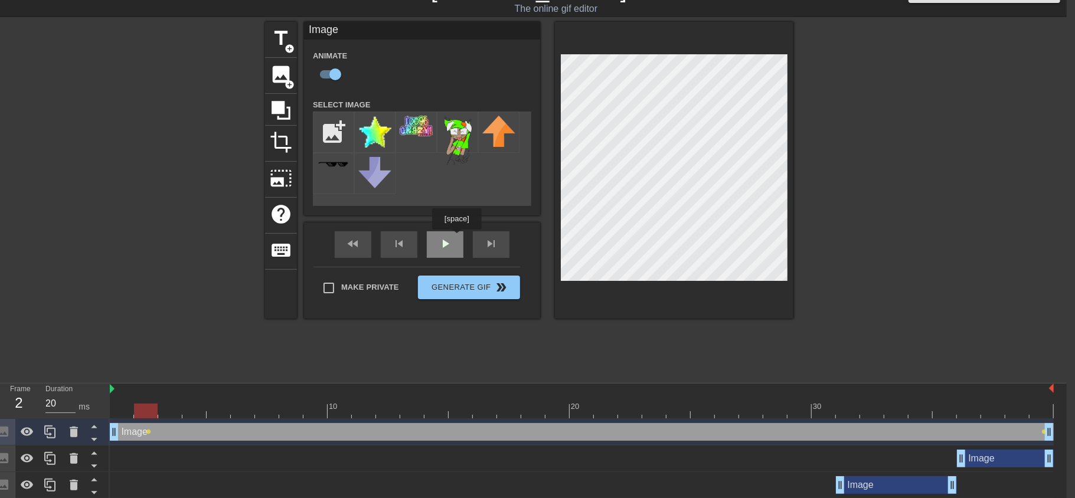
click at [457, 238] on div "play_arrow" at bounding box center [445, 244] width 37 height 27
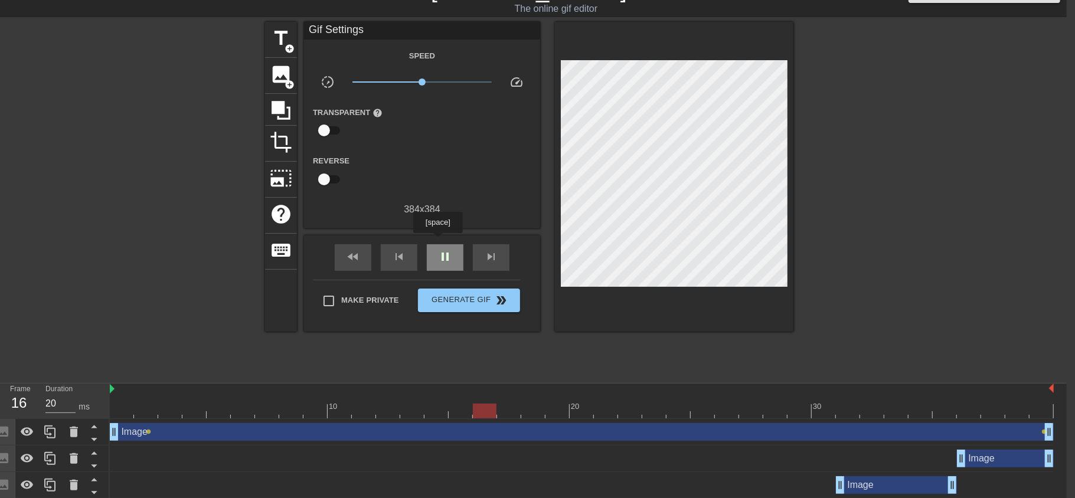
click at [438, 244] on div "pause" at bounding box center [445, 257] width 37 height 27
click at [148, 433] on span "lens" at bounding box center [148, 431] width 5 height 5
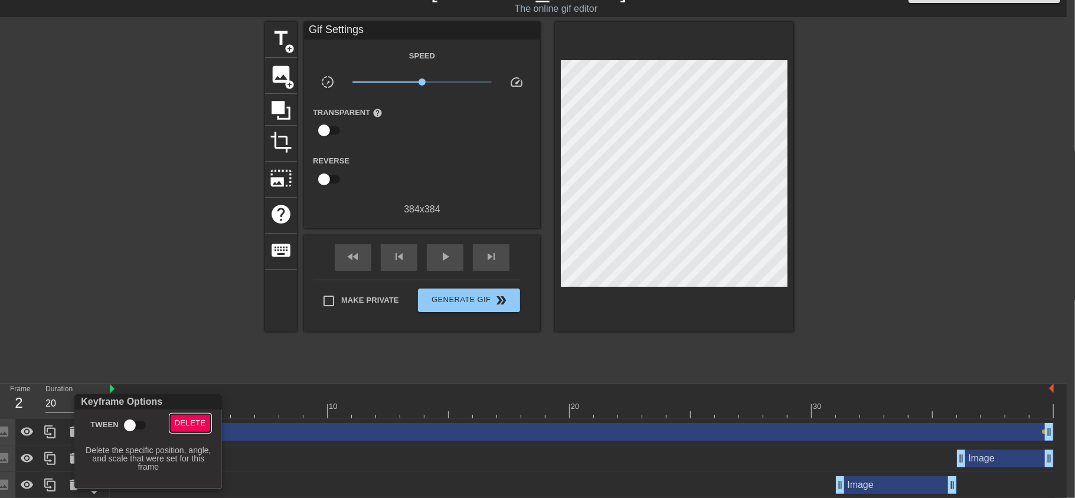
click at [187, 423] on span "Delete" at bounding box center [190, 424] width 31 height 14
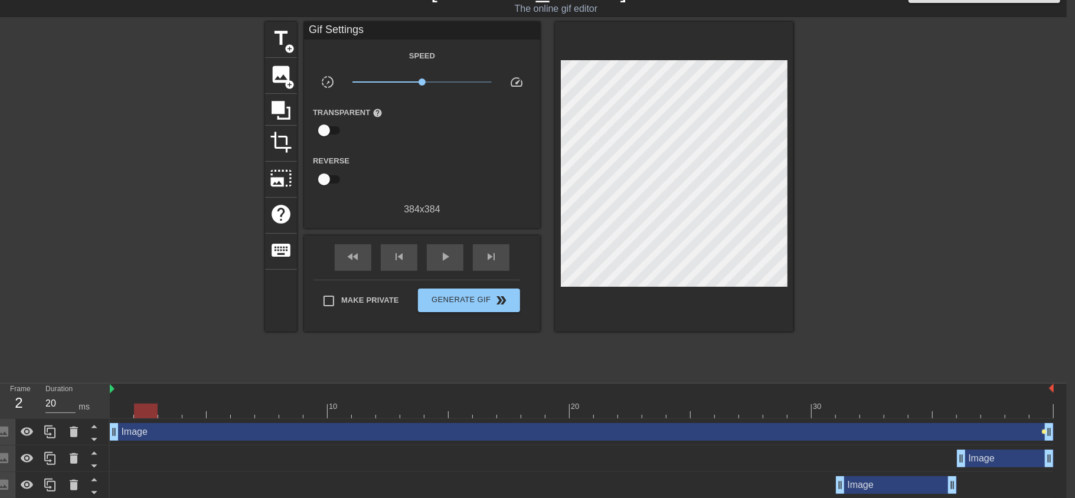
click at [1043, 434] on span "lens" at bounding box center [1044, 431] width 5 height 5
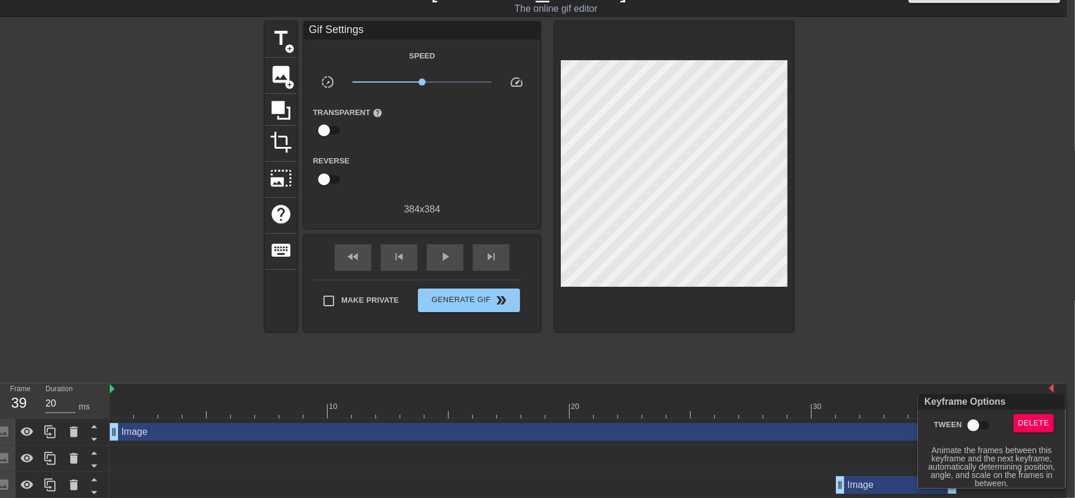
click at [975, 425] on input "Tween" at bounding box center [973, 426] width 67 height 22
checkbox input "true"
click at [611, 422] on div at bounding box center [537, 249] width 1075 height 498
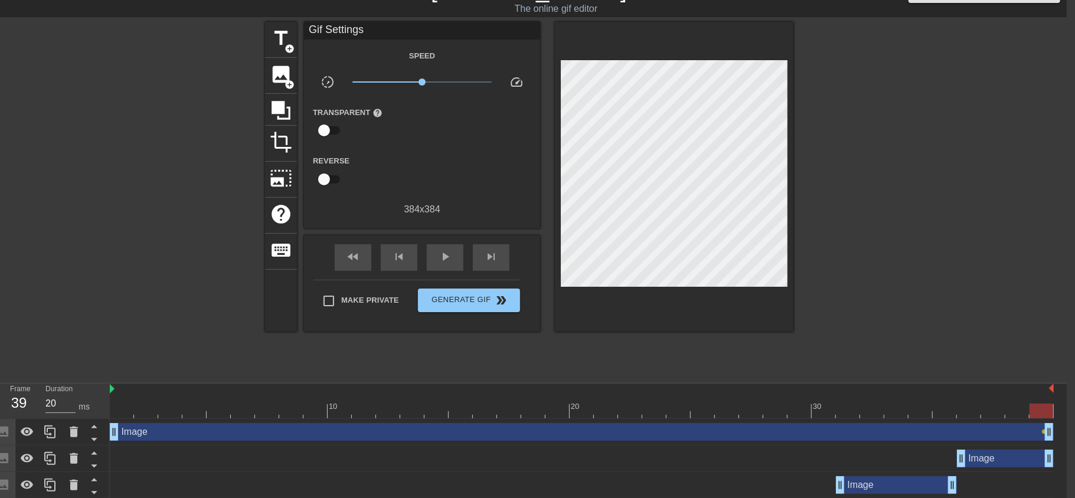
click at [128, 433] on div "Image drag_handle drag_handle" at bounding box center [582, 432] width 944 height 18
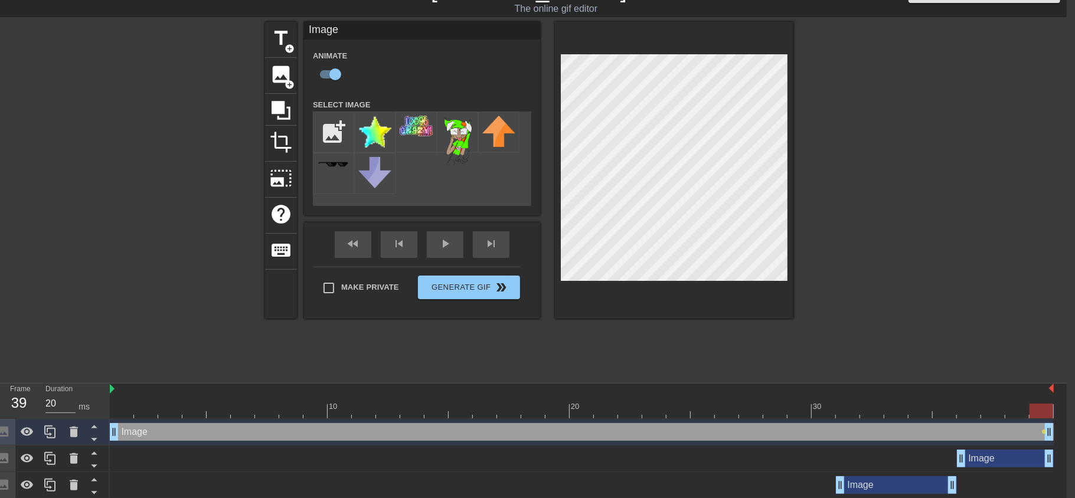
click at [130, 435] on div "Image drag_handle drag_handle" at bounding box center [582, 432] width 944 height 18
click at [443, 242] on div "play_arrow" at bounding box center [445, 244] width 37 height 27
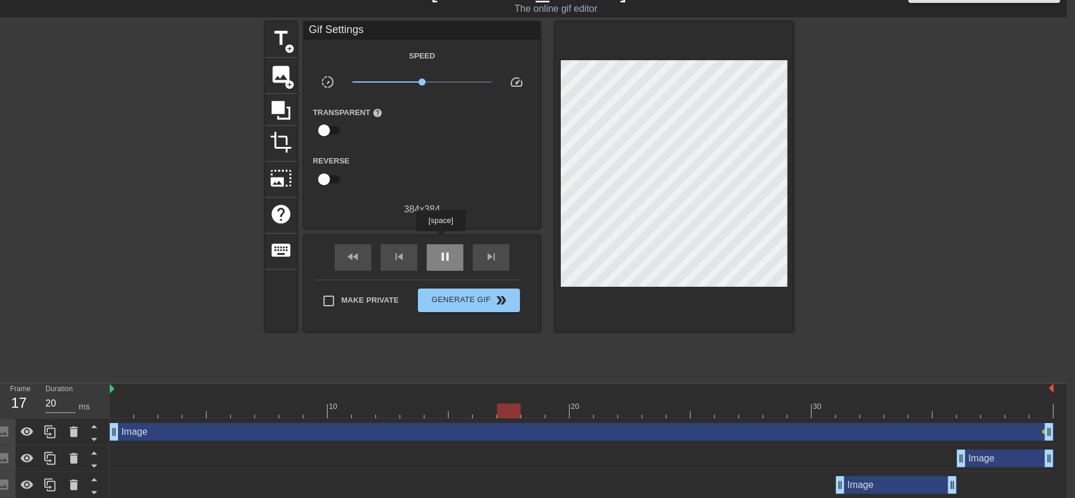
click at [441, 244] on div "pause" at bounding box center [445, 257] width 37 height 27
click at [149, 435] on div "Image drag_handle drag_handle" at bounding box center [582, 432] width 944 height 18
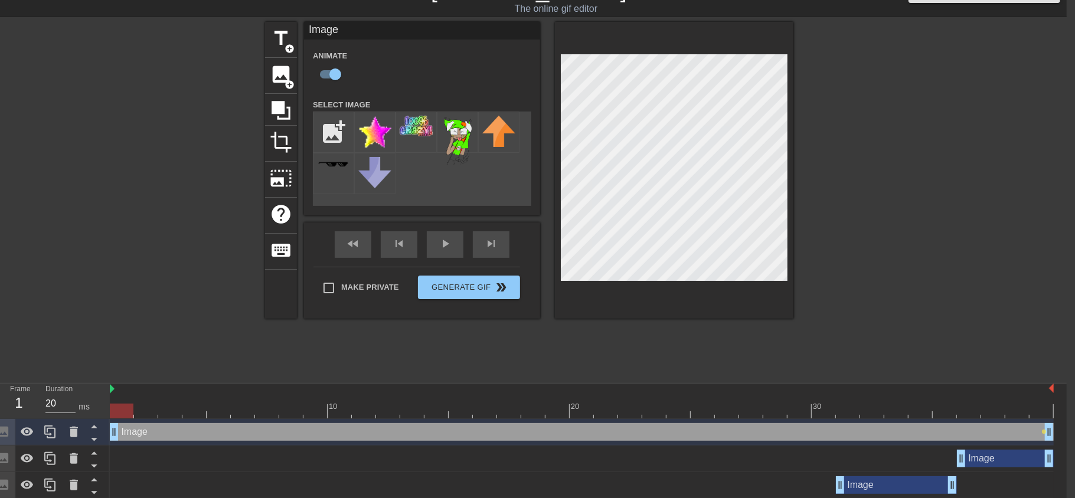
drag, startPoint x: 581, startPoint y: 412, endPoint x: 128, endPoint y: 391, distance: 452.8
click at [128, 391] on div "10 20 30" at bounding box center [582, 401] width 944 height 35
click at [445, 237] on div "fast_rewind skip_previous play_arrow skip_next" at bounding box center [422, 245] width 193 height 44
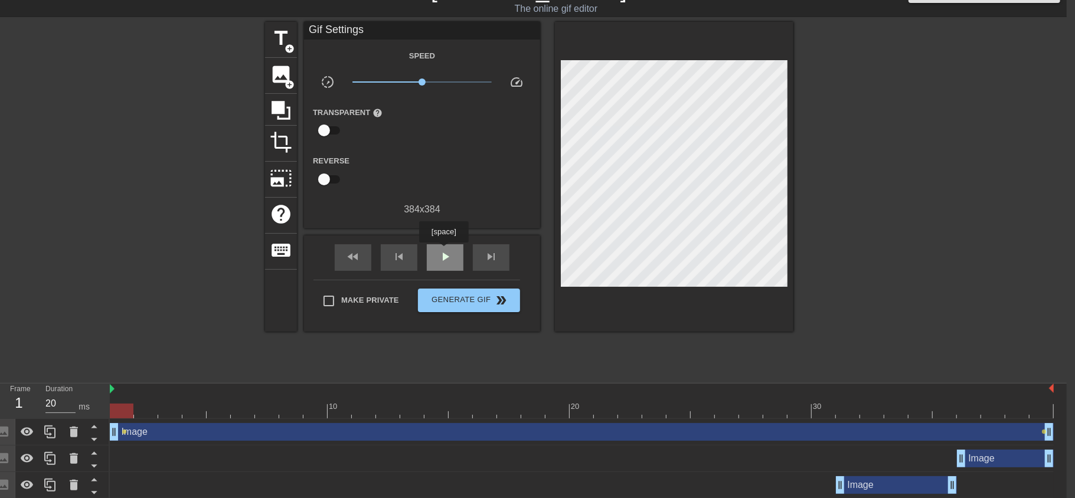
click at [444, 251] on span "play_arrow" at bounding box center [445, 257] width 14 height 14
click at [444, 251] on span "pause" at bounding box center [445, 257] width 14 height 14
click at [126, 435] on div "Image drag_handle drag_handle" at bounding box center [582, 432] width 944 height 18
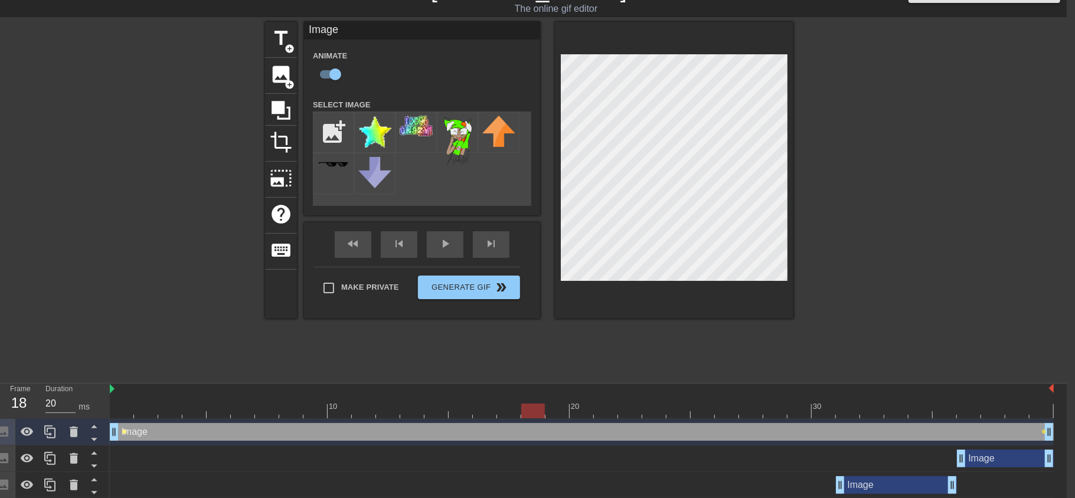
click at [125, 433] on span "lens" at bounding box center [124, 431] width 5 height 5
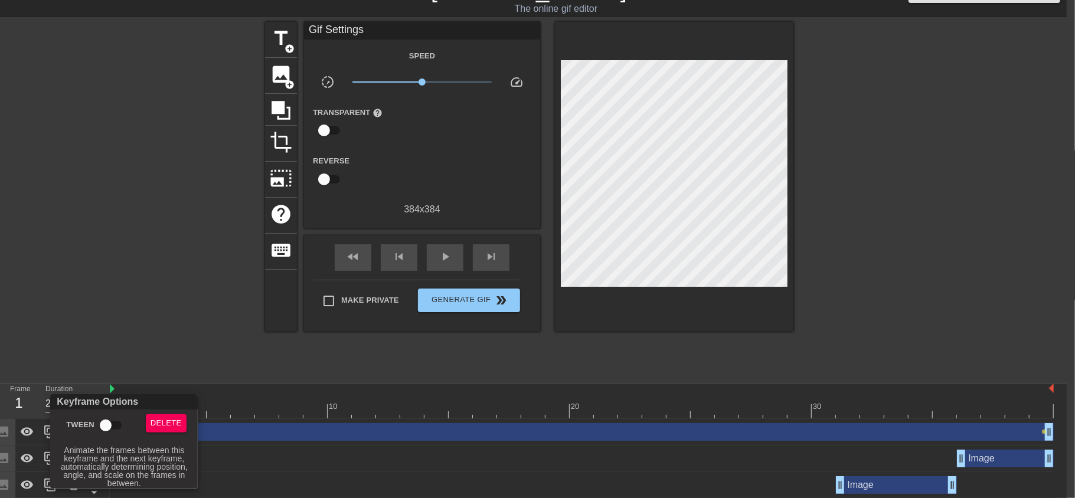
click at [108, 423] on input "Tween" at bounding box center [105, 426] width 67 height 22
checkbox input "true"
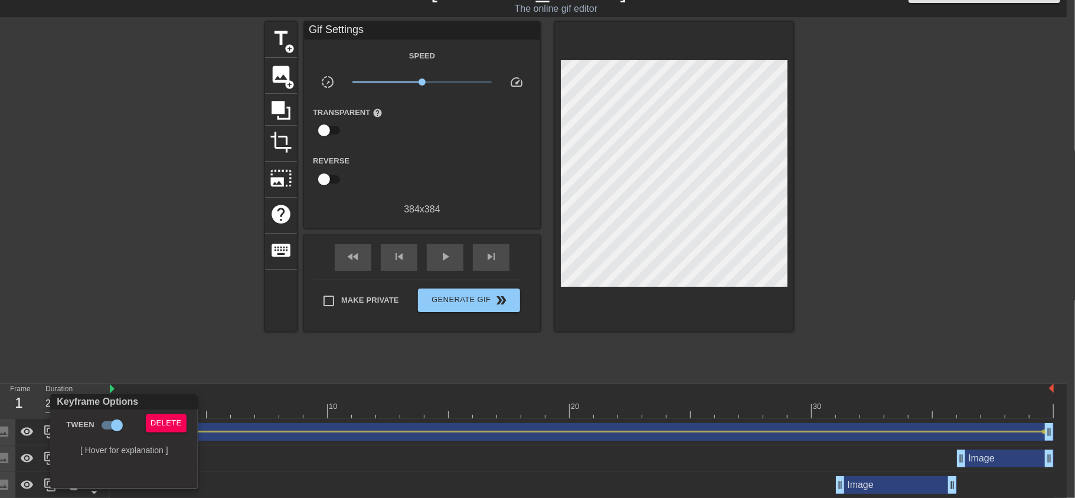
click at [417, 353] on div at bounding box center [537, 249] width 1075 height 498
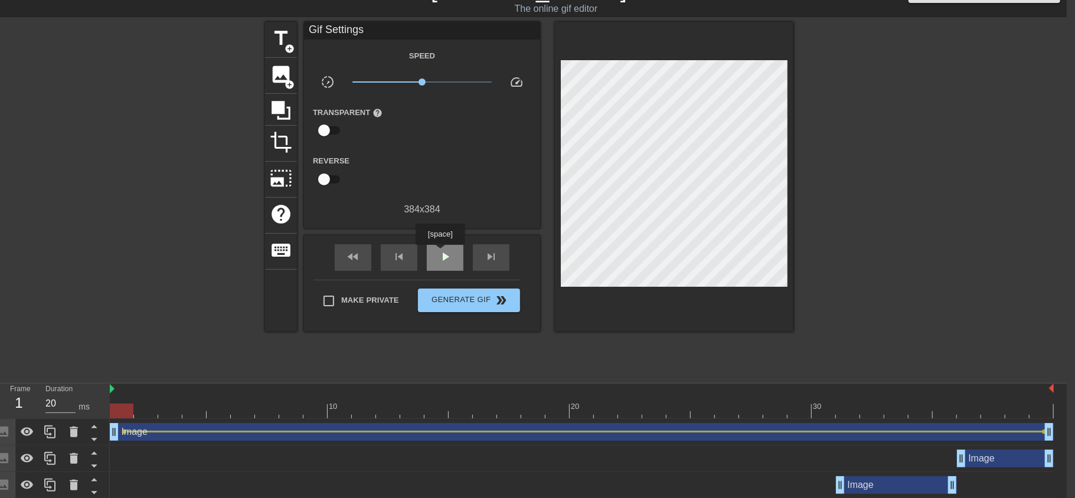
click at [441, 253] on span "play_arrow" at bounding box center [445, 257] width 14 height 14
click at [441, 253] on span "pause" at bounding box center [445, 257] width 14 height 14
click at [123, 433] on span "lens" at bounding box center [124, 431] width 5 height 5
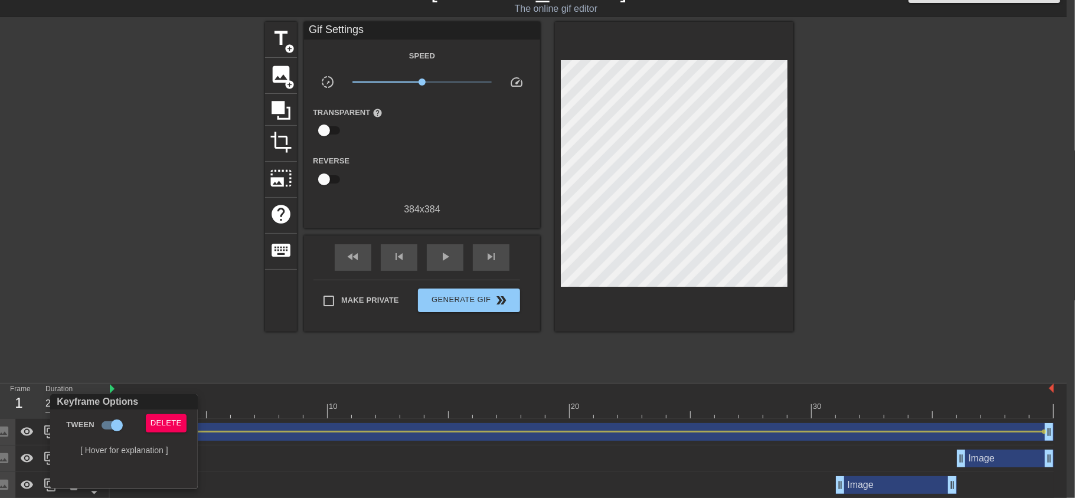
click at [248, 384] on div at bounding box center [537, 249] width 1075 height 498
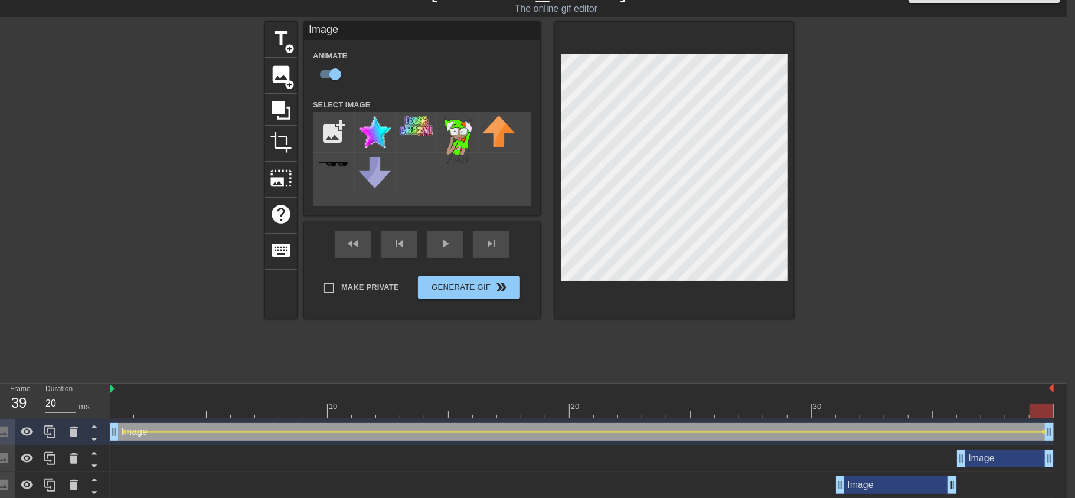
drag, startPoint x: 119, startPoint y: 413, endPoint x: 1045, endPoint y: 353, distance: 927.4
click at [1045, 353] on div "menu_book Browse the tutorials! [DOMAIN_NAME] The online gif editor Send Feedba…" at bounding box center [529, 356] width 1075 height 763
click at [441, 241] on div "play_arrow" at bounding box center [445, 244] width 37 height 27
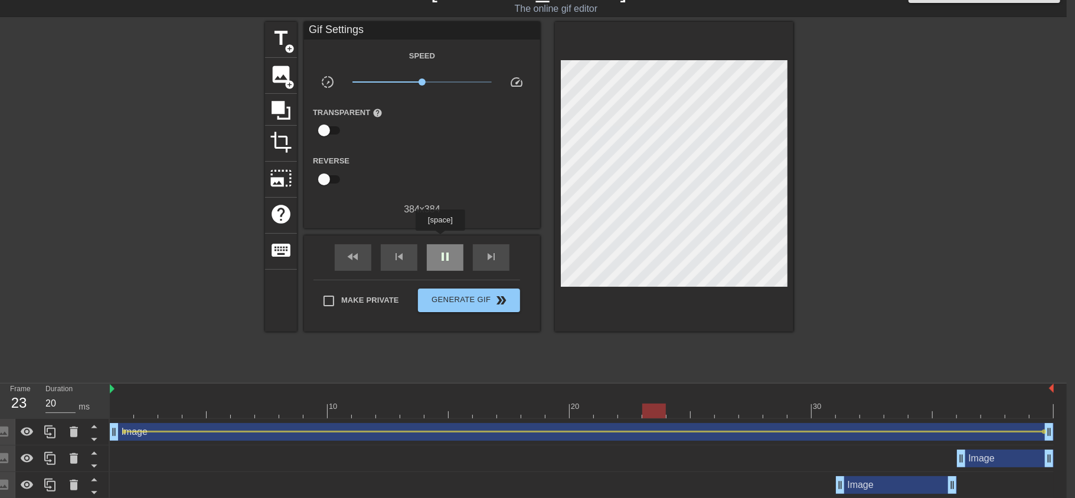
click at [441, 244] on div "pause" at bounding box center [445, 257] width 37 height 27
drag, startPoint x: 798, startPoint y: 409, endPoint x: 1036, endPoint y: 427, distance: 238.1
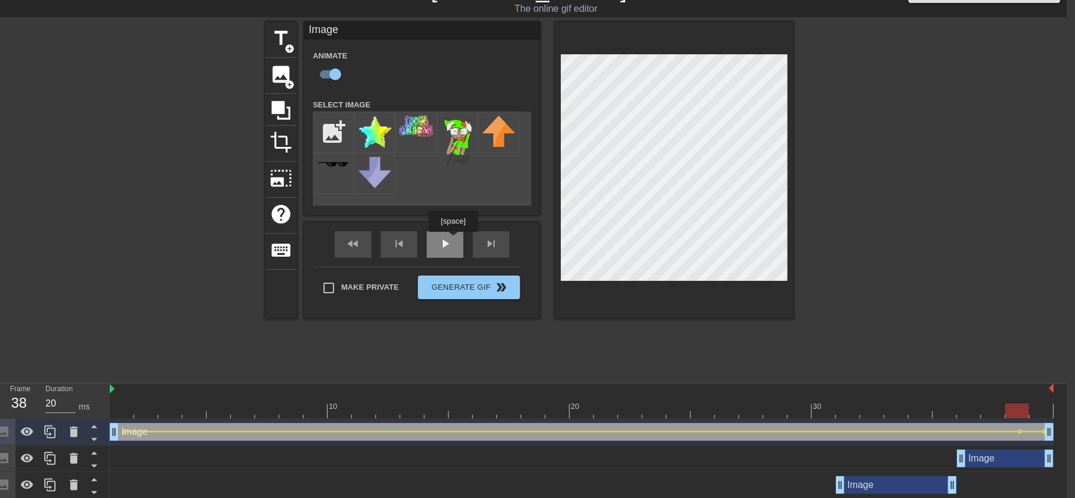
click at [454, 242] on div "play_arrow" at bounding box center [445, 244] width 37 height 27
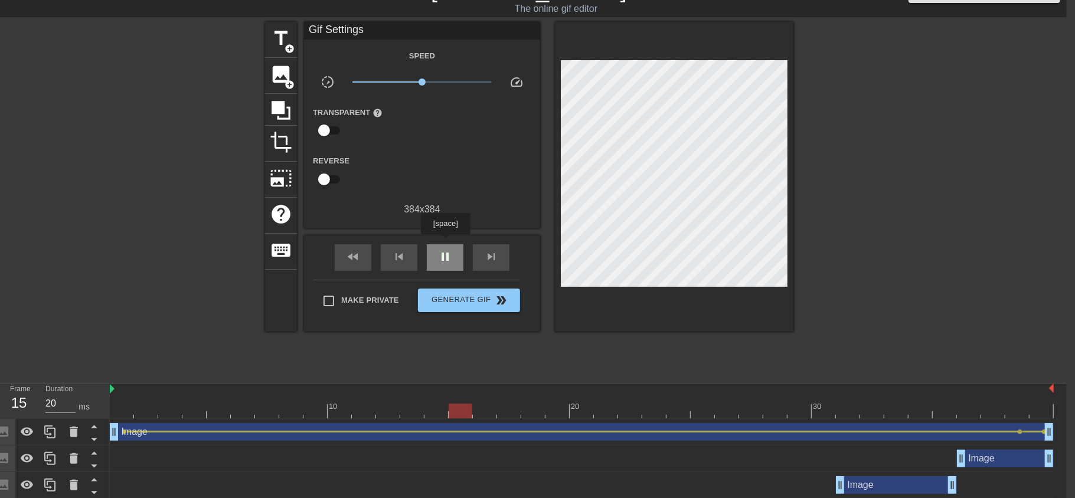
click at [446, 250] on span "pause" at bounding box center [445, 257] width 14 height 14
click at [1018, 434] on div "Image drag_handle drag_handle" at bounding box center [582, 432] width 944 height 18
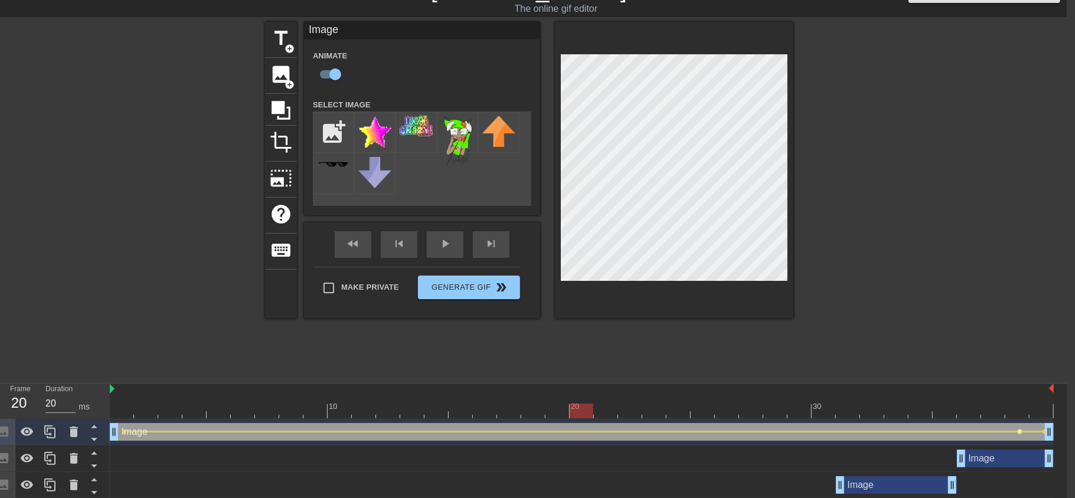
click at [1020, 432] on span "lens" at bounding box center [1020, 431] width 5 height 5
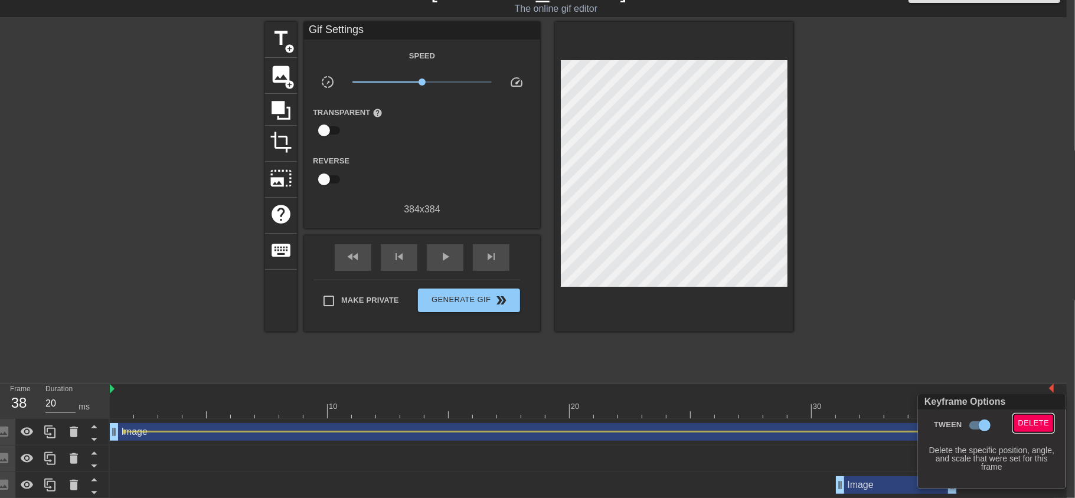
click at [1025, 421] on span "Delete" at bounding box center [1034, 424] width 31 height 14
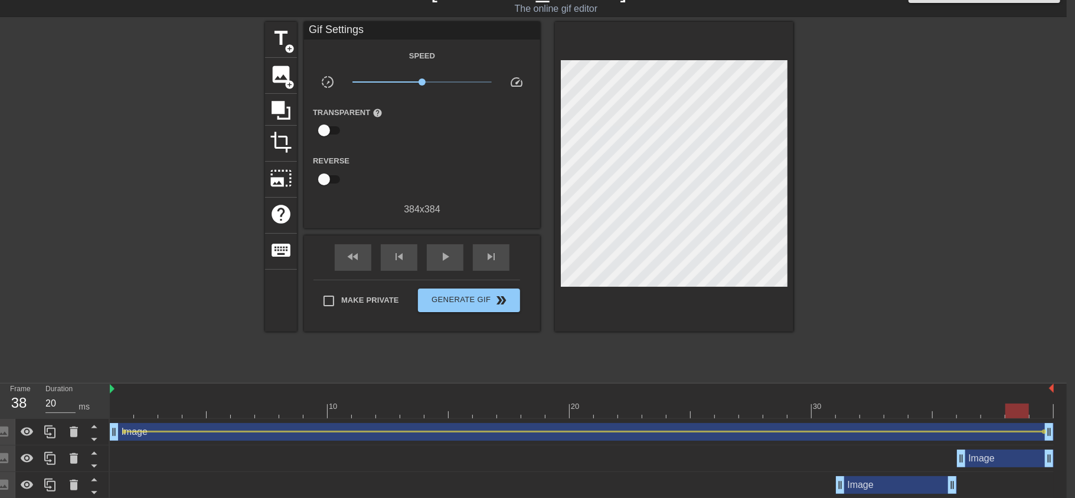
click at [1041, 435] on div "Image drag_handle drag_handle" at bounding box center [582, 432] width 944 height 18
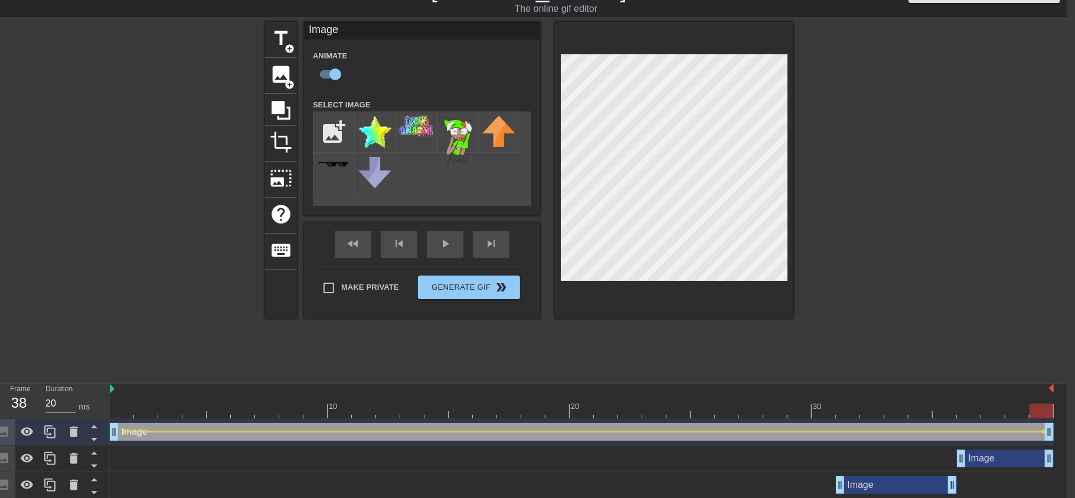
drag, startPoint x: 1018, startPoint y: 406, endPoint x: 1044, endPoint y: 407, distance: 26.0
click at [1044, 407] on div at bounding box center [1042, 411] width 24 height 15
drag, startPoint x: 1018, startPoint y: 408, endPoint x: 1033, endPoint y: 409, distance: 15.4
click at [1033, 409] on div at bounding box center [1043, 411] width 24 height 15
click at [1039, 431] on div at bounding box center [585, 432] width 916 height 2
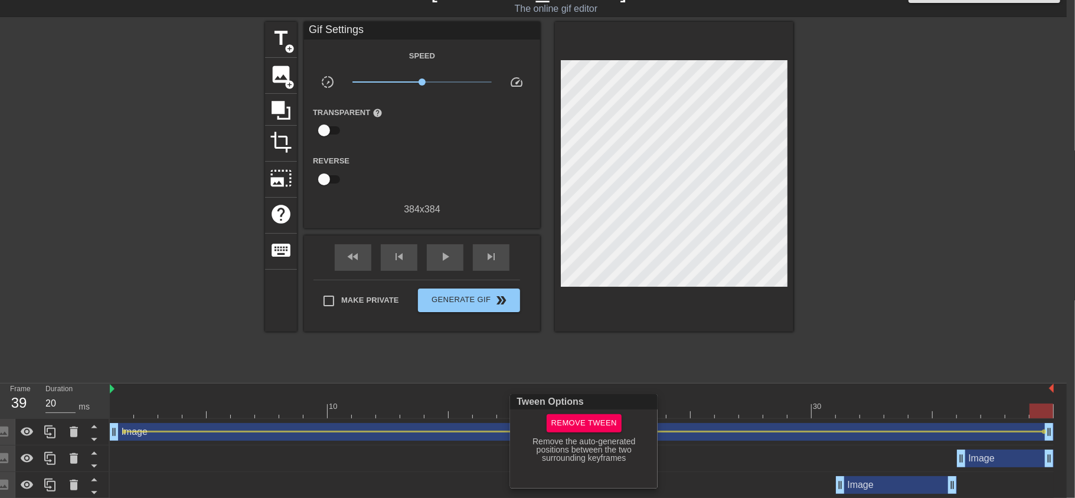
click at [1045, 432] on div at bounding box center [537, 249] width 1075 height 498
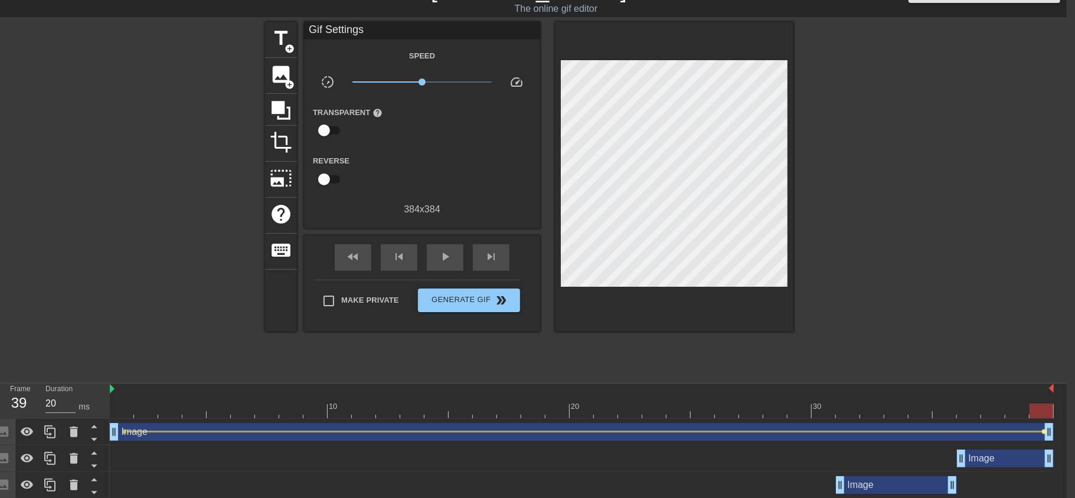
click at [1042, 434] on span "lens" at bounding box center [1044, 431] width 5 height 5
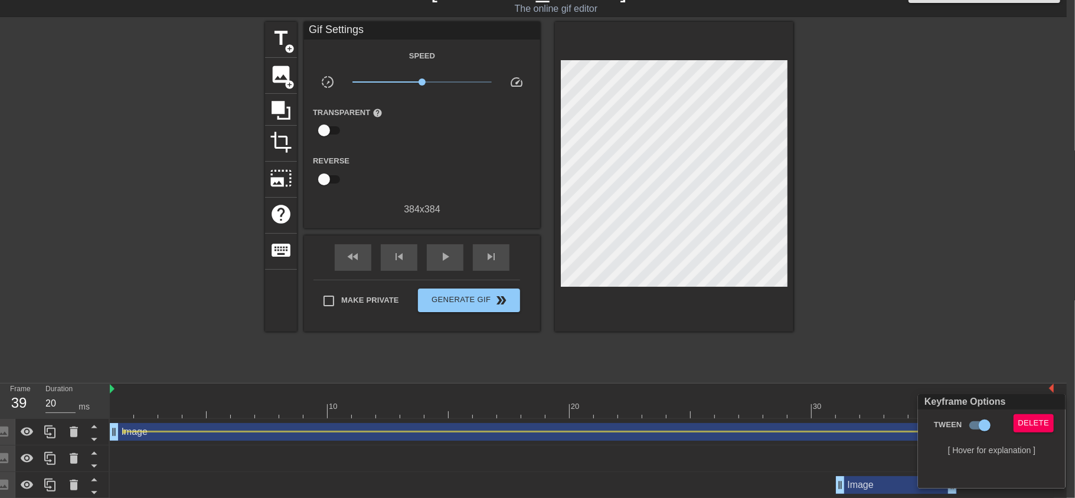
click at [123, 433] on div at bounding box center [537, 249] width 1075 height 498
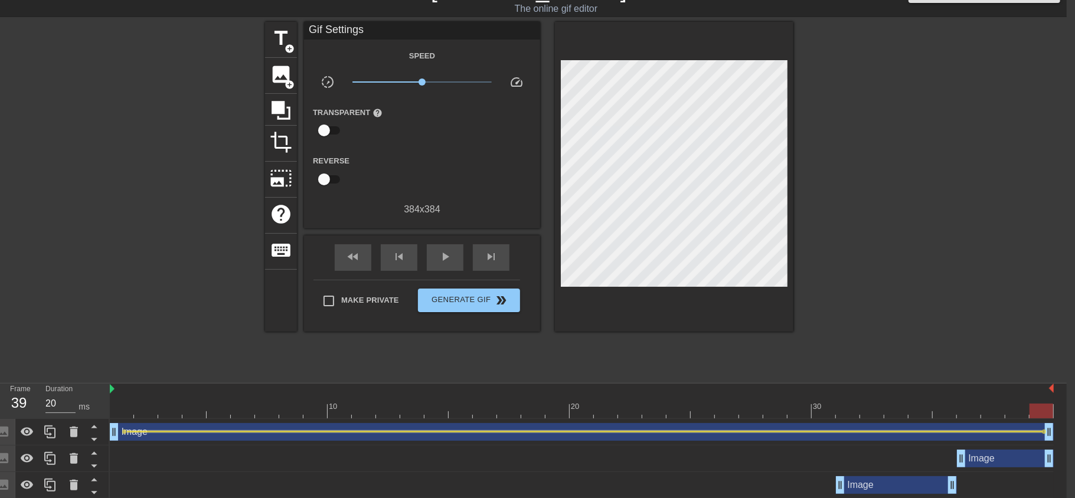
click at [127, 432] on div at bounding box center [585, 432] width 916 height 2
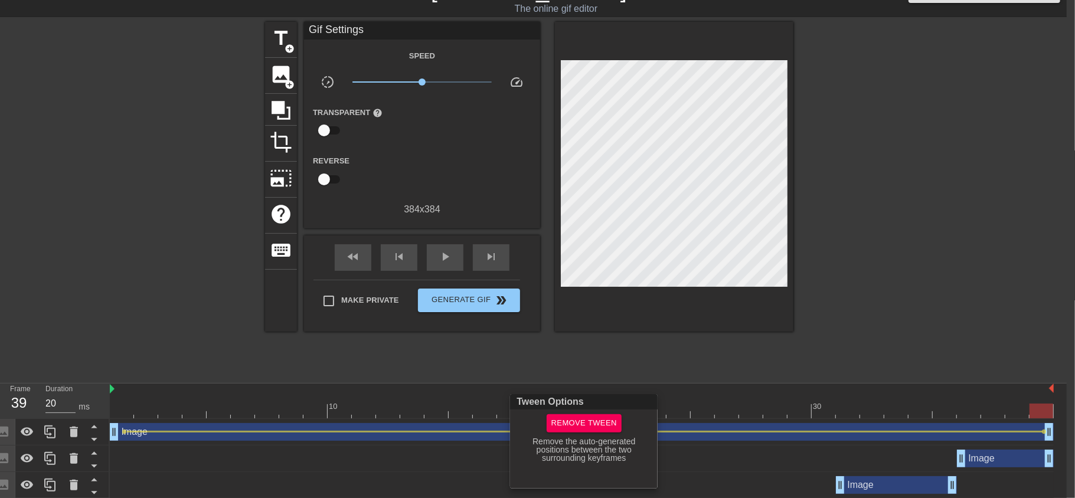
click at [123, 431] on div at bounding box center [537, 249] width 1075 height 498
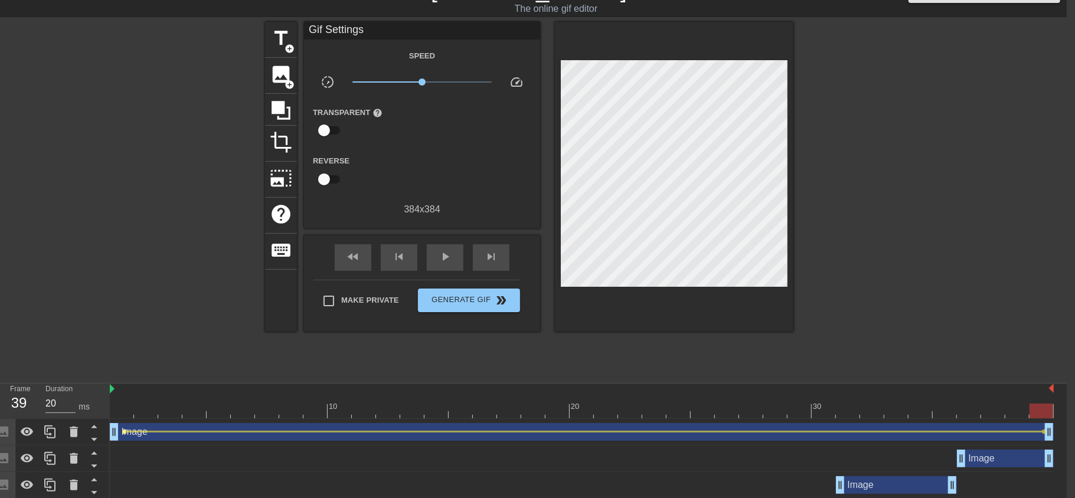
click at [122, 429] on span "lens" at bounding box center [124, 431] width 5 height 5
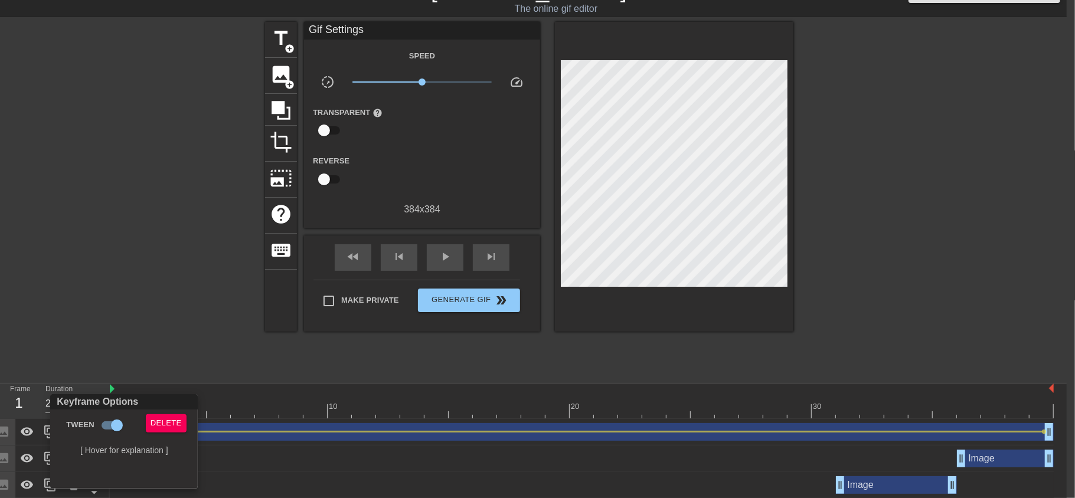
click at [226, 389] on div at bounding box center [537, 249] width 1075 height 498
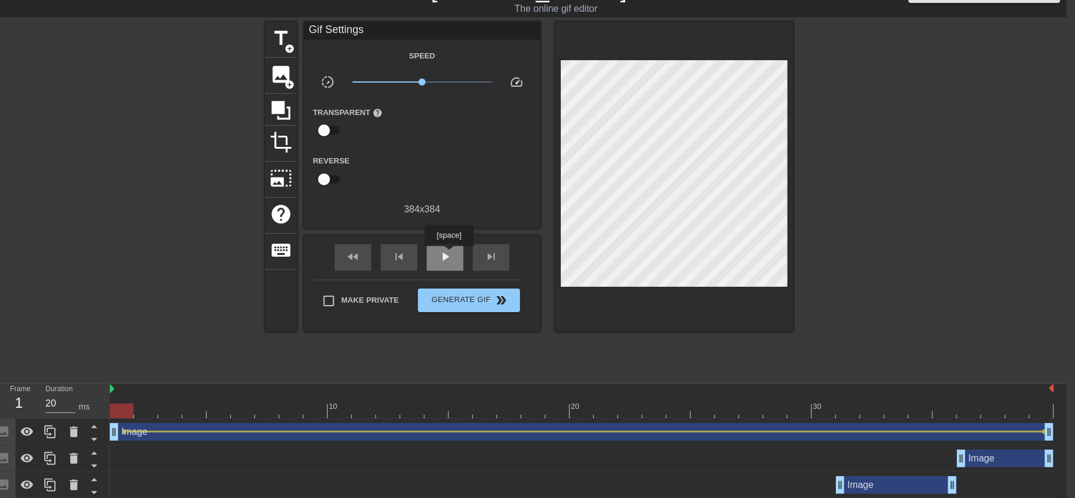
click at [449, 257] on div "play_arrow" at bounding box center [445, 257] width 37 height 27
click at [449, 257] on div "pause" at bounding box center [445, 257] width 37 height 27
click at [349, 392] on div at bounding box center [582, 390] width 944 height 12
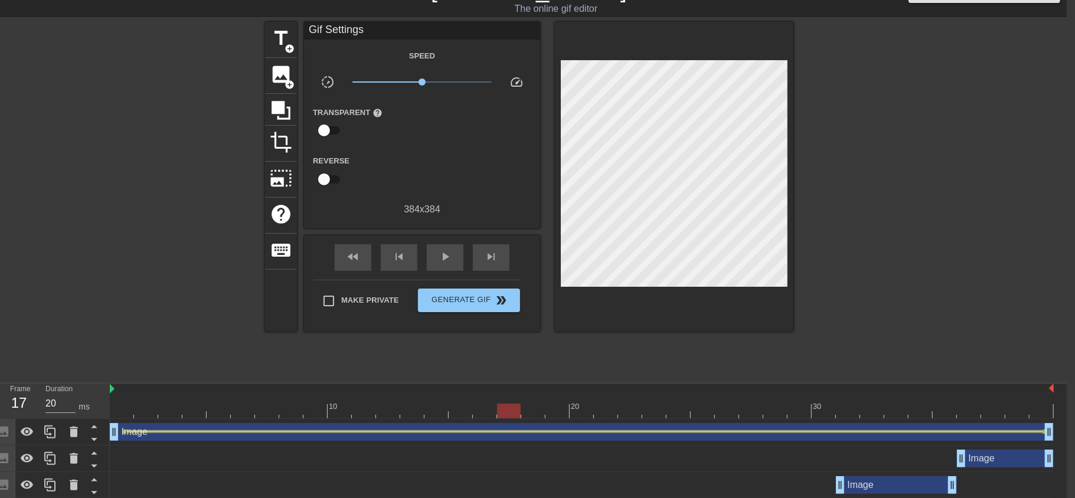
click at [127, 433] on div at bounding box center [585, 432] width 916 height 2
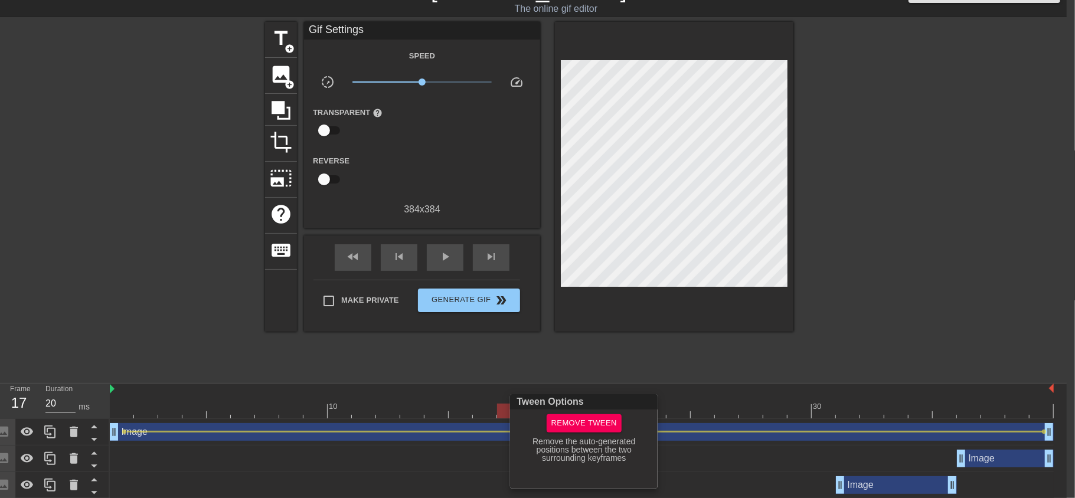
click at [121, 429] on div at bounding box center [537, 249] width 1075 height 498
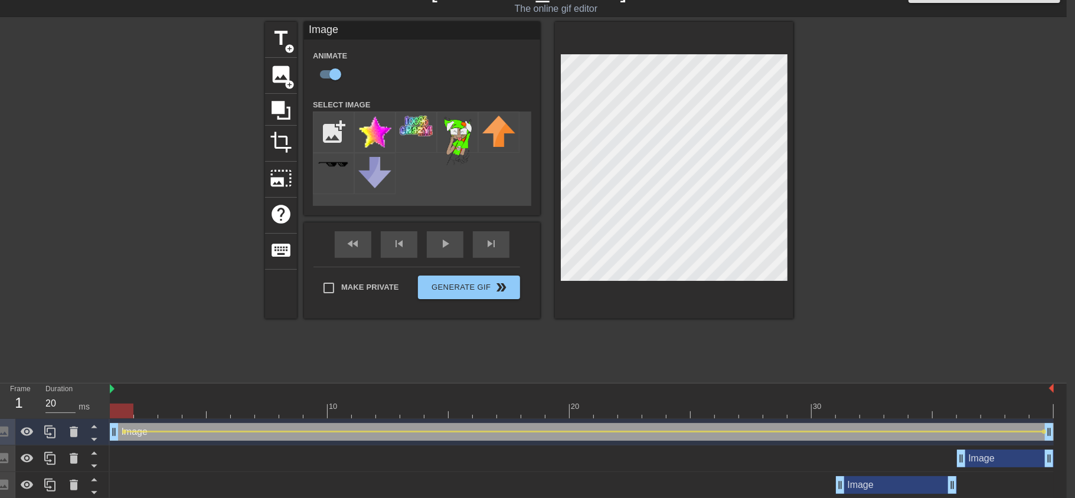
drag, startPoint x: 517, startPoint y: 412, endPoint x: 124, endPoint y: 410, distance: 392.7
click at [124, 410] on div at bounding box center [122, 411] width 24 height 15
drag, startPoint x: 121, startPoint y: 416, endPoint x: 1036, endPoint y: 418, distance: 915.4
click at [1036, 418] on div "10 20 30" at bounding box center [582, 401] width 944 height 35
click at [443, 243] on span "play_arrow" at bounding box center [445, 244] width 14 height 14
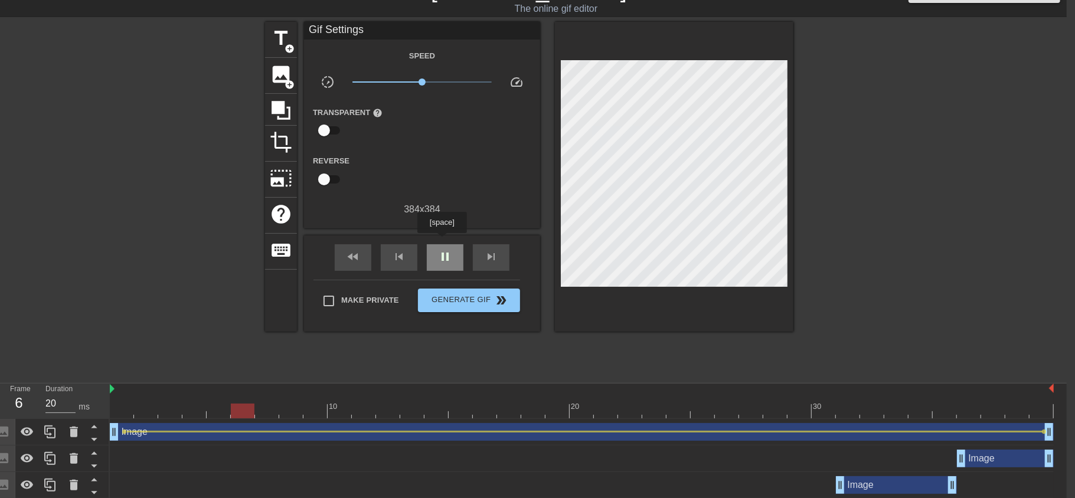
click at [442, 244] on div "pause" at bounding box center [445, 257] width 37 height 27
click at [442, 244] on div "play_arrow" at bounding box center [445, 257] width 37 height 27
click at [442, 244] on div "pause" at bounding box center [445, 257] width 37 height 27
click at [1033, 417] on div at bounding box center [582, 411] width 944 height 15
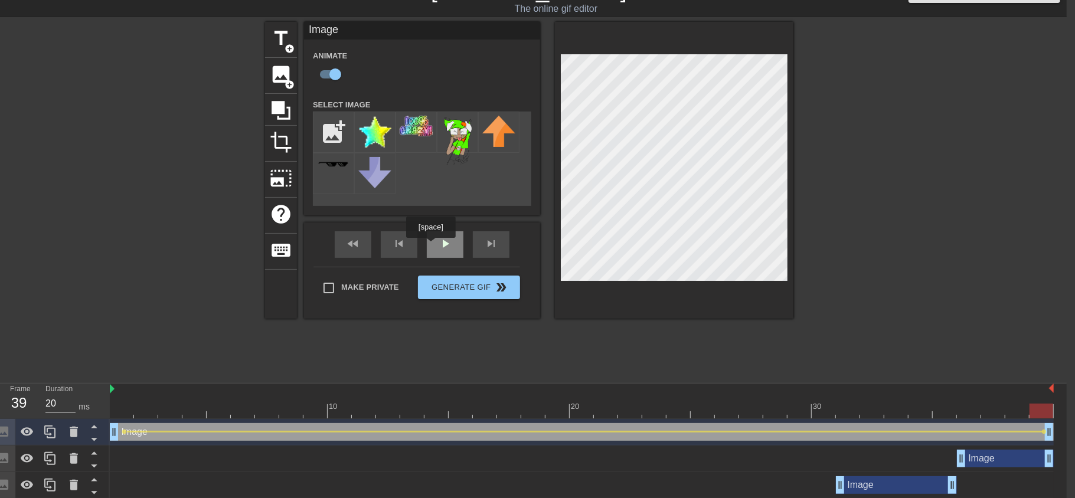
click at [434, 247] on div "play_arrow" at bounding box center [445, 244] width 37 height 27
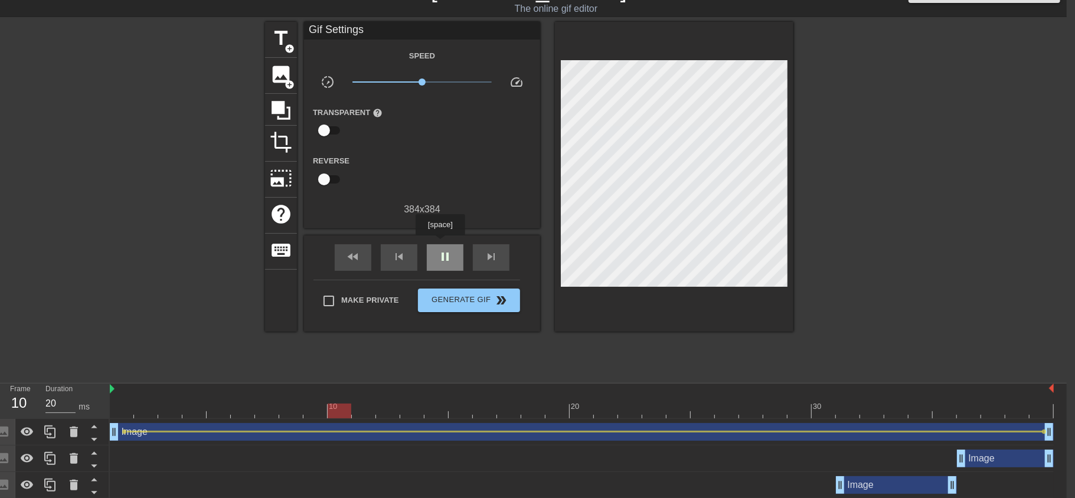
click at [441, 250] on span "pause" at bounding box center [445, 257] width 14 height 14
click at [77, 433] on icon at bounding box center [74, 432] width 14 height 14
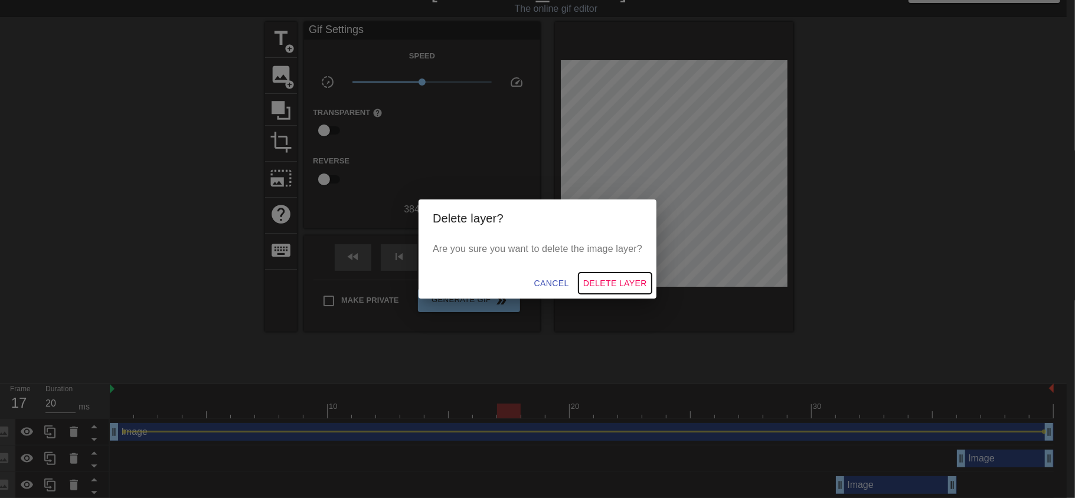
click at [605, 278] on span "Delete Layer" at bounding box center [615, 283] width 64 height 15
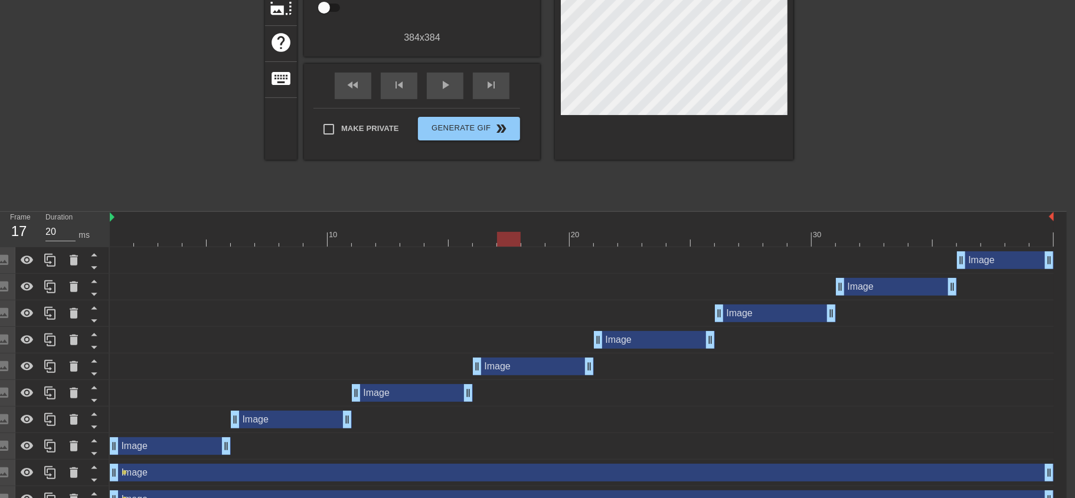
scroll to position [239, 8]
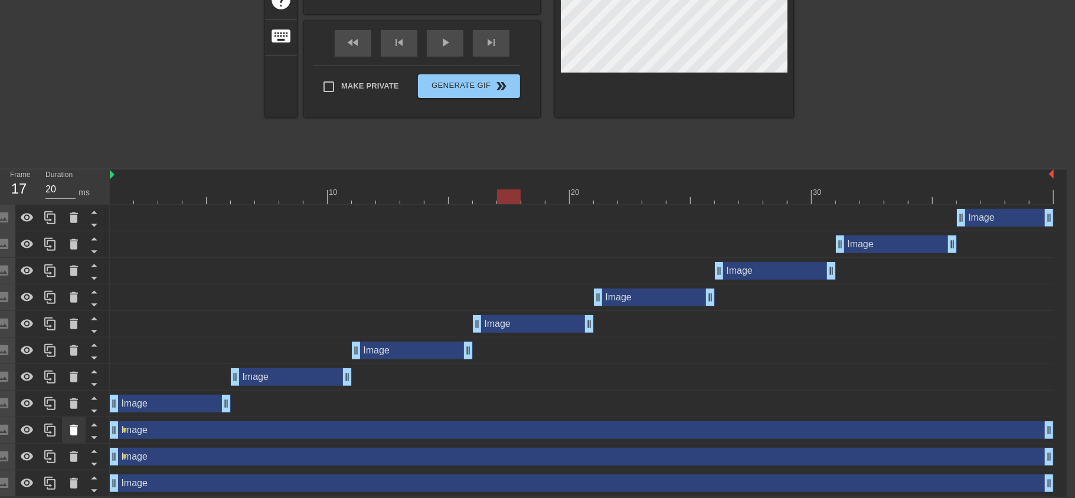
click at [69, 433] on icon at bounding box center [74, 430] width 14 height 14
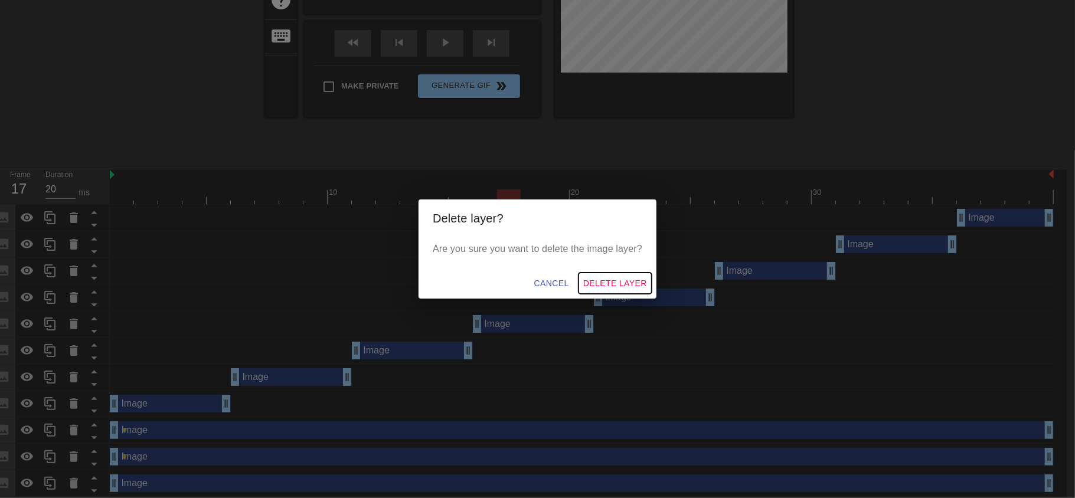
click at [612, 278] on span "Delete Layer" at bounding box center [615, 283] width 64 height 15
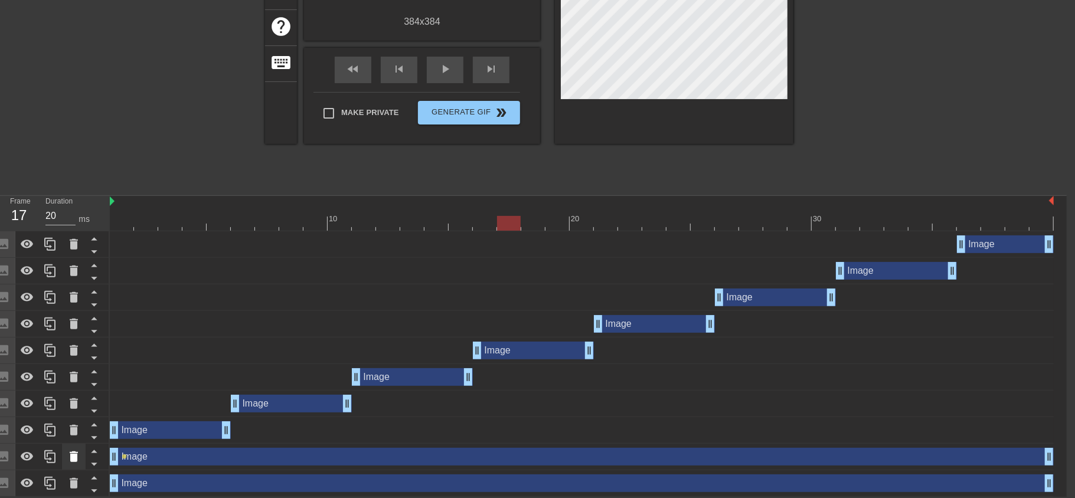
click at [76, 458] on icon at bounding box center [74, 457] width 8 height 11
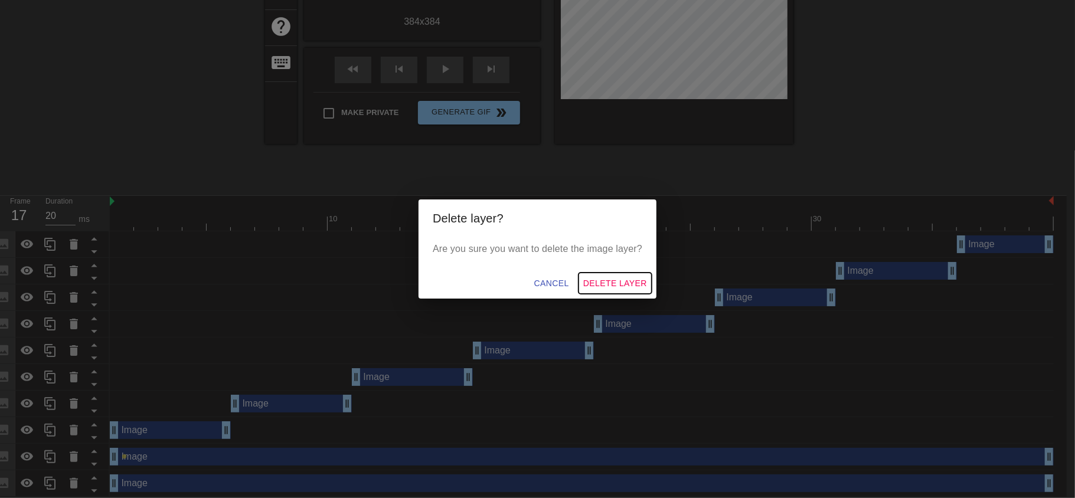
click at [620, 276] on span "Delete Layer" at bounding box center [615, 283] width 64 height 15
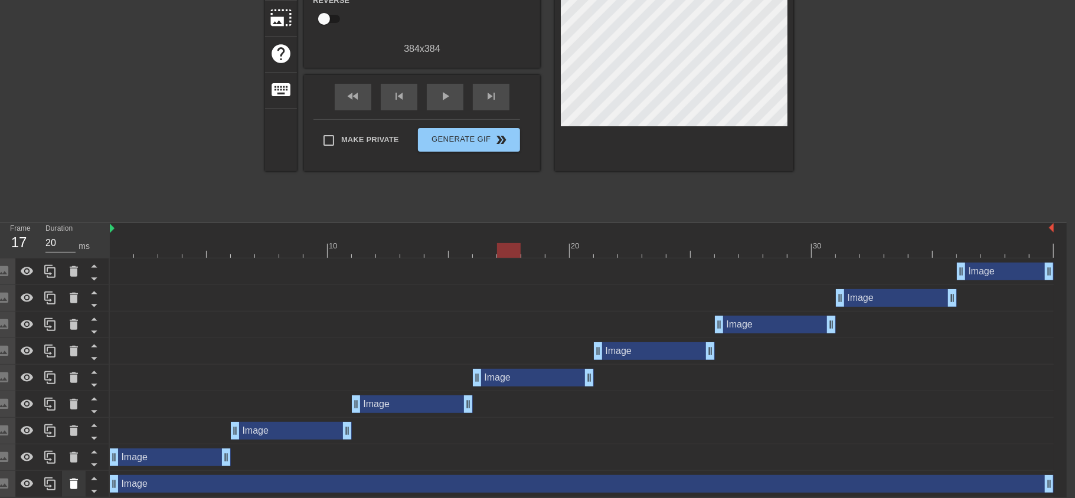
click at [71, 481] on icon at bounding box center [74, 484] width 8 height 11
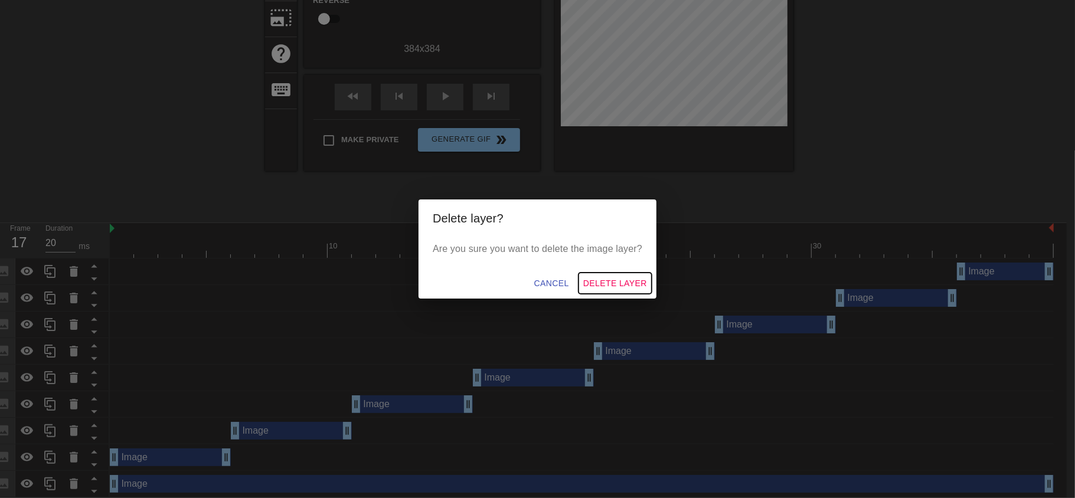
click at [598, 276] on span "Delete Layer" at bounding box center [615, 283] width 64 height 15
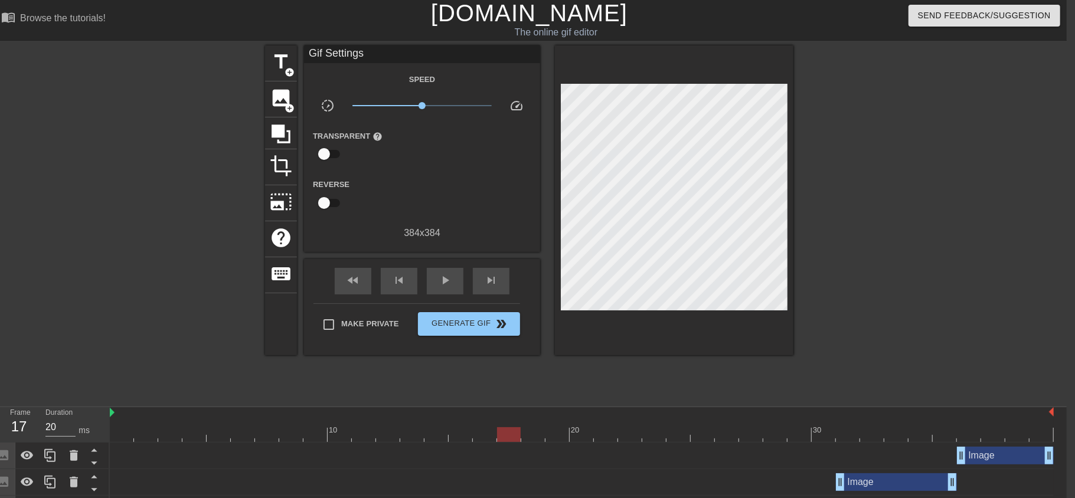
scroll to position [0, 8]
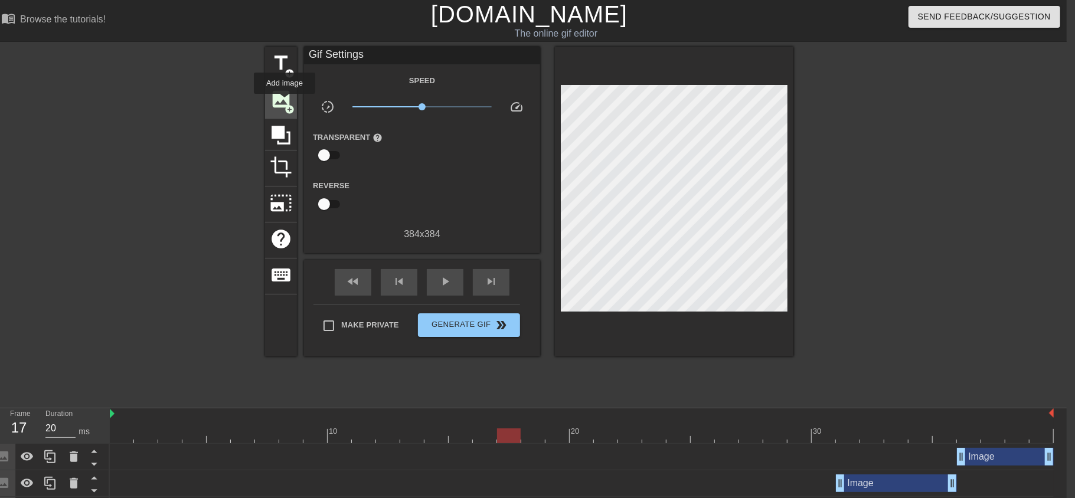
click at [285, 105] on span "add_circle" at bounding box center [290, 110] width 10 height 10
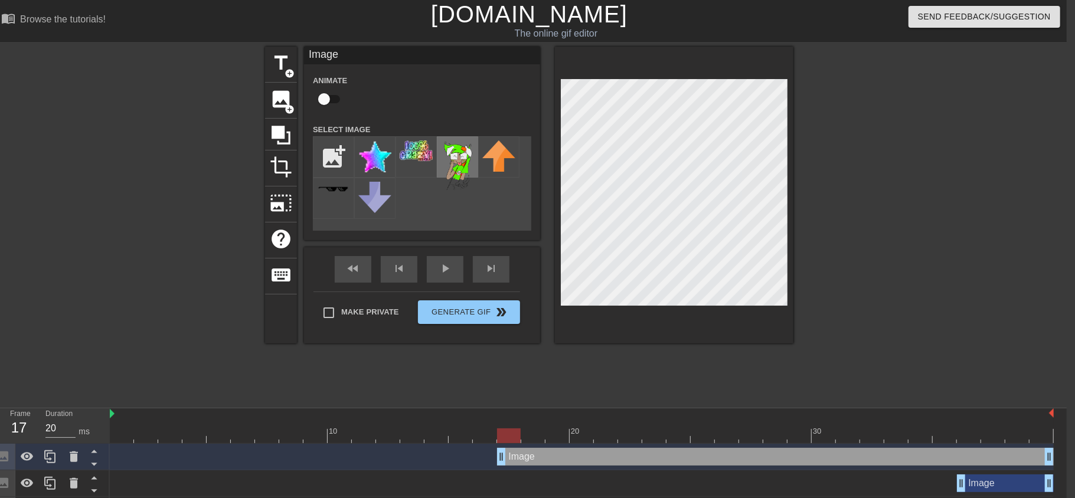
click at [451, 169] on img at bounding box center [457, 166] width 33 height 50
click at [593, 347] on div "title add_circle image add_circle crop photo_size_select_large help keyboard Im…" at bounding box center [529, 224] width 529 height 354
click at [866, 216] on div at bounding box center [896, 224] width 177 height 354
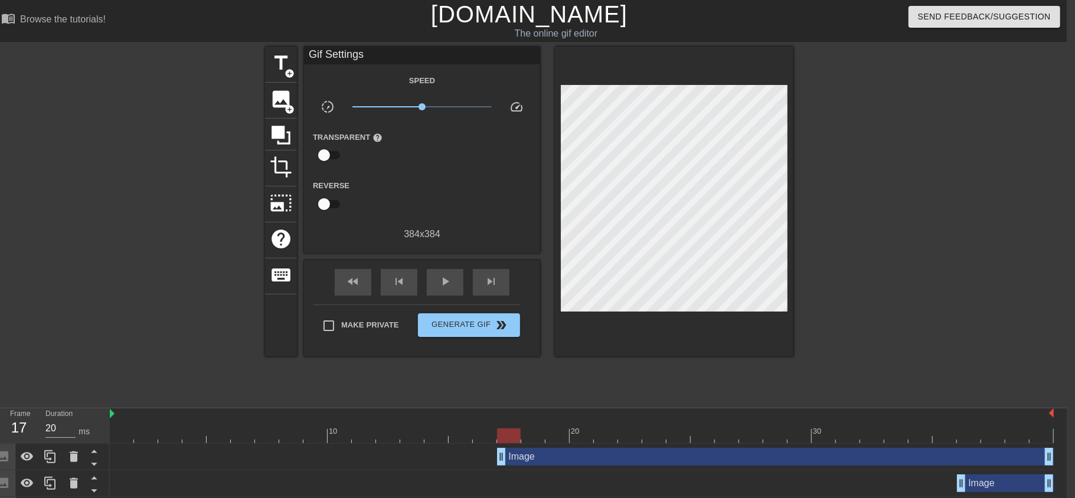
scroll to position [185, 8]
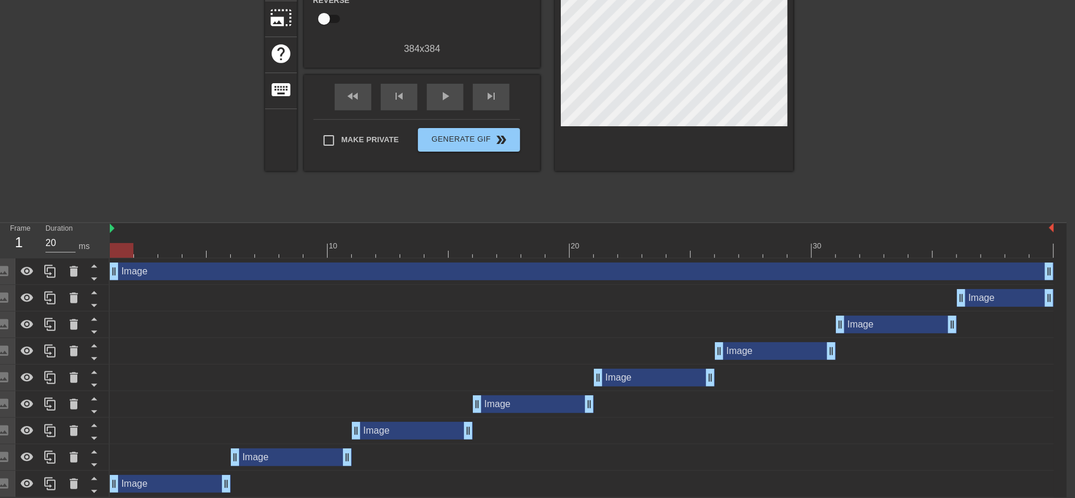
drag, startPoint x: 501, startPoint y: 268, endPoint x: 92, endPoint y: 227, distance: 411.3
click at [92, 227] on div "Frame 1 Duration 20 ms 10 20 30 Image drag_handle drag_handle Image drag_handle…" at bounding box center [529, 360] width 1075 height 275
click at [94, 279] on icon at bounding box center [94, 279] width 6 height 3
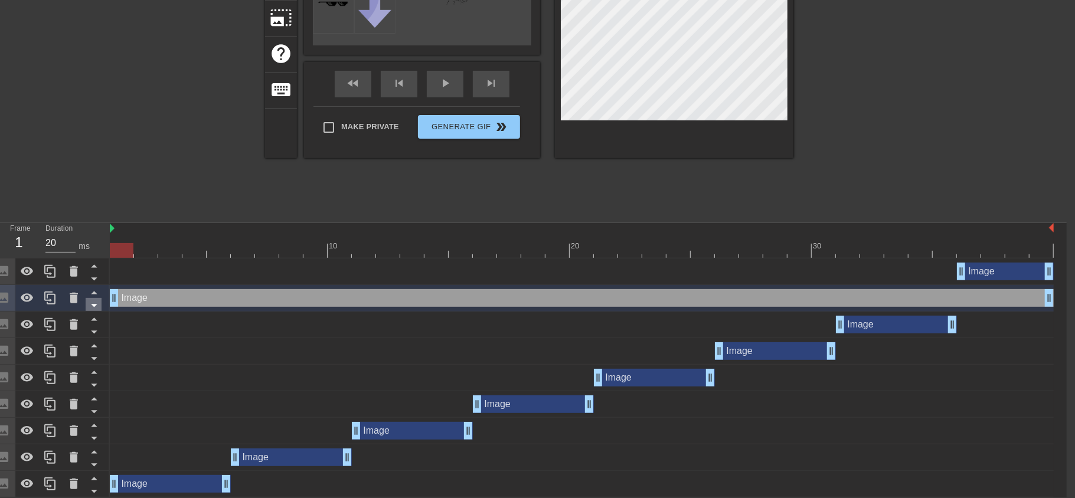
click at [96, 307] on icon at bounding box center [94, 305] width 15 height 15
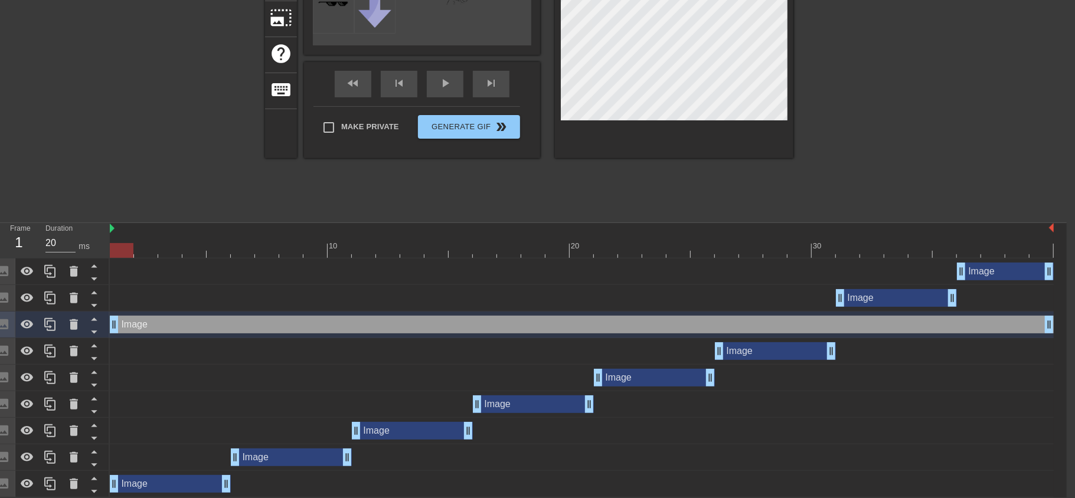
drag, startPoint x: 152, startPoint y: 328, endPoint x: 151, endPoint y: 403, distance: 75.0
click at [151, 403] on div "Image drag_handle drag_handle Image drag_handle drag_handle Image drag_handle d…" at bounding box center [588, 378] width 957 height 239
click at [94, 334] on icon at bounding box center [94, 332] width 15 height 15
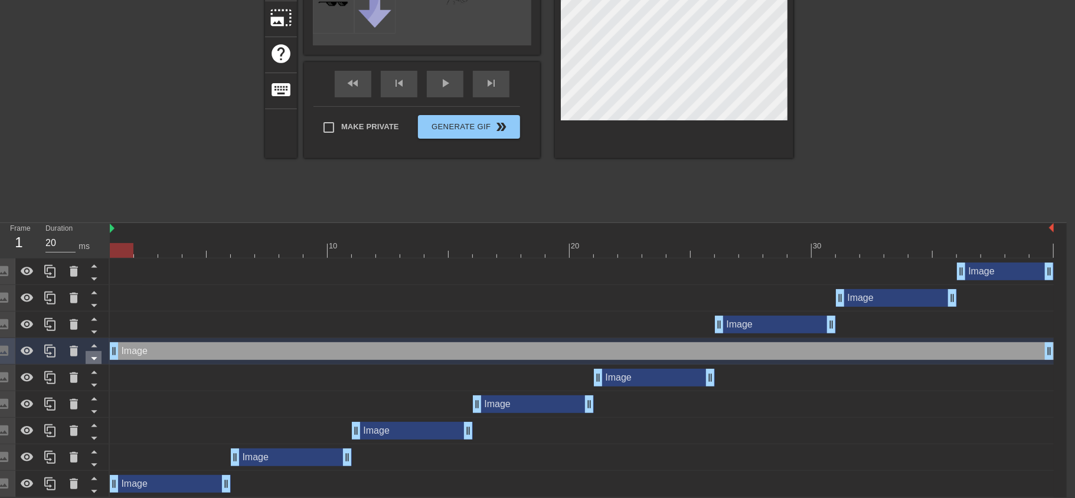
click at [96, 359] on icon at bounding box center [94, 358] width 15 height 15
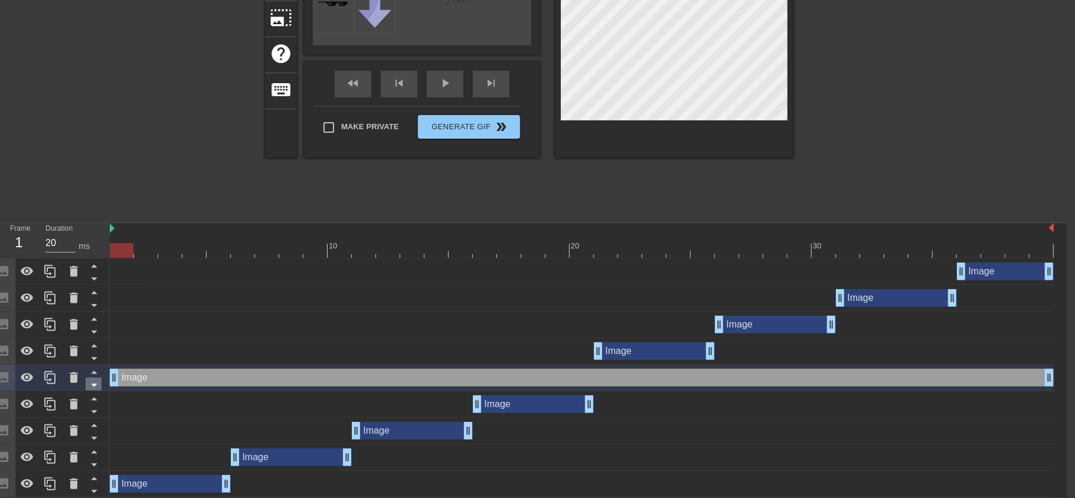
click at [97, 380] on icon at bounding box center [94, 385] width 15 height 15
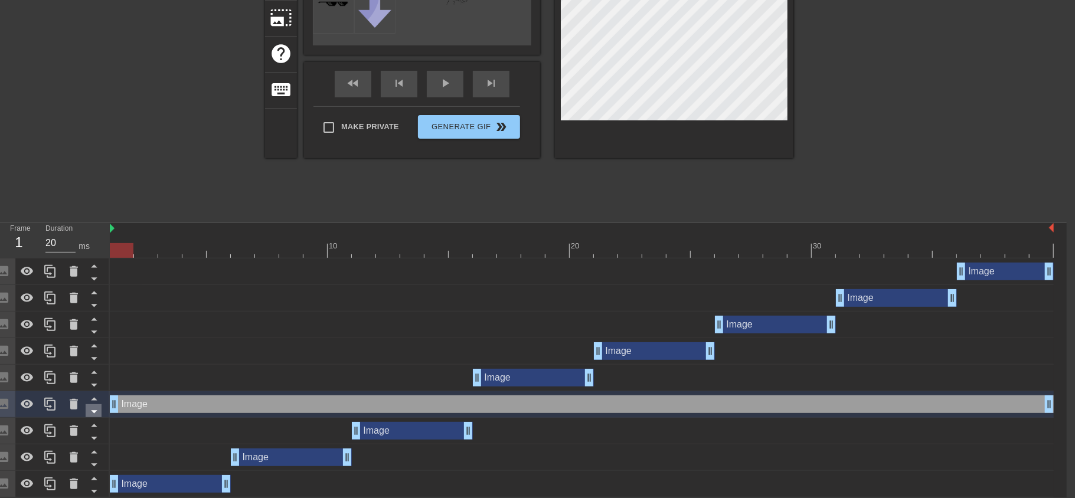
click at [96, 406] on icon at bounding box center [94, 412] width 15 height 15
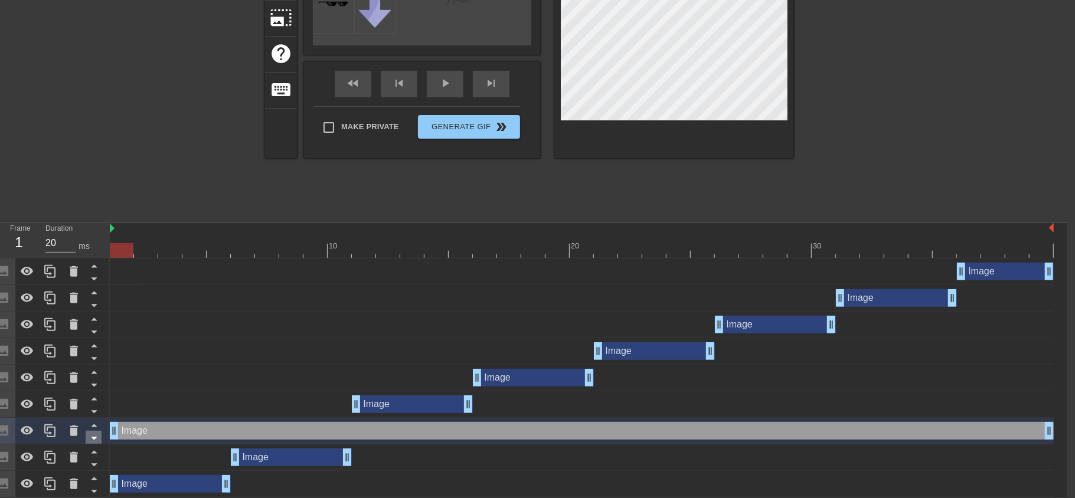
click at [97, 438] on icon at bounding box center [94, 438] width 15 height 15
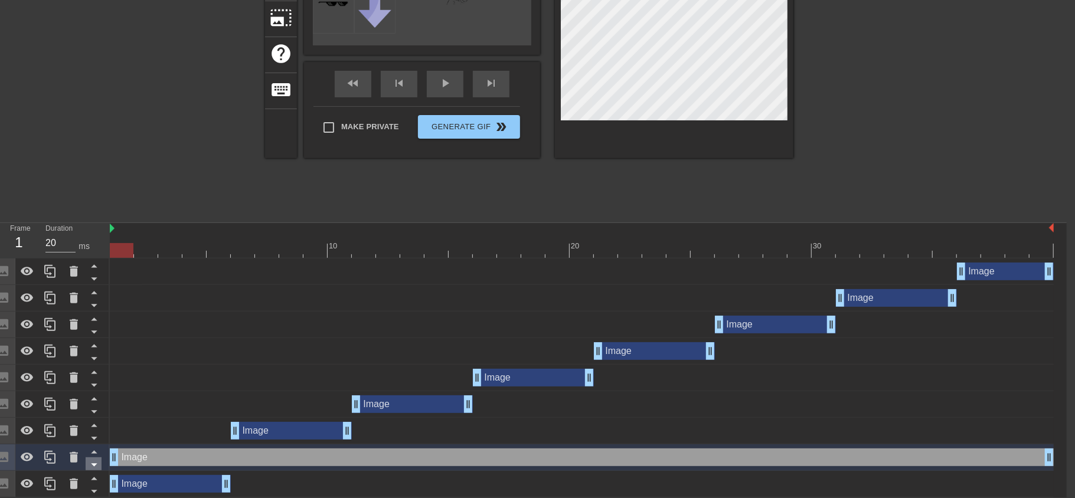
click at [96, 465] on icon at bounding box center [94, 465] width 15 height 15
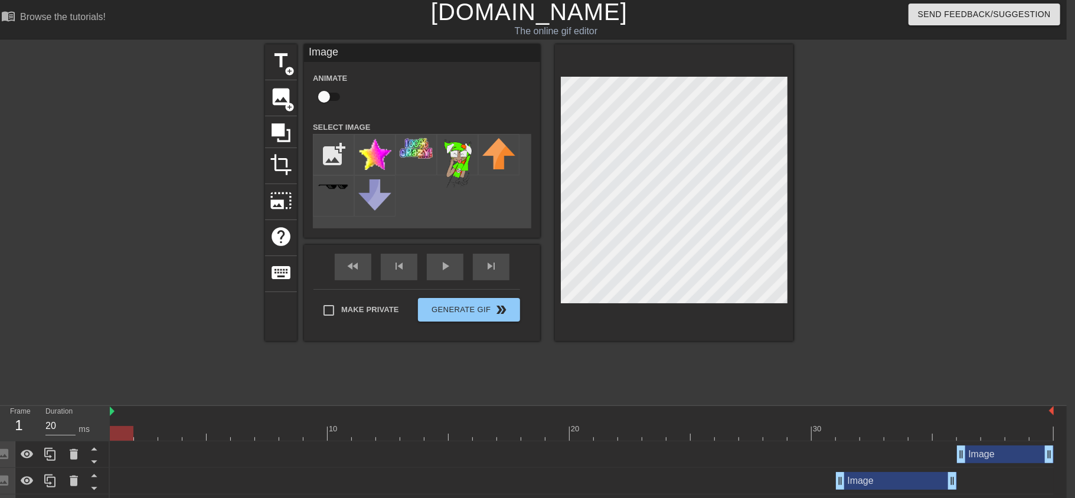
scroll to position [0, 8]
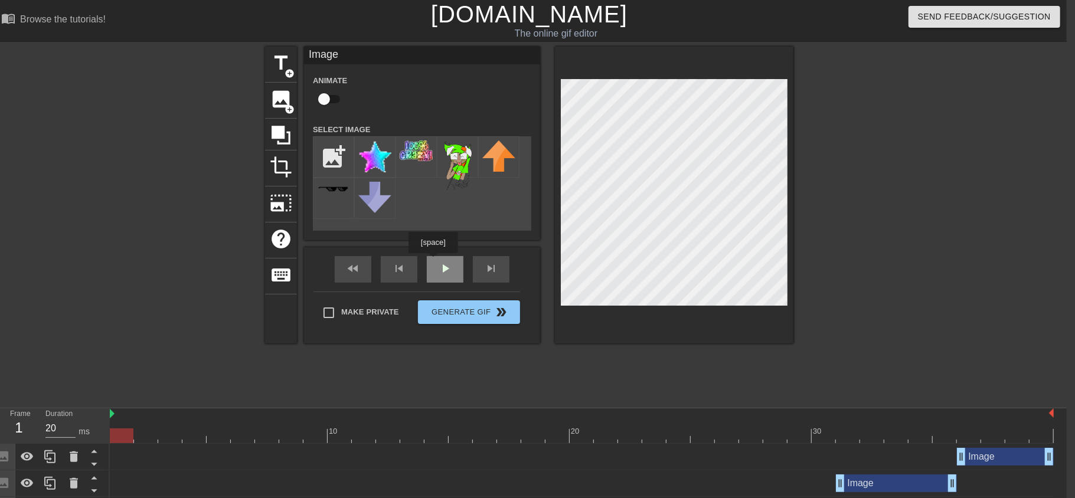
click at [437, 266] on div "play_arrow" at bounding box center [445, 269] width 37 height 27
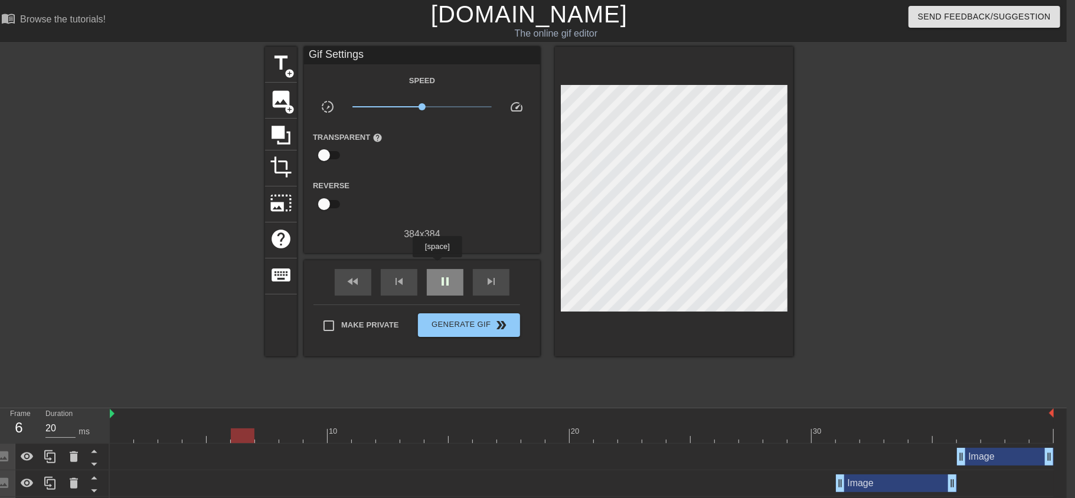
click at [438, 269] on div "pause" at bounding box center [445, 282] width 37 height 27
click at [443, 277] on span "play_arrow" at bounding box center [445, 282] width 14 height 14
click at [443, 277] on span "pause" at bounding box center [445, 282] width 14 height 14
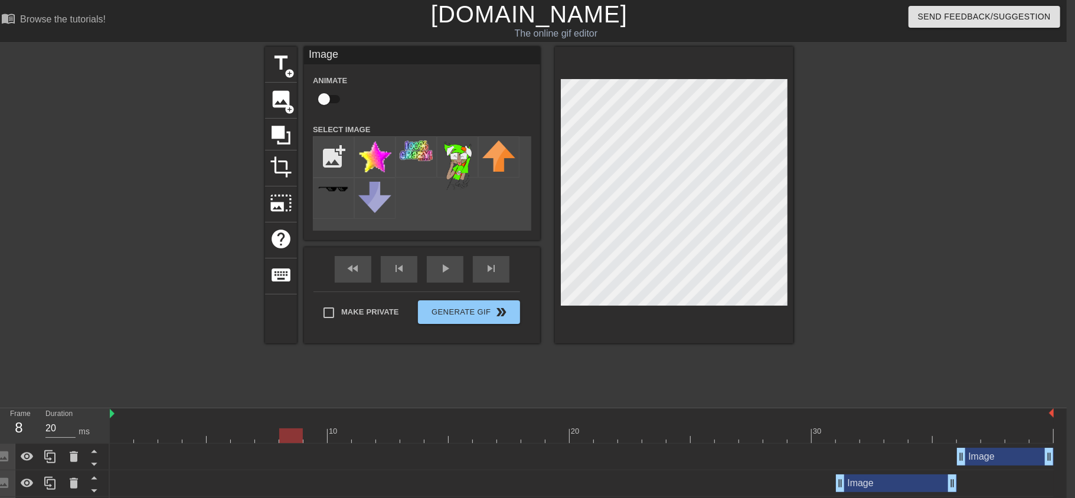
click at [329, 96] on input "checkbox" at bounding box center [324, 99] width 67 height 22
click at [327, 91] on input "checkbox" at bounding box center [335, 99] width 67 height 22
checkbox input "false"
click at [231, 236] on div at bounding box center [162, 224] width 177 height 354
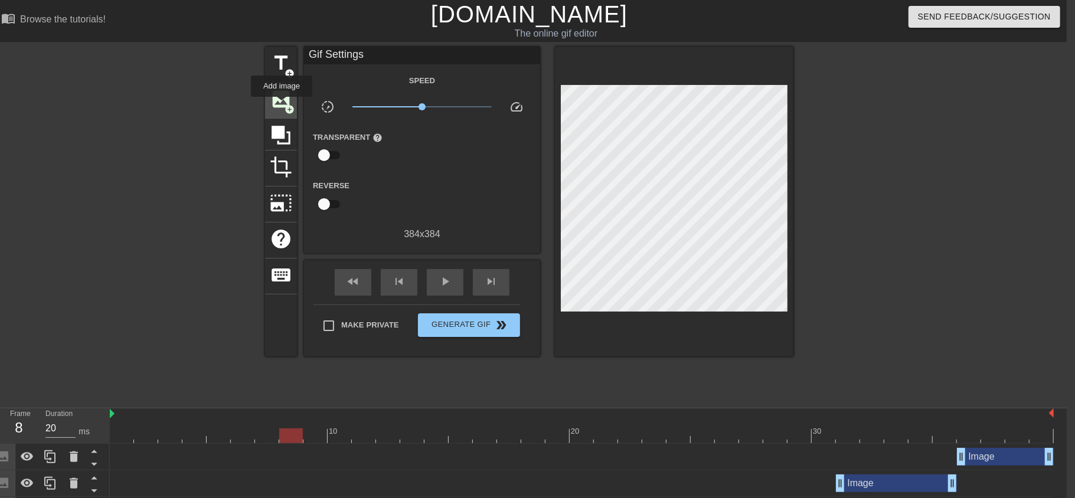
click at [282, 105] on span "image" at bounding box center [281, 99] width 22 height 22
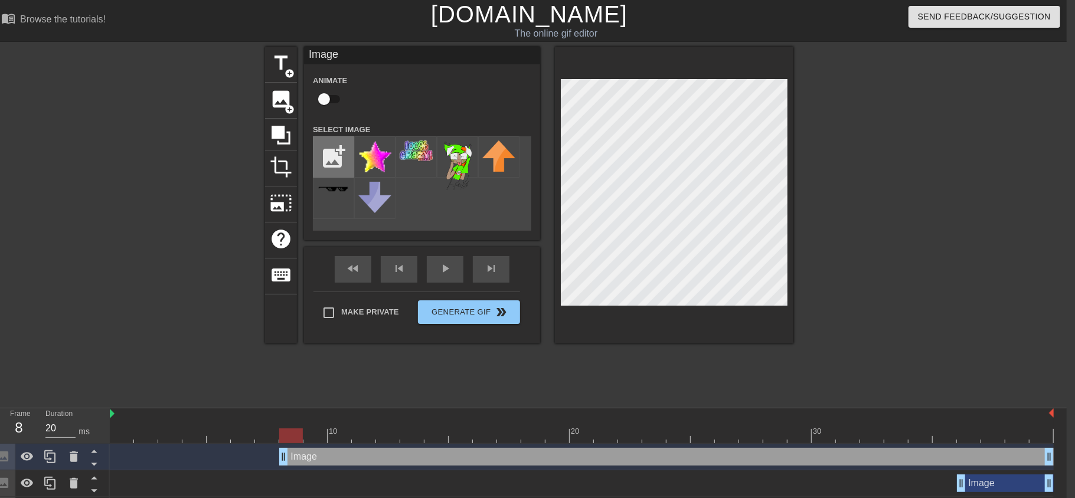
click at [335, 146] on input "file" at bounding box center [334, 157] width 40 height 40
type input "C:\fakepath\Trickster_jakerun.gif"
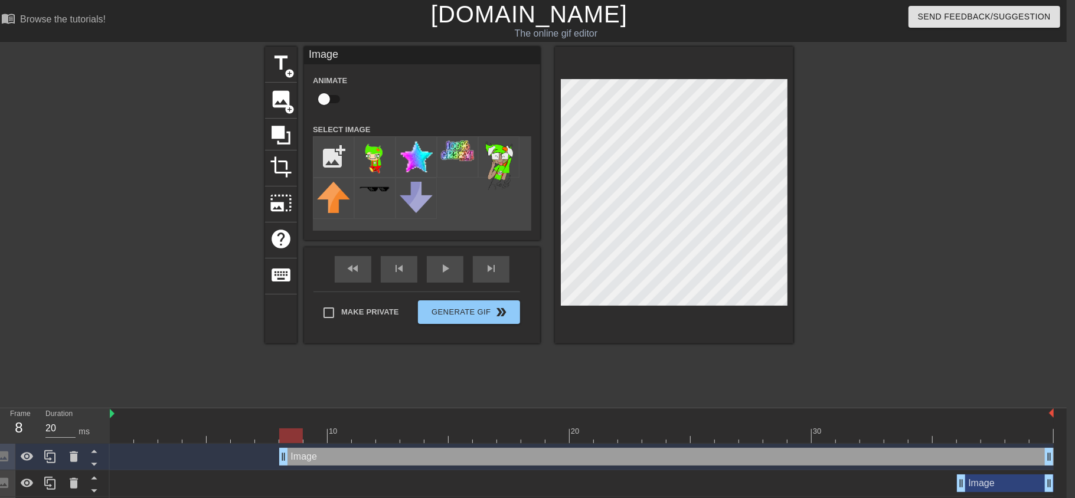
click at [370, 155] on img at bounding box center [374, 159] width 33 height 37
click at [328, 89] on input "checkbox" at bounding box center [324, 99] width 67 height 22
checkbox input "true"
click at [488, 374] on div "title add_circle image add_circle crop photo_size_select_large help keyboard Im…" at bounding box center [529, 224] width 529 height 354
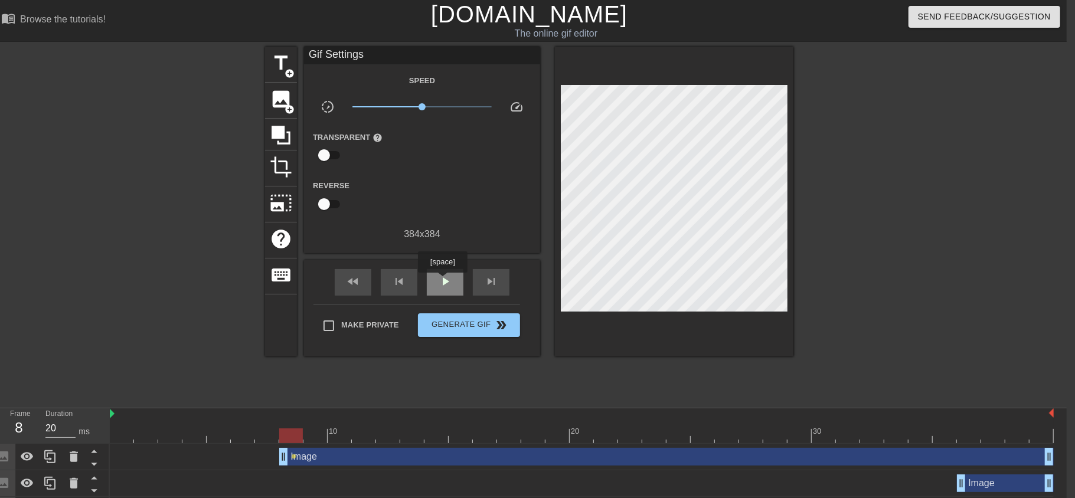
click at [443, 281] on span "play_arrow" at bounding box center [445, 282] width 14 height 14
click at [439, 275] on span "pause" at bounding box center [445, 282] width 14 height 14
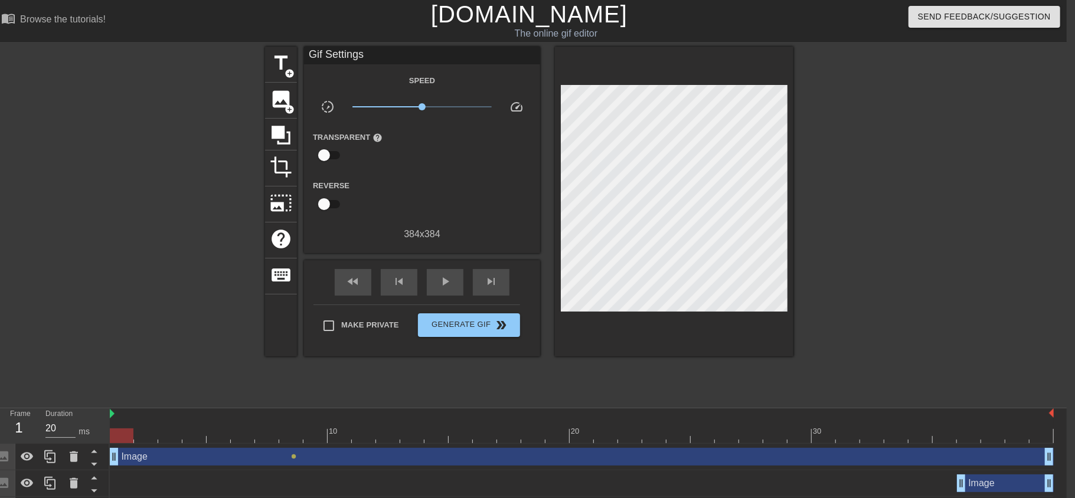
drag, startPoint x: 283, startPoint y: 458, endPoint x: 114, endPoint y: 455, distance: 168.9
